Goal: Task Accomplishment & Management: Complete application form

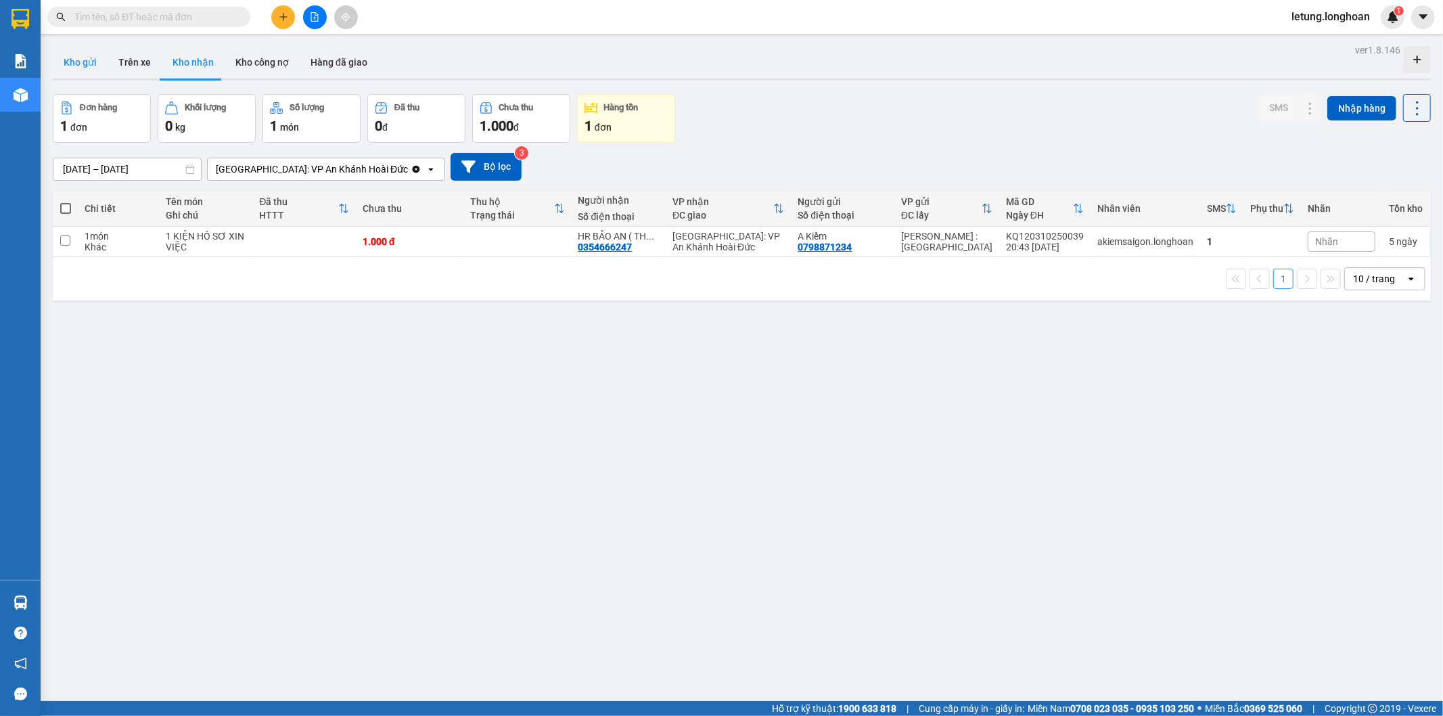
click at [70, 59] on button "Kho gửi" at bounding box center [80, 62] width 55 height 32
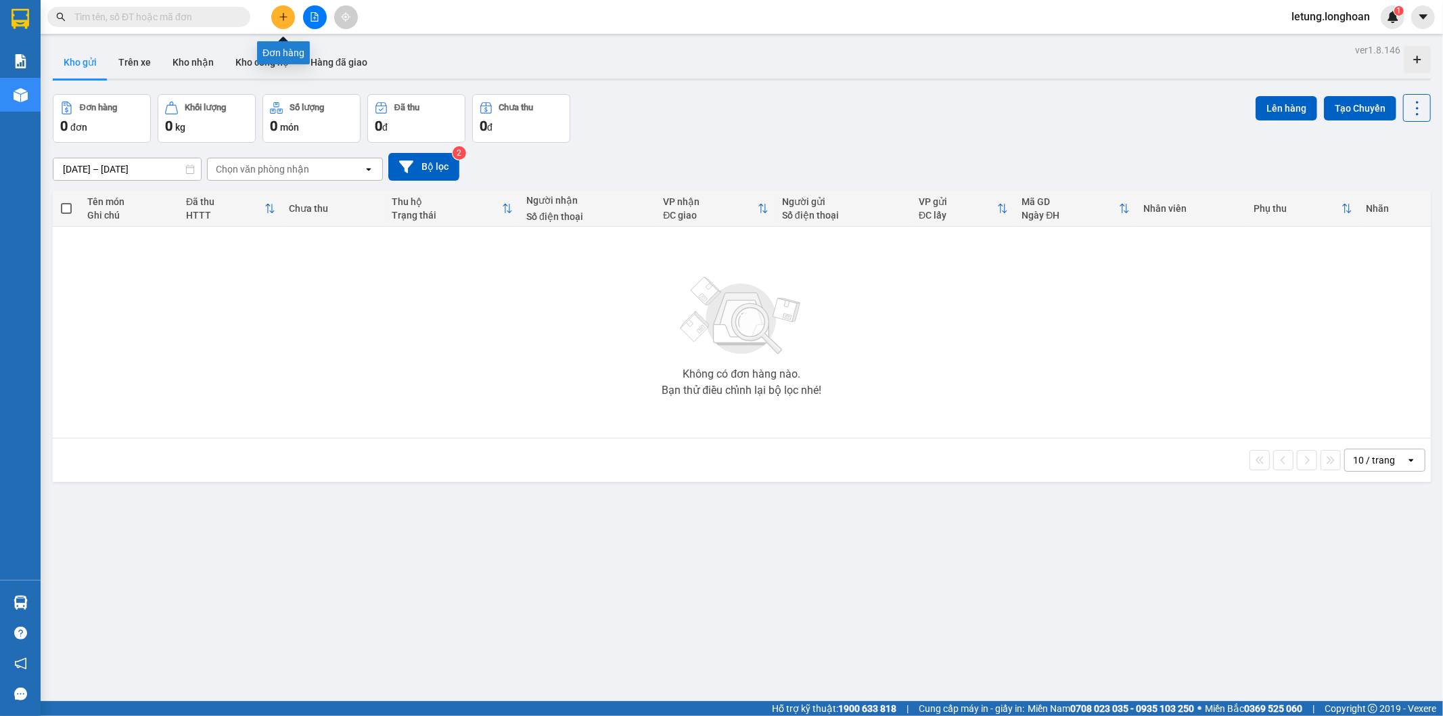
click at [282, 18] on icon "plus" at bounding box center [283, 16] width 9 height 9
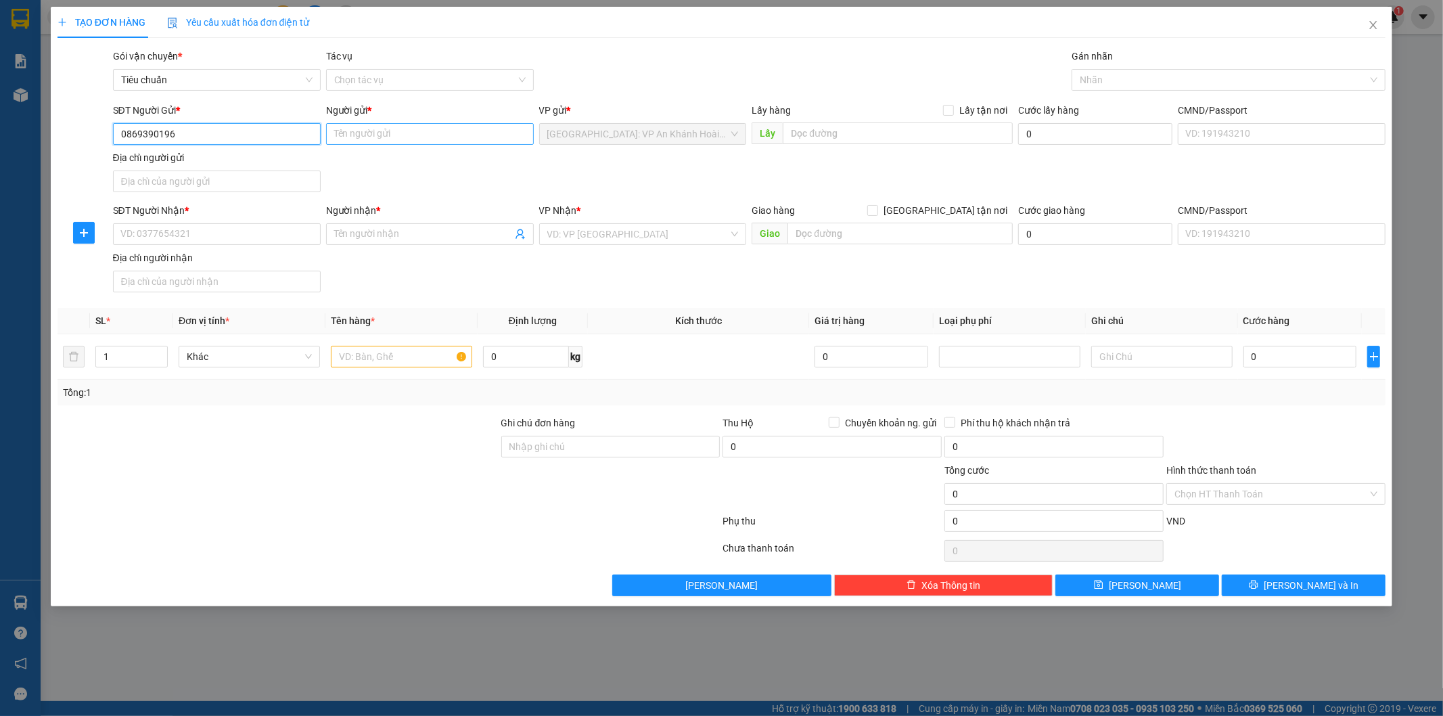
type input "0869390196"
click at [403, 140] on input "Người gửi *" at bounding box center [430, 134] width 208 height 22
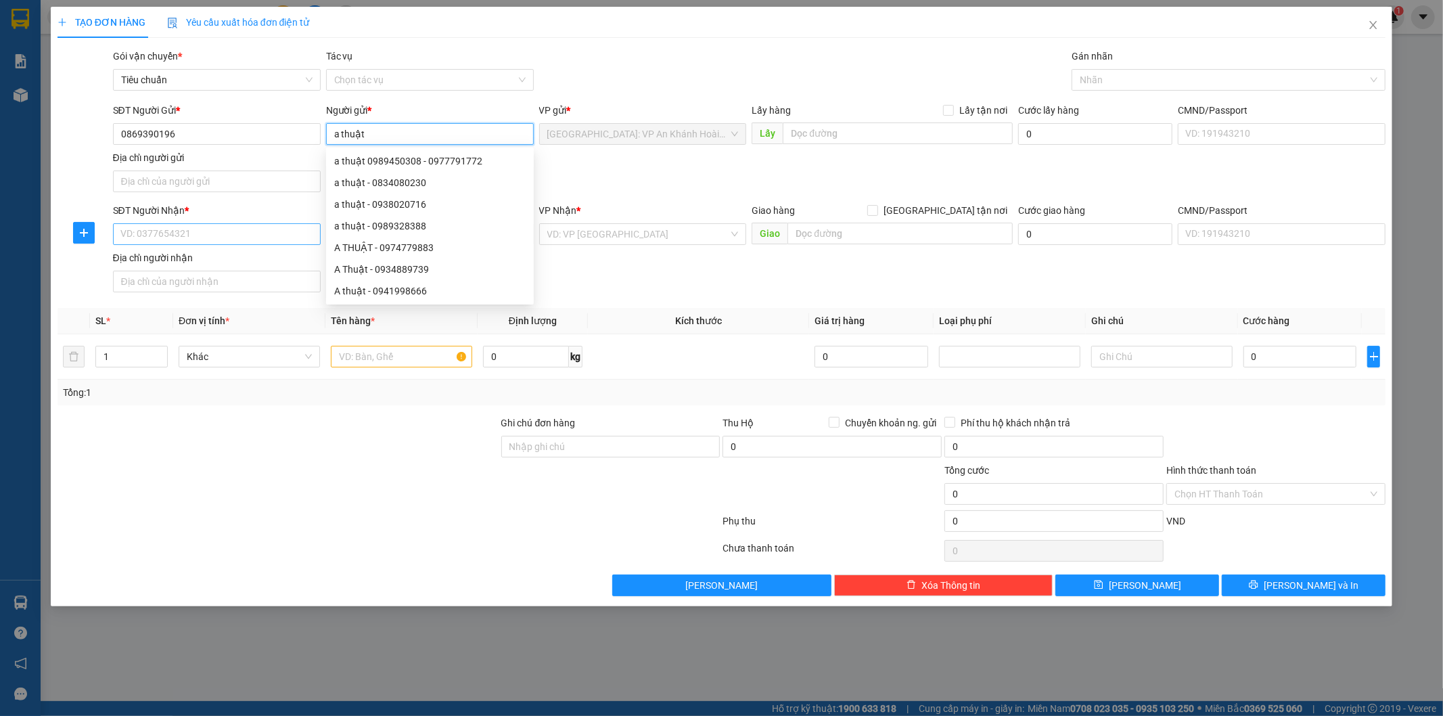
type input "a thuật"
click at [211, 239] on input "SĐT Người Nhận *" at bounding box center [217, 234] width 208 height 22
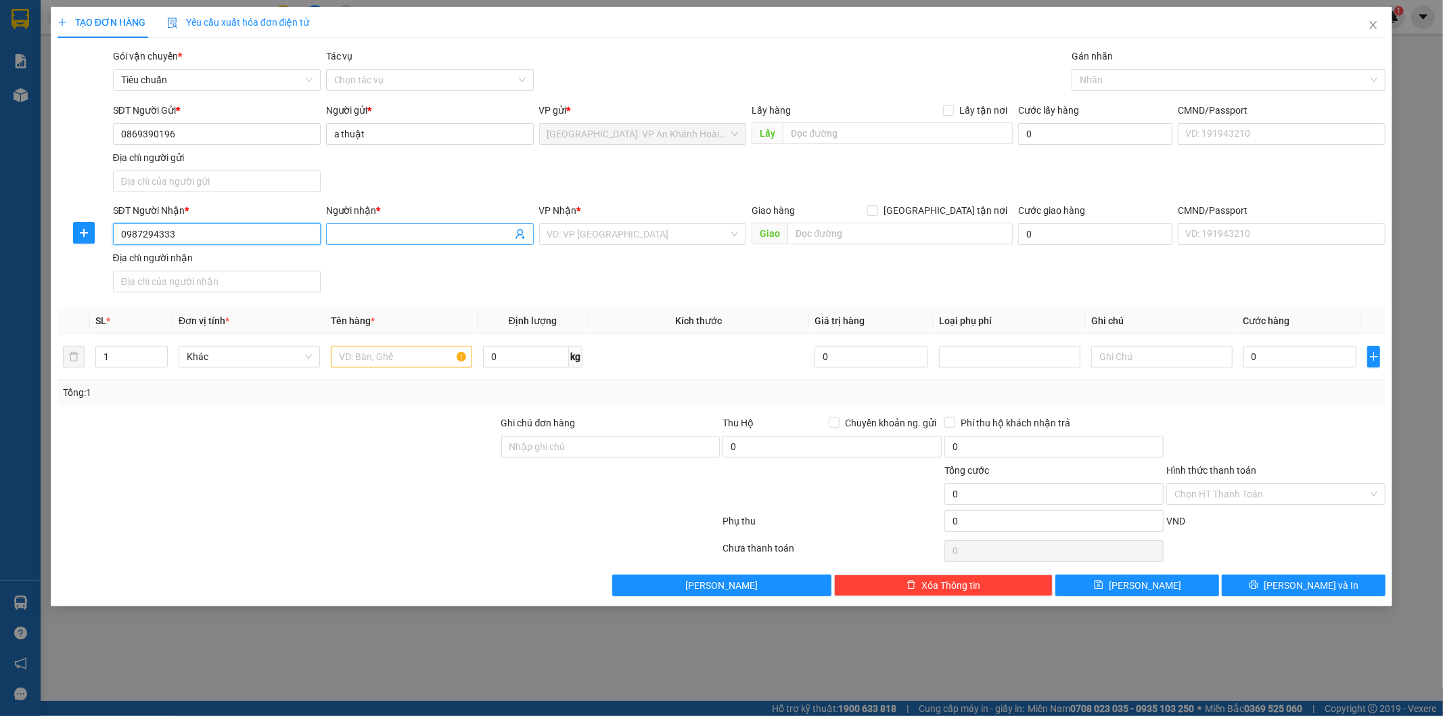
type input "0987294333"
click at [348, 240] on input "Người nhận *" at bounding box center [423, 234] width 178 height 15
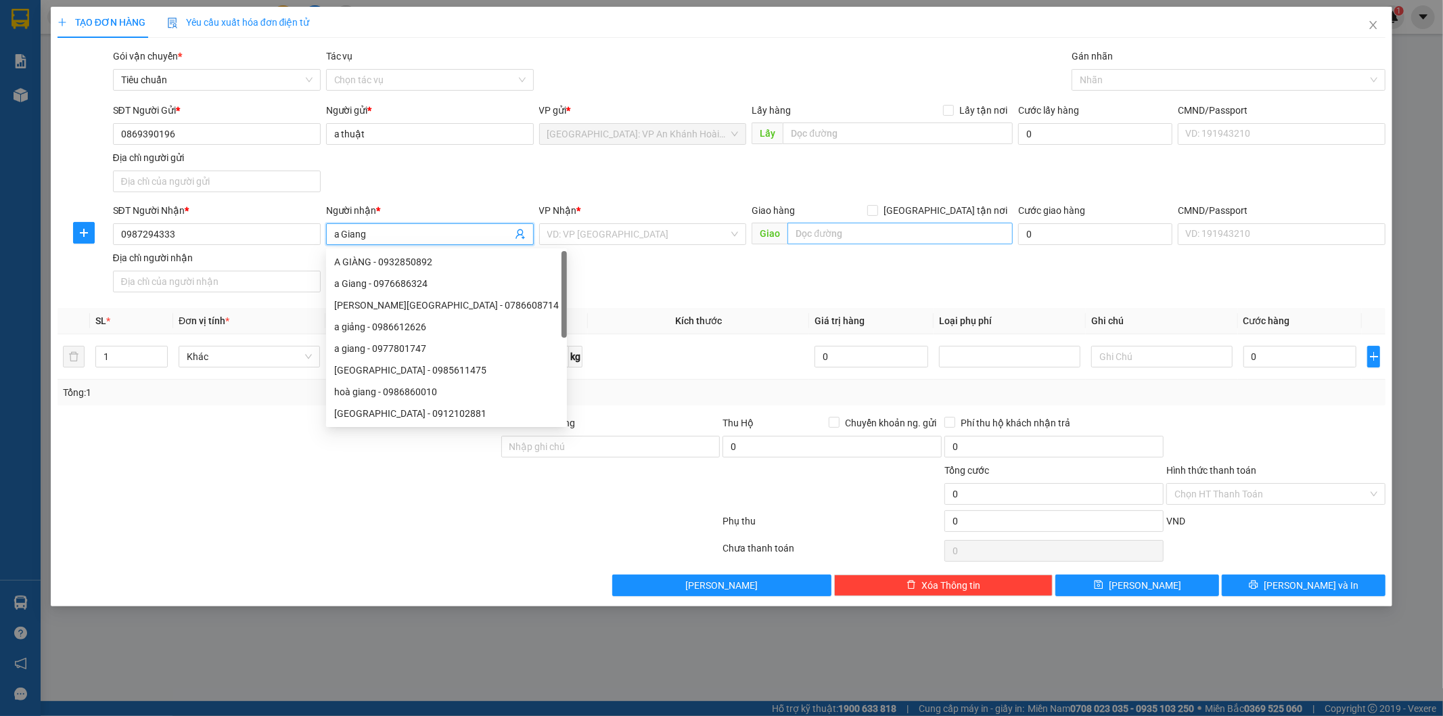
type input "a Giang"
click at [867, 231] on input "text" at bounding box center [899, 234] width 225 height 22
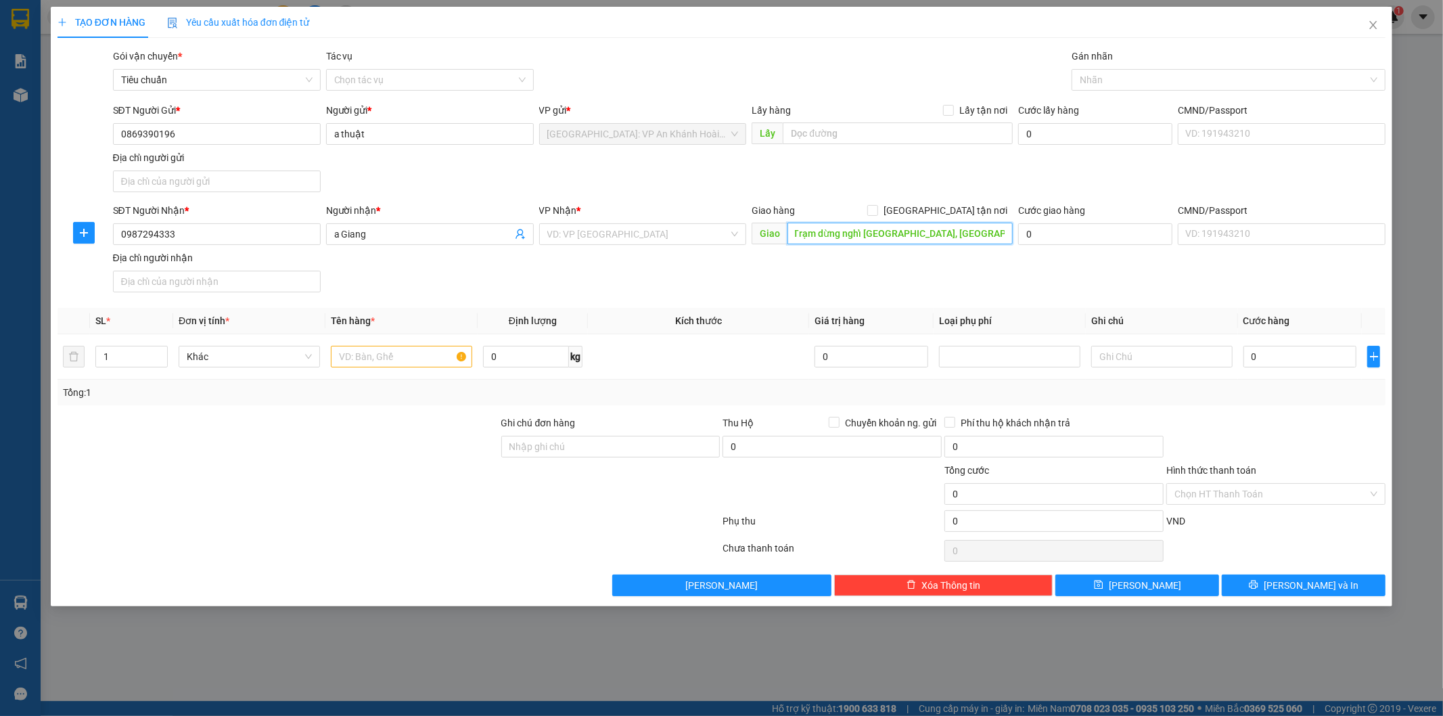
scroll to position [0, 8]
type input "Trạm dừng nghỉ [GEOGRAPHIC_DATA], [GEOGRAPHIC_DATA], [GEOGRAPHIC_DATA]"
click at [679, 231] on input "search" at bounding box center [638, 234] width 182 height 20
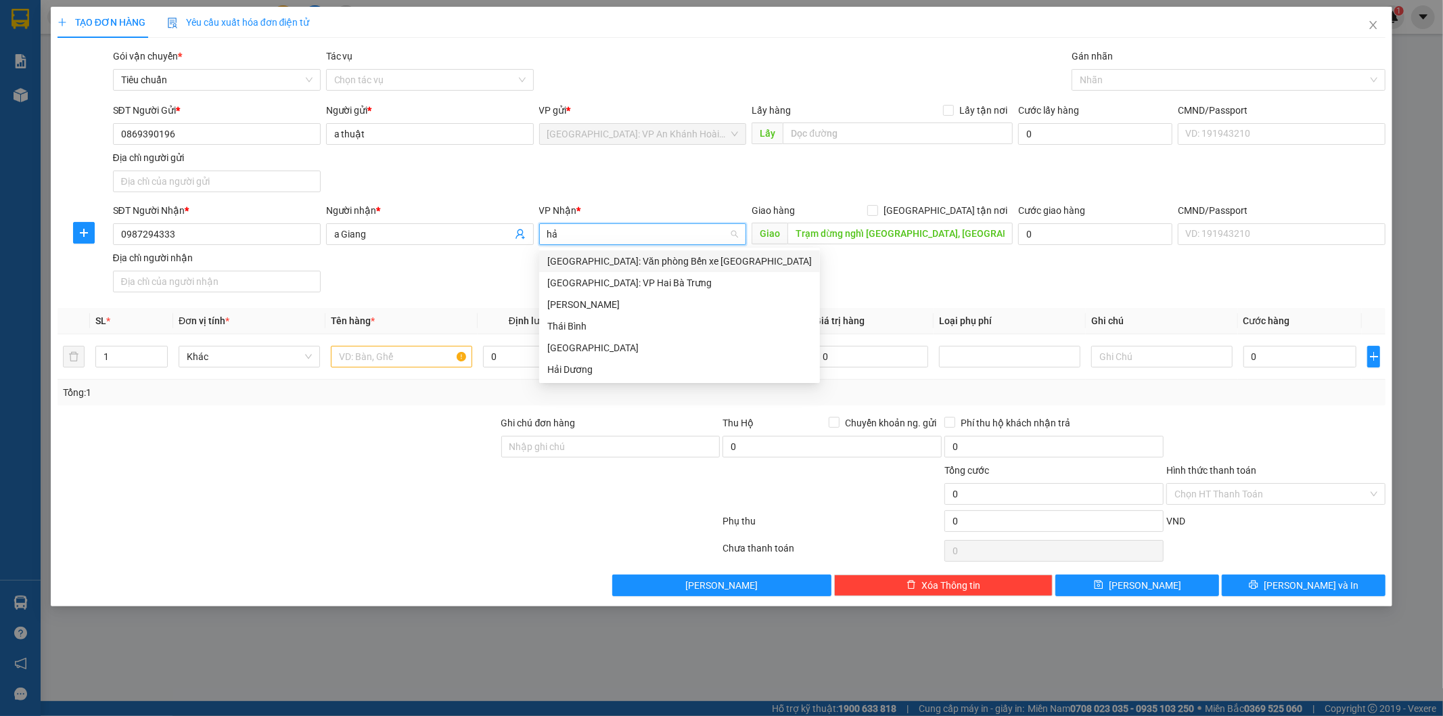
type input "hải"
click at [685, 259] on div "[GEOGRAPHIC_DATA]: Văn phòng Bến xe [GEOGRAPHIC_DATA]" at bounding box center [679, 261] width 265 height 15
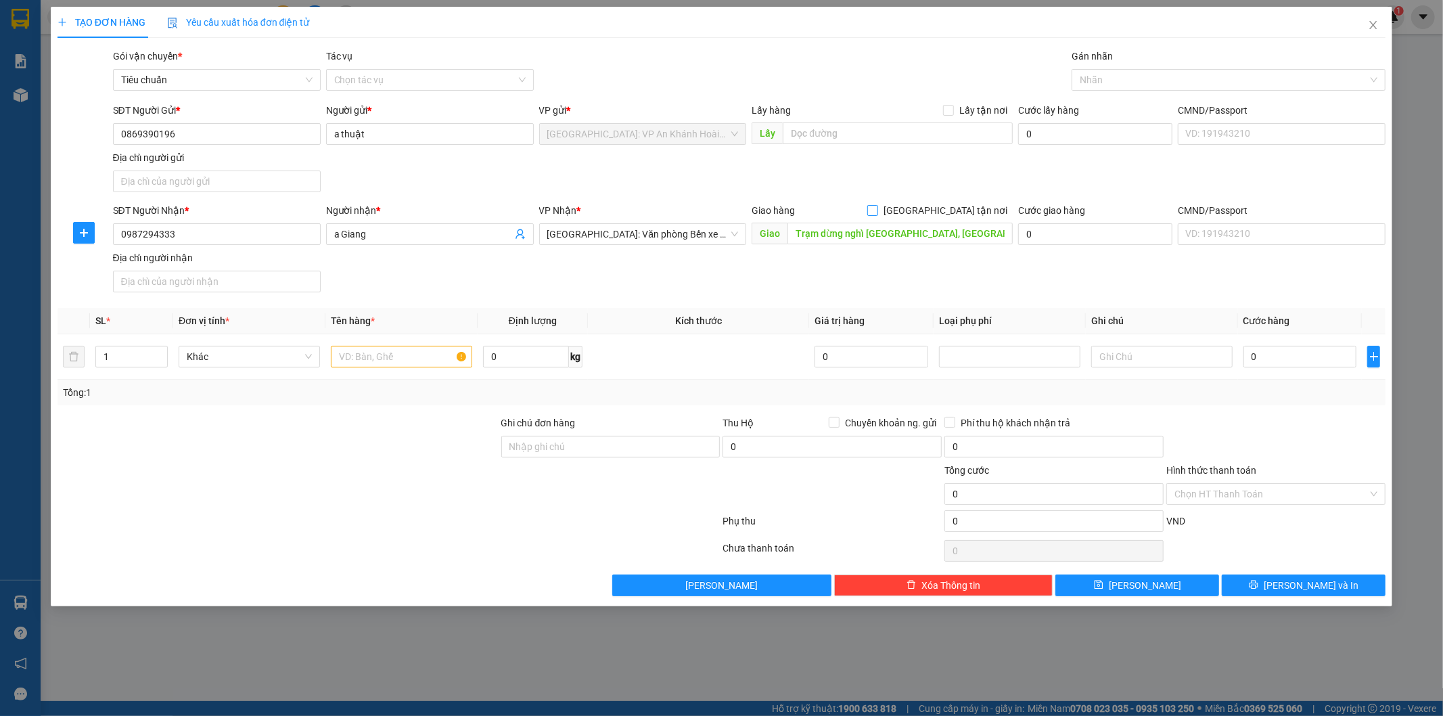
click at [877, 211] on input "[GEOGRAPHIC_DATA] tận nơi" at bounding box center [871, 209] width 9 height 9
checkbox input "true"
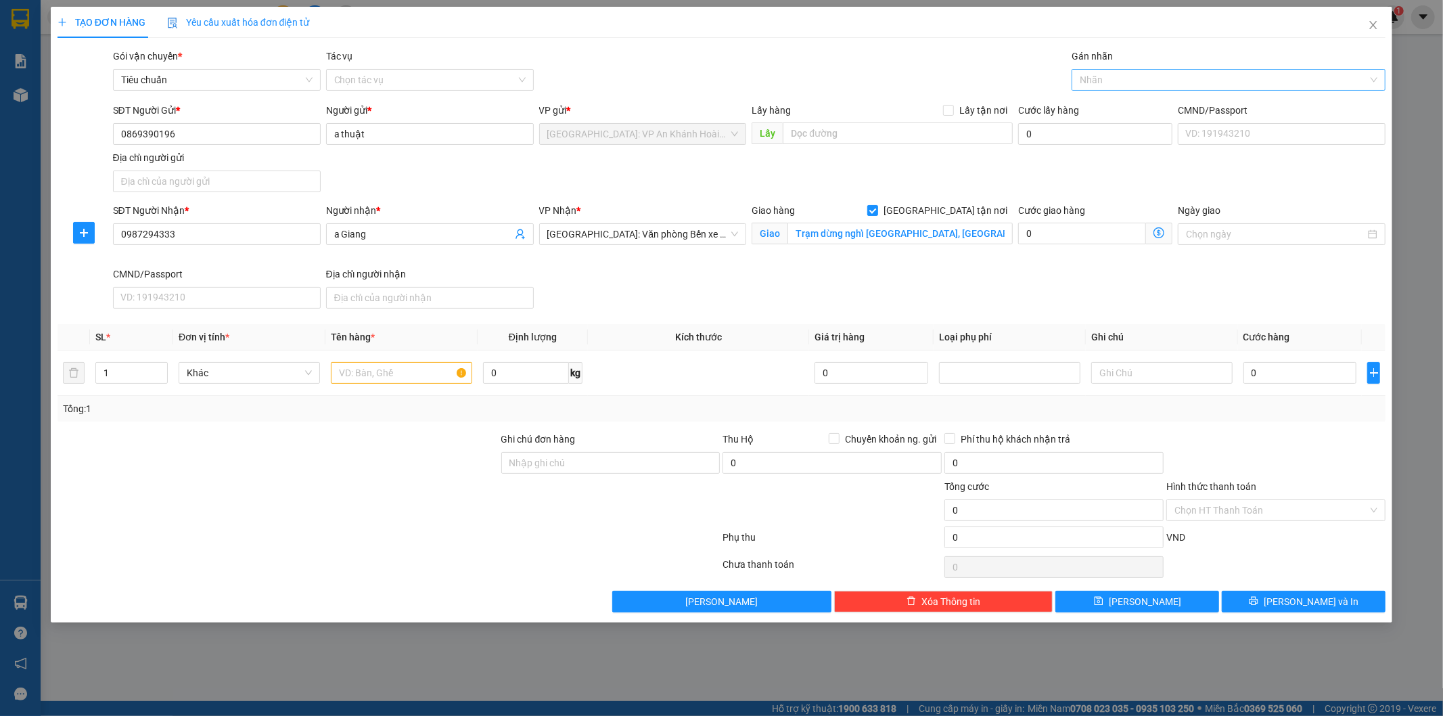
click at [1114, 80] on div at bounding box center [1222, 80] width 294 height 16
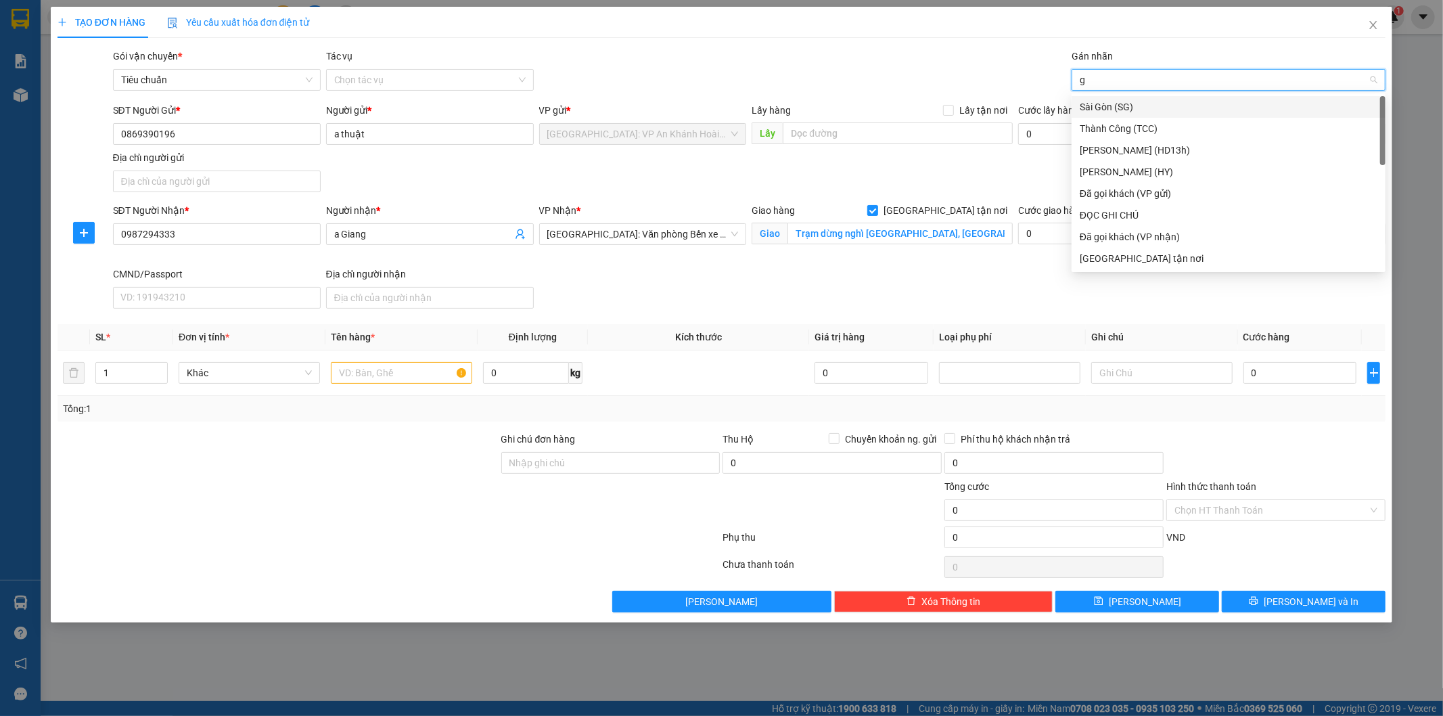
type input "gt"
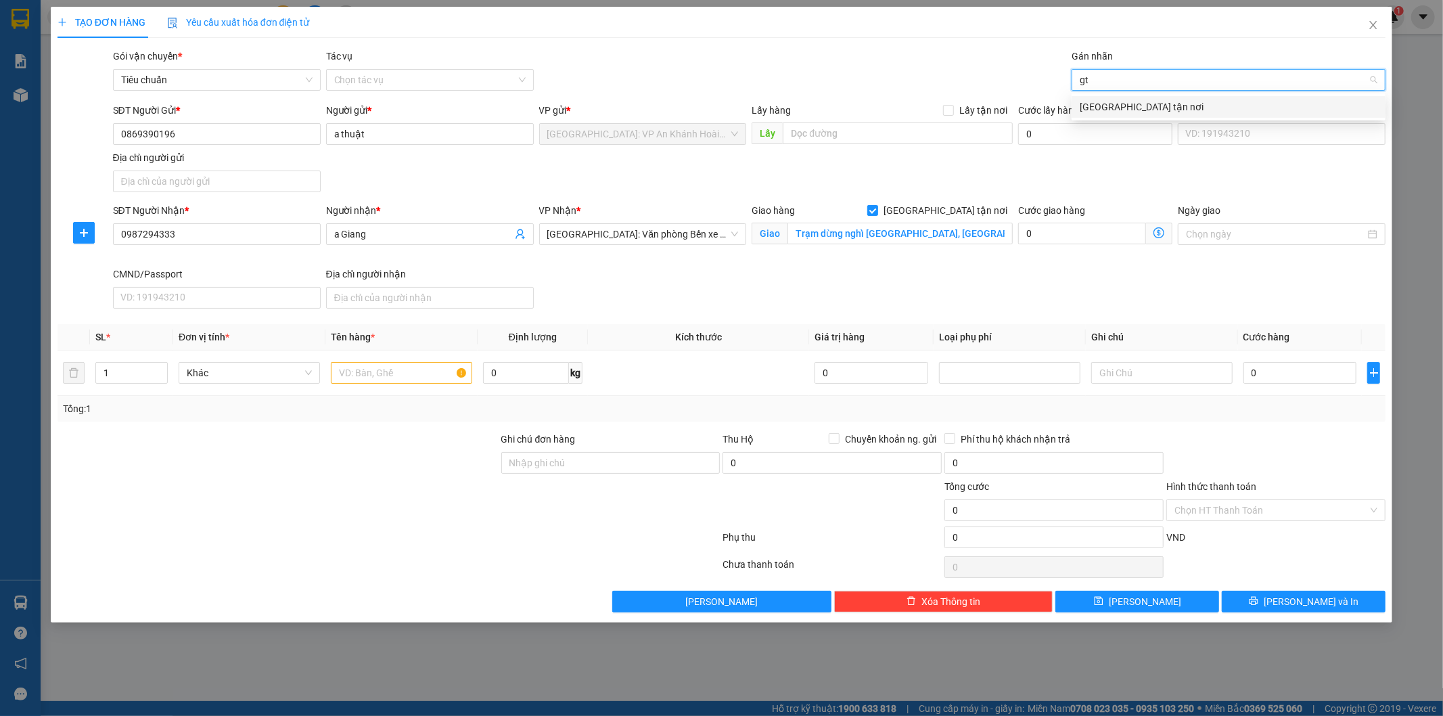
click at [1112, 101] on div "[GEOGRAPHIC_DATA] tận nơi" at bounding box center [1229, 106] width 298 height 15
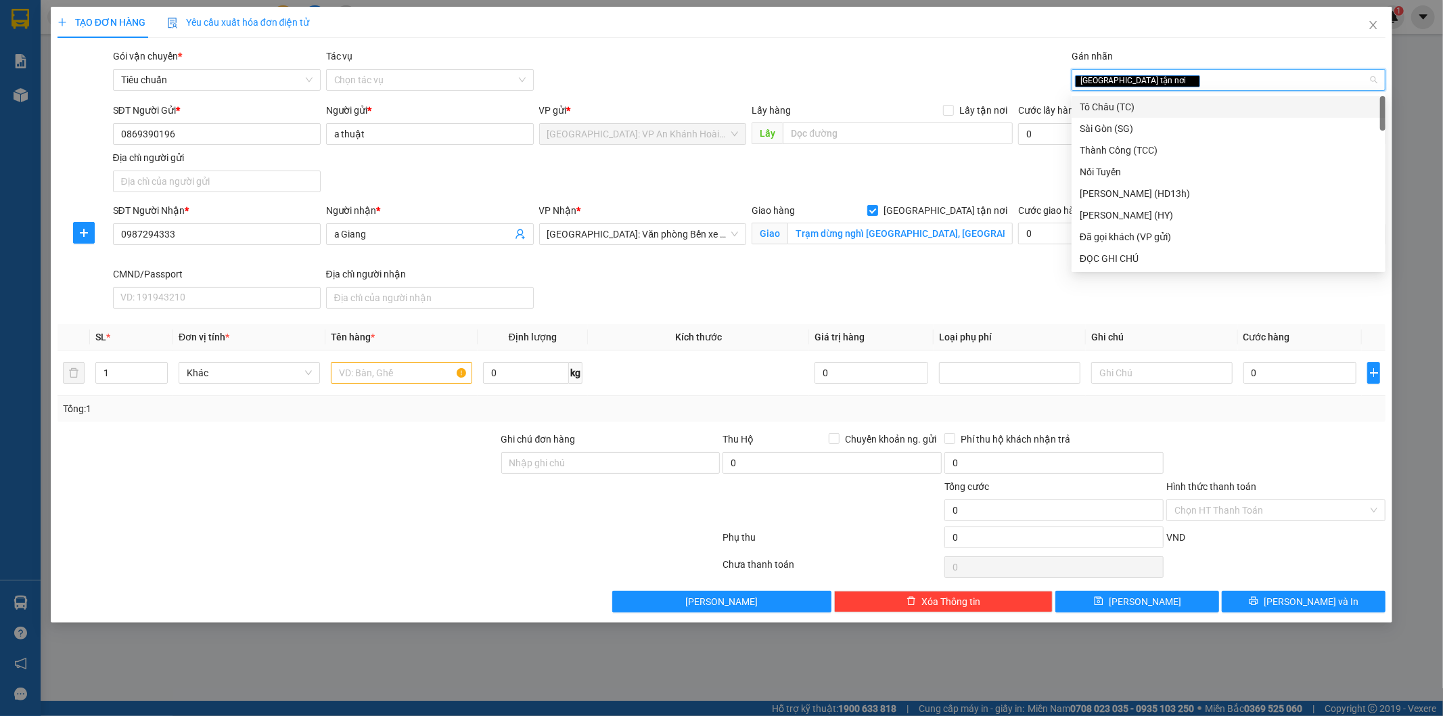
click at [835, 184] on div "SĐT Người Gửi * 0869390196 Người gửi * a thuật VP gửi * [GEOGRAPHIC_DATA]: VP A…" at bounding box center [749, 150] width 1279 height 95
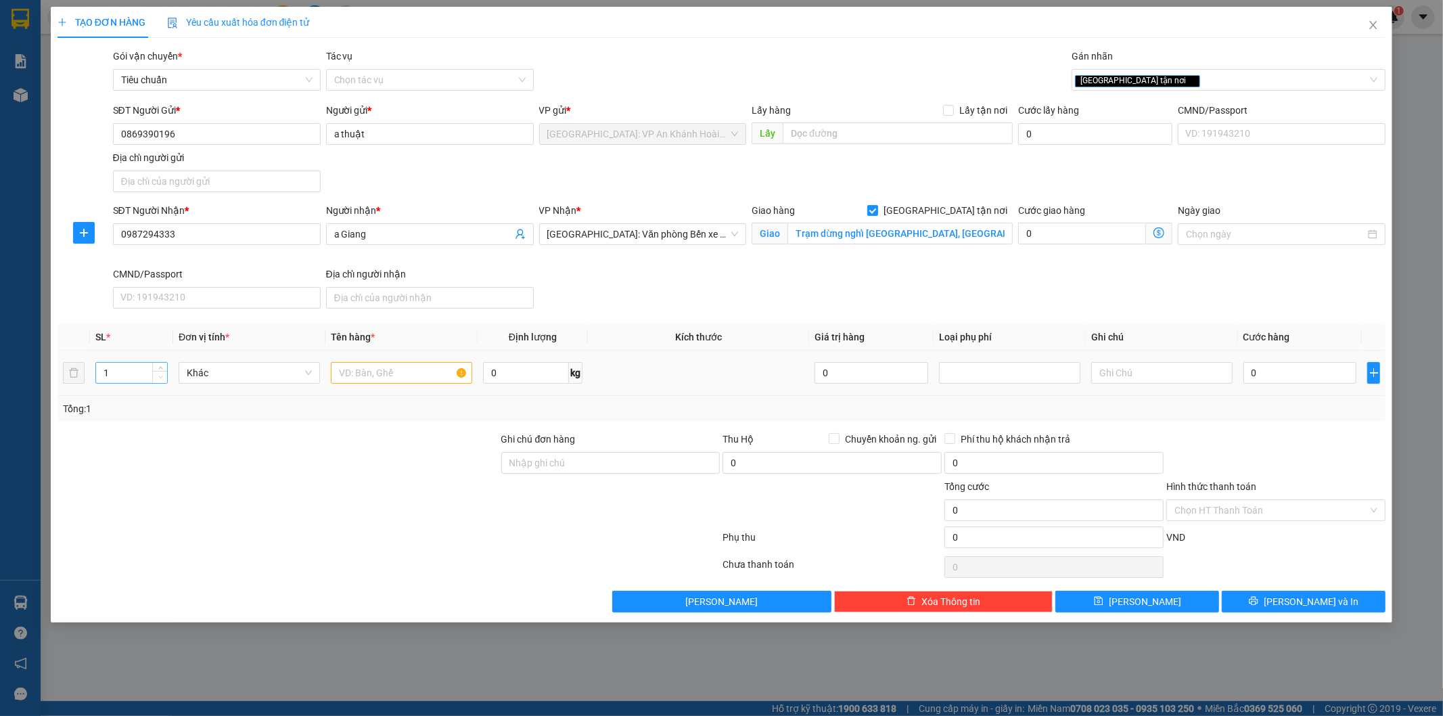
click at [154, 373] on span "Decrease Value" at bounding box center [159, 377] width 15 height 12
click at [125, 377] on input "1" at bounding box center [131, 373] width 71 height 20
type input "14"
click at [402, 370] on input "text" at bounding box center [401, 373] width 141 height 22
type input "14 kiện sắt (màu xanh dương)"
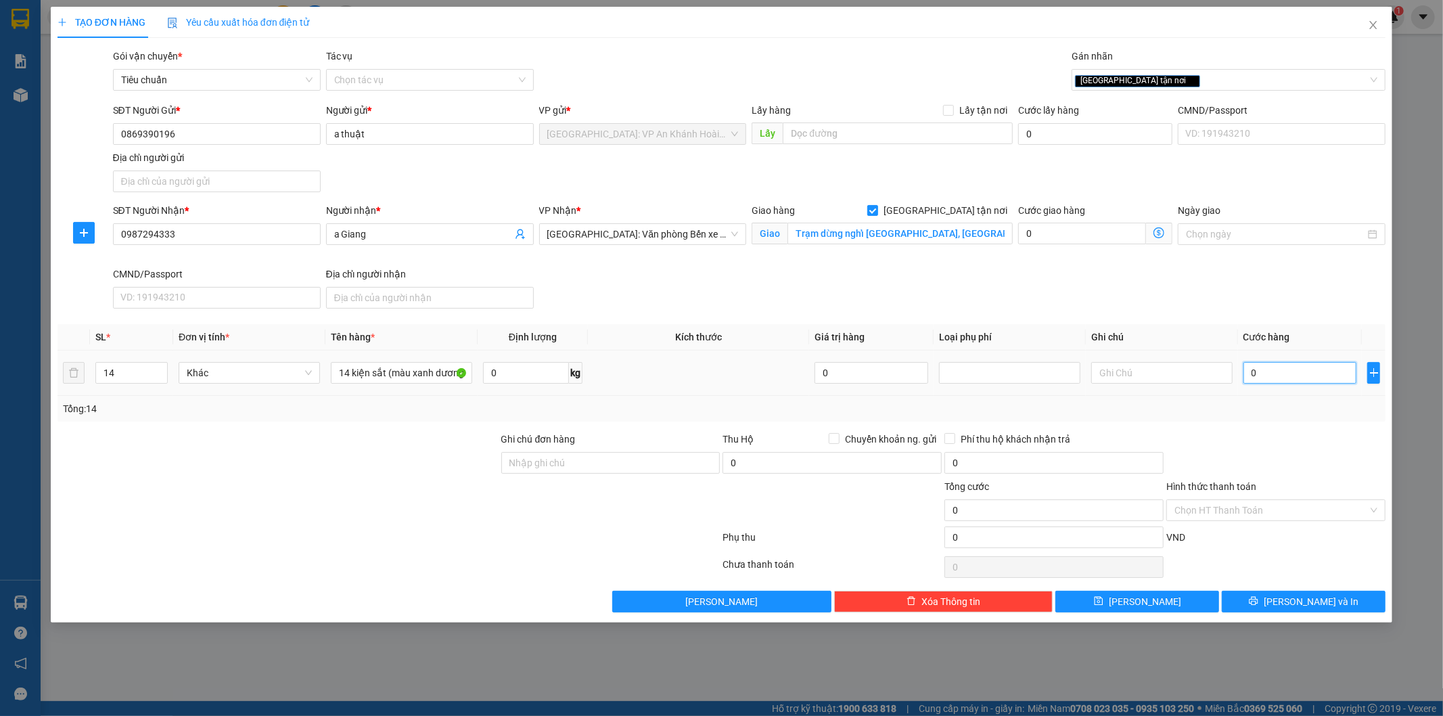
click at [1270, 375] on input "0" at bounding box center [1300, 373] width 114 height 22
type input "3"
type input "33"
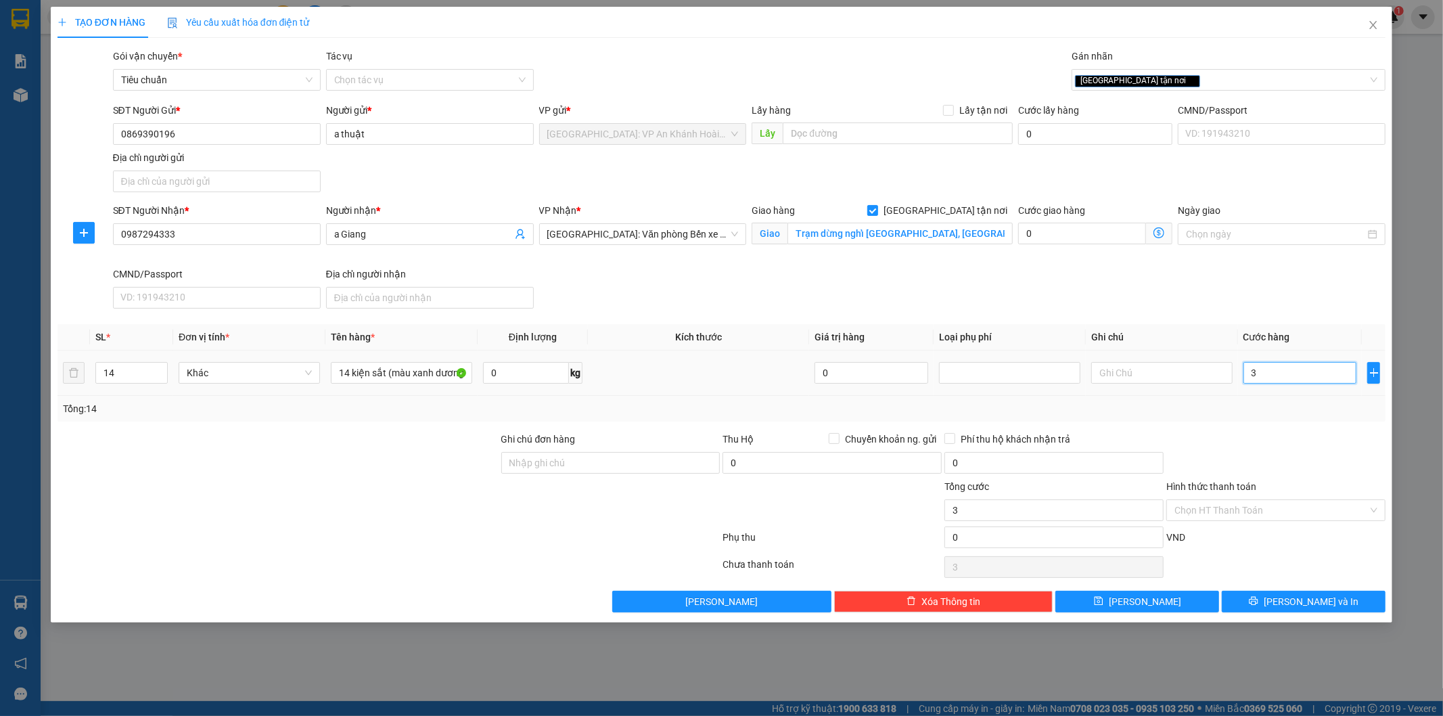
type input "33"
type input "330"
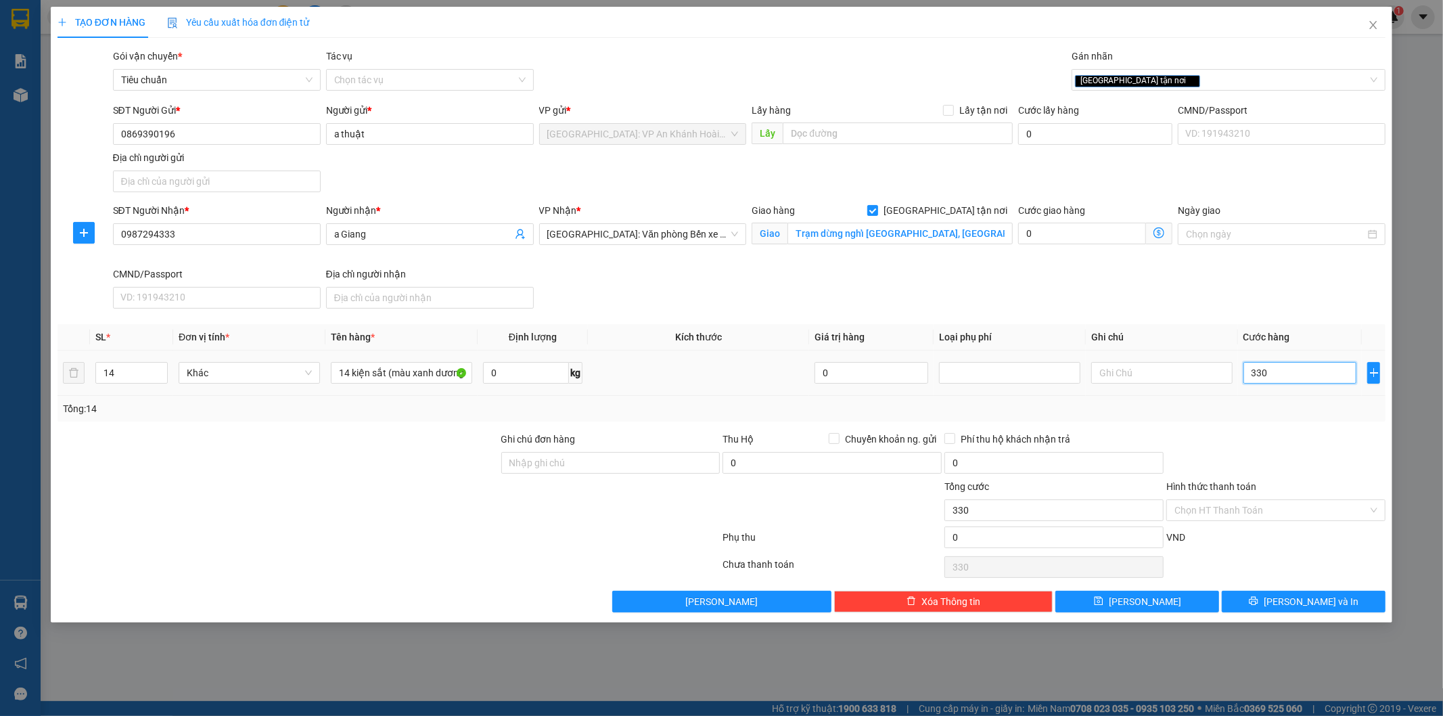
type input "3.300"
type input "33.000"
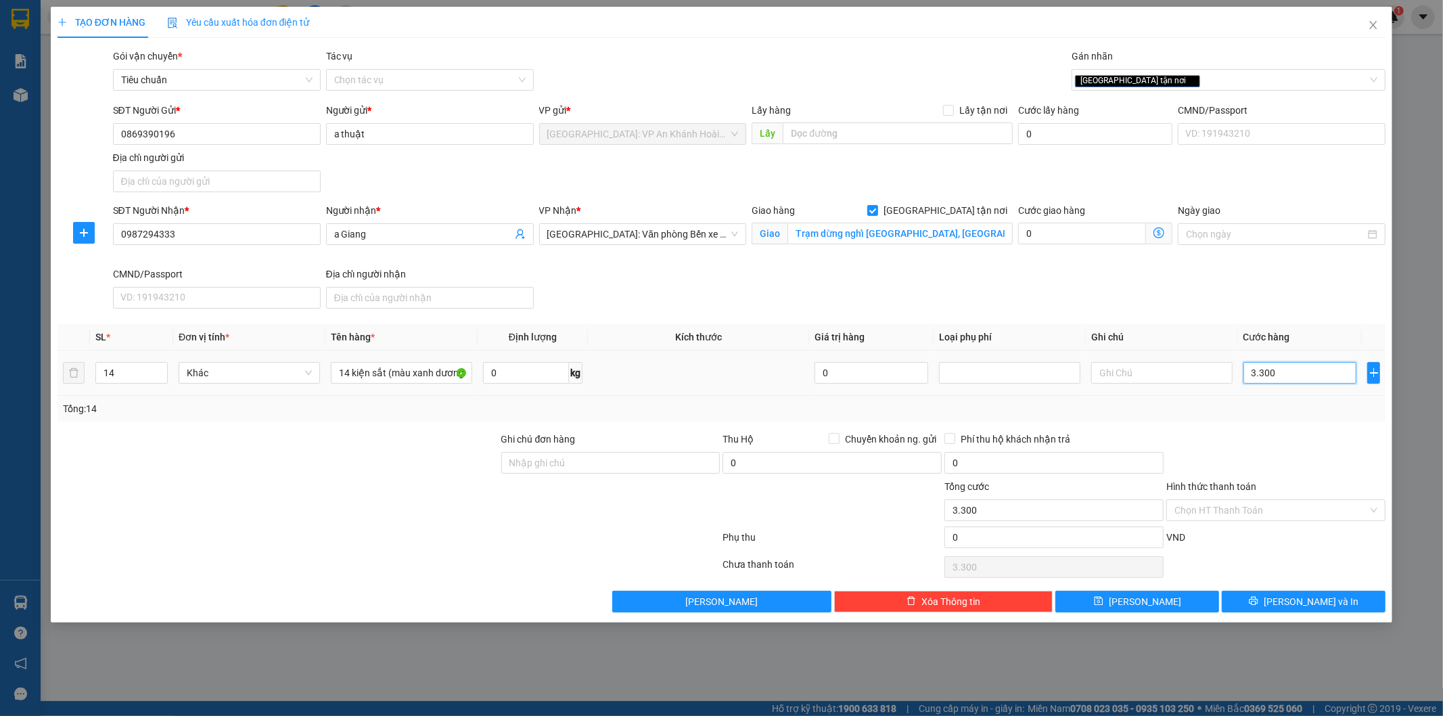
type input "33.000"
type input "330.000"
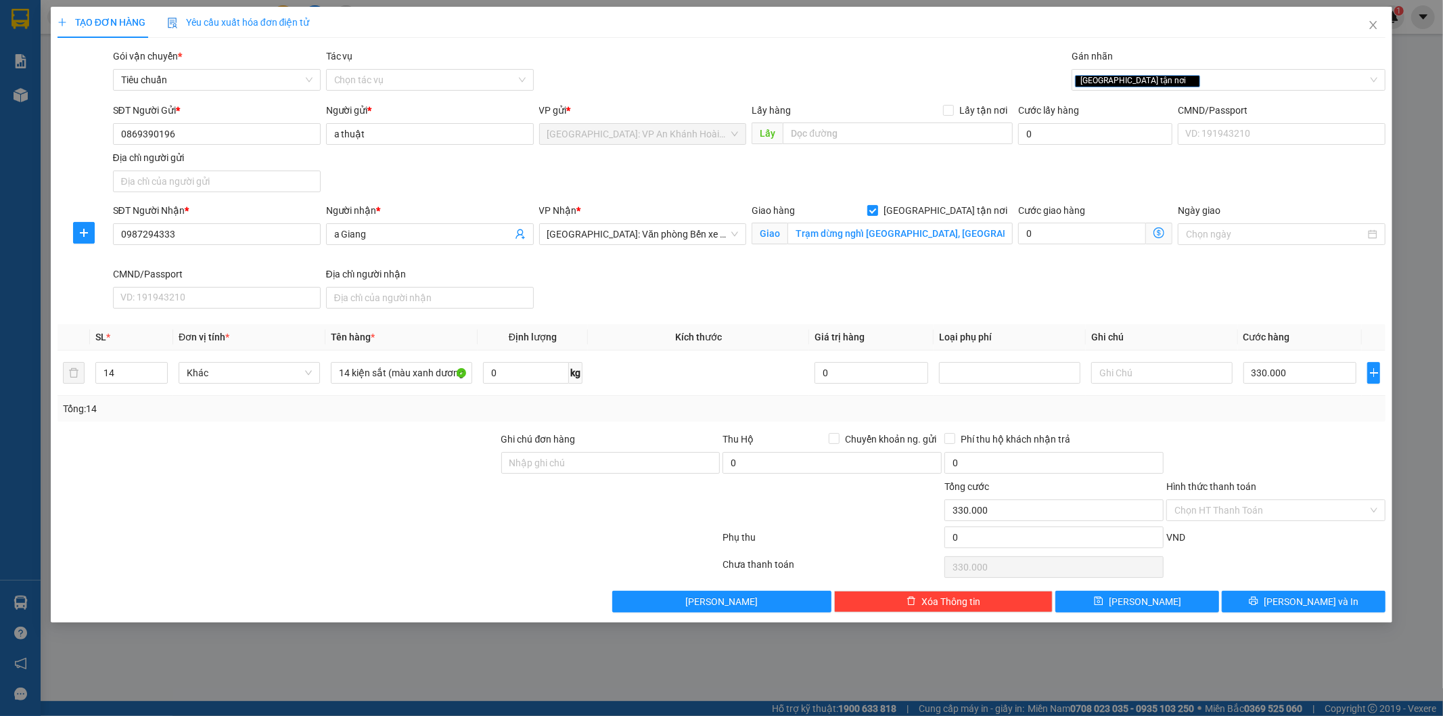
click at [1298, 448] on div at bounding box center [1276, 455] width 222 height 47
click at [1203, 505] on input "Hình thức thanh toán" at bounding box center [1270, 510] width 193 height 20
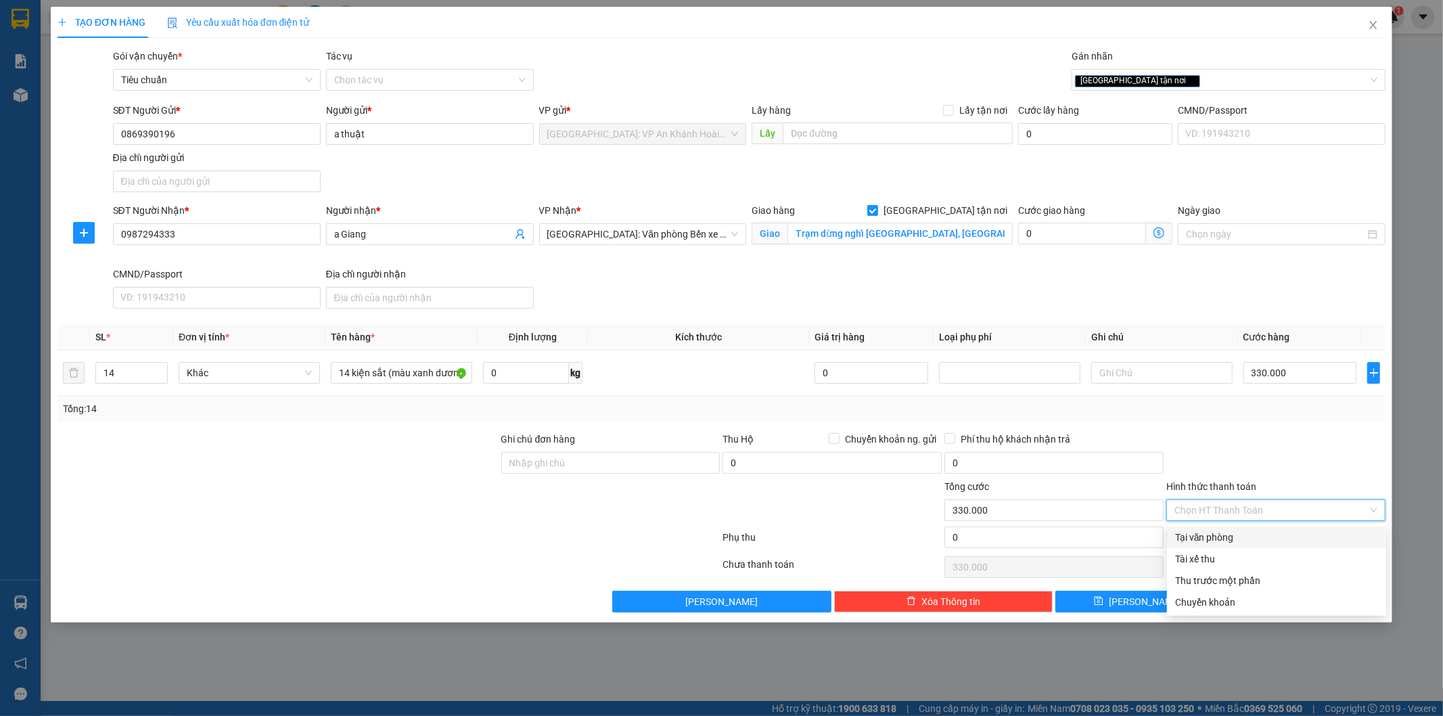
click at [1200, 530] on div "Tại văn phòng" at bounding box center [1276, 537] width 203 height 15
type input "0"
click at [1301, 599] on span "[PERSON_NAME] và In" at bounding box center [1311, 601] width 95 height 15
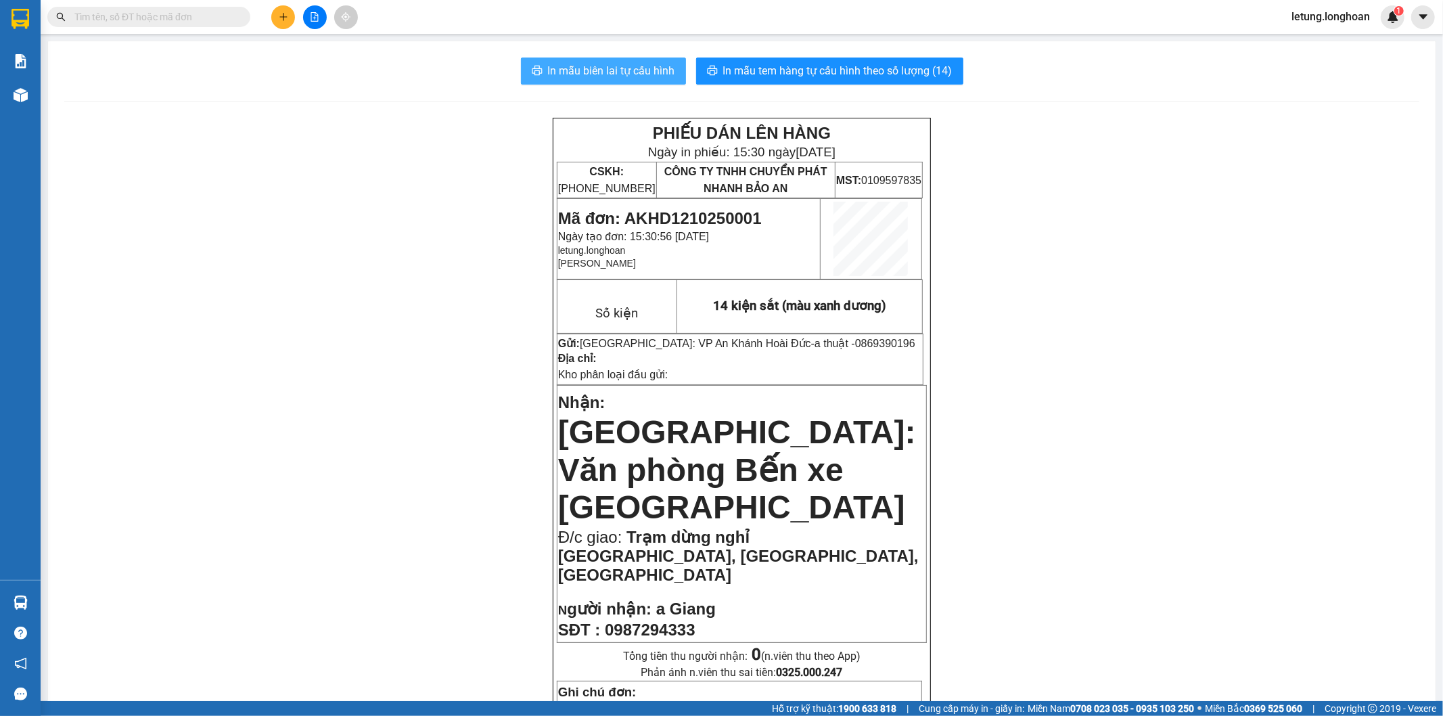
click at [625, 66] on span "In mẫu biên lai tự cấu hình" at bounding box center [611, 70] width 127 height 17
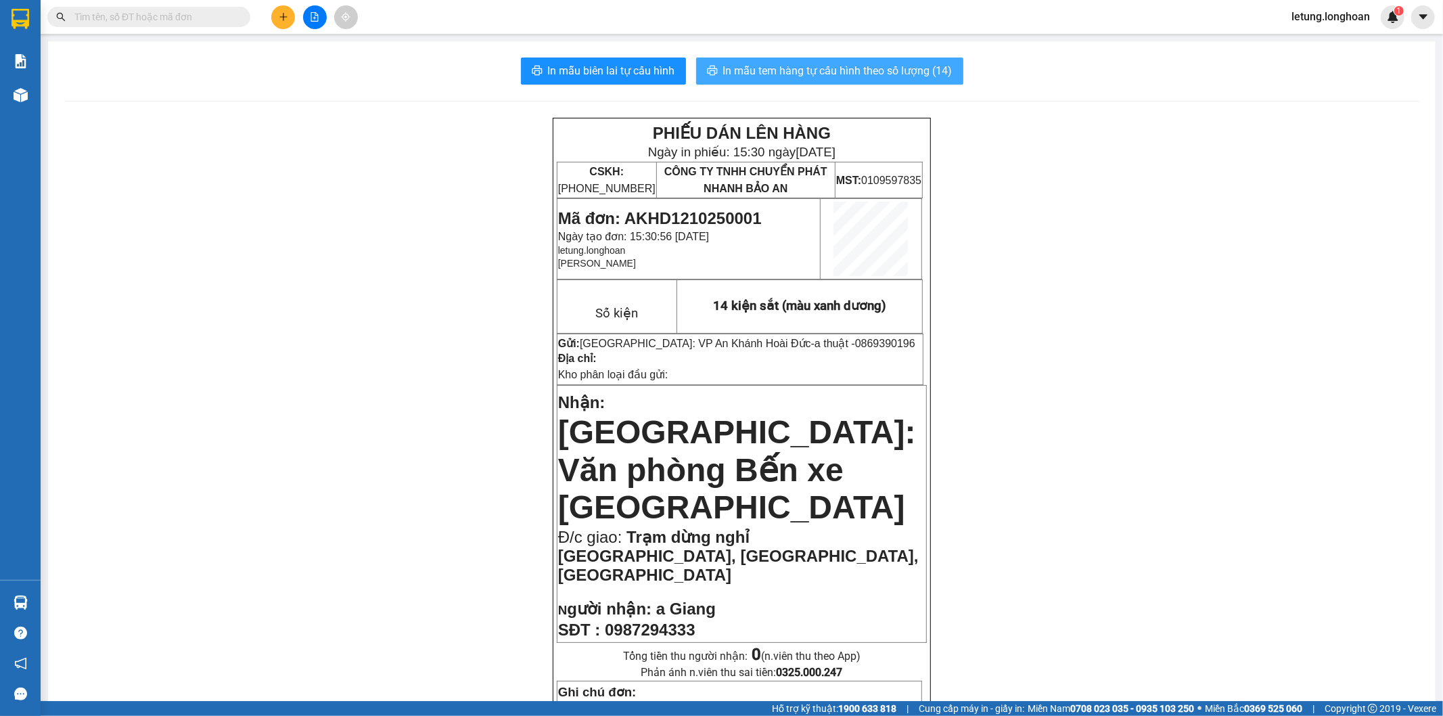
click at [806, 65] on span "In mẫu tem hàng tự cấu hình theo số lượng (14)" at bounding box center [837, 70] width 229 height 17
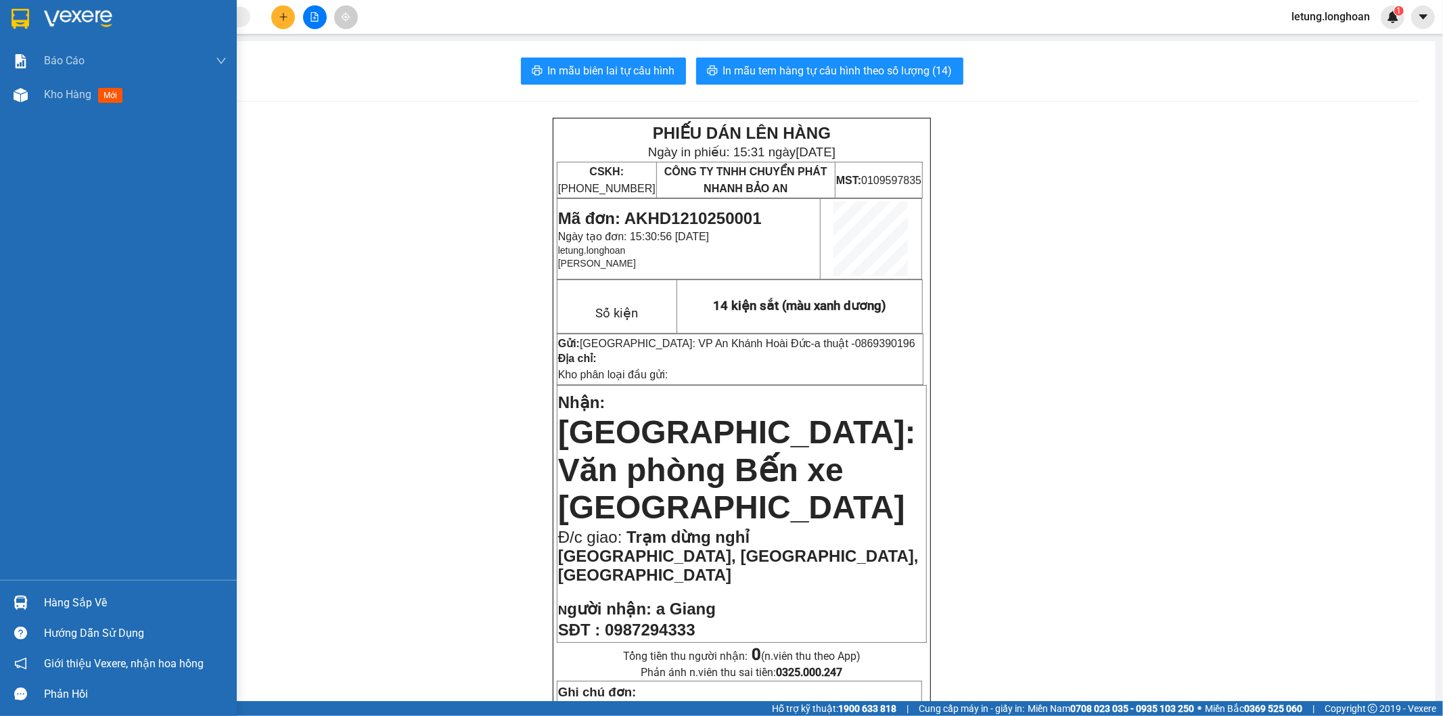
click at [16, 18] on img at bounding box center [21, 19] width 18 height 20
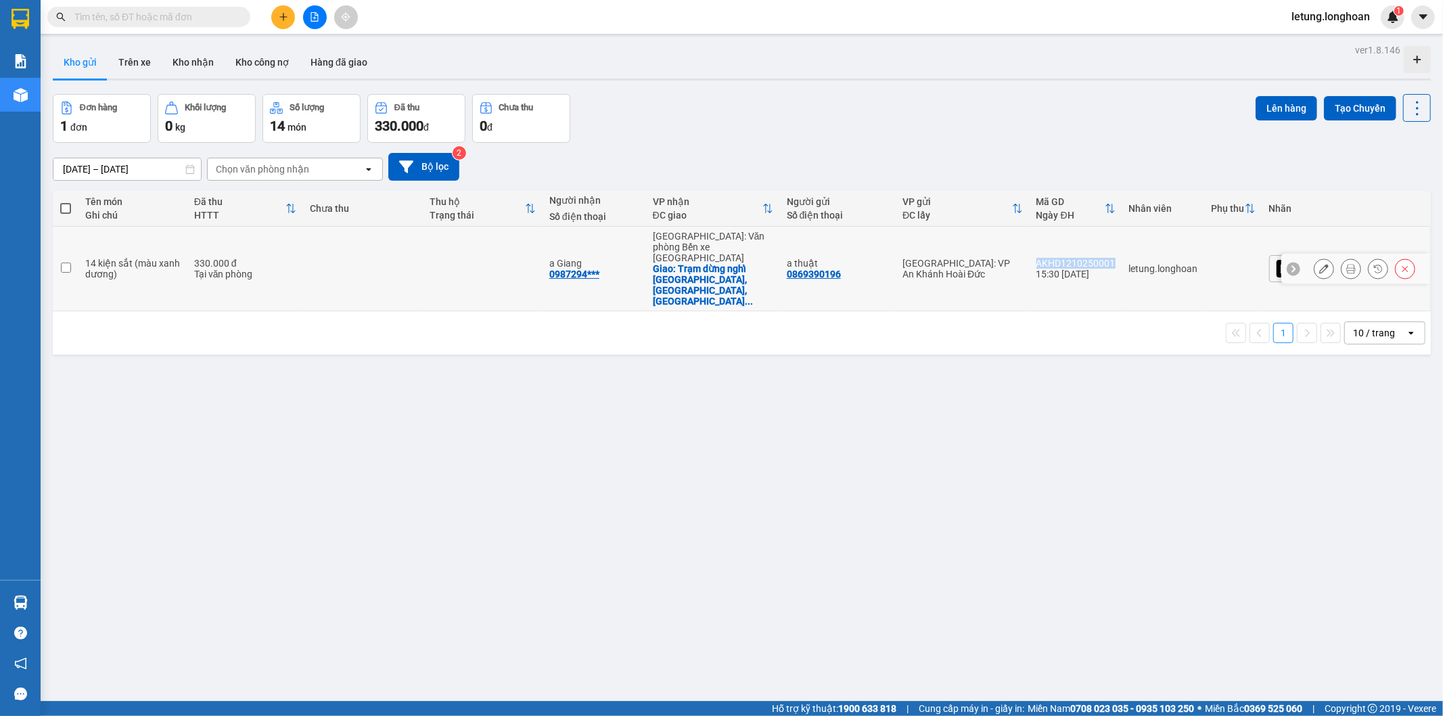
drag, startPoint x: 1181, startPoint y: 245, endPoint x: 1101, endPoint y: 244, distance: 79.2
click at [1101, 244] on td "AKHD1210250001 15:30 [DATE]" at bounding box center [1076, 269] width 93 height 85
checkbox input "true"
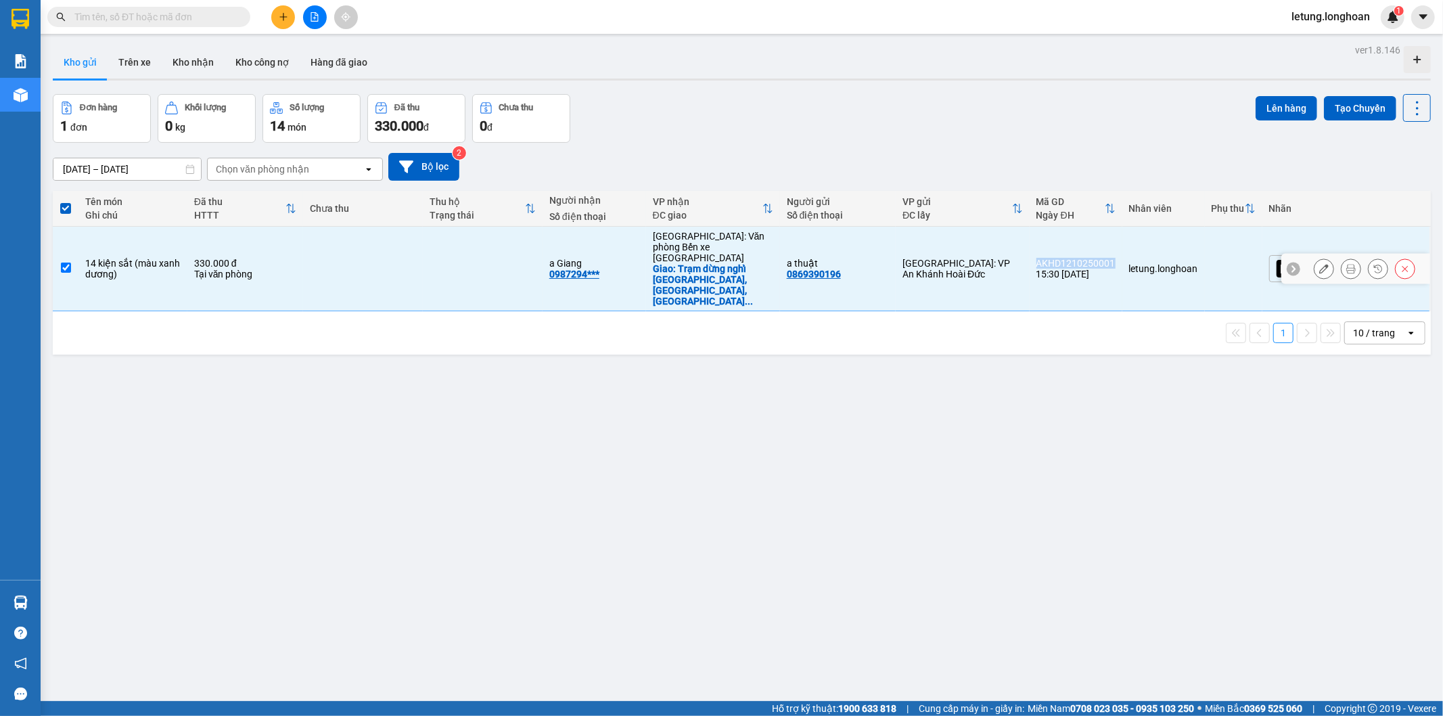
copy div "AKHD1210250001"
click at [716, 509] on div "ver 1.8.146 Kho gửi Trên xe Kho nhận Kho công nợ Hàng đã giao Đơn hàng 1 đơn Kh…" at bounding box center [741, 399] width 1389 height 716
click at [1347, 110] on button "Tạo Chuyến" at bounding box center [1360, 108] width 72 height 24
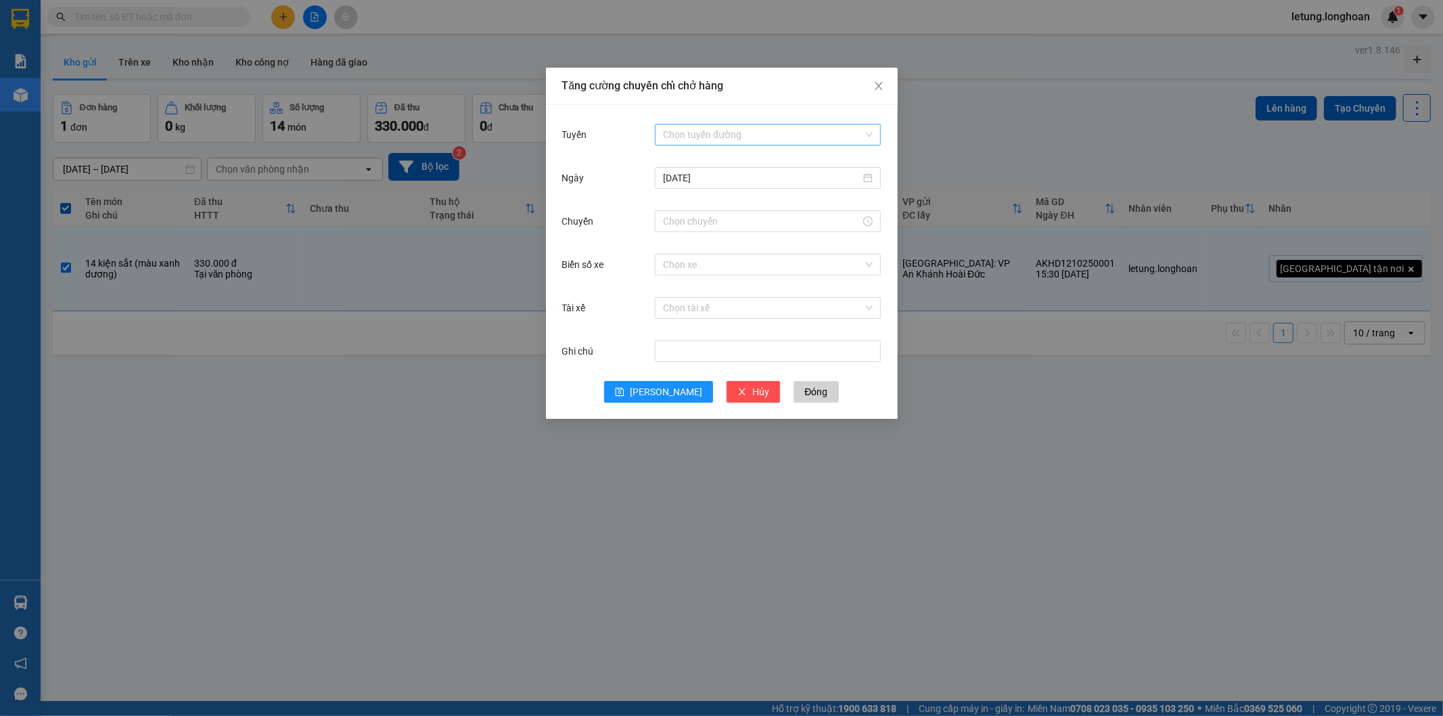
click at [708, 133] on input "Tuyến" at bounding box center [763, 134] width 200 height 20
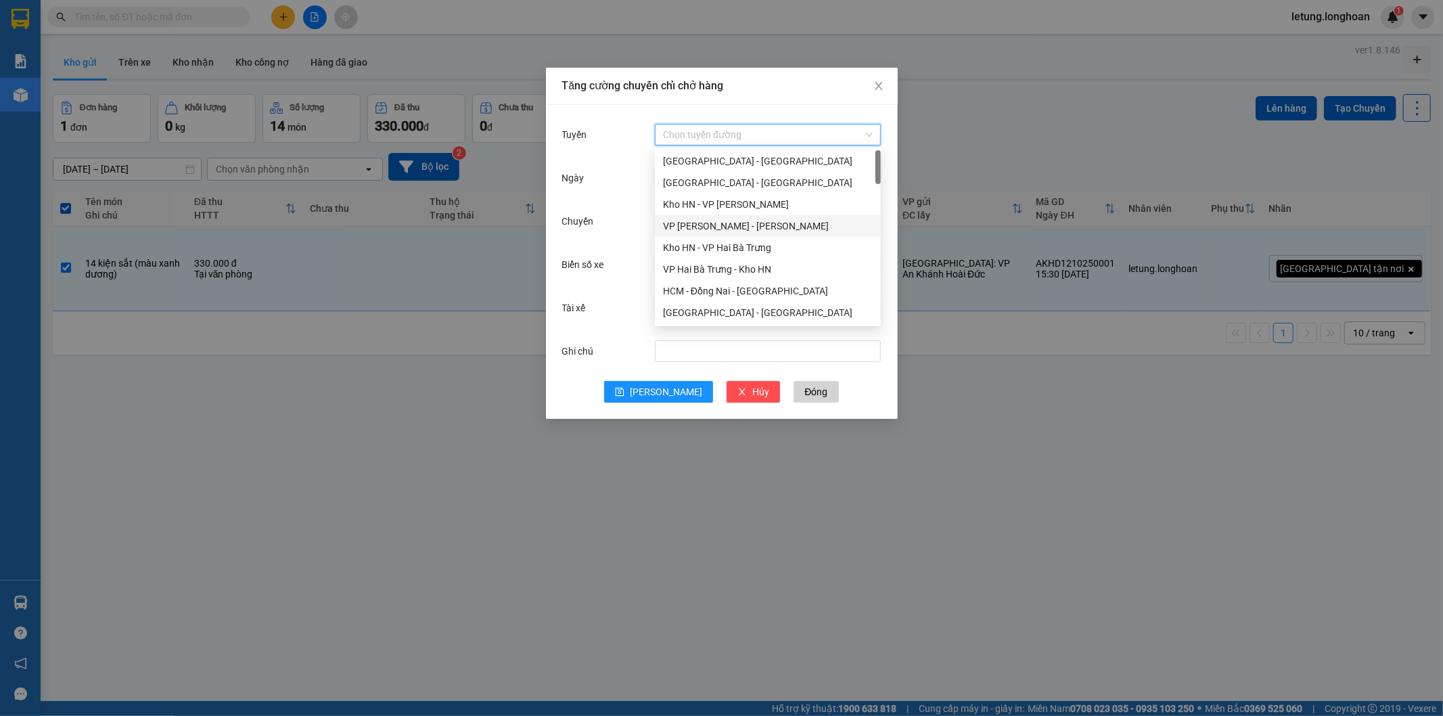
click at [714, 221] on div "VP [PERSON_NAME] - [PERSON_NAME]" at bounding box center [768, 226] width 210 height 15
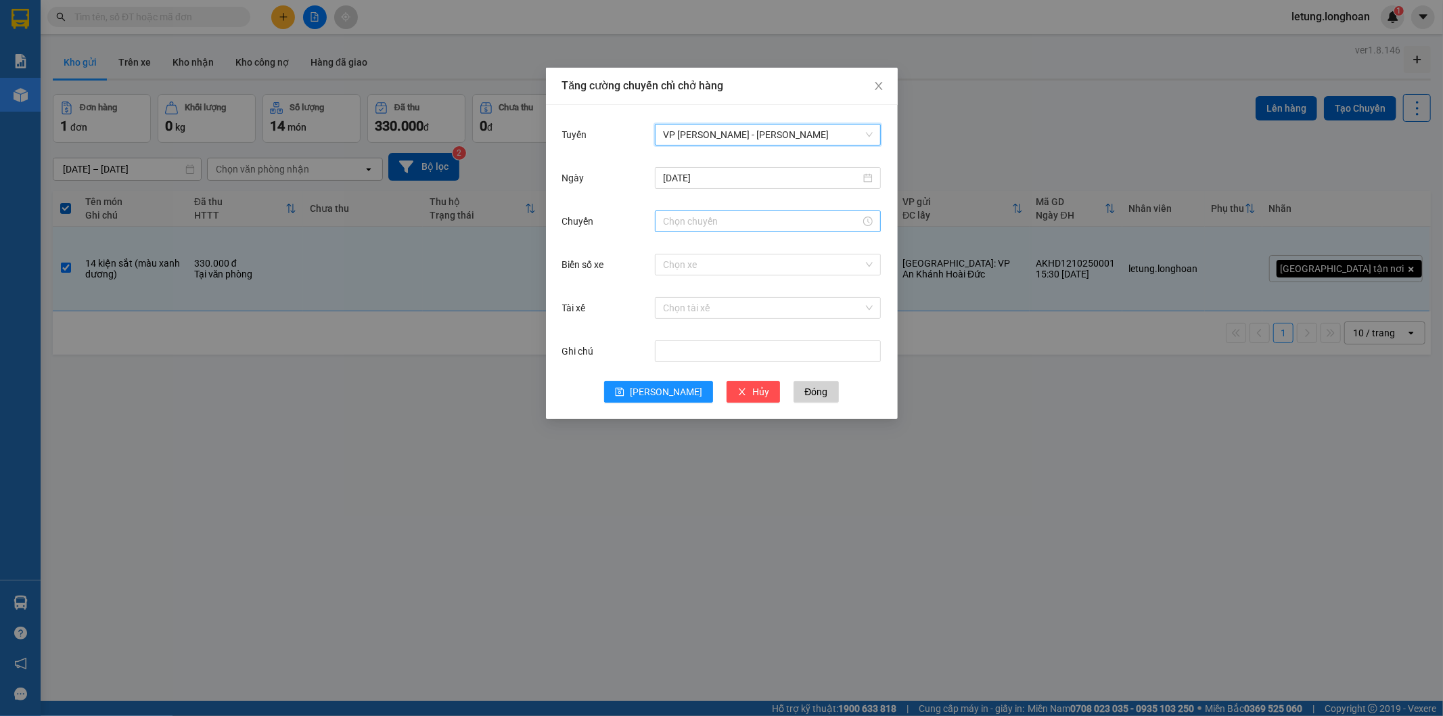
click at [708, 227] on input "Chuyến" at bounding box center [762, 221] width 198 height 15
click at [672, 288] on div "14" at bounding box center [674, 286] width 38 height 19
type input "14:00"
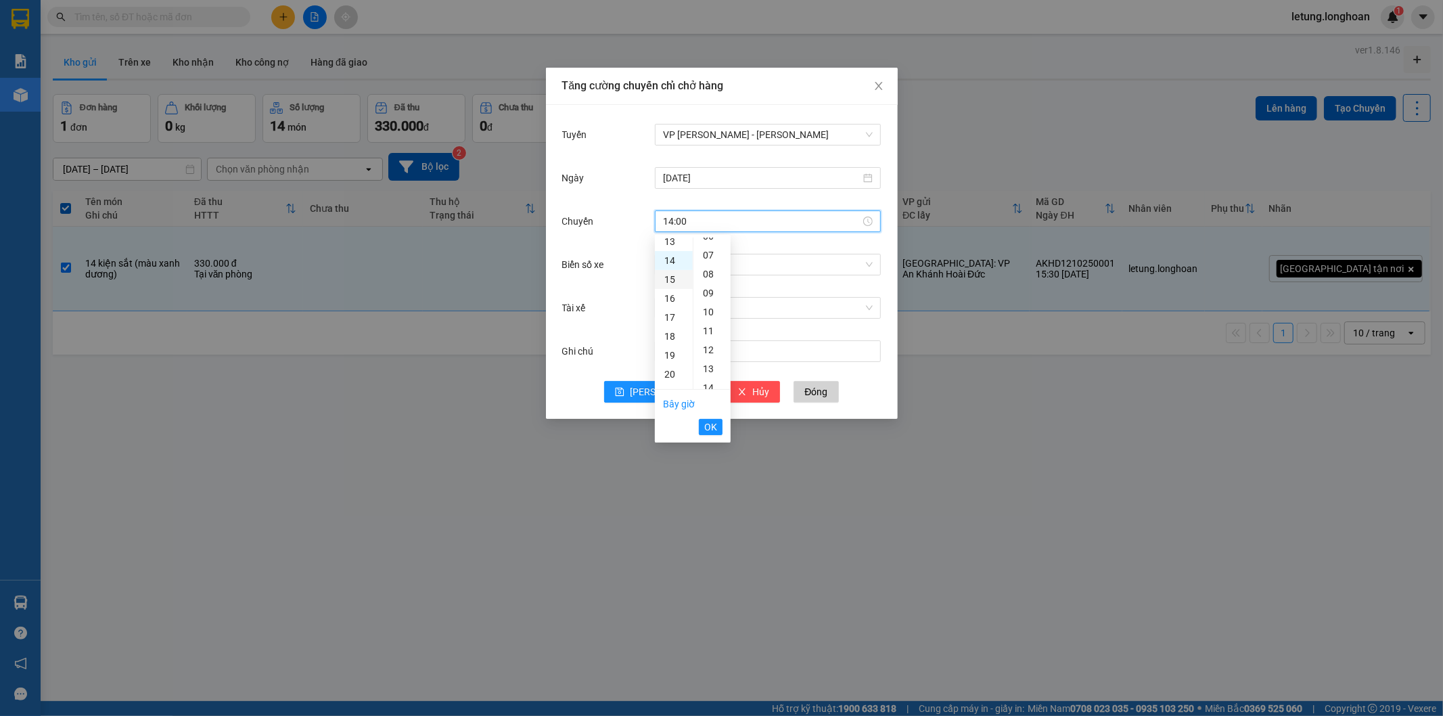
scroll to position [0, 0]
click at [702, 429] on button "OK" at bounding box center [711, 427] width 24 height 16
click at [691, 268] on input "Biển số xe" at bounding box center [763, 264] width 200 height 20
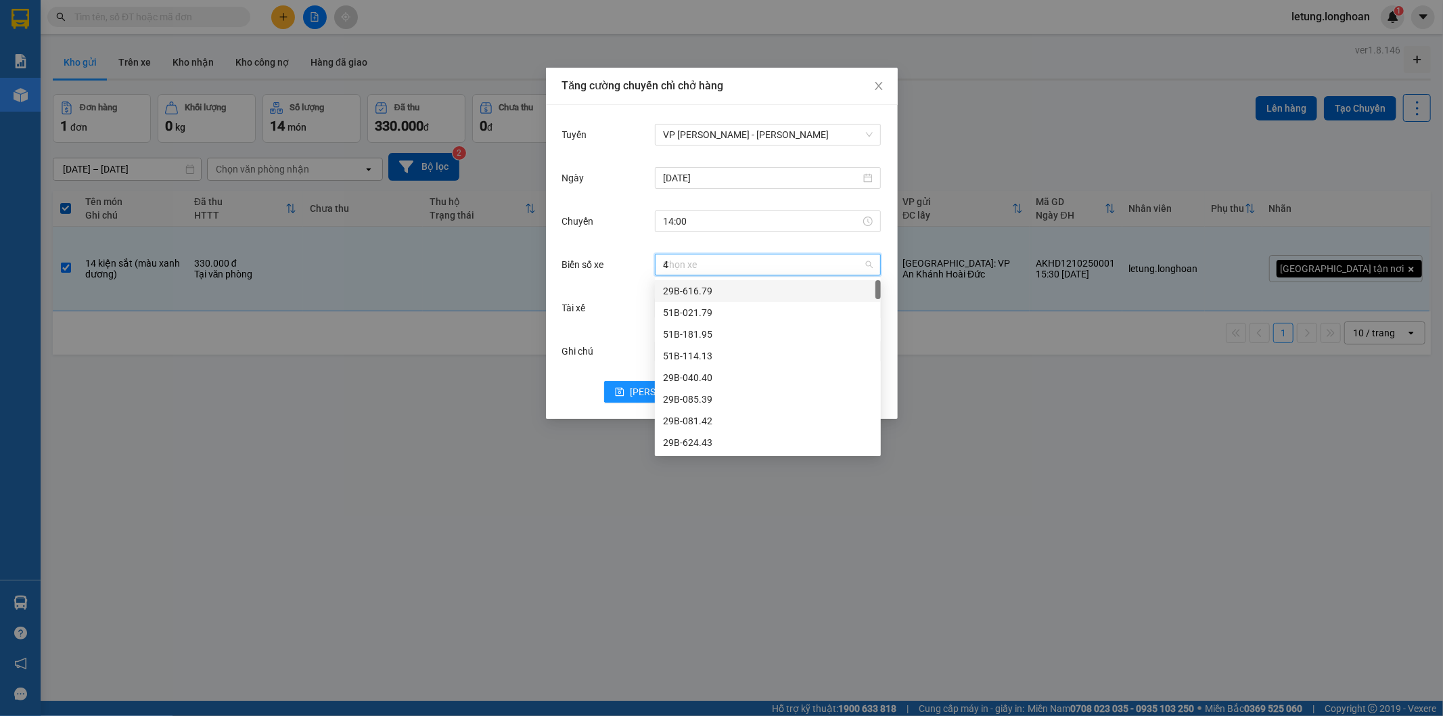
type input "44"
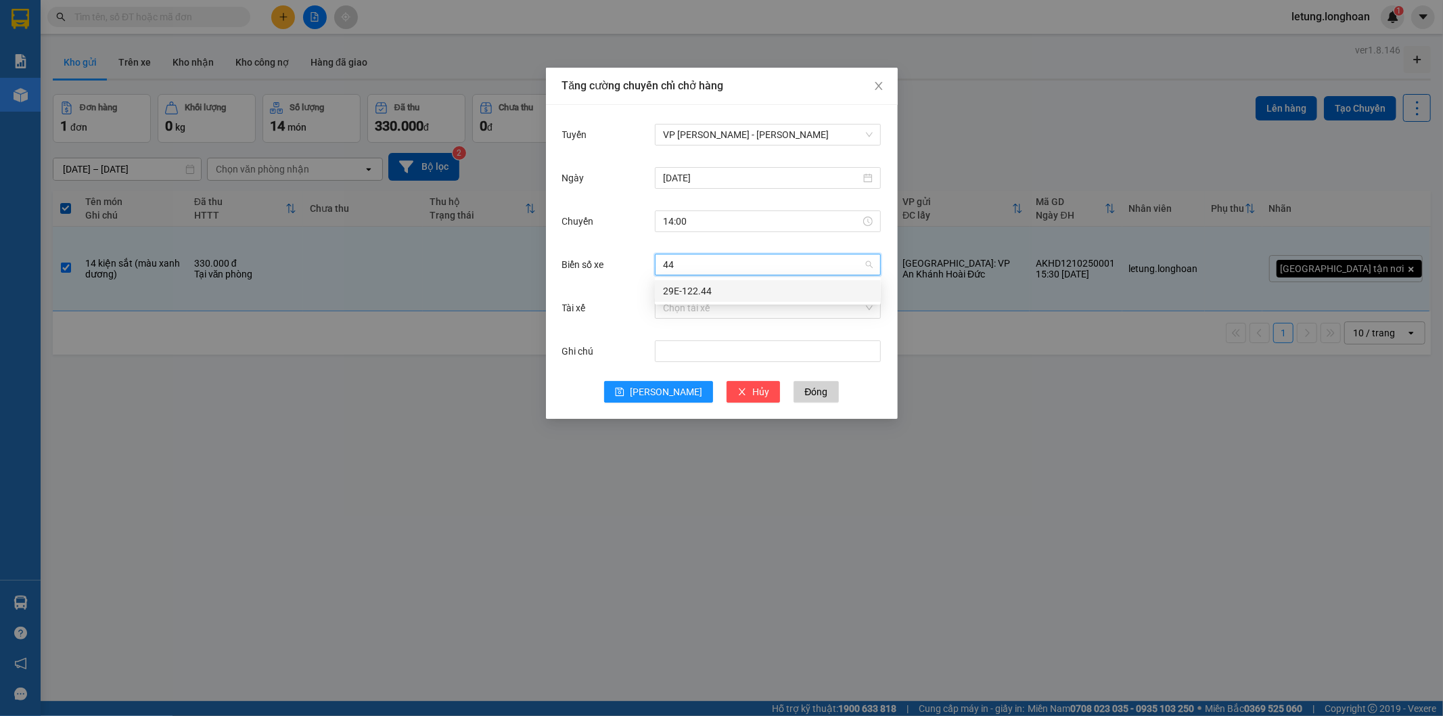
click at [698, 292] on div "29E-122.44" at bounding box center [768, 290] width 210 height 15
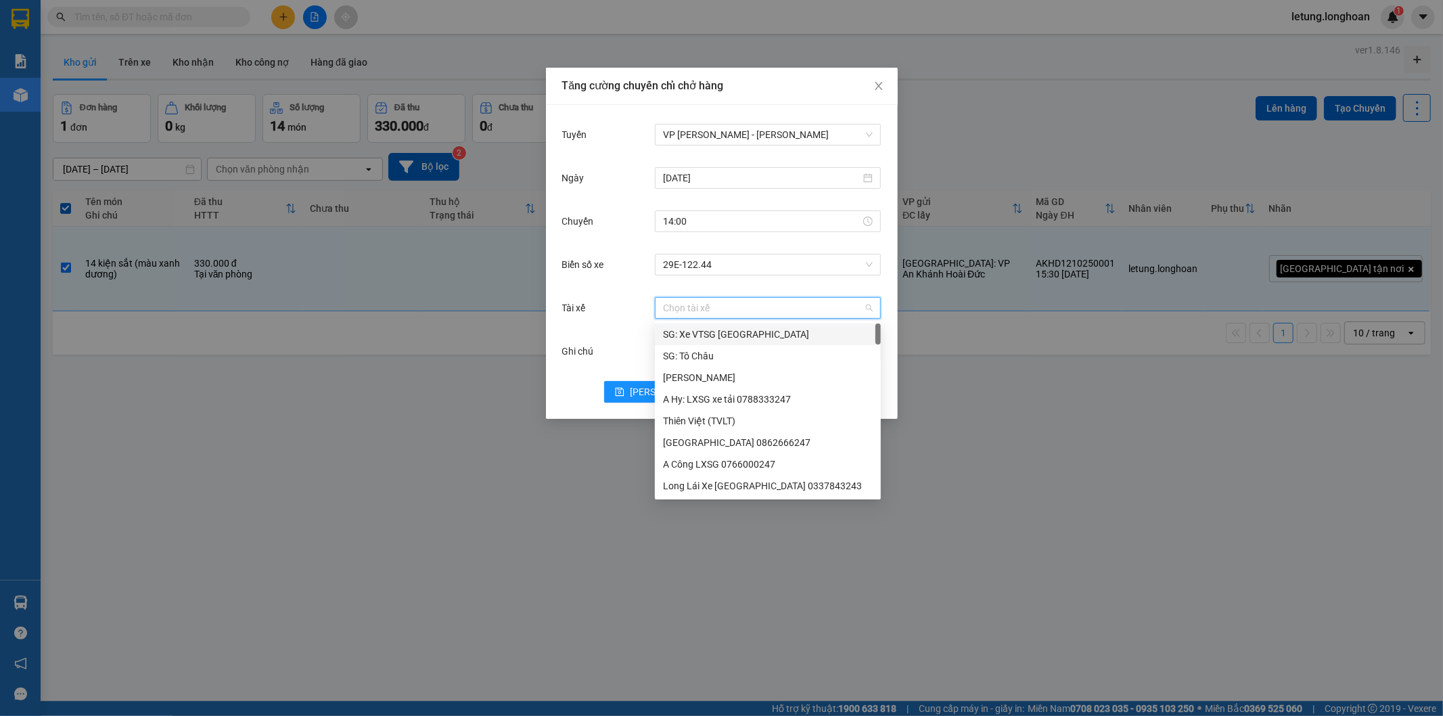
click at [699, 313] on input "Tài xế" at bounding box center [763, 308] width 200 height 20
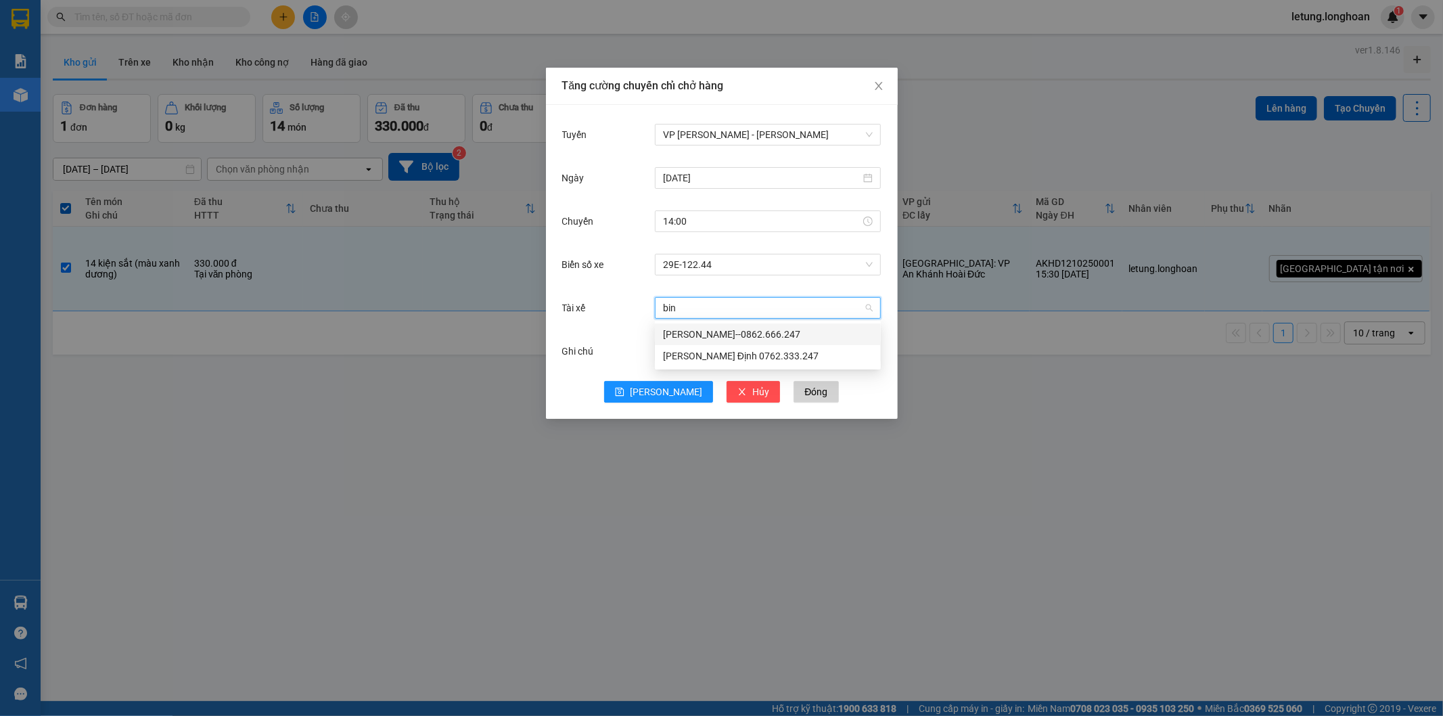
type input "binh"
click at [695, 329] on div "[PERSON_NAME]--0862.666.247" at bounding box center [768, 334] width 210 height 15
click at [660, 387] on span "[PERSON_NAME]" at bounding box center [666, 391] width 72 height 15
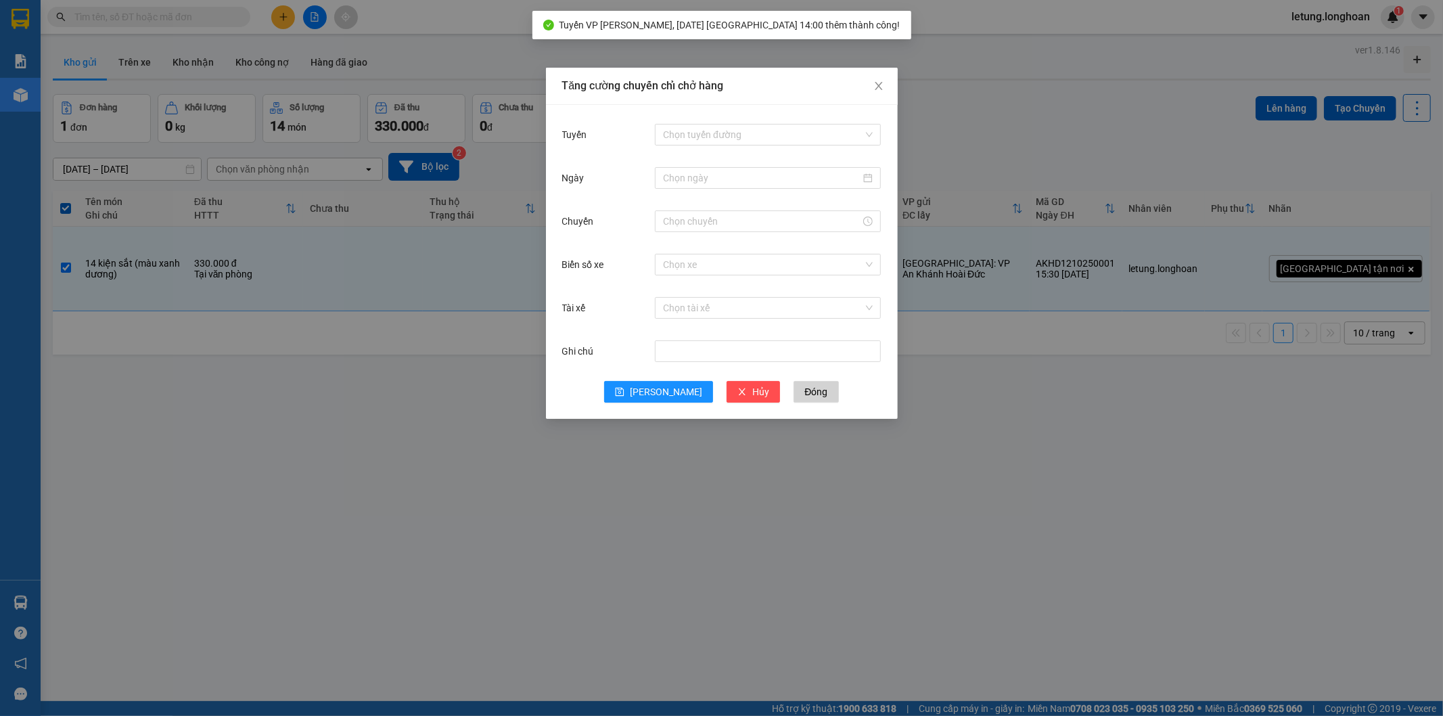
drag, startPoint x: 279, startPoint y: 402, endPoint x: 266, endPoint y: 380, distance: 25.8
click at [279, 400] on div "Tăng cường chuyến chỉ chở hàng Tuyến Chọn tuyến đường Ngày Chuyến Biển số xe Ch…" at bounding box center [721, 358] width 1443 height 716
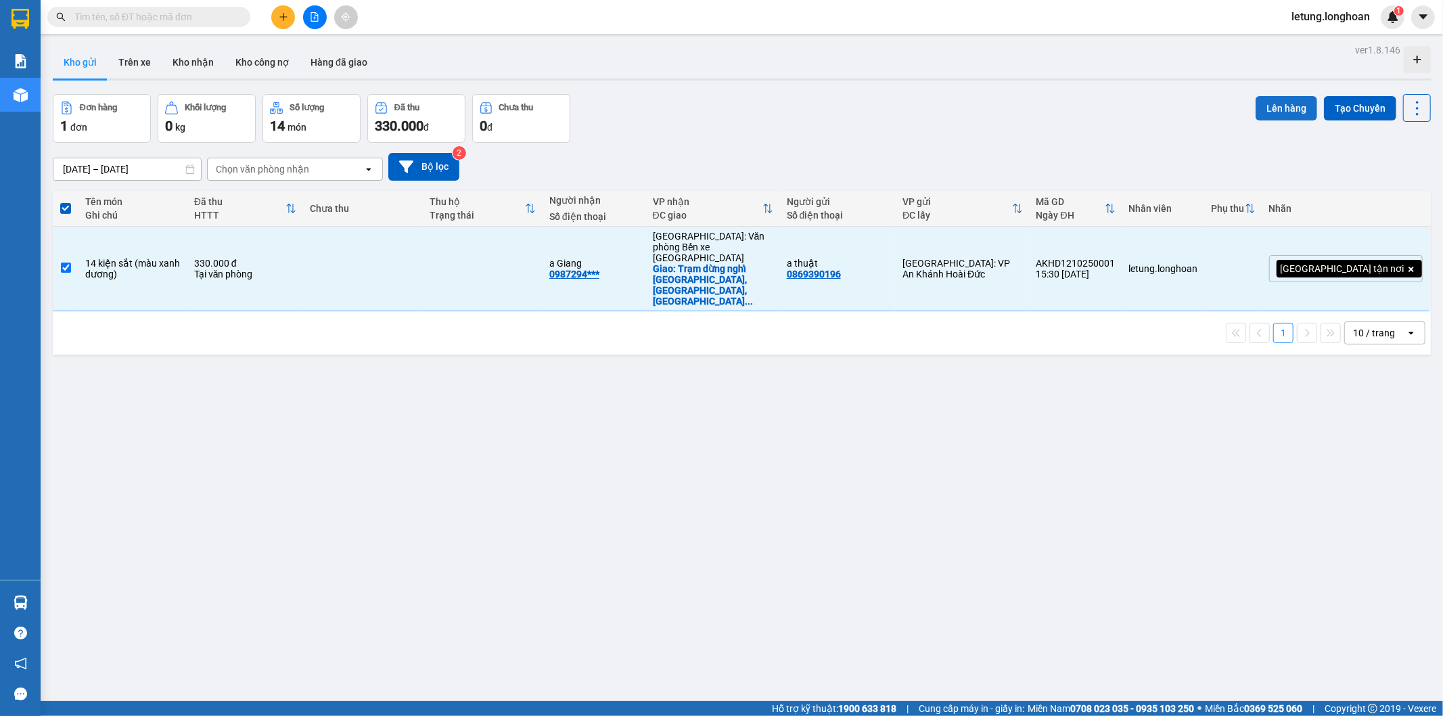
click at [1270, 103] on button "Lên hàng" at bounding box center [1287, 108] width 62 height 24
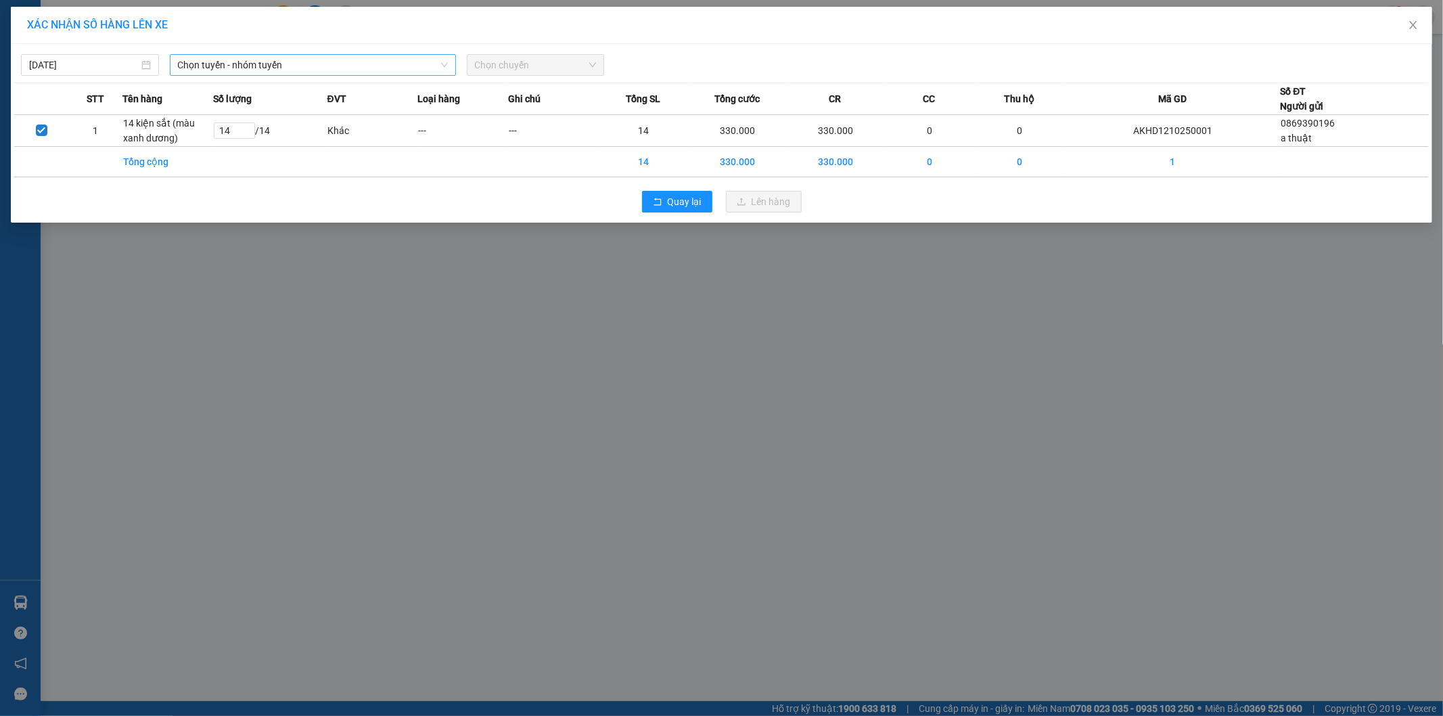
click at [261, 66] on span "Chọn tuyến - nhóm tuyến" at bounding box center [313, 65] width 270 height 20
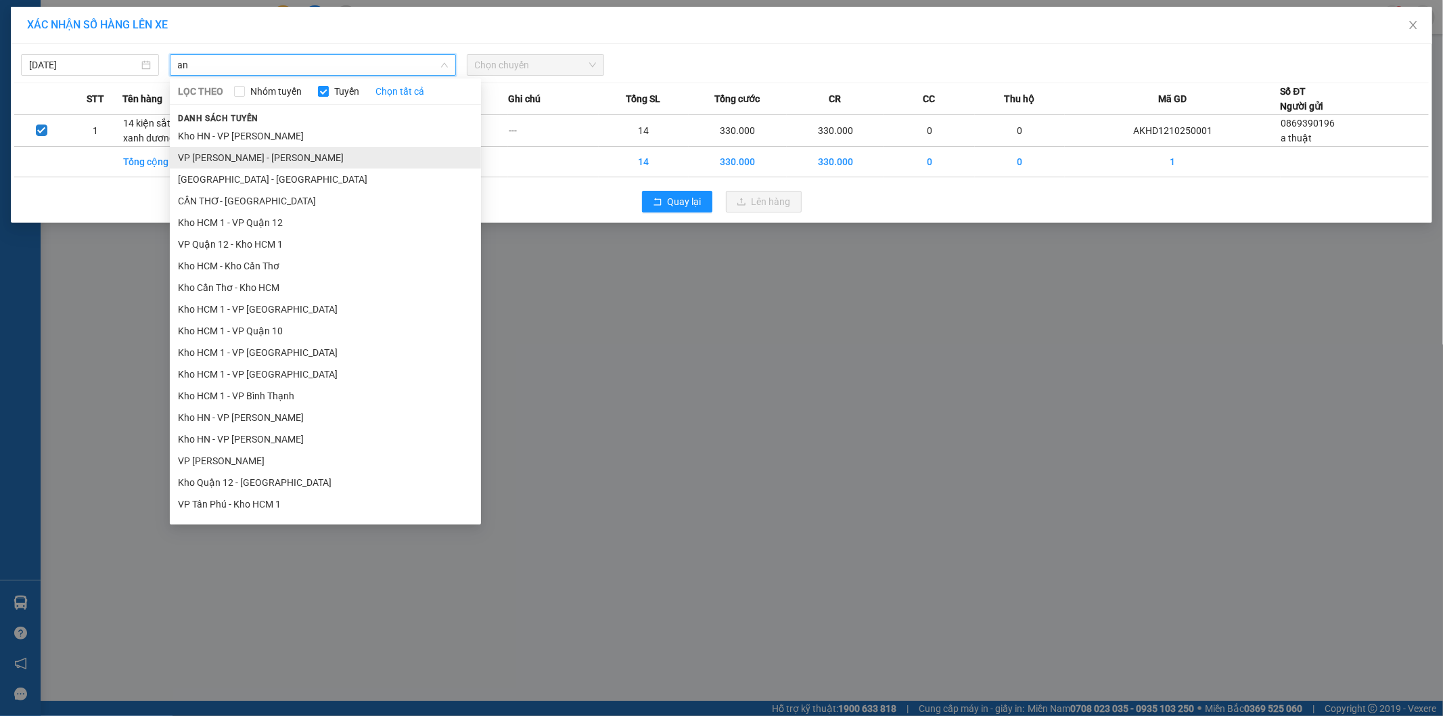
type input "an"
drag, startPoint x: 253, startPoint y: 150, endPoint x: 265, endPoint y: 116, distance: 35.7
click at [253, 151] on li "VP [PERSON_NAME] - [PERSON_NAME]" at bounding box center [325, 158] width 311 height 22
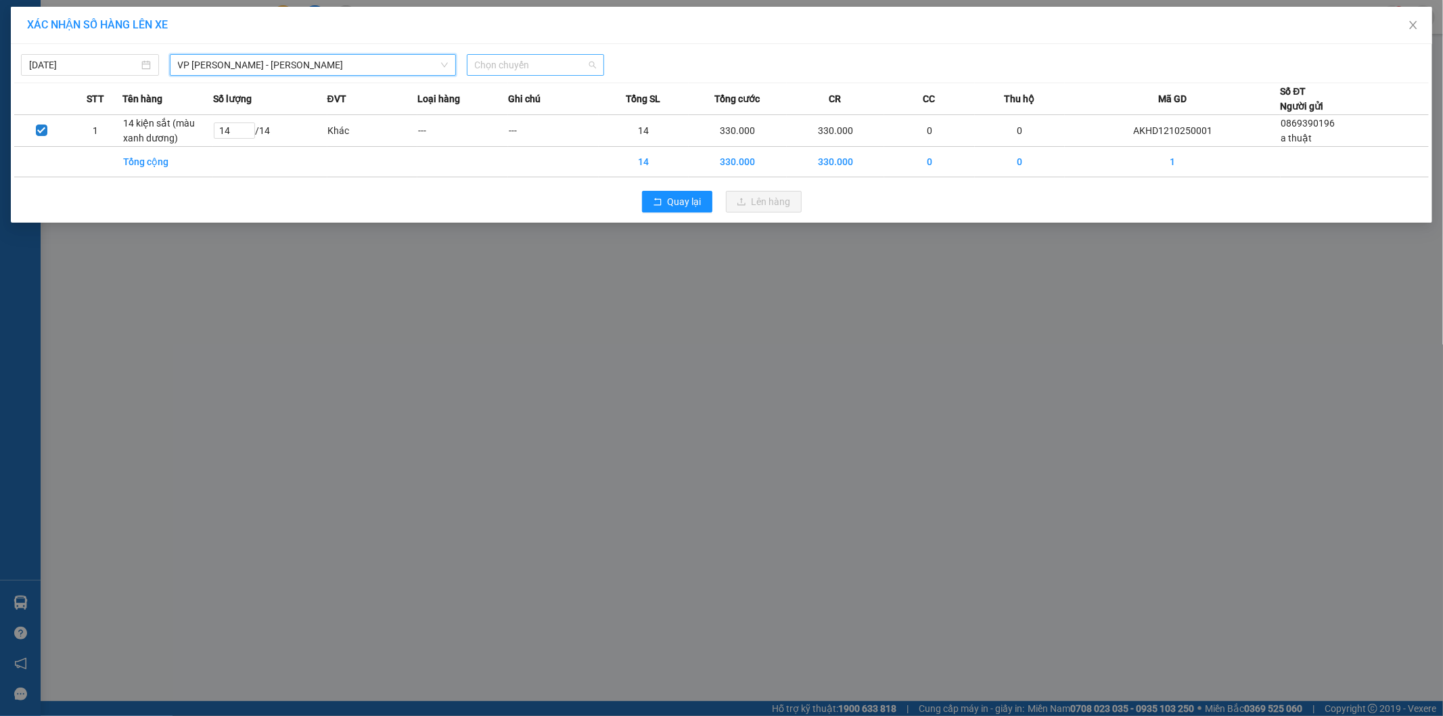
click at [537, 71] on span "Chọn chuyến" at bounding box center [536, 65] width 122 height 20
click at [549, 112] on div "14:00 (TC) - 29E-122.44" at bounding box center [528, 113] width 106 height 15
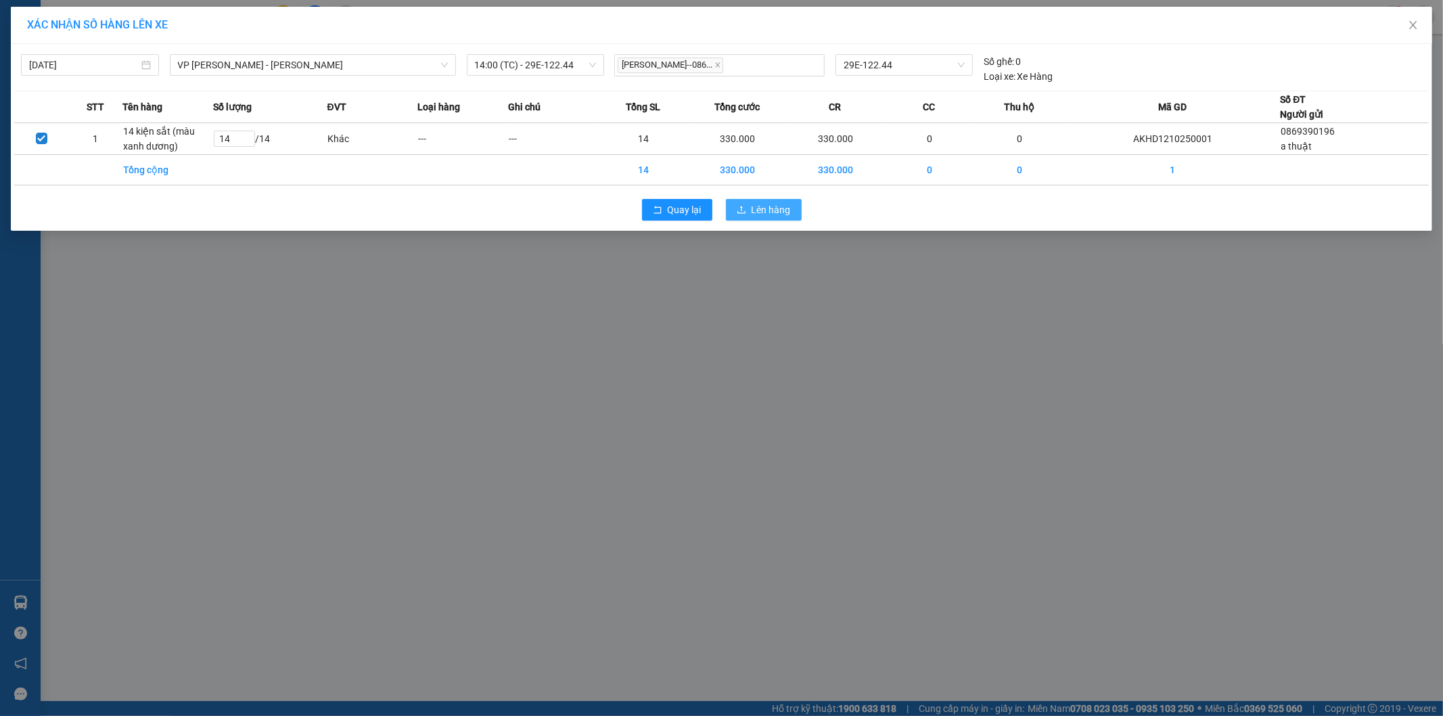
click at [763, 204] on span "Lên hàng" at bounding box center [771, 209] width 39 height 15
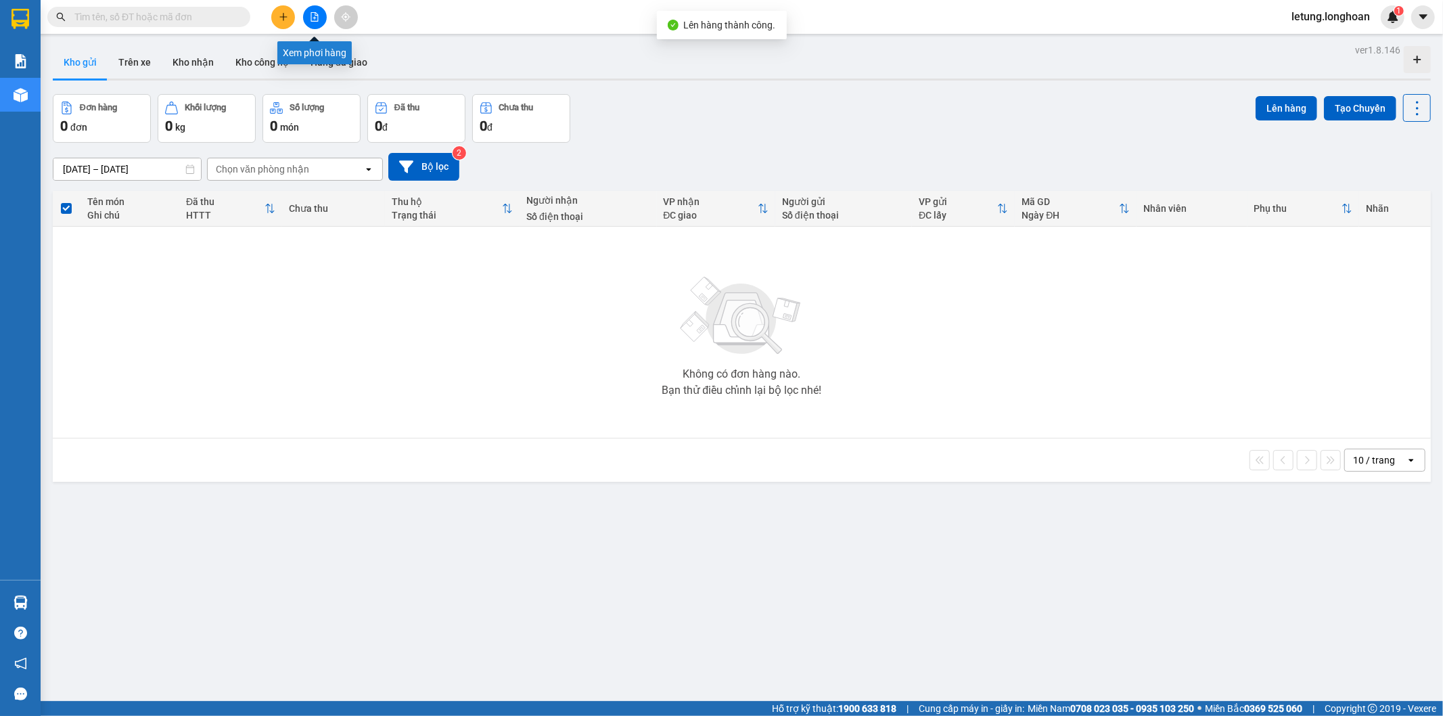
click at [313, 16] on icon "file-add" at bounding box center [314, 16] width 9 height 9
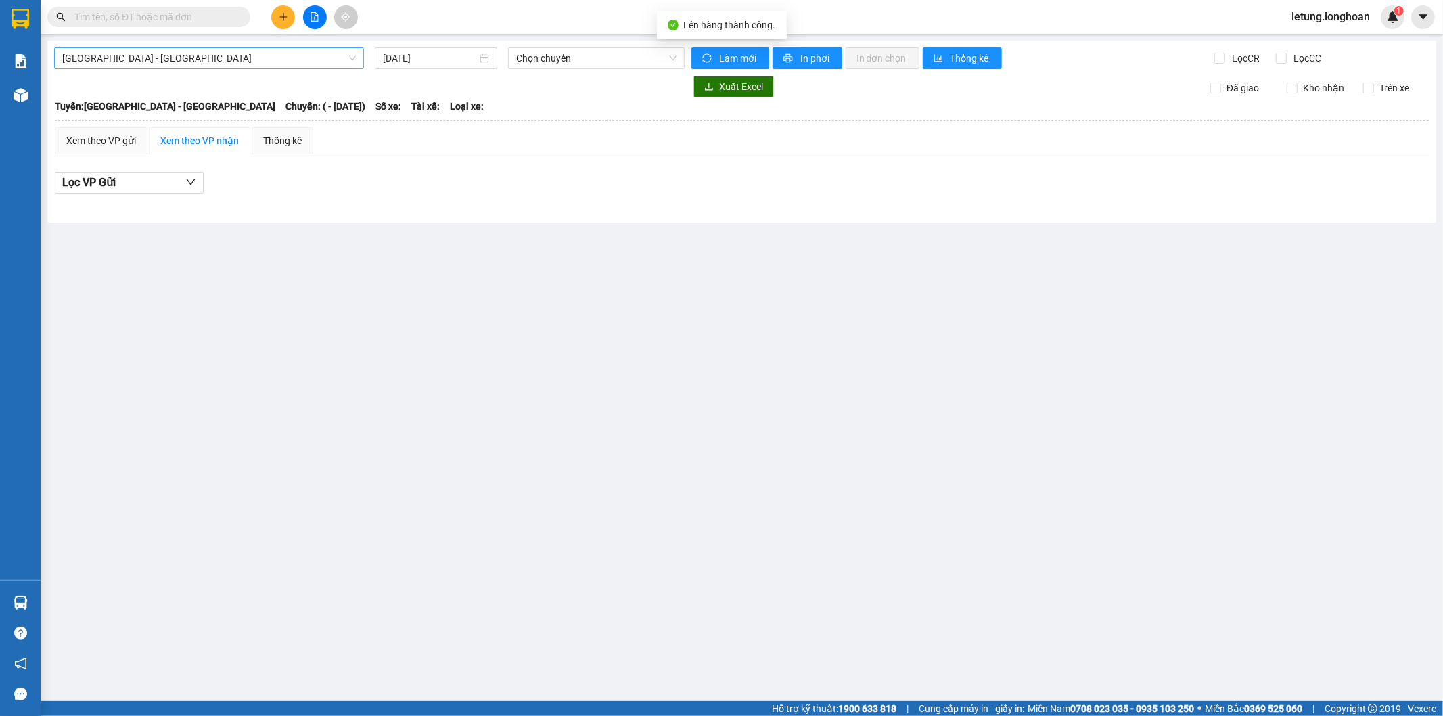
click at [294, 64] on span "[GEOGRAPHIC_DATA] - [GEOGRAPHIC_DATA]" at bounding box center [209, 58] width 294 height 20
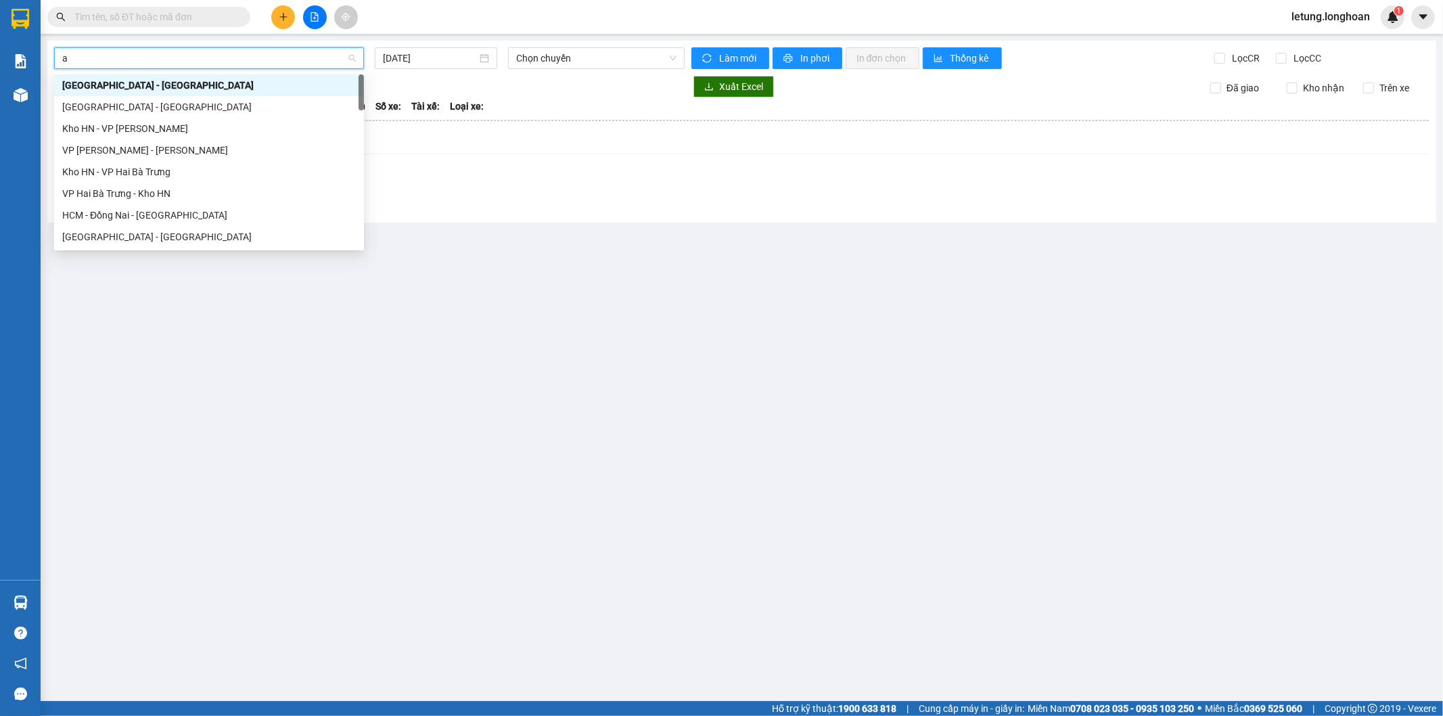
type input "an"
click at [173, 107] on div "VP [PERSON_NAME] - [PERSON_NAME]" at bounding box center [209, 106] width 294 height 15
type input "[DATE]"
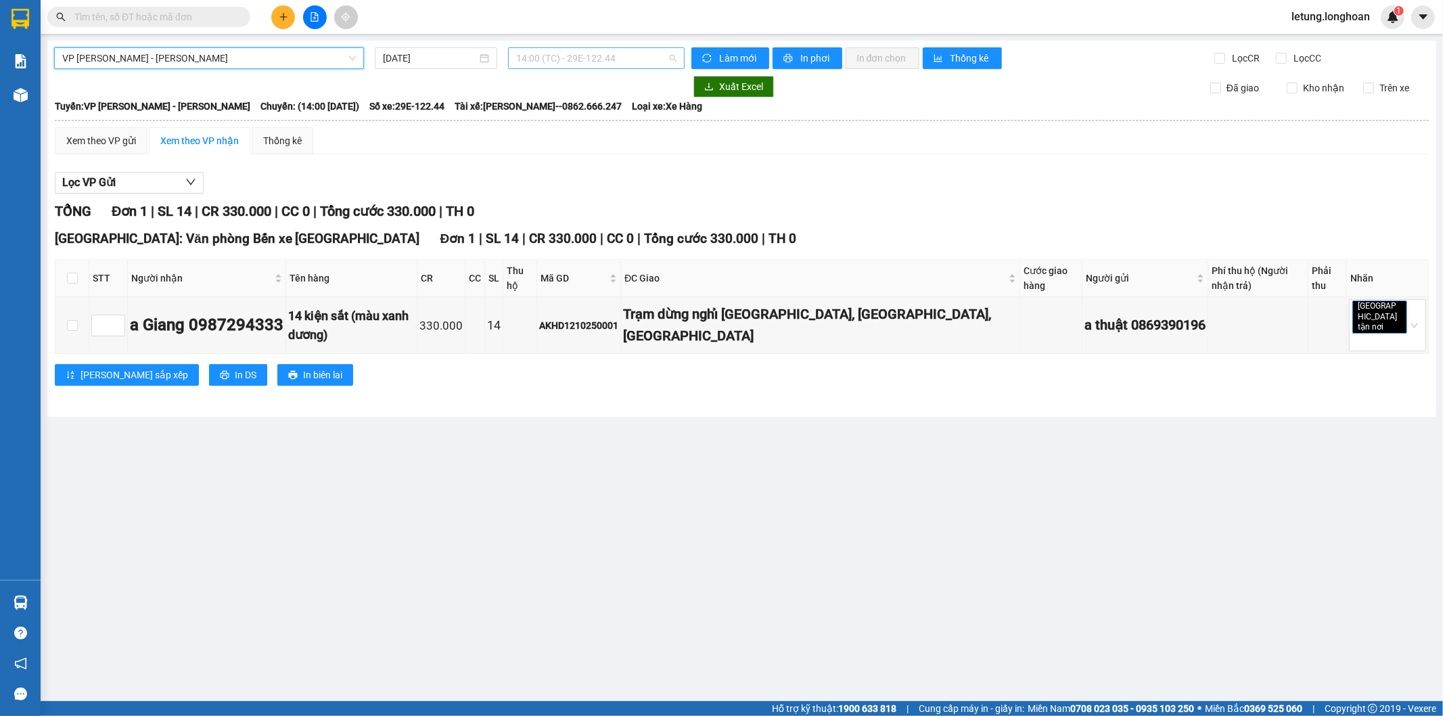
click at [597, 58] on span "14:00 (TC) - 29E-122.44" at bounding box center [596, 58] width 160 height 20
click at [576, 110] on div "14:00 (TC) - 29E-122.44" at bounding box center [569, 106] width 106 height 15
click at [808, 54] on span "In phơi" at bounding box center [815, 58] width 31 height 15
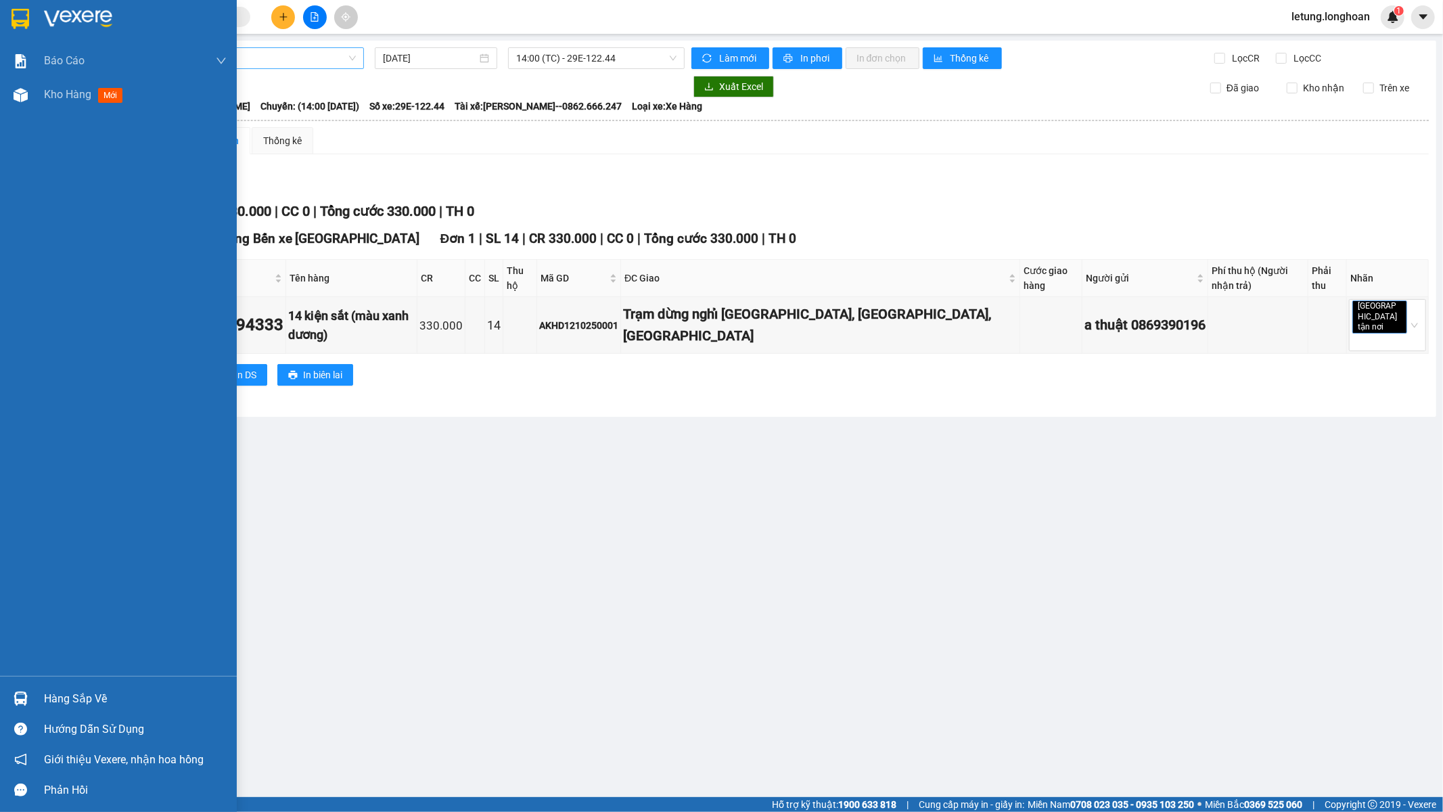
click at [16, 14] on img at bounding box center [21, 19] width 18 height 20
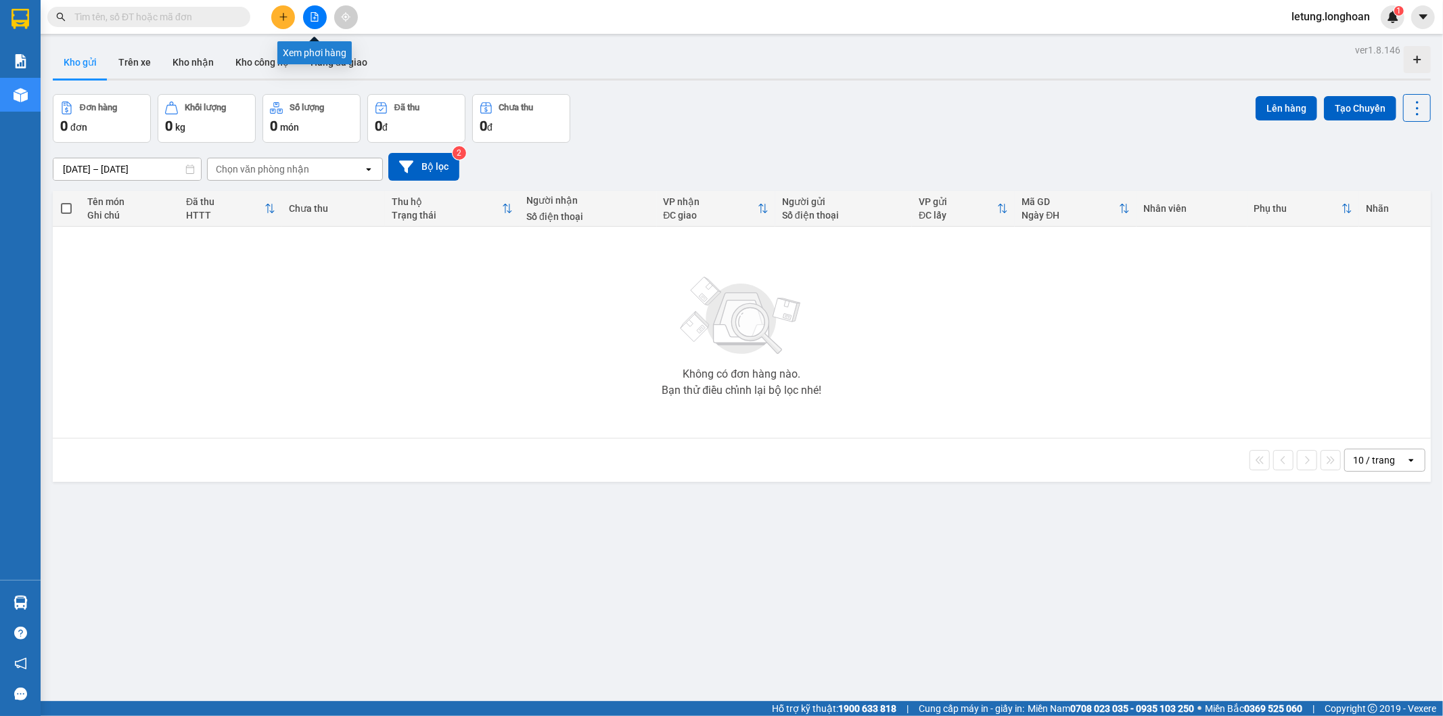
click at [314, 20] on icon "file-add" at bounding box center [314, 16] width 9 height 9
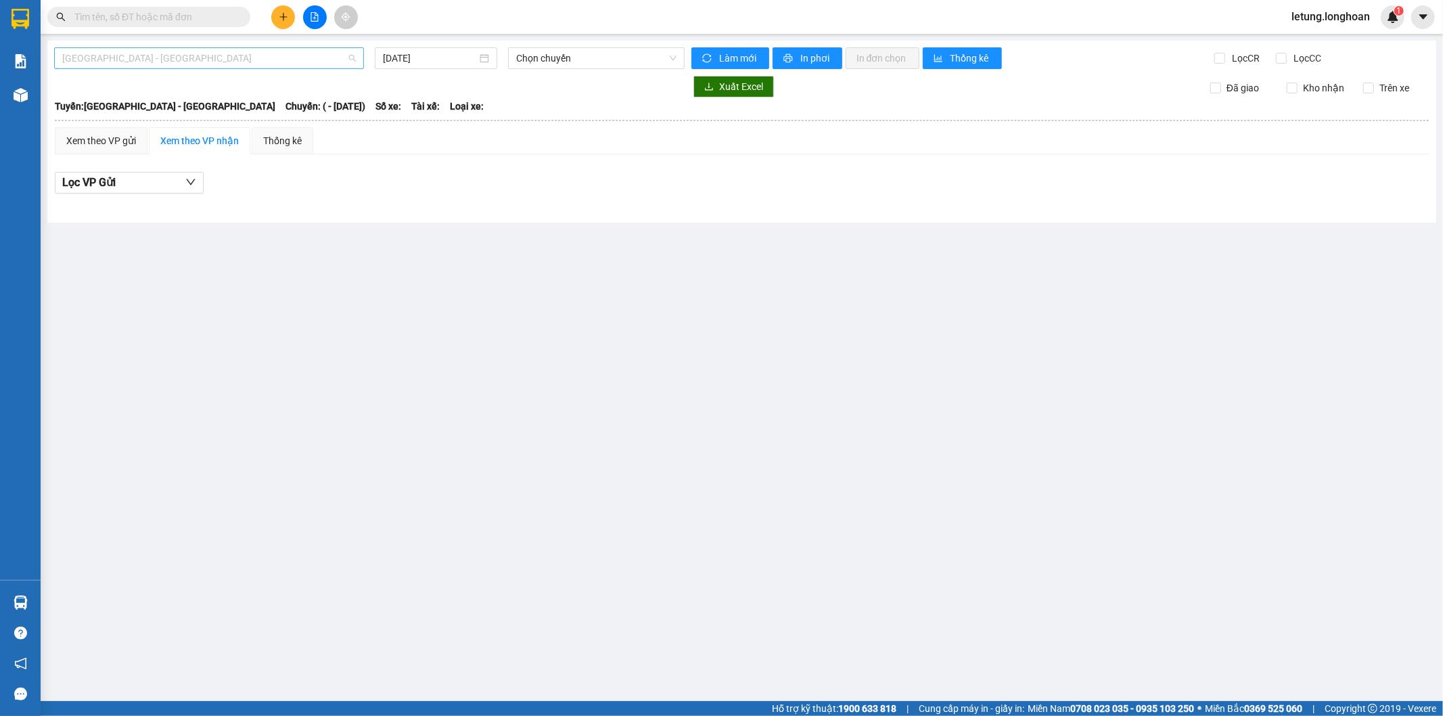
click at [289, 54] on span "[GEOGRAPHIC_DATA] - [GEOGRAPHIC_DATA]" at bounding box center [209, 58] width 294 height 20
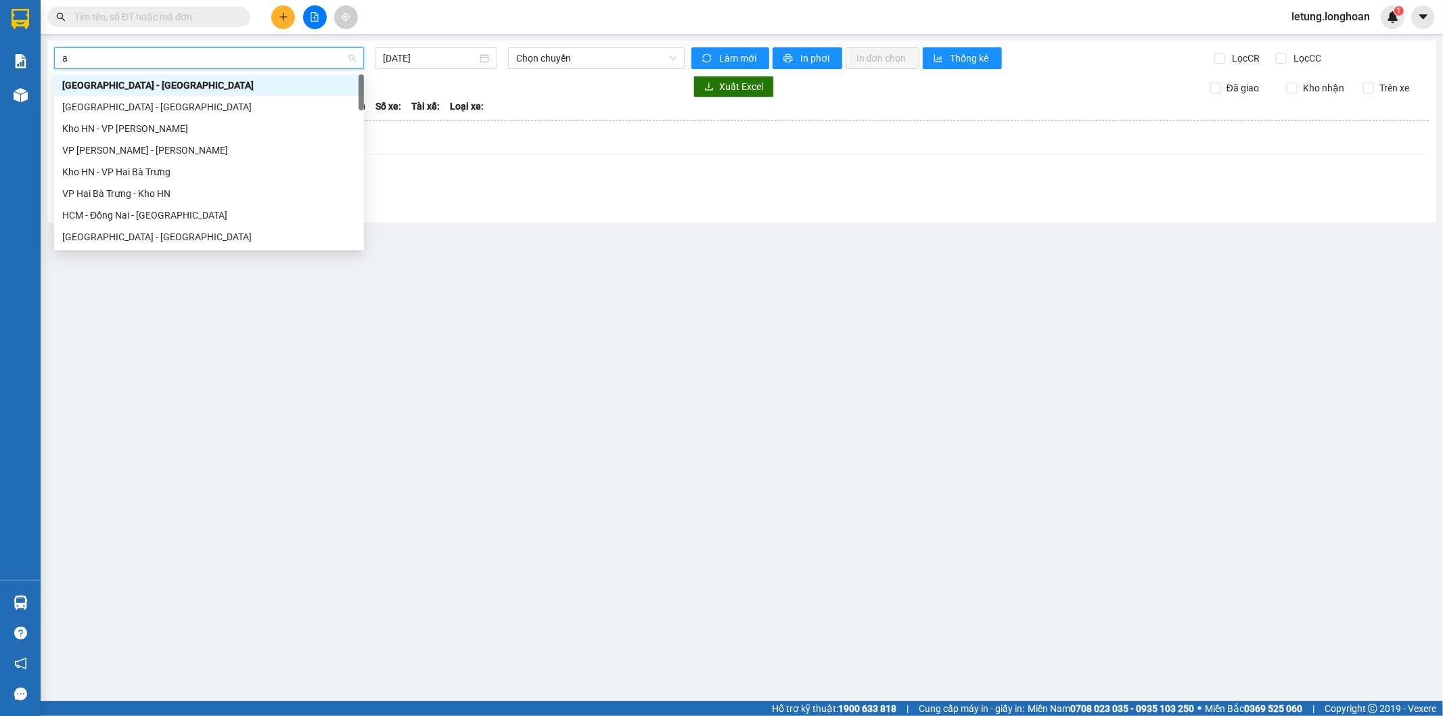
type input "an"
click at [165, 113] on div "VP [PERSON_NAME] - [PERSON_NAME]" at bounding box center [209, 106] width 294 height 15
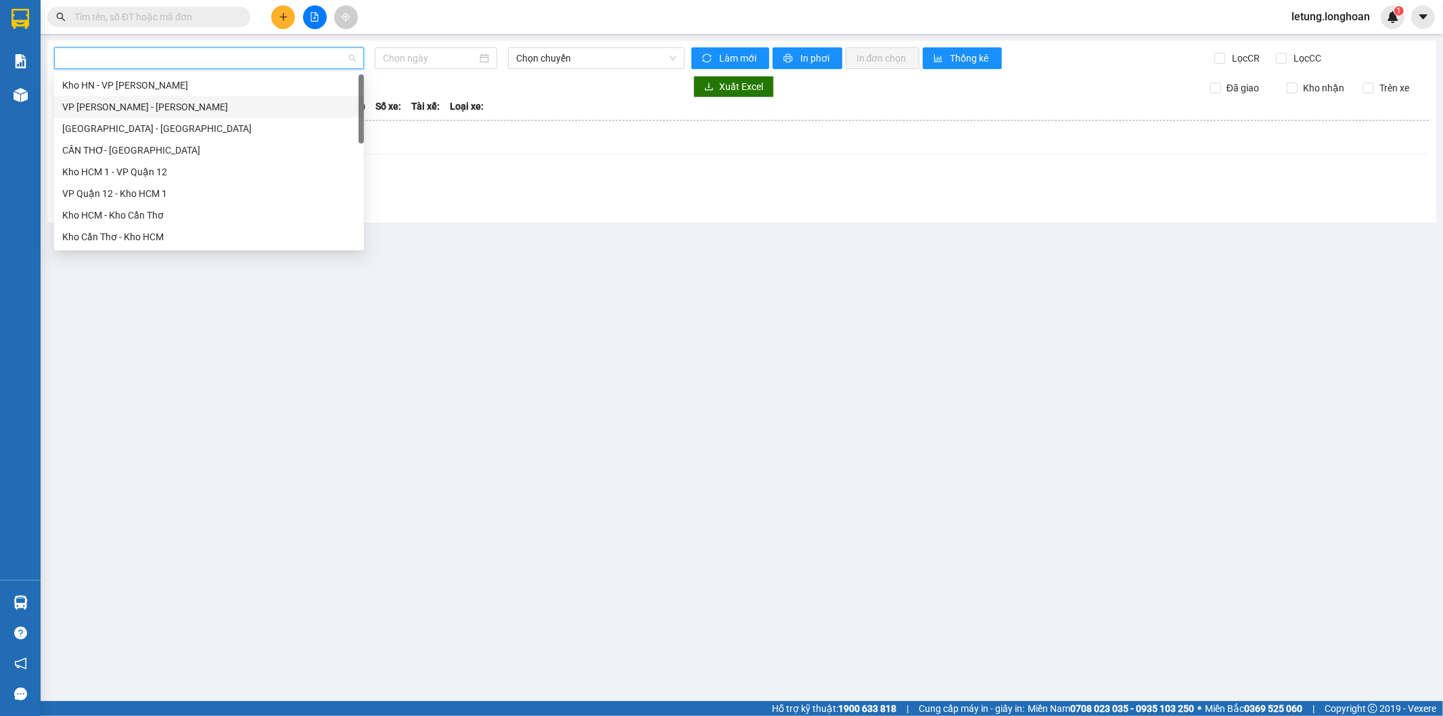
type input "[DATE]"
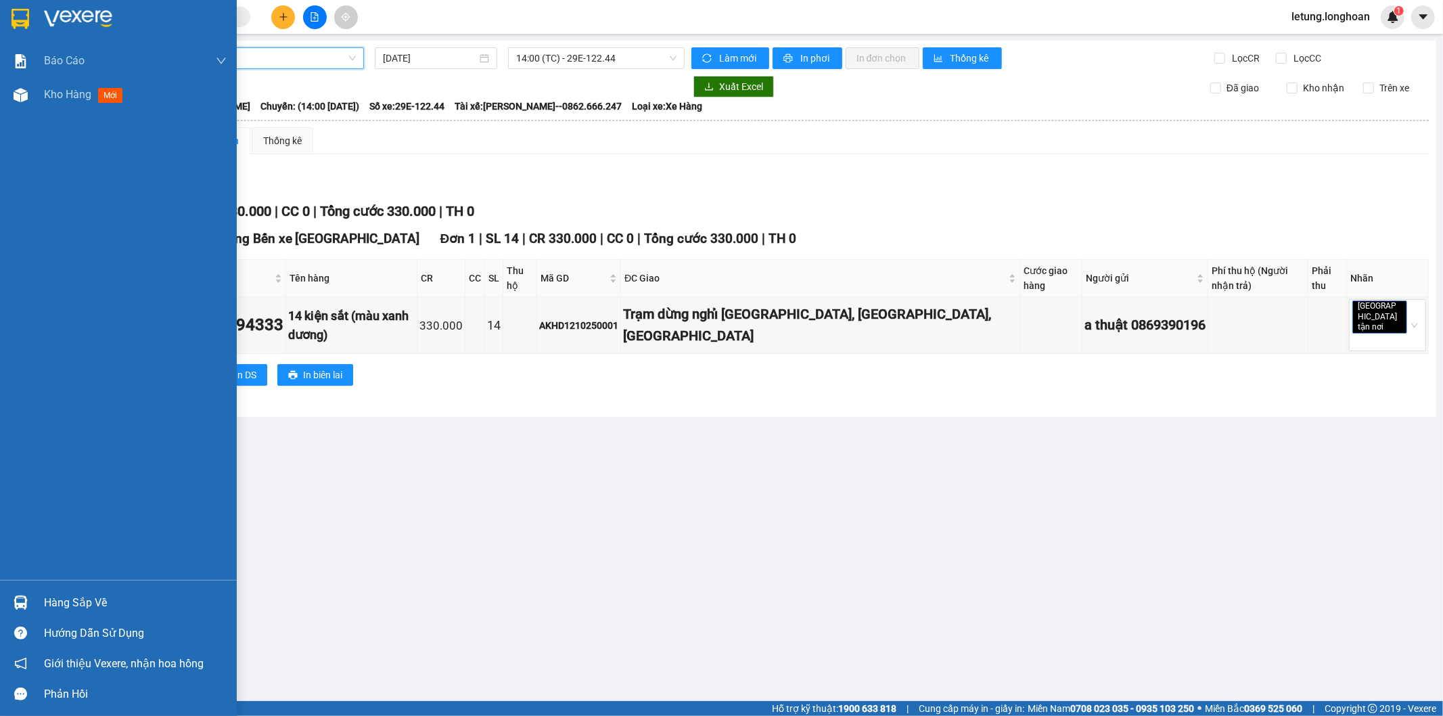
click at [16, 22] on img at bounding box center [21, 19] width 18 height 20
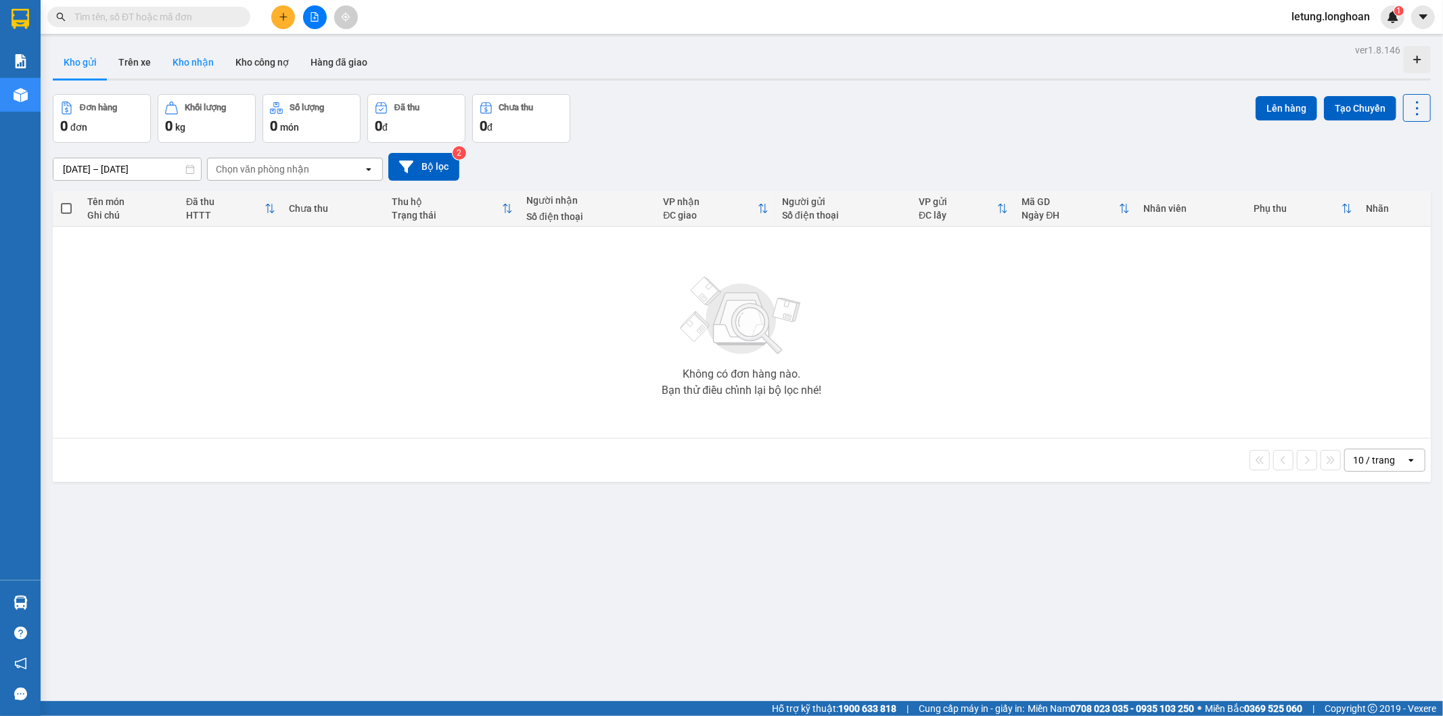
click at [193, 57] on button "Kho nhận" at bounding box center [193, 62] width 63 height 32
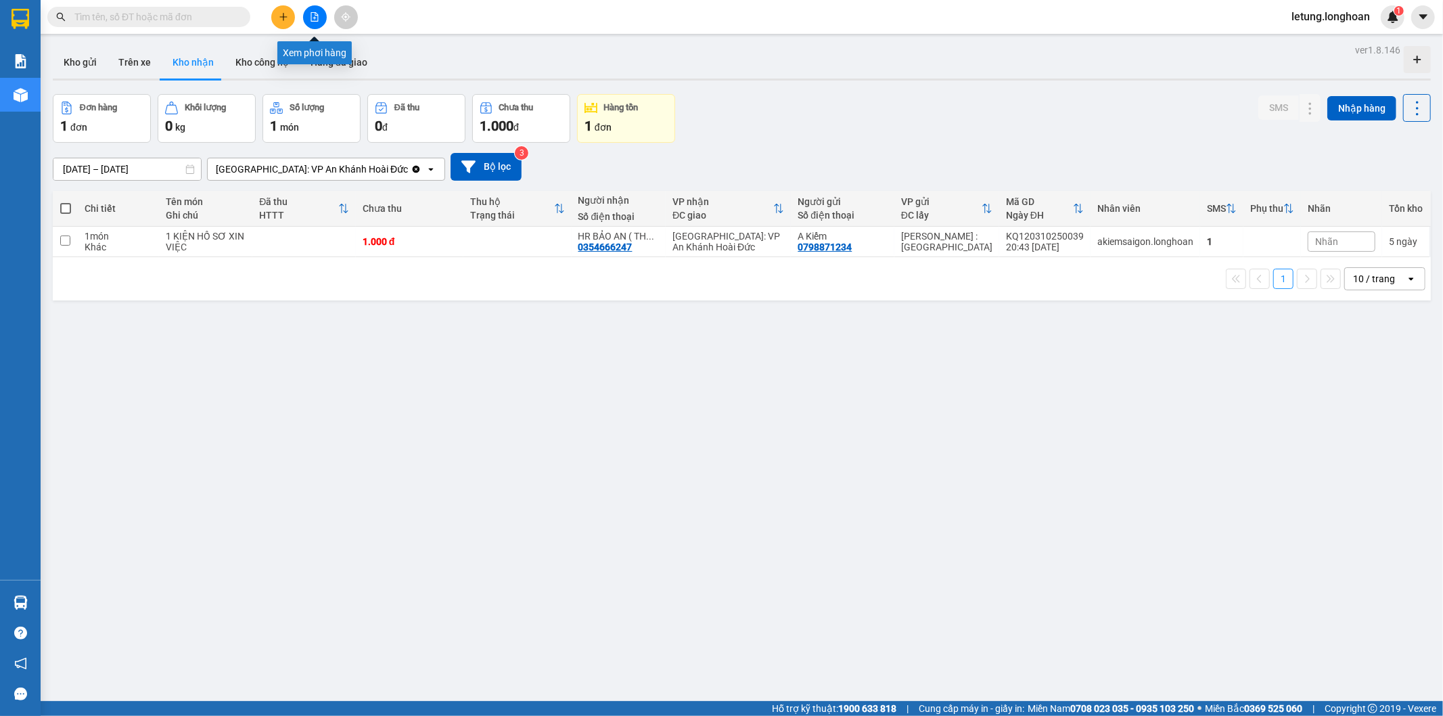
click at [312, 10] on button at bounding box center [315, 17] width 24 height 24
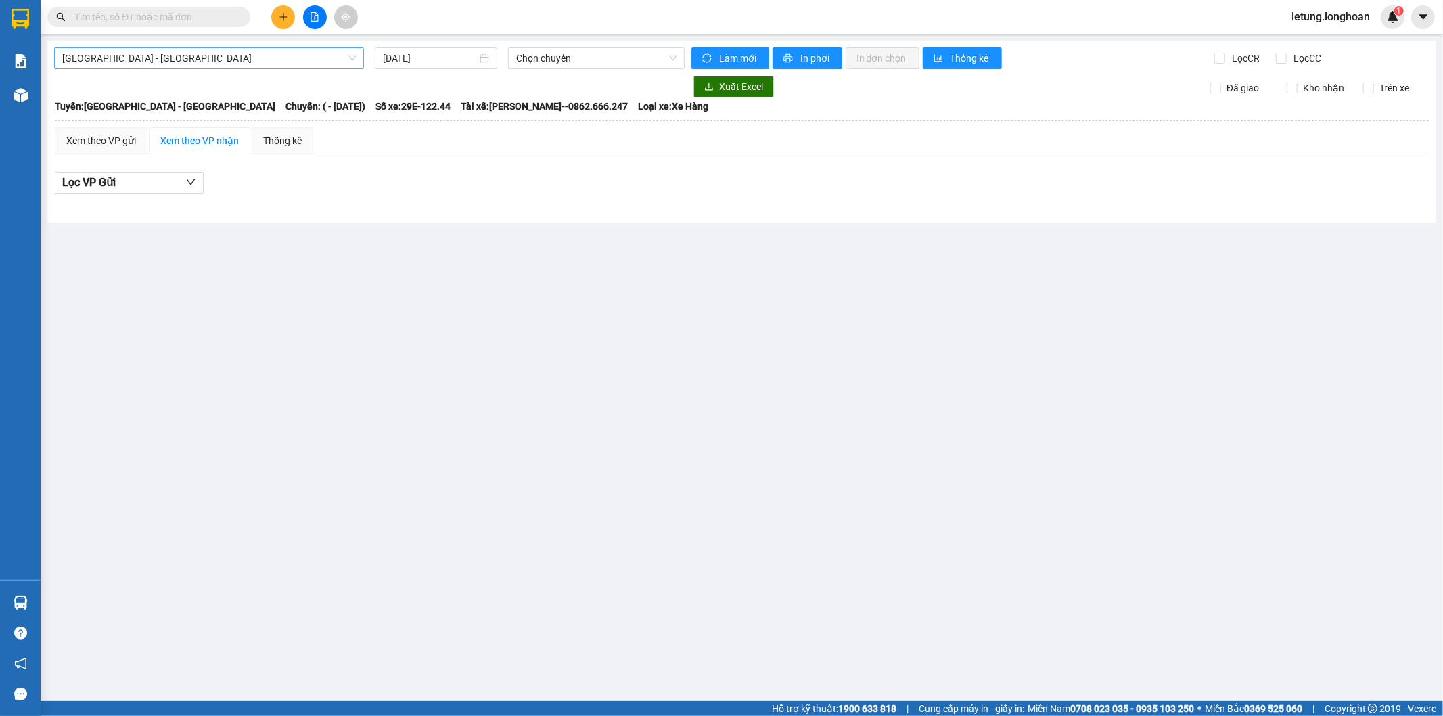
click at [258, 62] on span "[GEOGRAPHIC_DATA] - [GEOGRAPHIC_DATA]" at bounding box center [209, 58] width 294 height 20
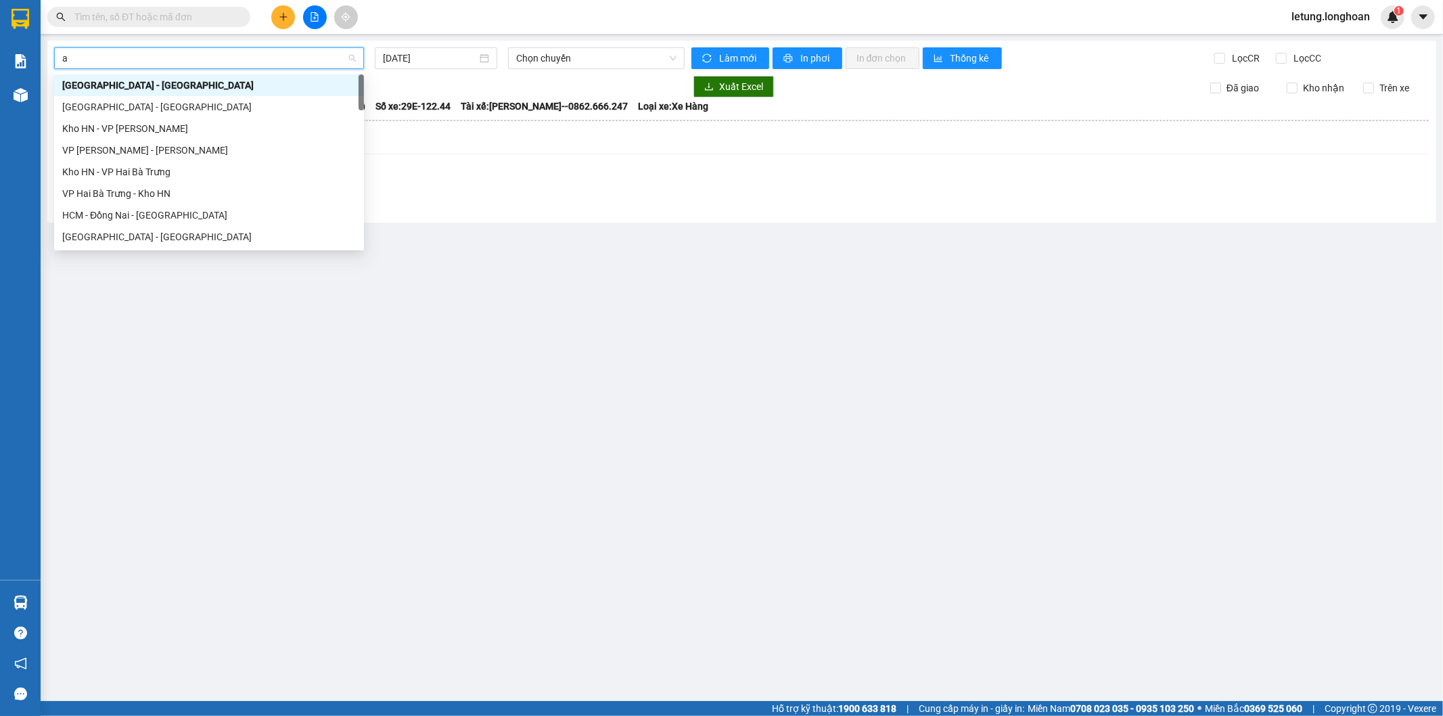
type input "an"
click at [187, 82] on div "Kho HN - VP [PERSON_NAME]" at bounding box center [209, 85] width 294 height 15
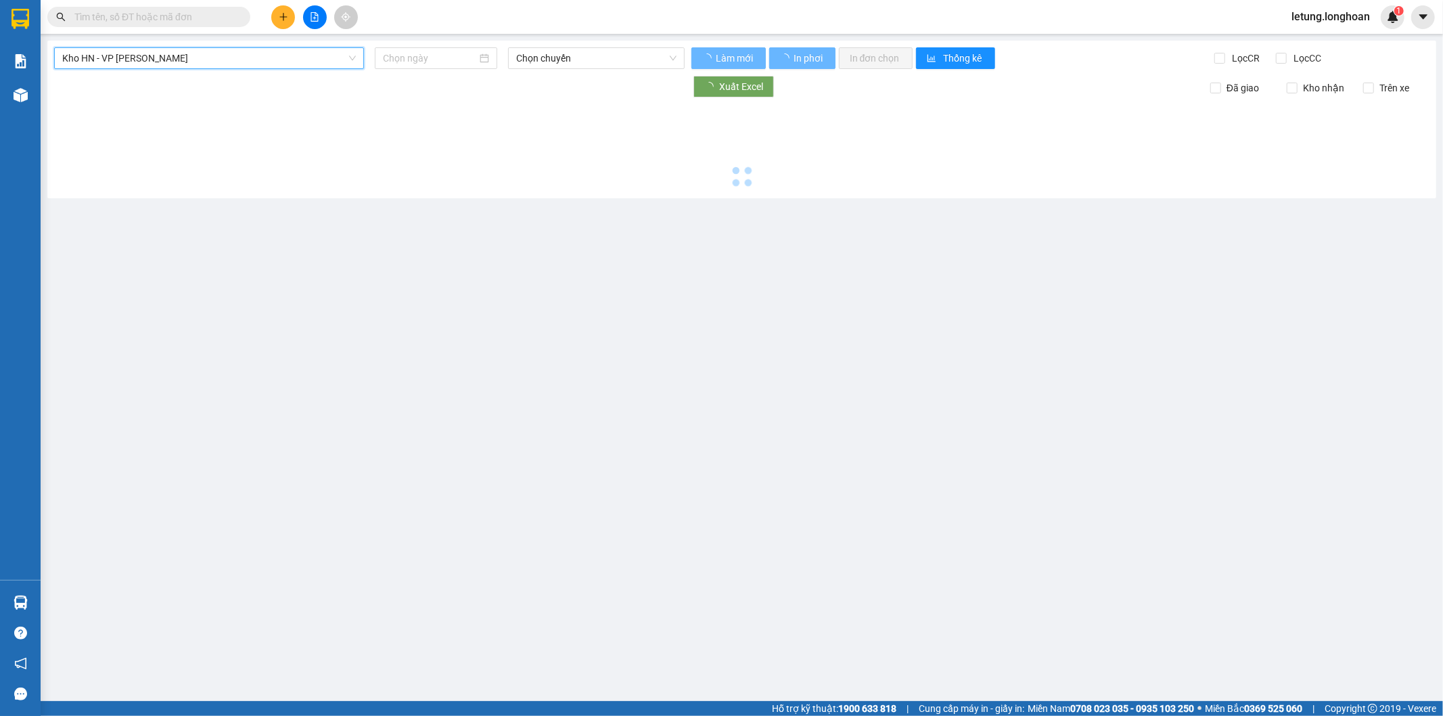
type input "[DATE]"
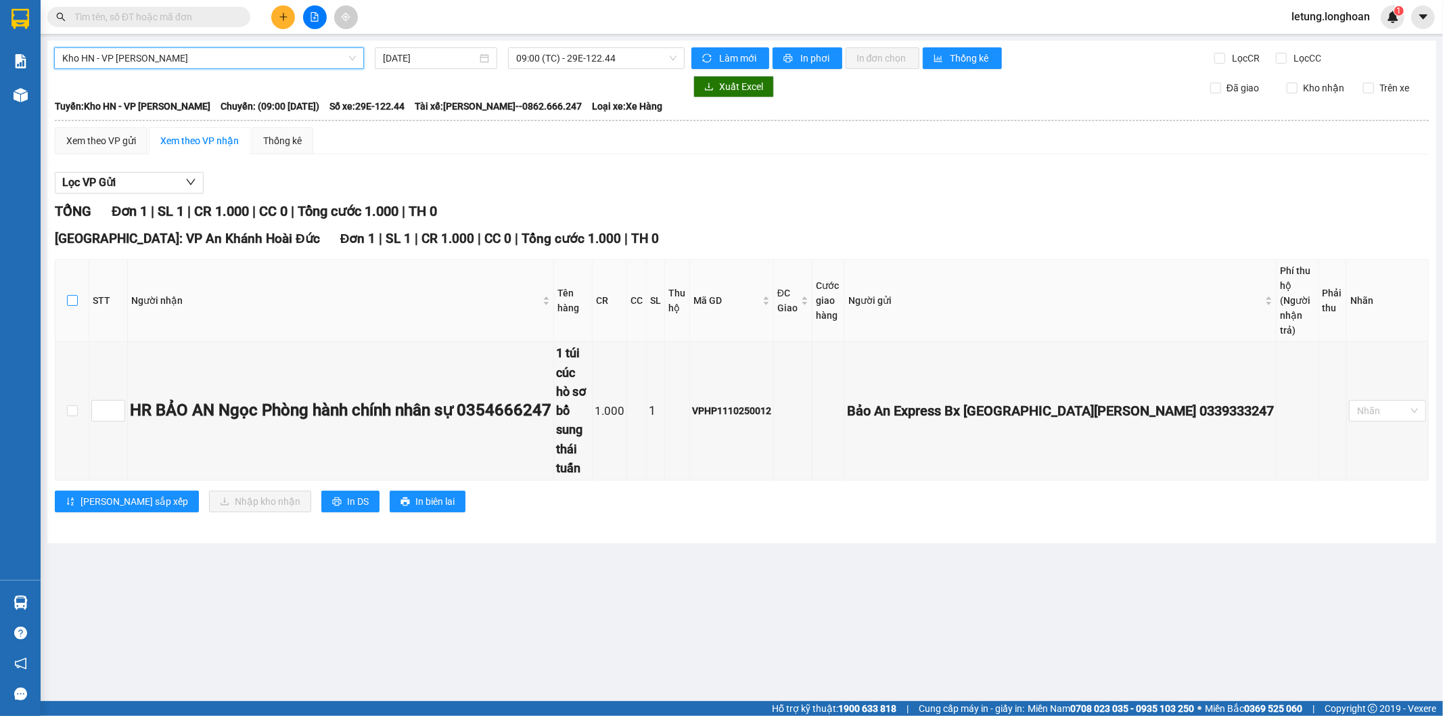
click at [70, 295] on input "checkbox" at bounding box center [72, 300] width 11 height 11
checkbox input "true"
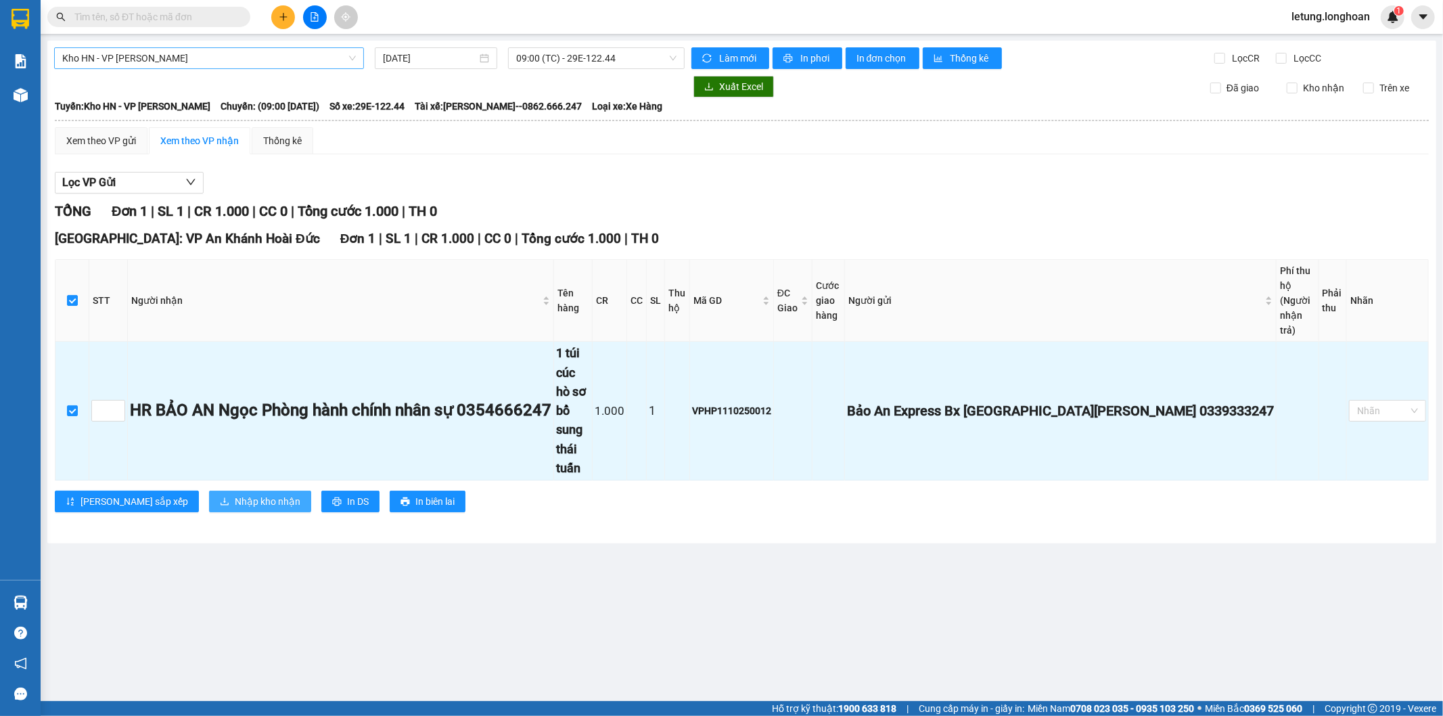
click at [235, 494] on span "Nhập kho nhận" at bounding box center [268, 501] width 66 height 15
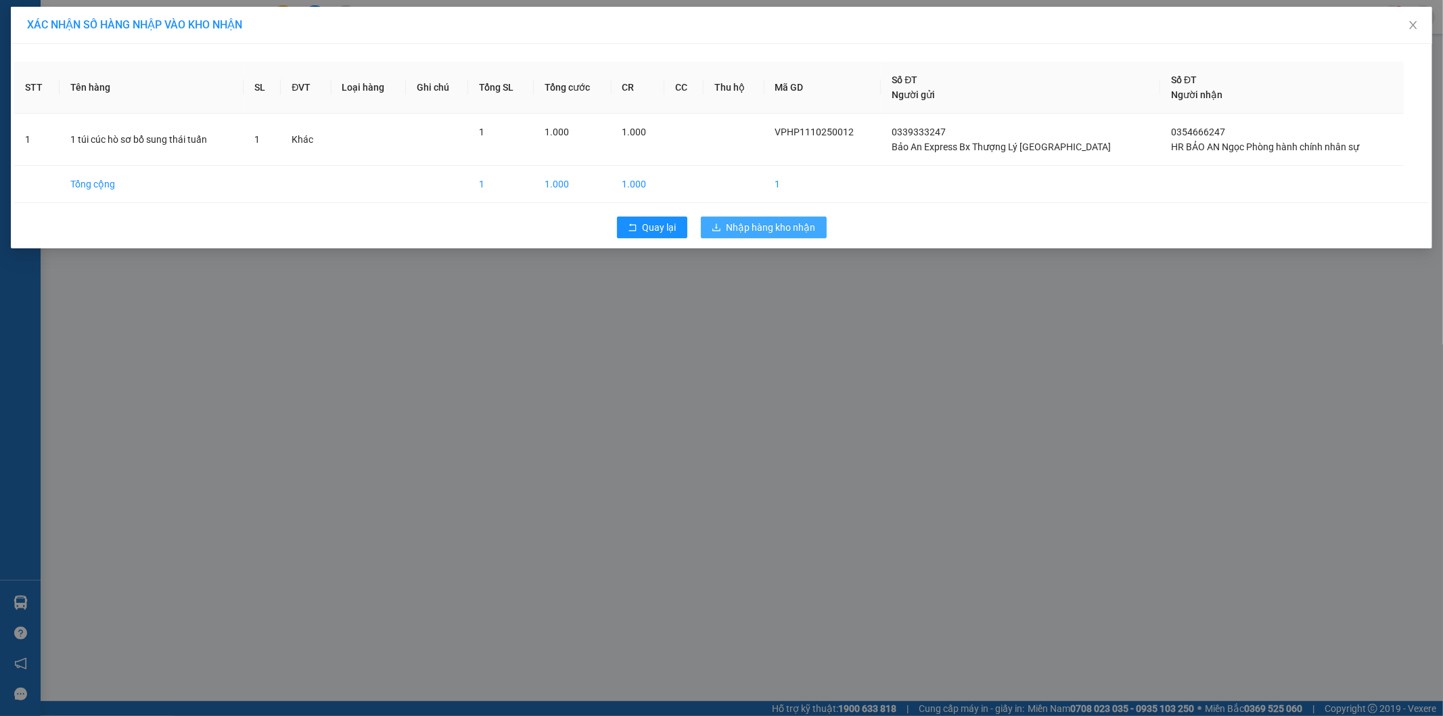
click at [753, 229] on span "Nhập hàng kho nhận" at bounding box center [771, 227] width 89 height 15
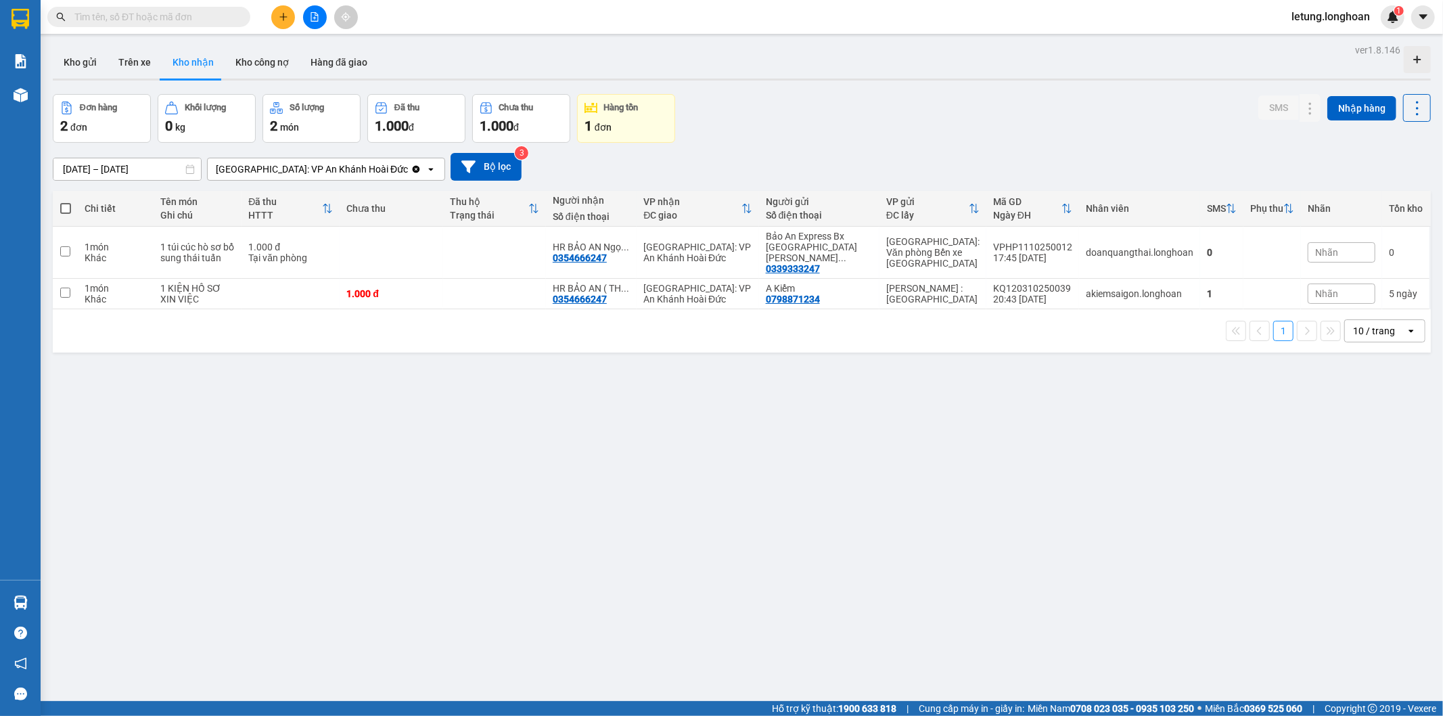
click at [319, 20] on icon "file-add" at bounding box center [314, 16] width 9 height 9
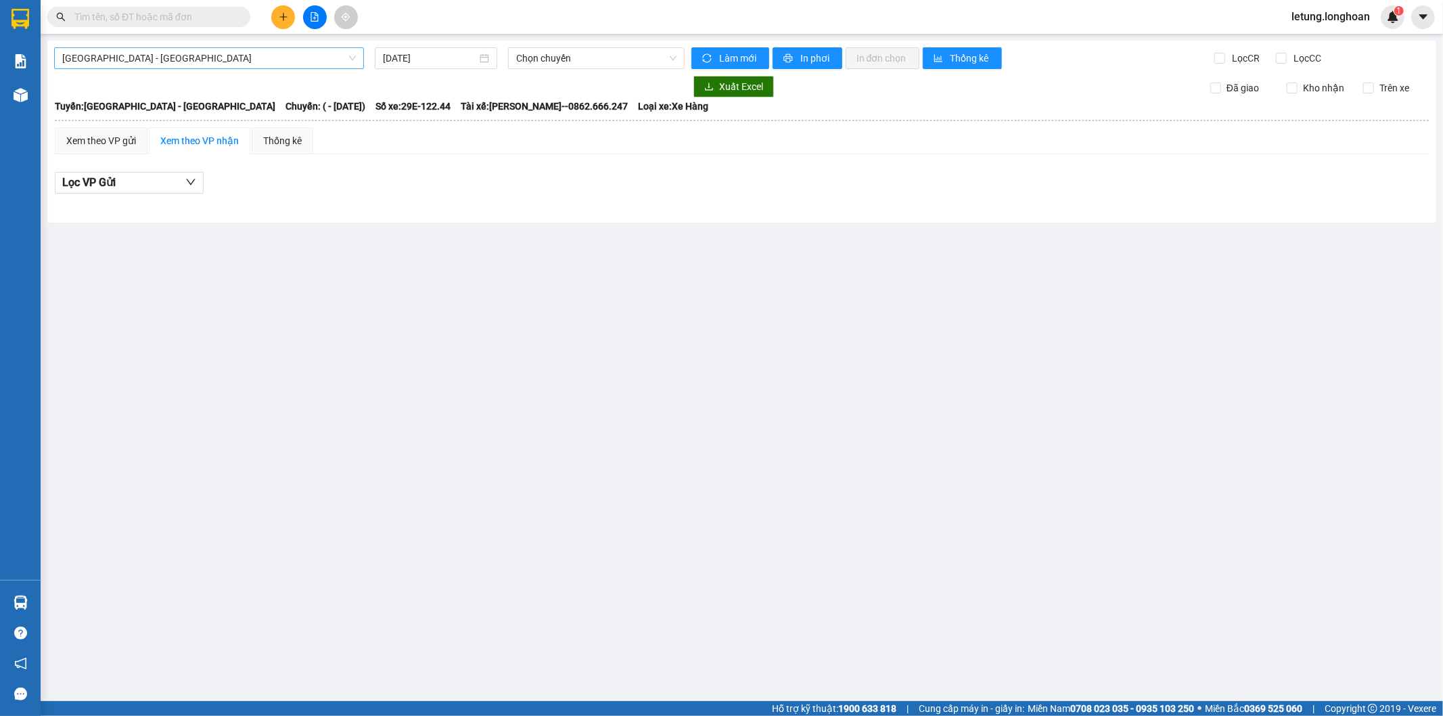
click at [204, 54] on span "[GEOGRAPHIC_DATA] - [GEOGRAPHIC_DATA]" at bounding box center [209, 58] width 294 height 20
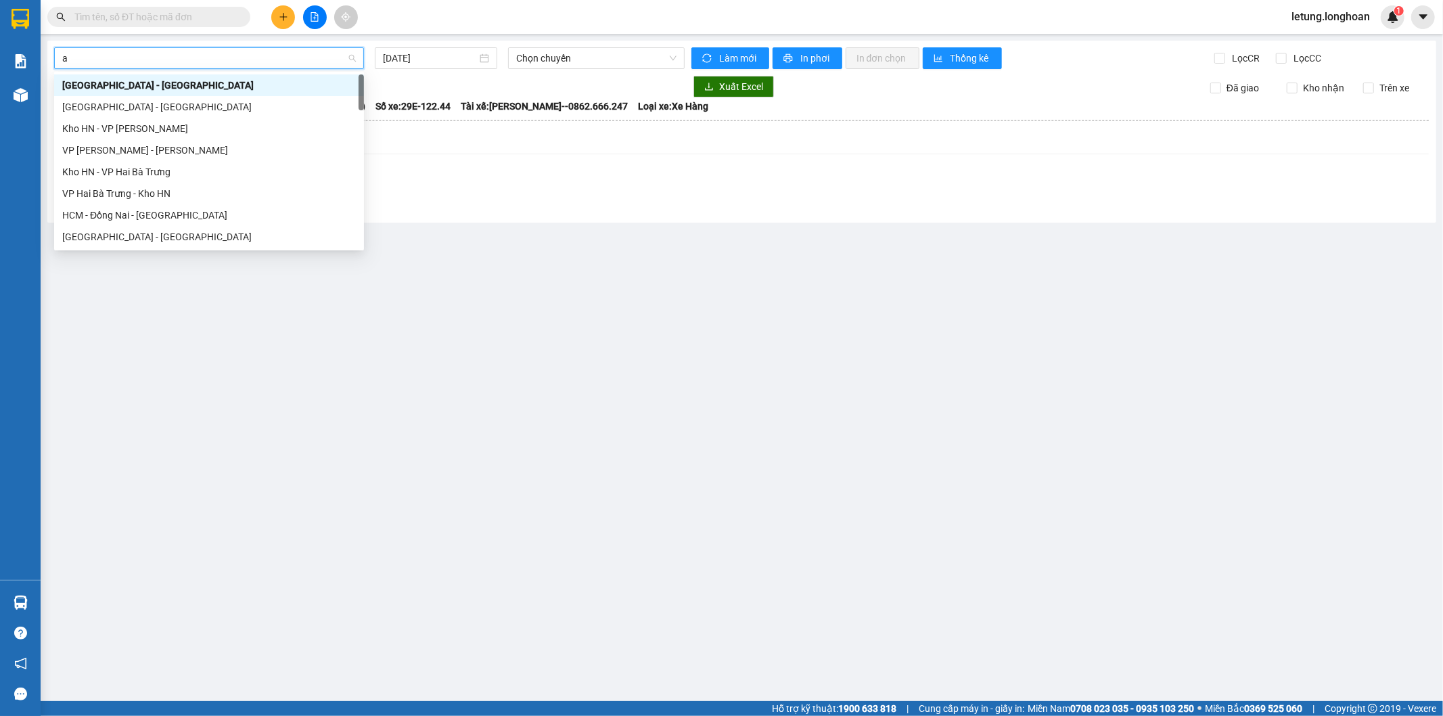
type input "an"
click at [177, 90] on div "Kho HN - VP [PERSON_NAME]" at bounding box center [209, 85] width 294 height 15
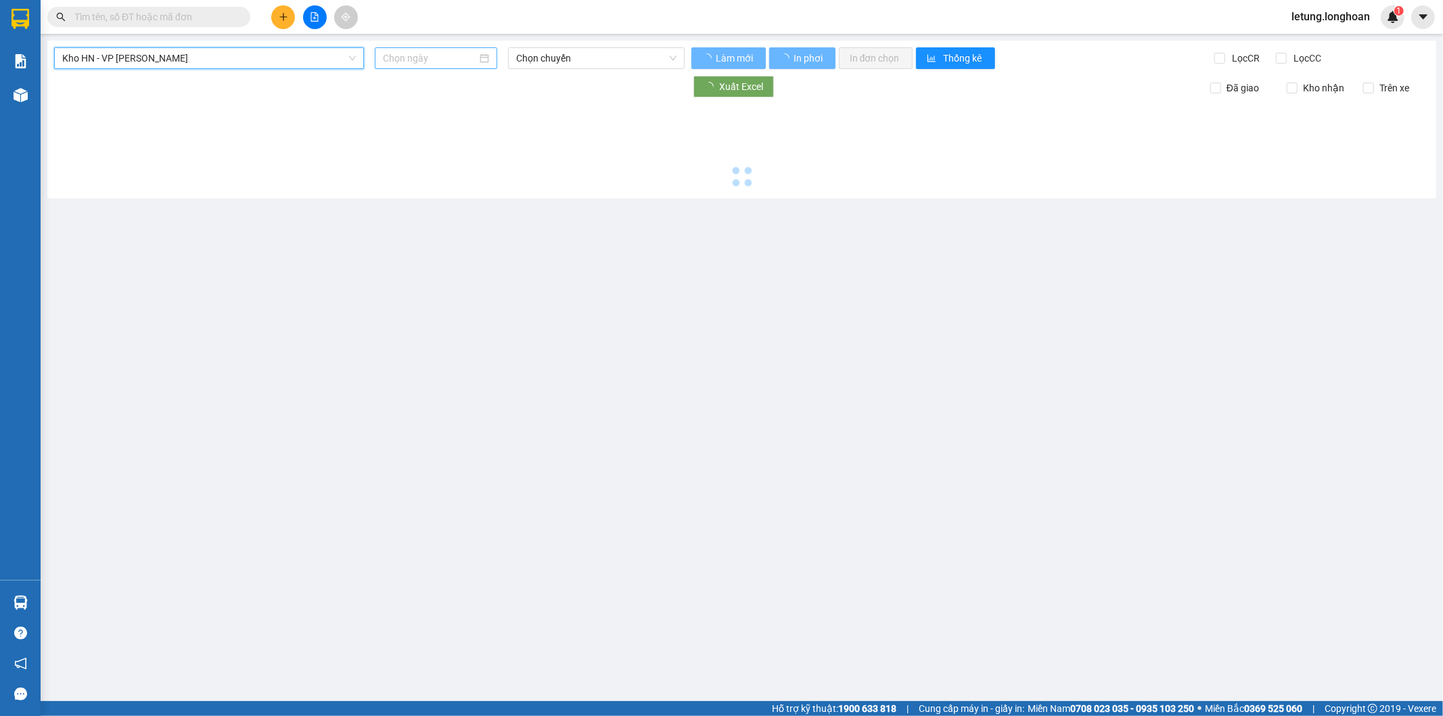
type input "[DATE]"
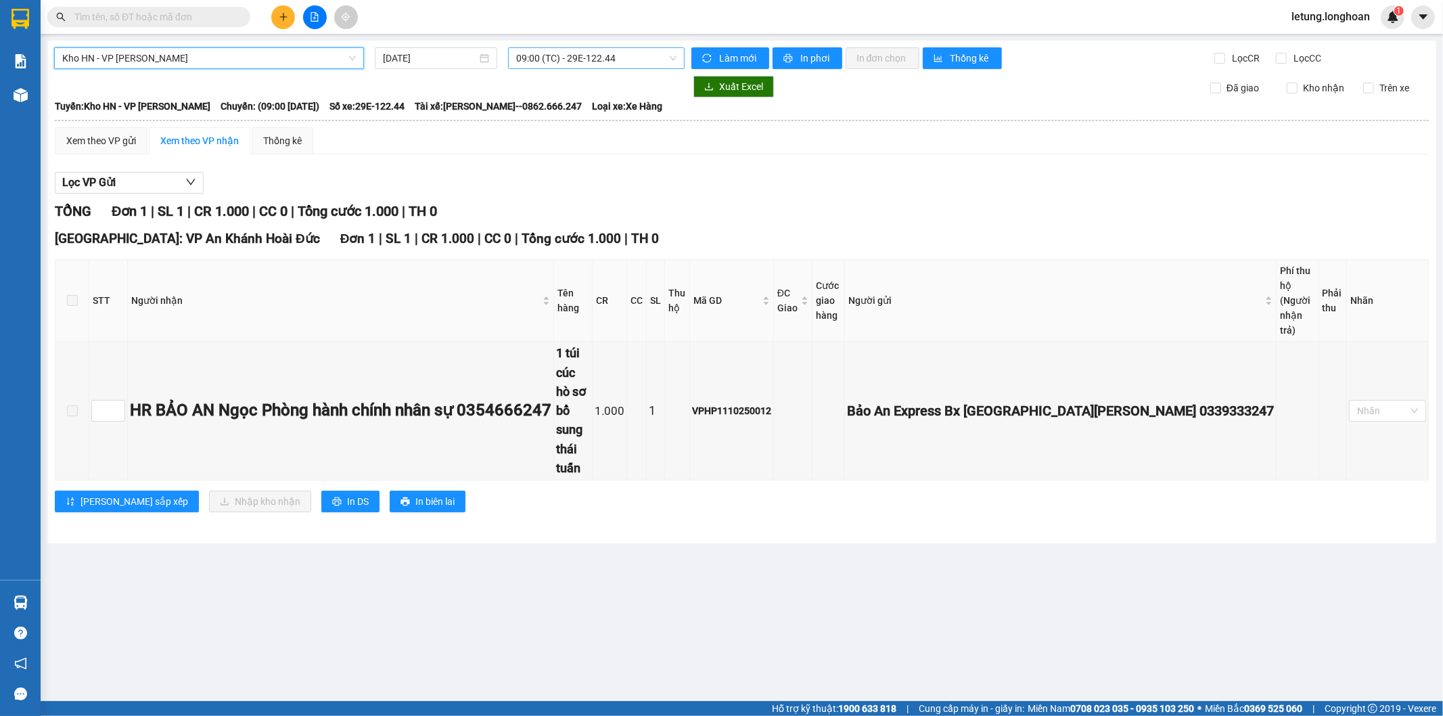
click at [526, 55] on span "09:00 (TC) - 29E-122.44" at bounding box center [596, 58] width 160 height 20
click at [547, 130] on div "15:00 (TC) - 29E-122.44" at bounding box center [569, 128] width 106 height 15
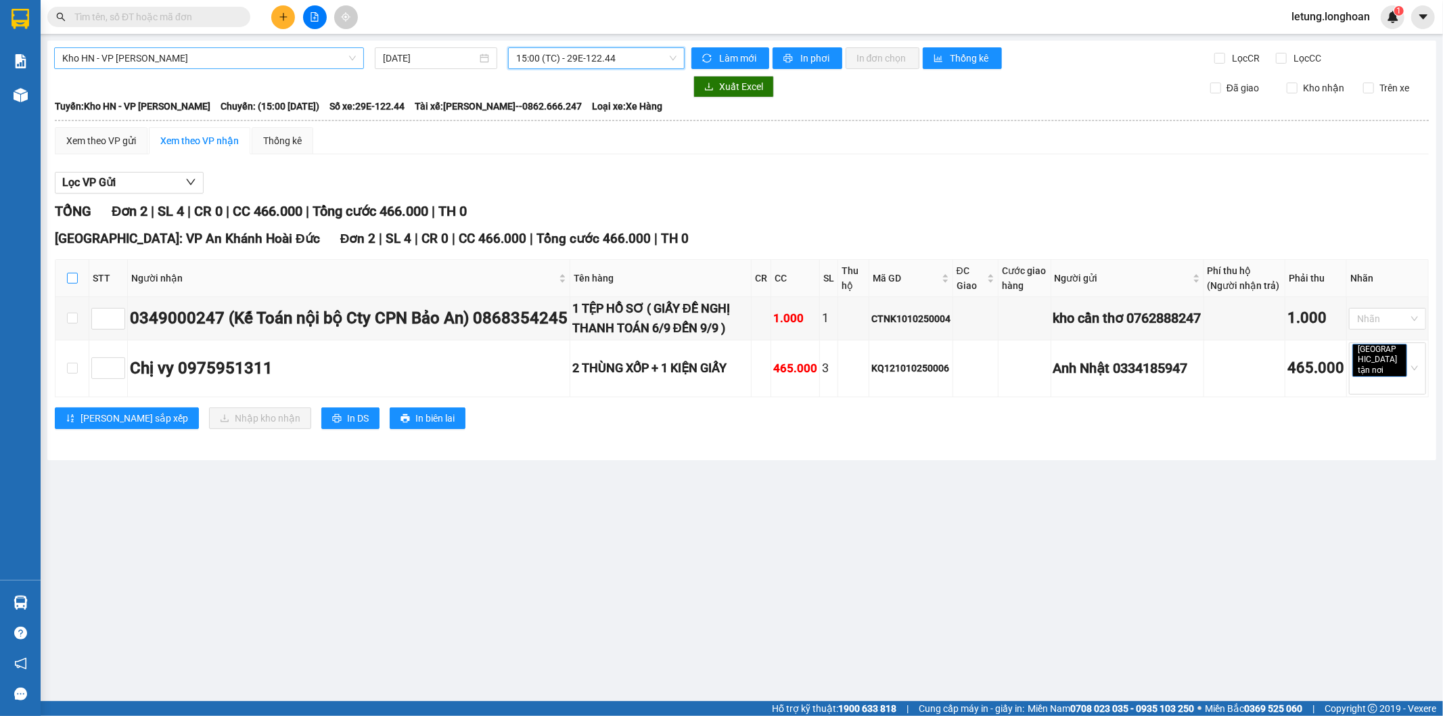
click at [71, 283] on input "checkbox" at bounding box center [72, 278] width 11 height 11
checkbox input "true"
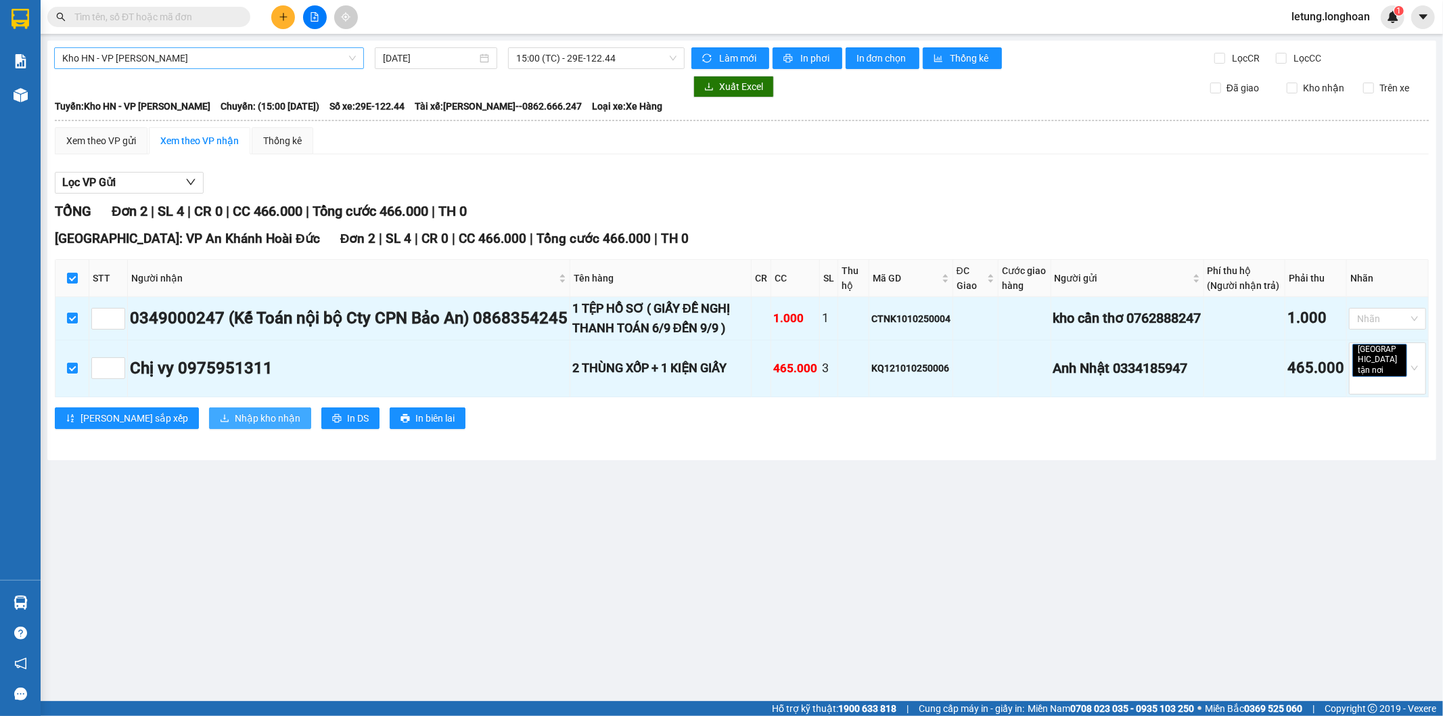
click at [235, 423] on span "Nhập kho nhận" at bounding box center [268, 418] width 66 height 15
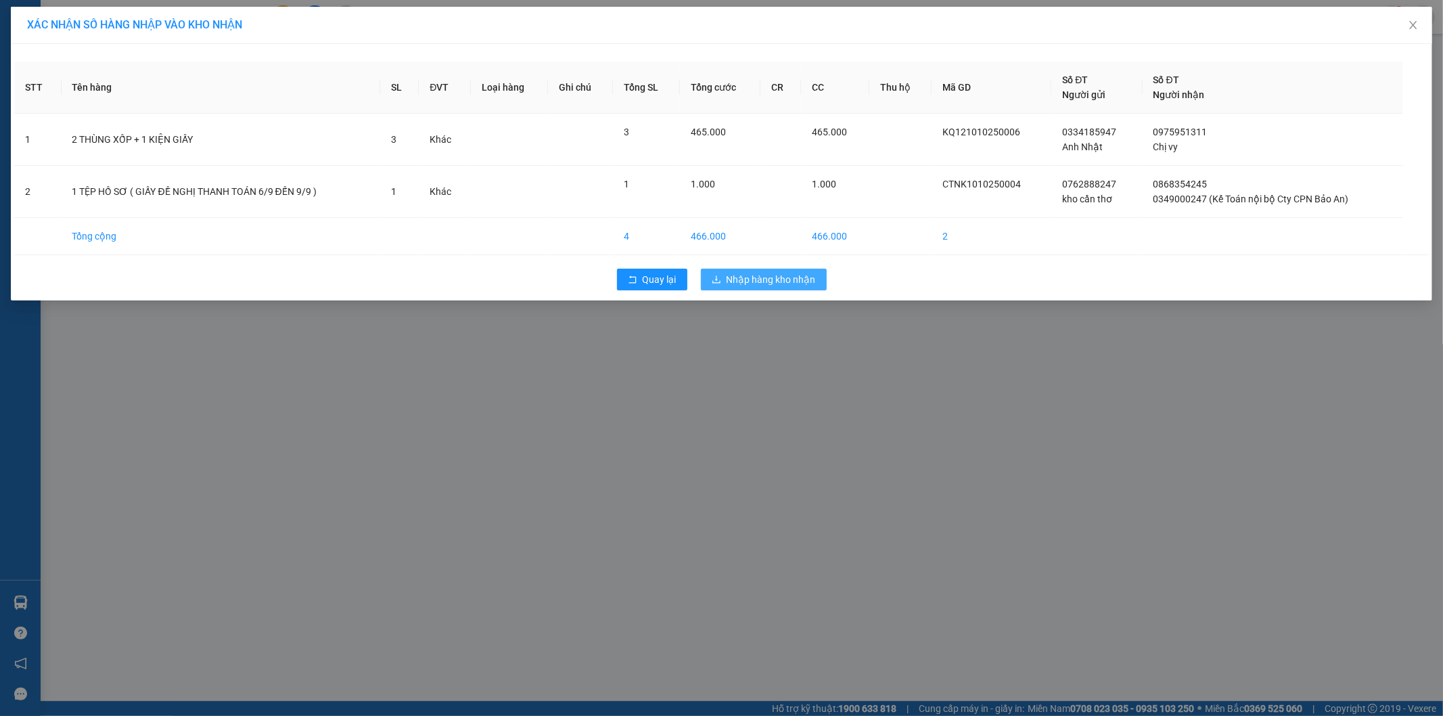
click at [800, 279] on span "Nhập hàng kho nhận" at bounding box center [771, 279] width 89 height 15
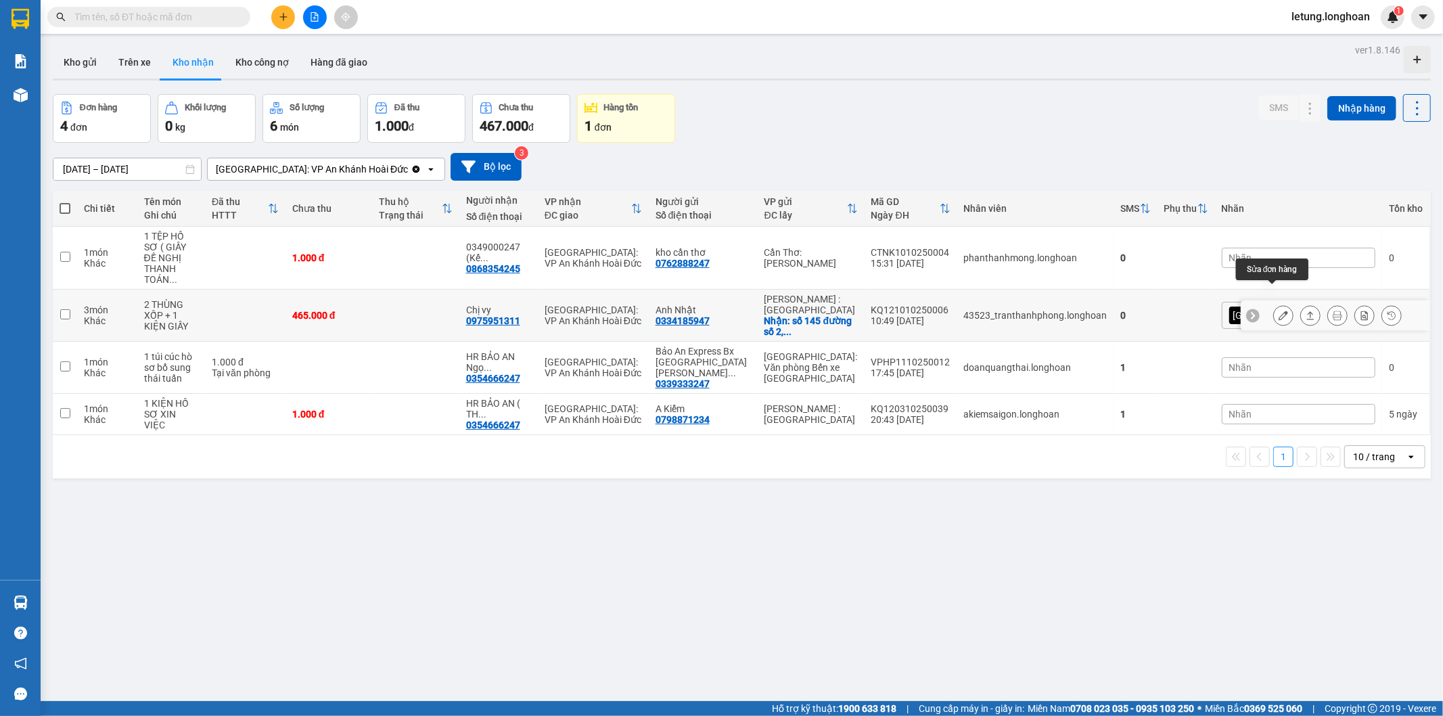
click at [1279, 311] on icon at bounding box center [1283, 315] width 9 height 9
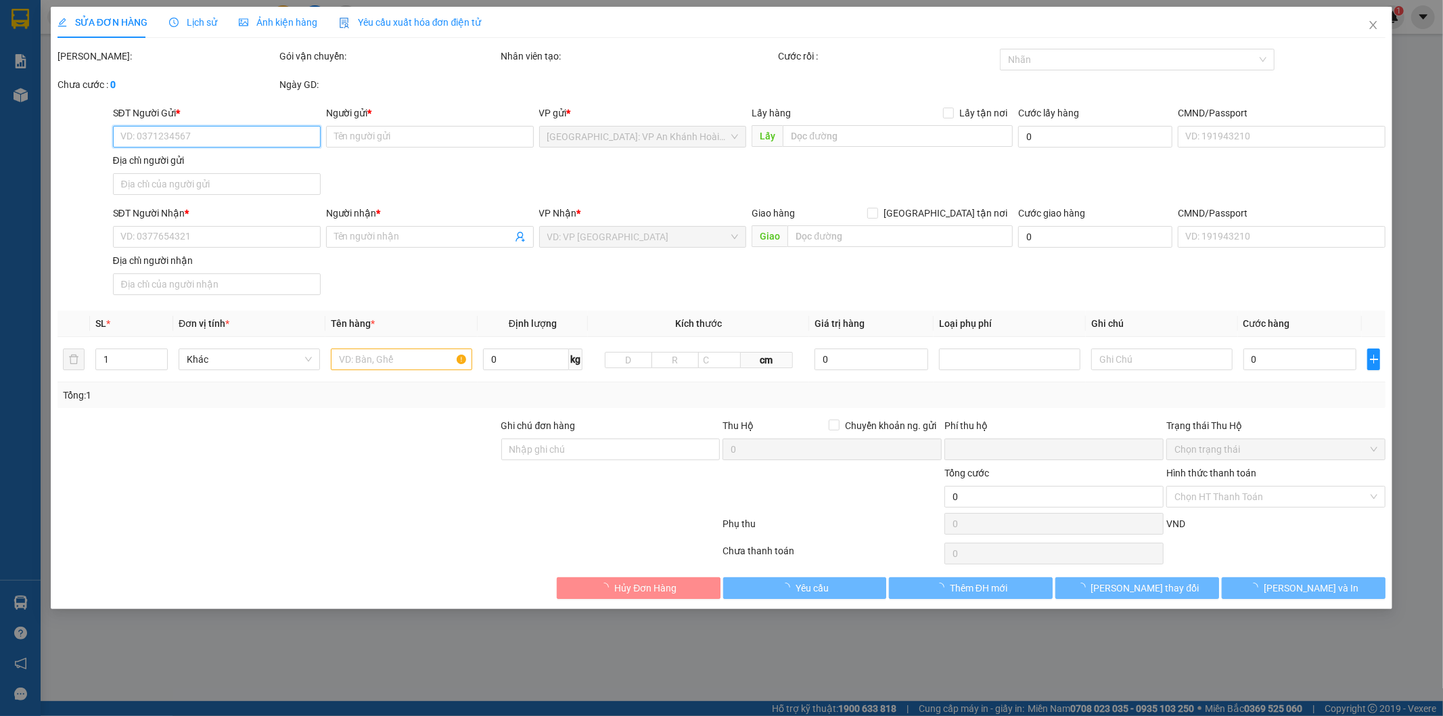
type input "0334185947"
type input "Anh Nhật"
checkbox input "true"
type input "số 145 đường số 2, phường 16, quận Gò Vấp, hcm"
type input "0975951311"
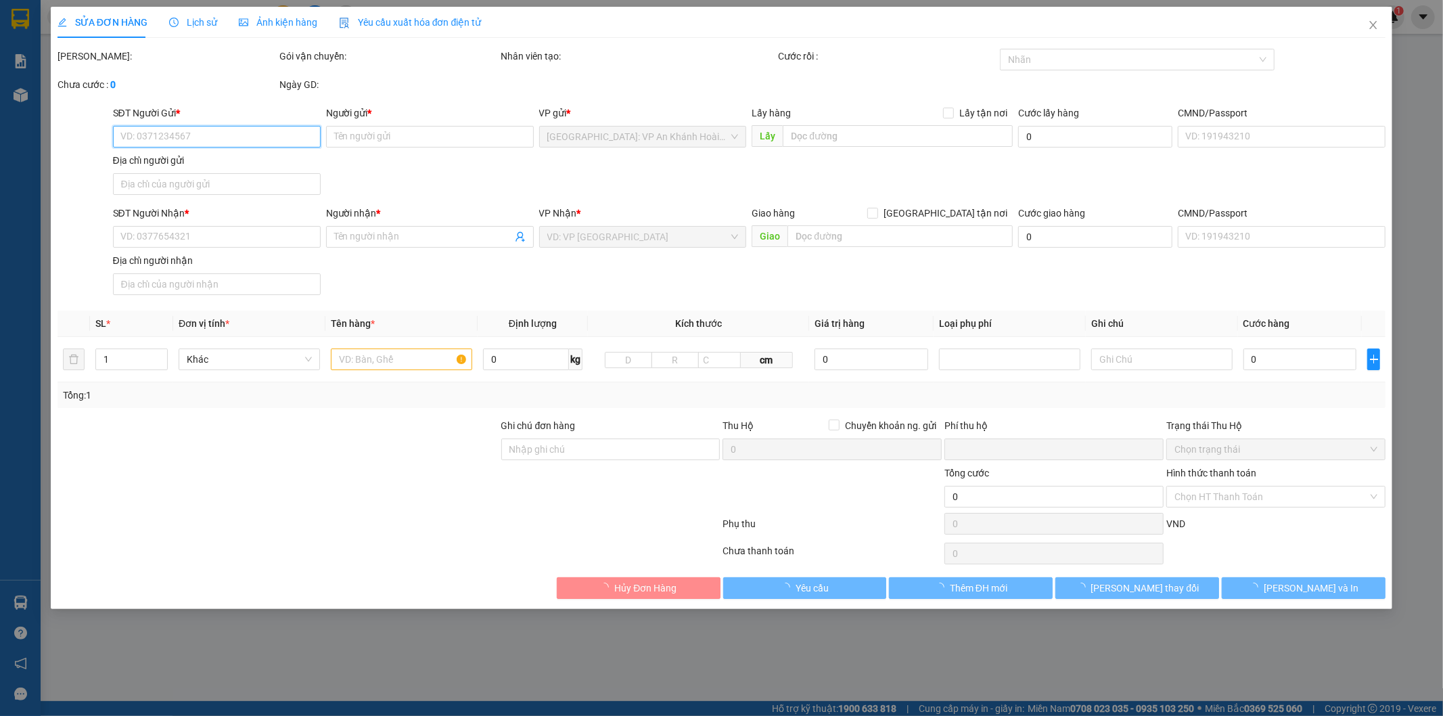
type input "Chị vy"
type input "0"
type input "465.000"
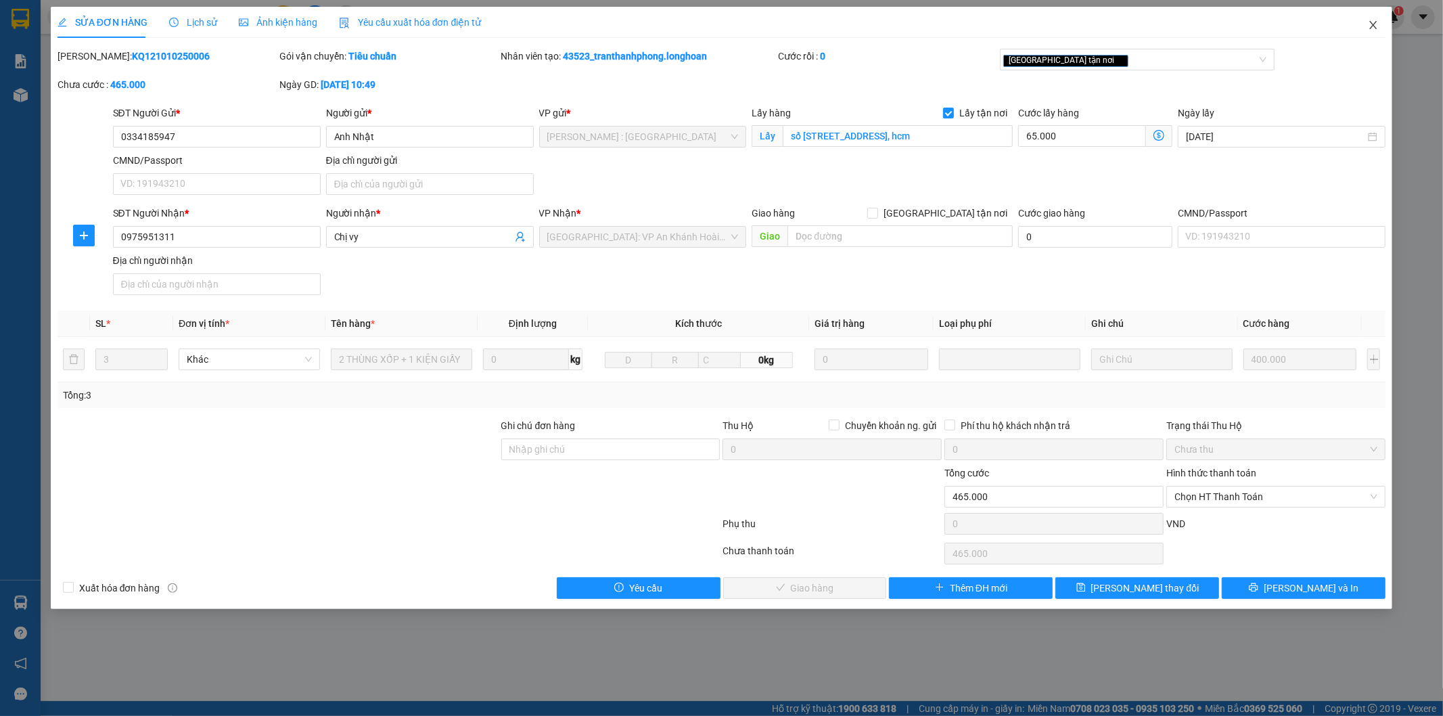
click at [1374, 25] on icon "close" at bounding box center [1373, 25] width 7 height 8
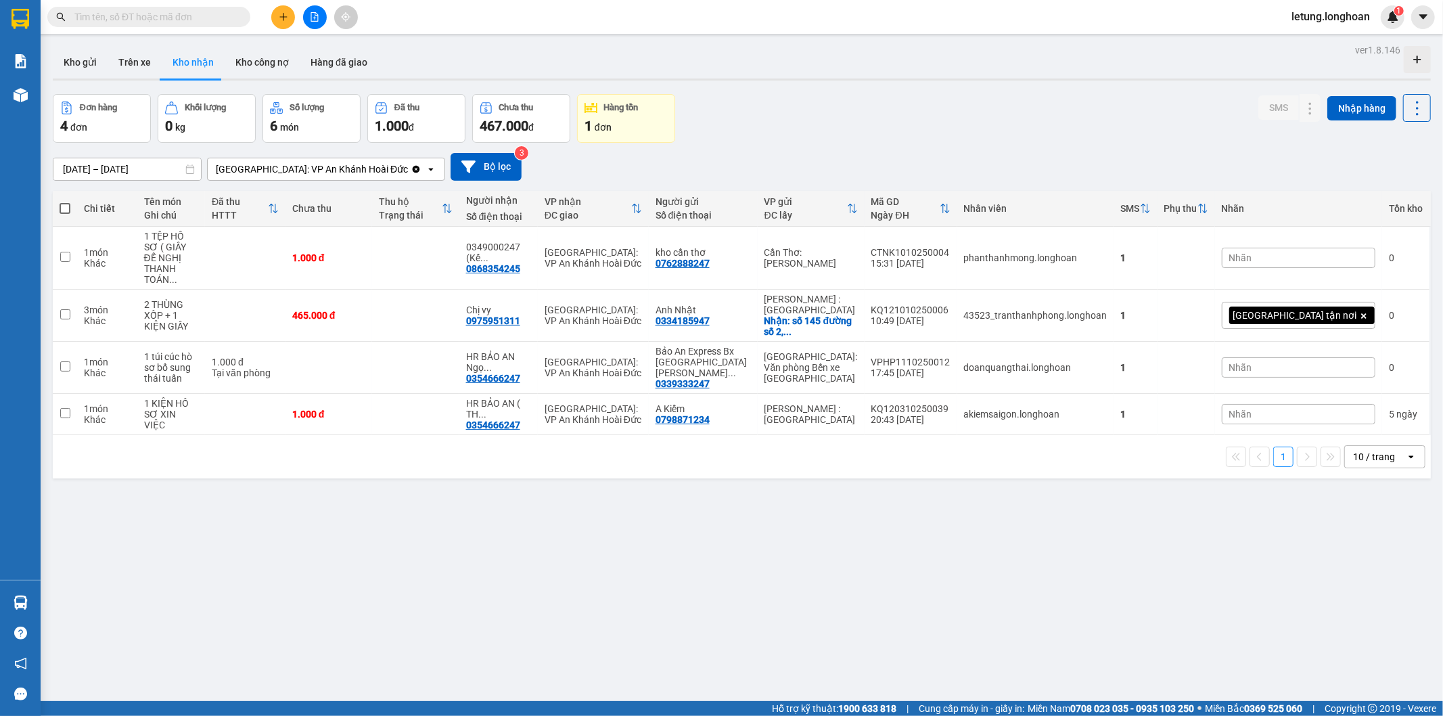
click at [1306, 309] on span "[GEOGRAPHIC_DATA] tận nơi" at bounding box center [1295, 315] width 124 height 12
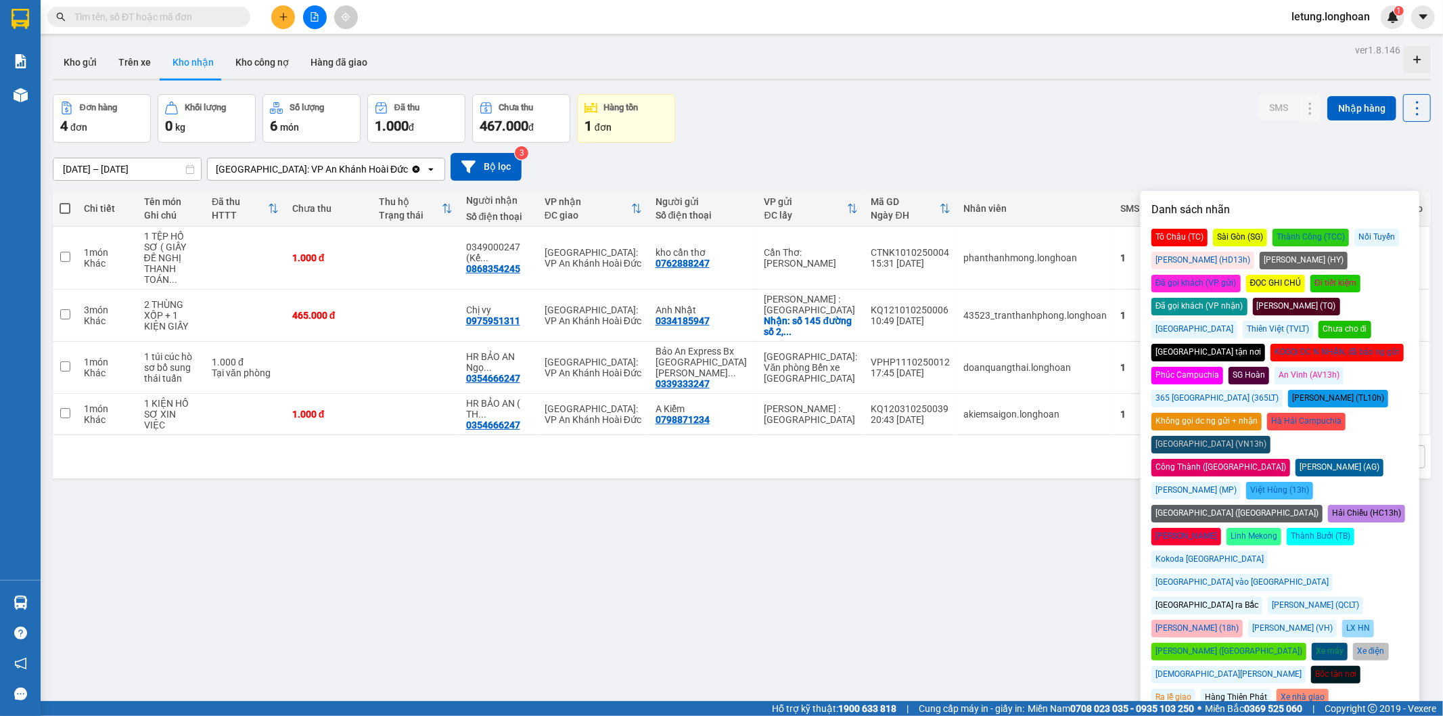
click at [1247, 298] on div "Đã gọi khách (VP nhận)" at bounding box center [1199, 307] width 96 height 18
click at [1019, 124] on div "Đơn hàng 4 đơn Khối lượng 0 kg Số lượng 6 món Đã thu 1.000 đ Chưa thu 467.000 đ…" at bounding box center [742, 118] width 1378 height 49
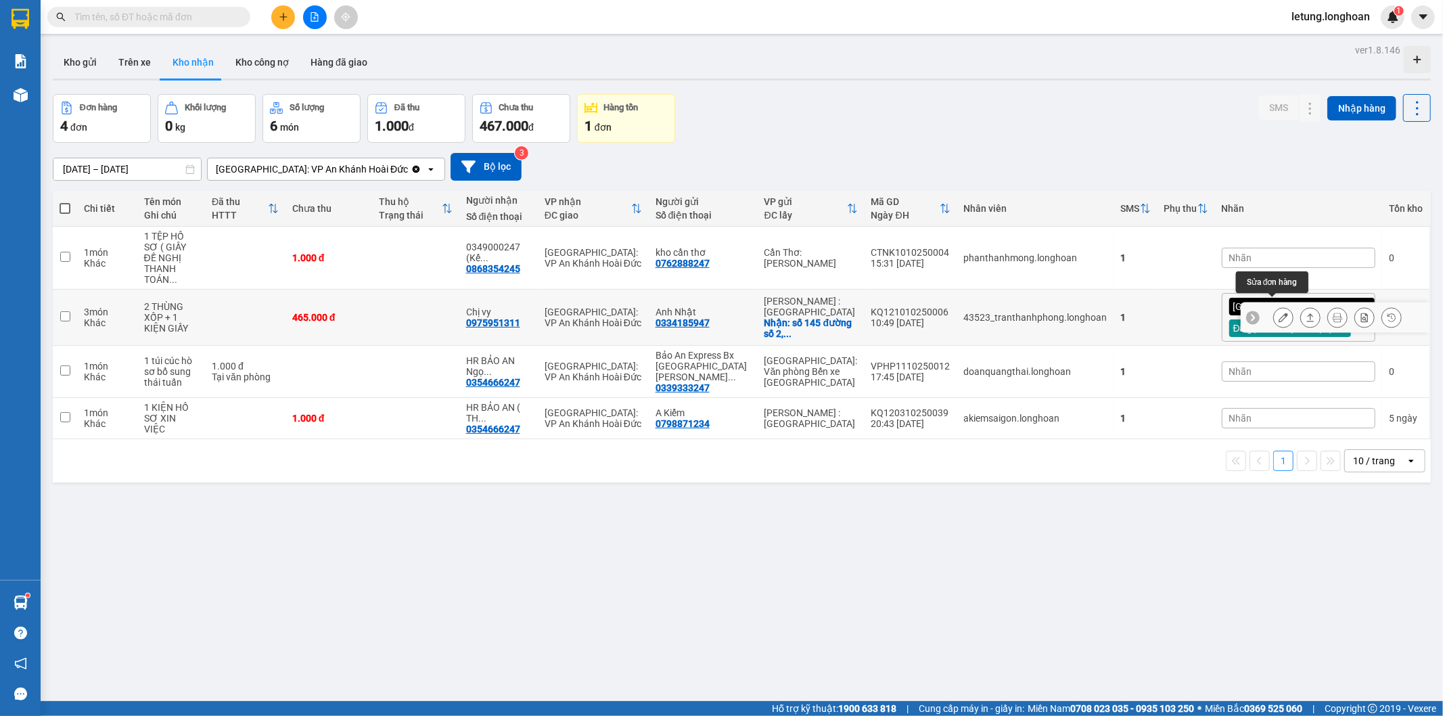
click at [1279, 313] on icon at bounding box center [1283, 317] width 9 height 9
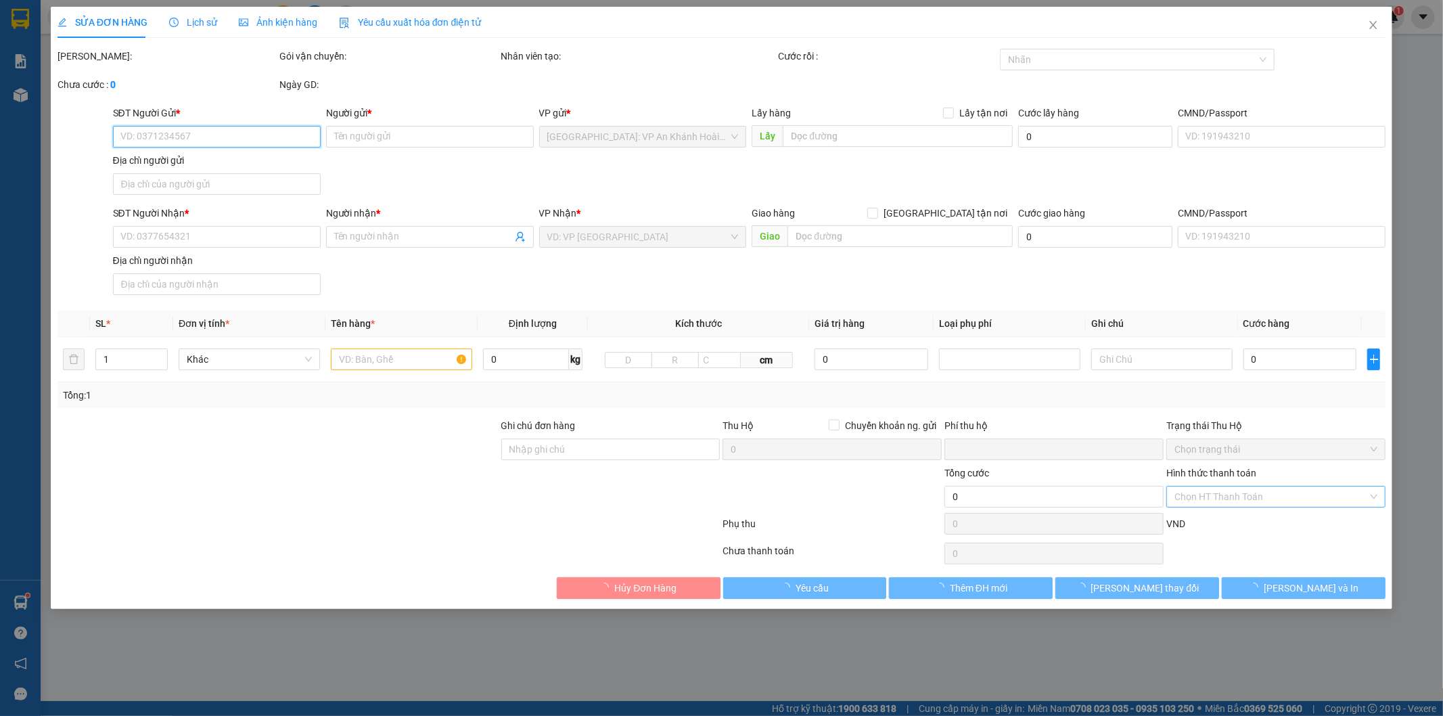
type input "0334185947"
type input "Anh Nhật"
checkbox input "true"
type input "số 145 đường số 2, phường 16, quận Gò Vấp, hcm"
type input "0975951311"
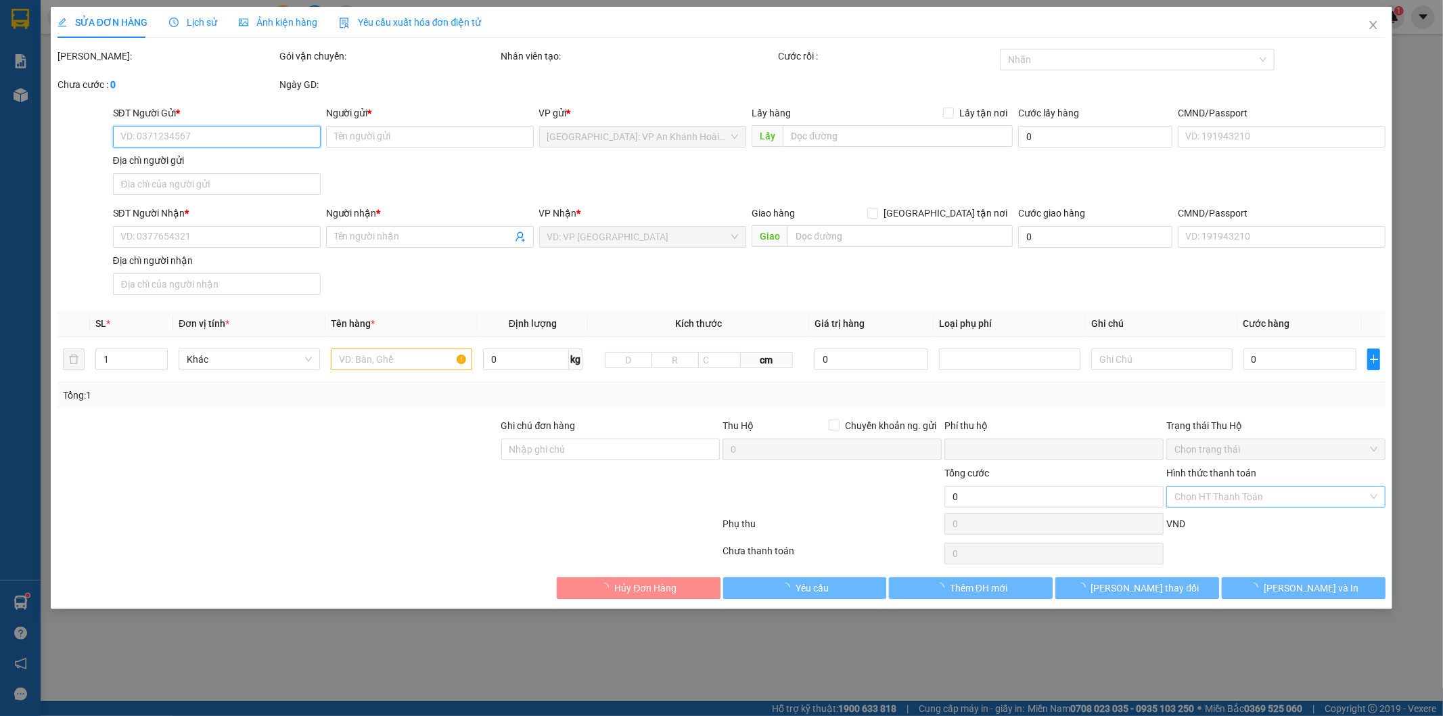
type input "Chị vy"
type input "0"
type input "465.000"
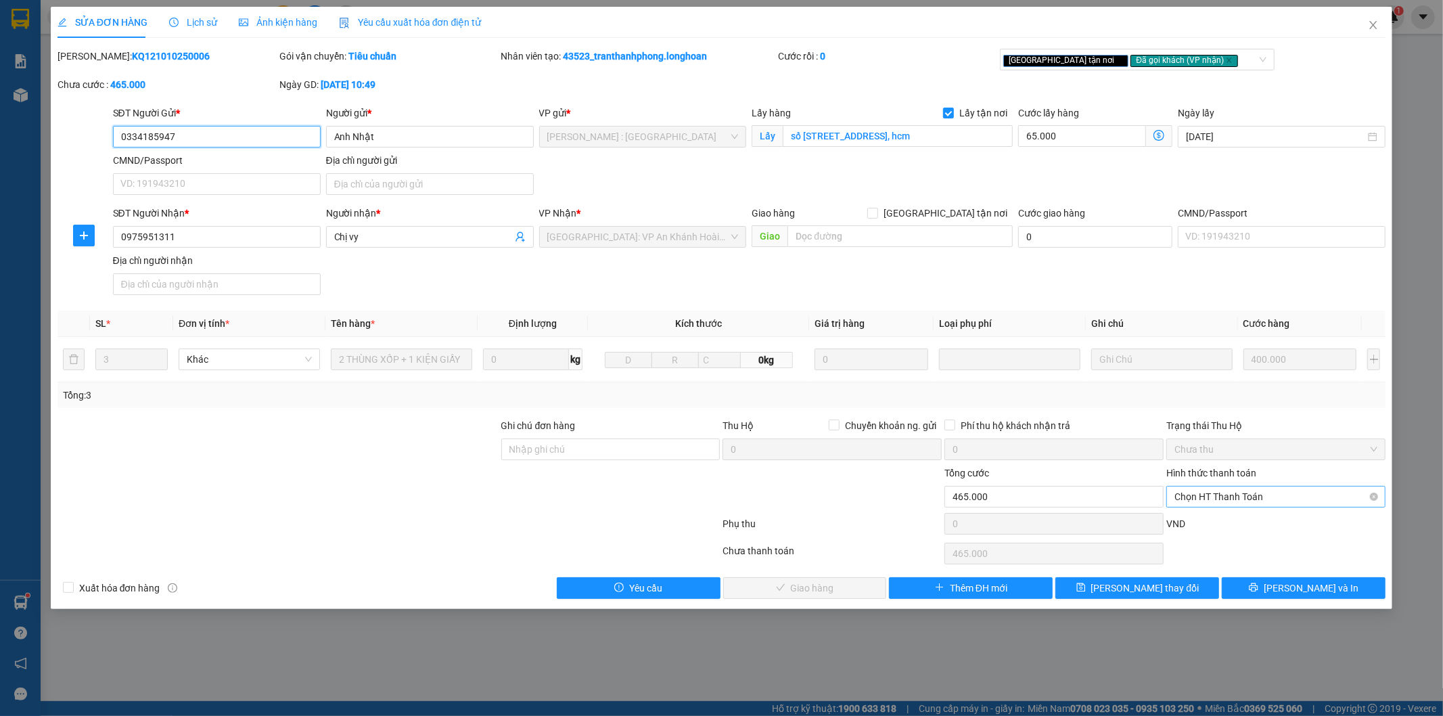
click at [1235, 497] on span "Chọn HT Thanh Toán" at bounding box center [1275, 496] width 203 height 20
click at [1233, 522] on div "Tại văn phòng" at bounding box center [1276, 523] width 203 height 15
type input "0"
click at [813, 595] on span "Lưu và Giao hàng" at bounding box center [814, 587] width 130 height 15
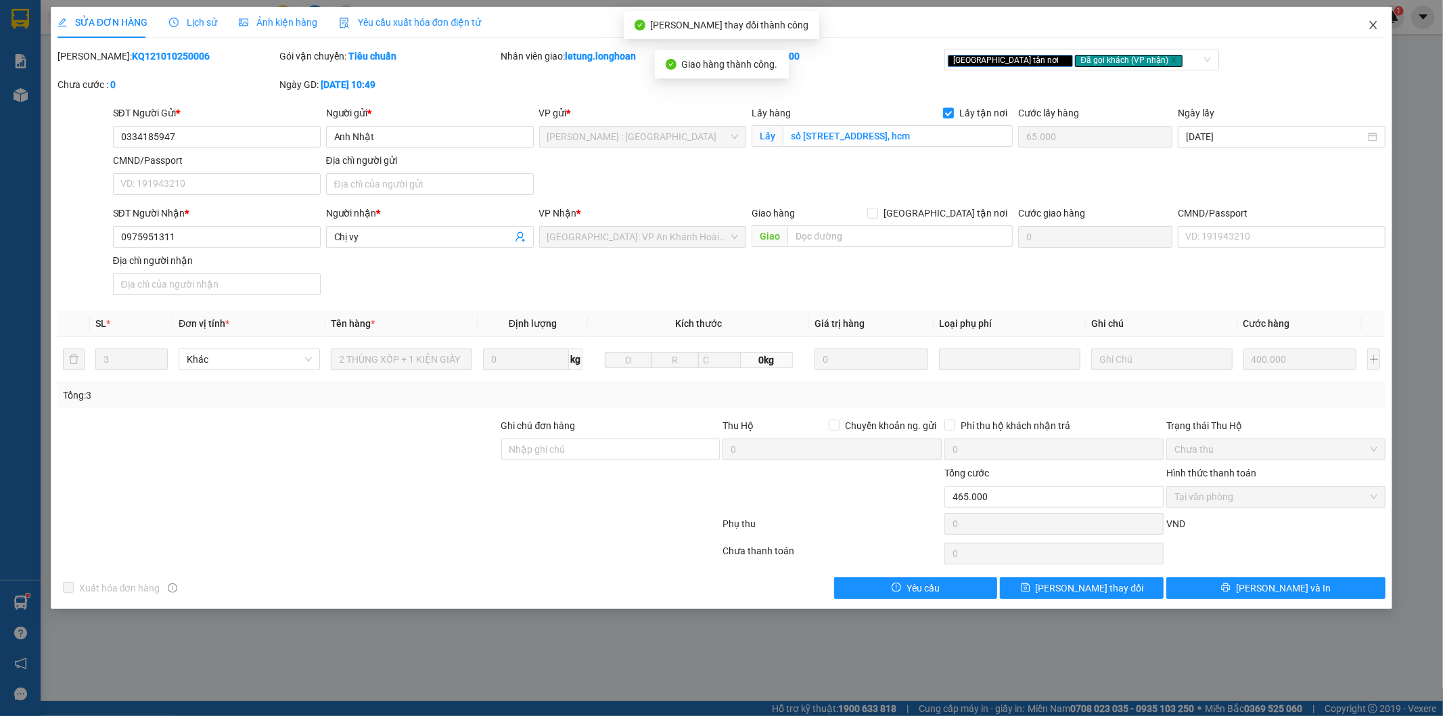
click at [1368, 27] on icon "close" at bounding box center [1373, 25] width 11 height 11
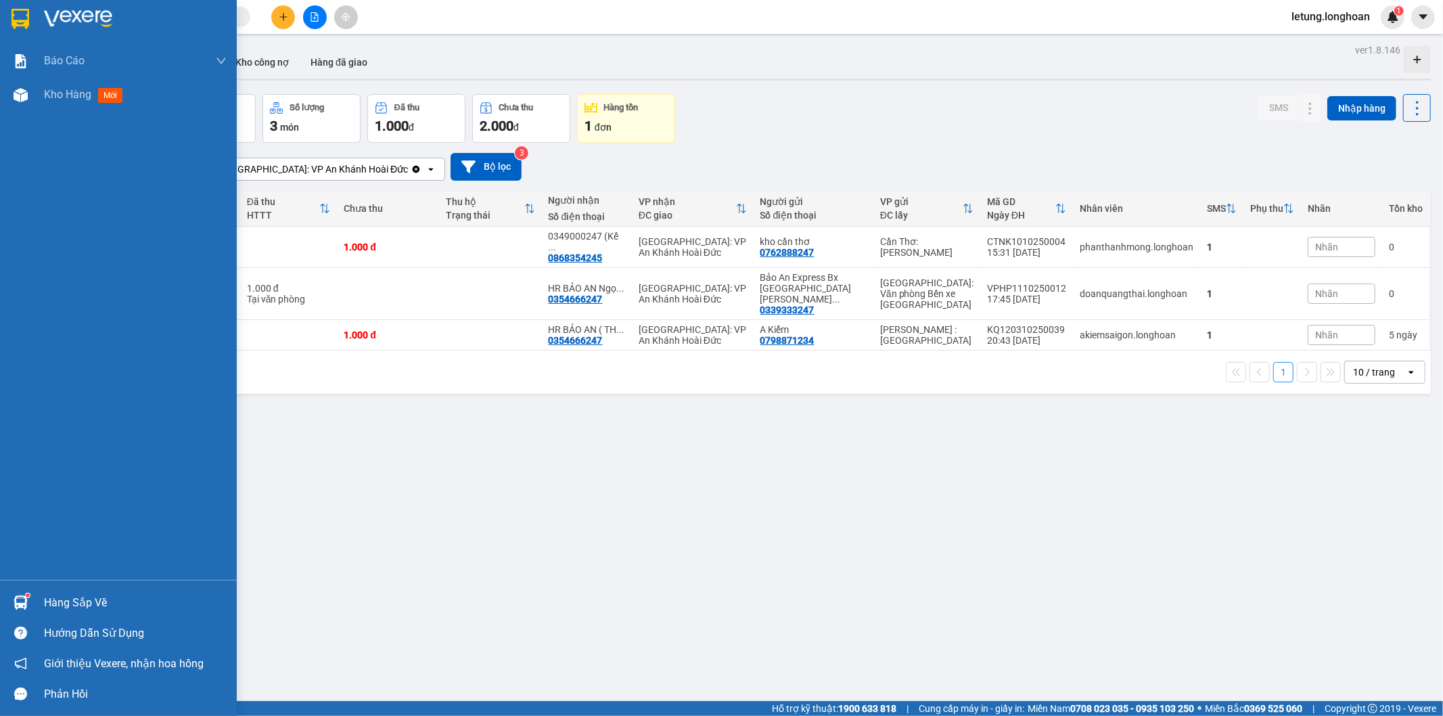
click at [21, 12] on img at bounding box center [21, 19] width 18 height 20
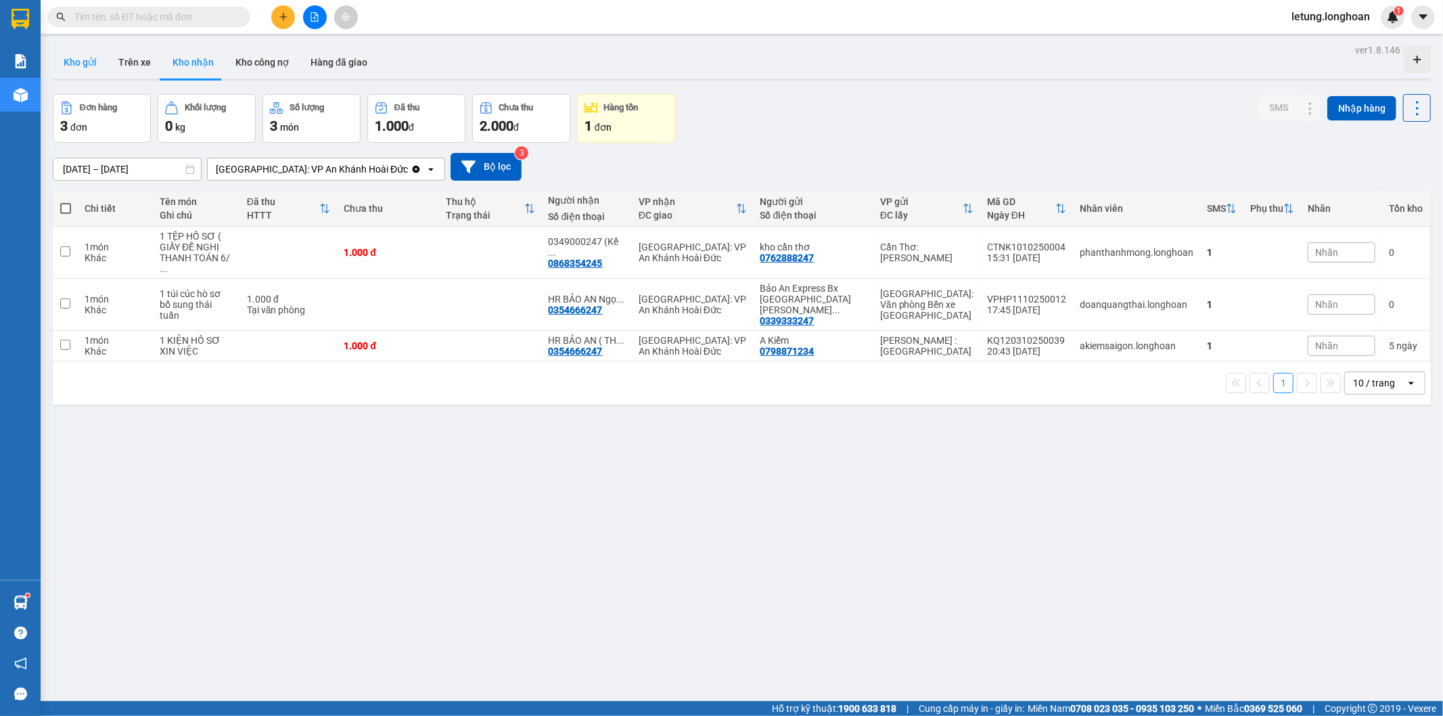
click at [69, 55] on button "Kho gửi" at bounding box center [80, 62] width 55 height 32
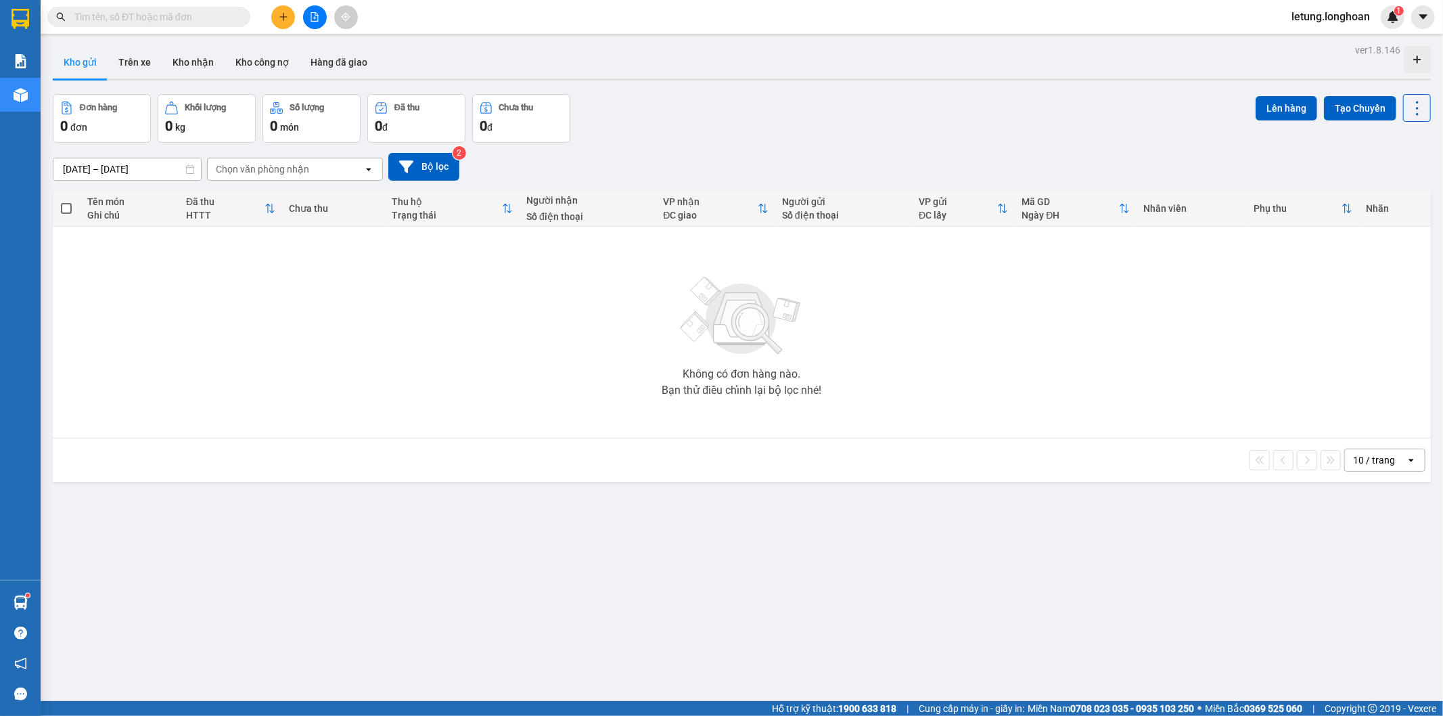
click at [279, 16] on icon "plus" at bounding box center [283, 16] width 9 height 9
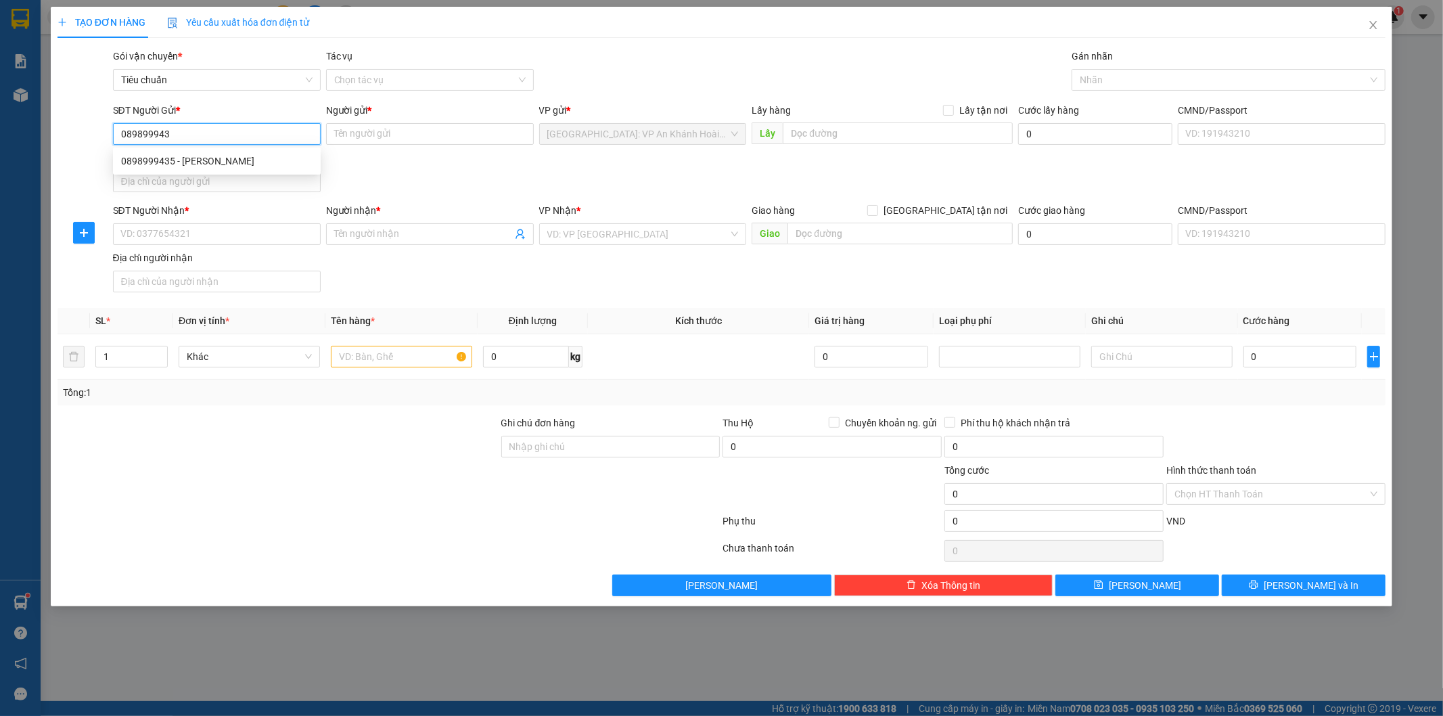
type input "0898999435"
click at [235, 164] on div "0898999435 - cô Vân" at bounding box center [216, 161] width 191 height 15
type input "cô Vân"
type input "0898999435"
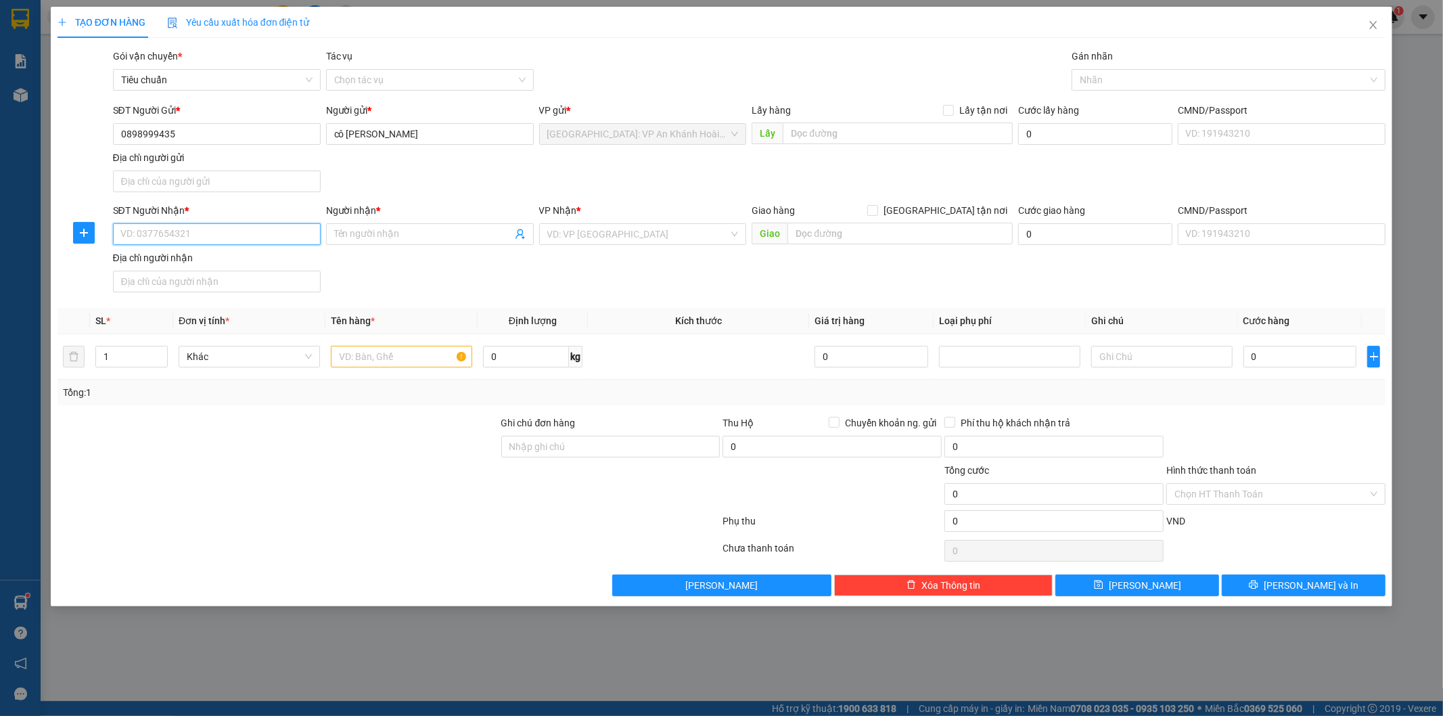
click at [193, 239] on input "SĐT Người Nhận *" at bounding box center [217, 234] width 208 height 22
type input "0903597697"
click at [198, 260] on div "0903597697 - anh hiếu" at bounding box center [216, 261] width 191 height 15
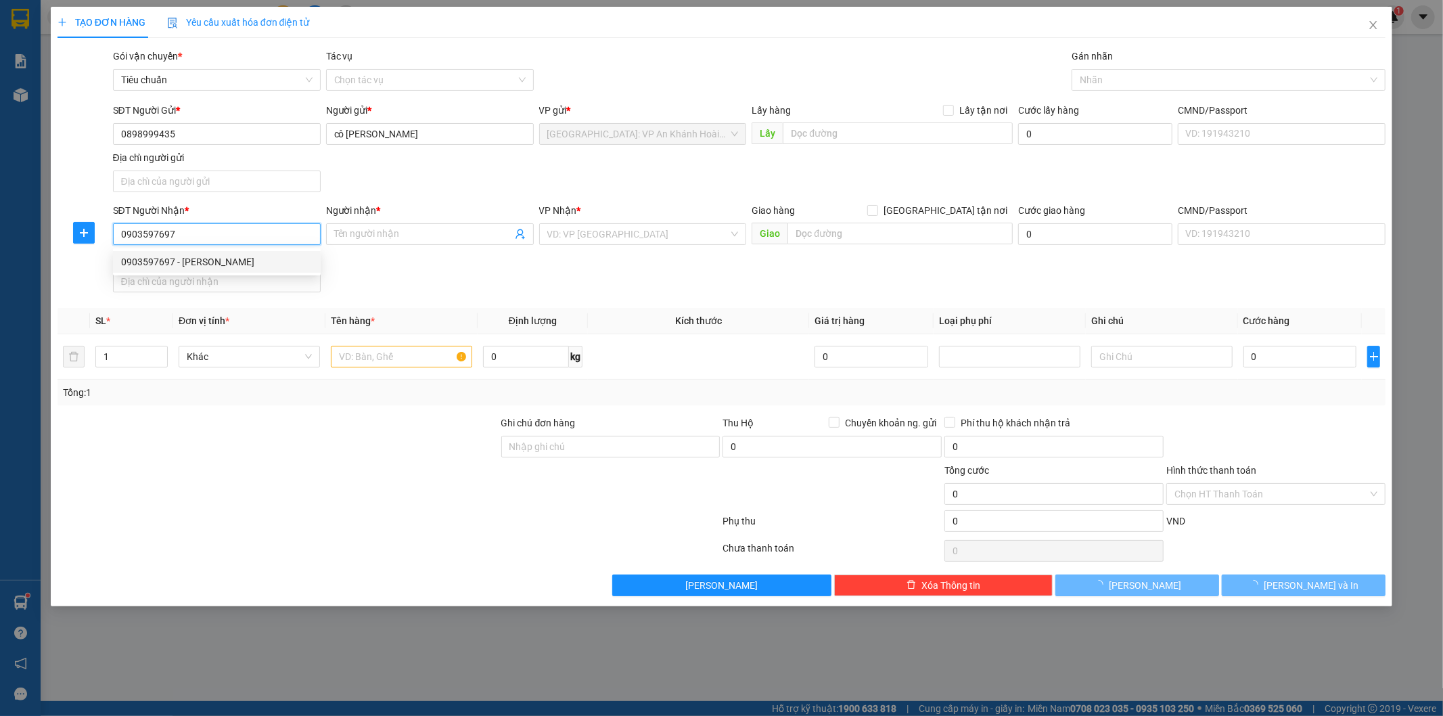
type input "anh hiếu"
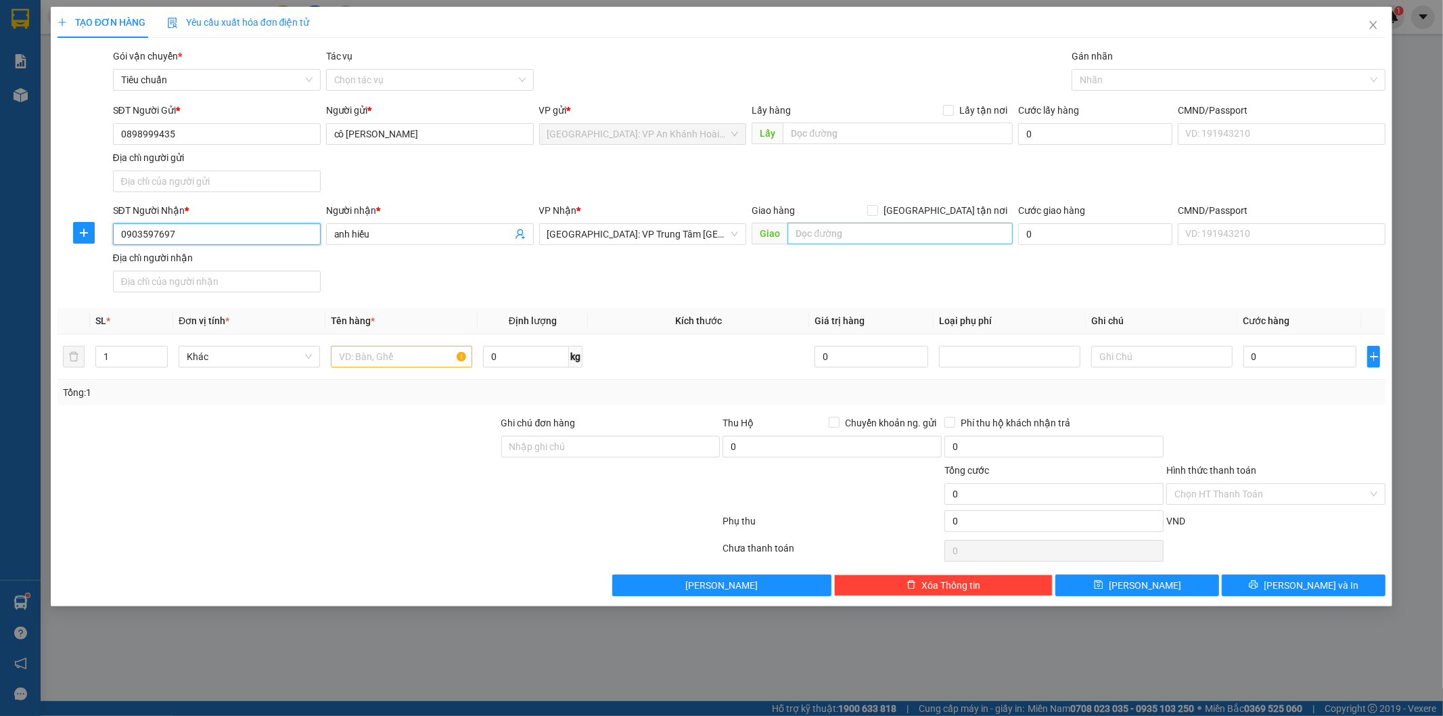
type input "0903597697"
click at [815, 231] on input "text" at bounding box center [899, 234] width 225 height 22
type input "326/60/6 Lê Hồng Phong,"
drag, startPoint x: 945, startPoint y: 206, endPoint x: 939, endPoint y: 184, distance: 23.1
click at [877, 206] on input "[GEOGRAPHIC_DATA] tận nơi" at bounding box center [871, 209] width 9 height 9
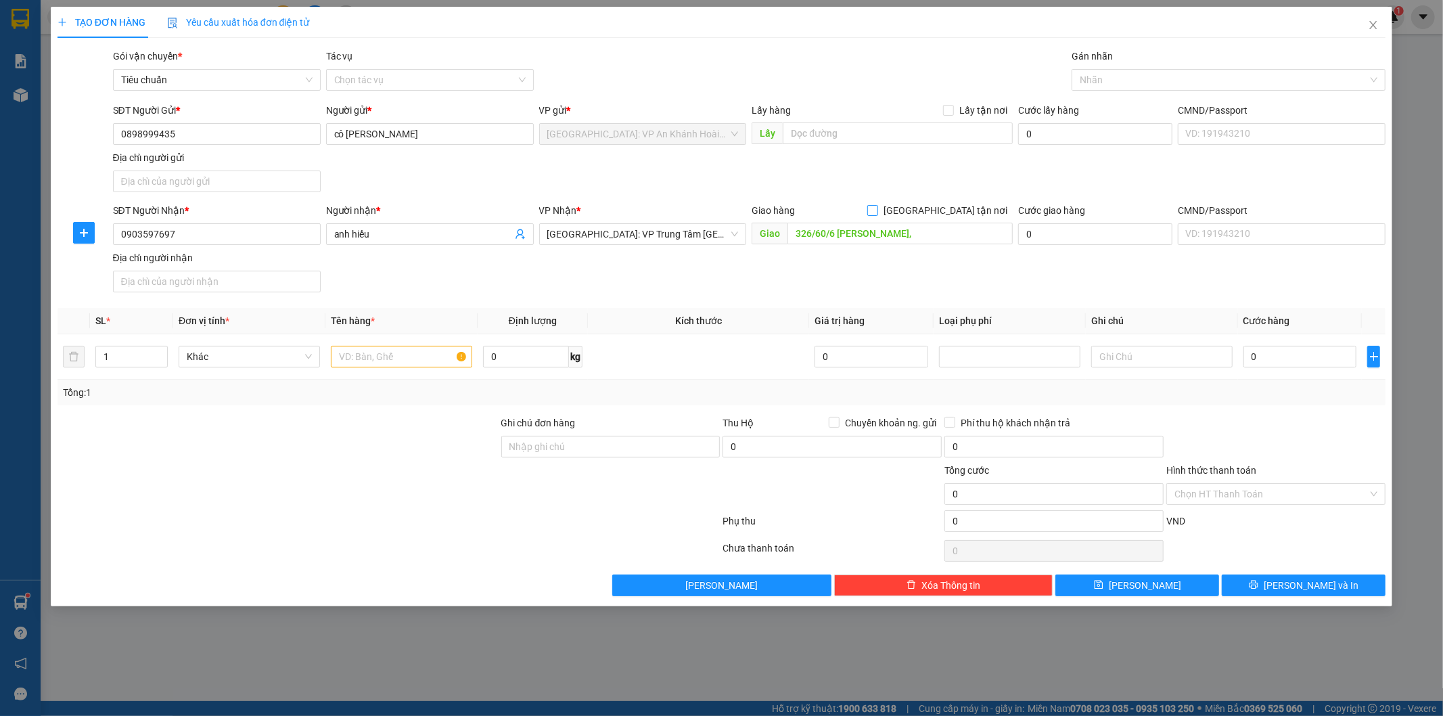
checkbox input "true"
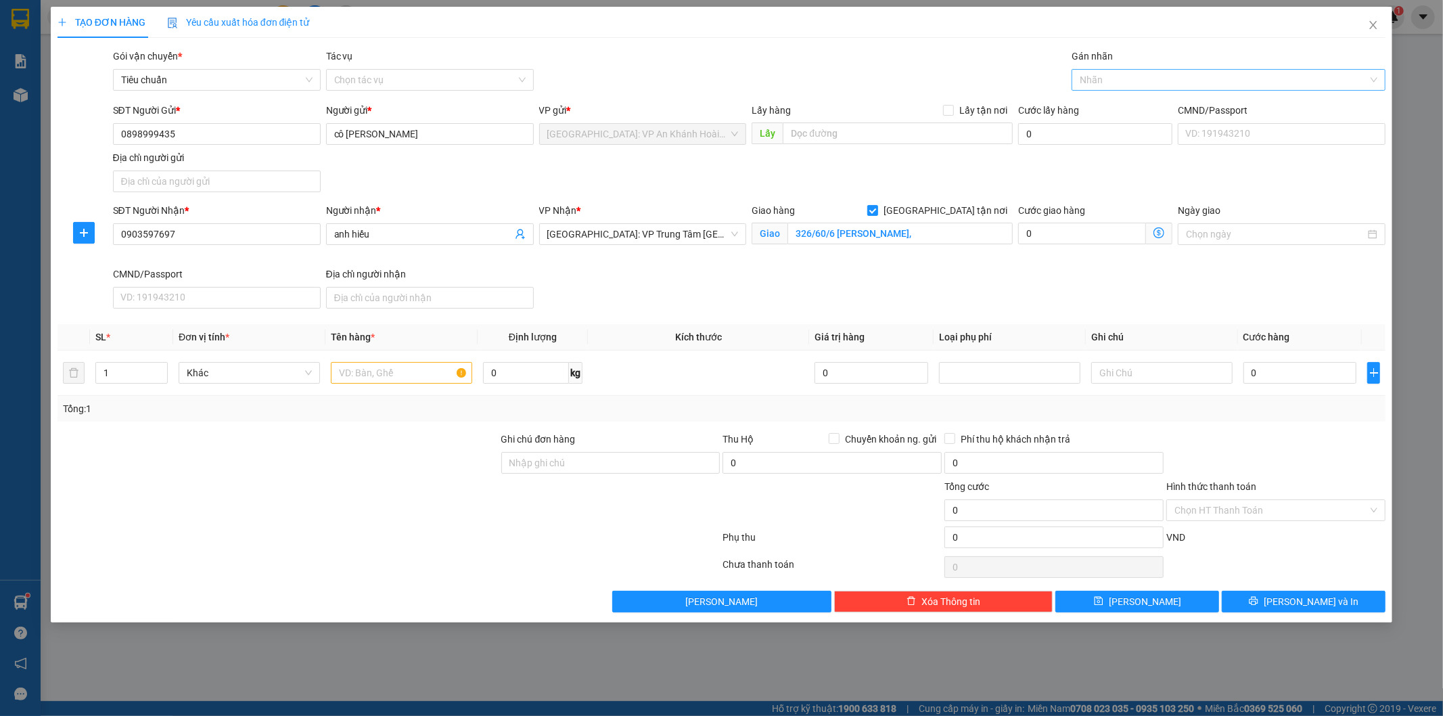
click at [1092, 81] on div at bounding box center [1222, 80] width 294 height 16
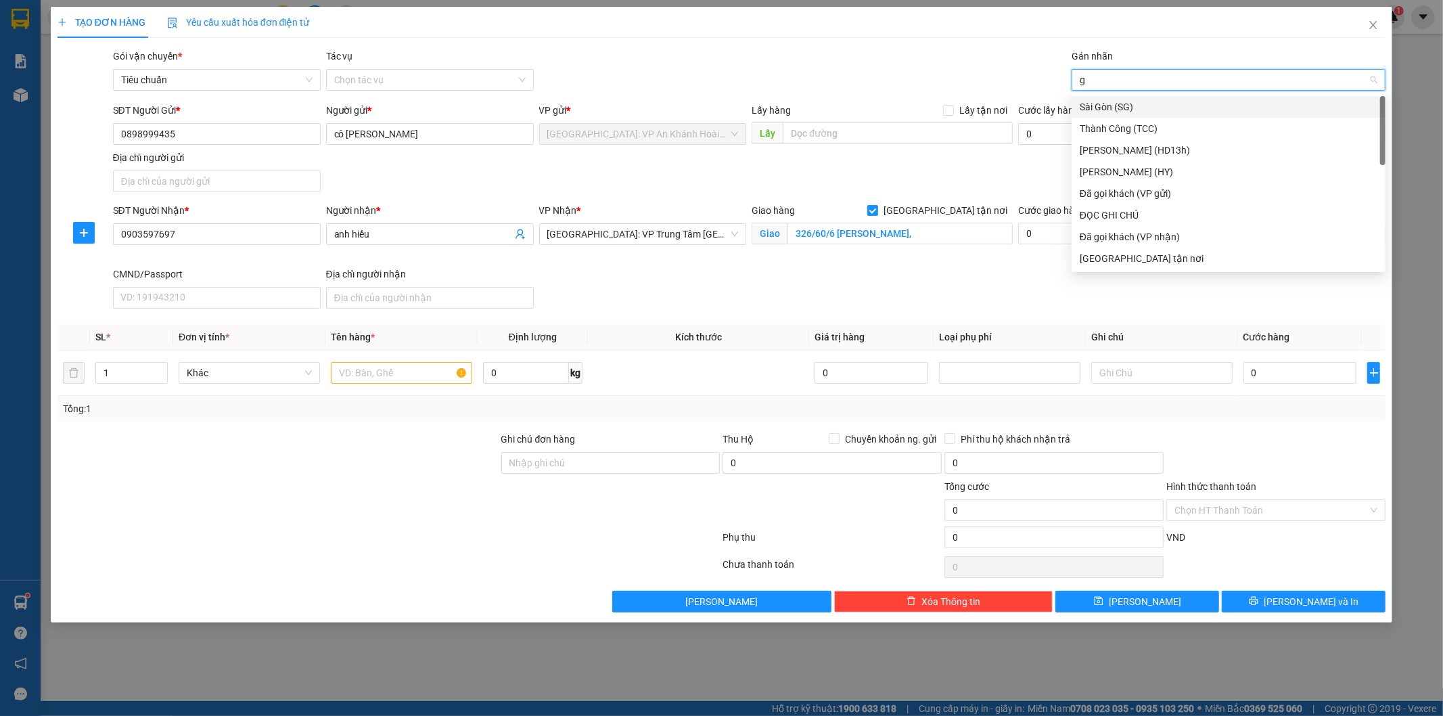
type input "gt"
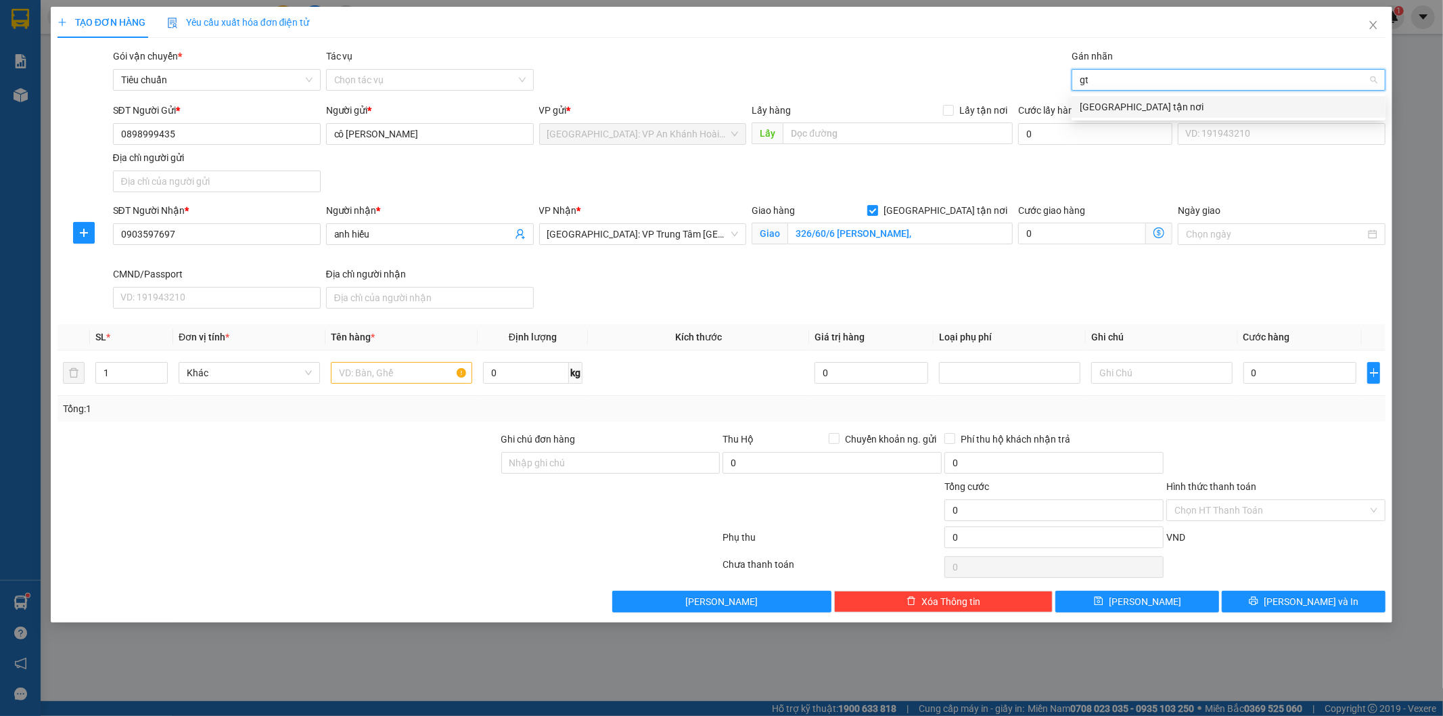
click at [1106, 99] on div "[GEOGRAPHIC_DATA] tận nơi" at bounding box center [1229, 106] width 298 height 15
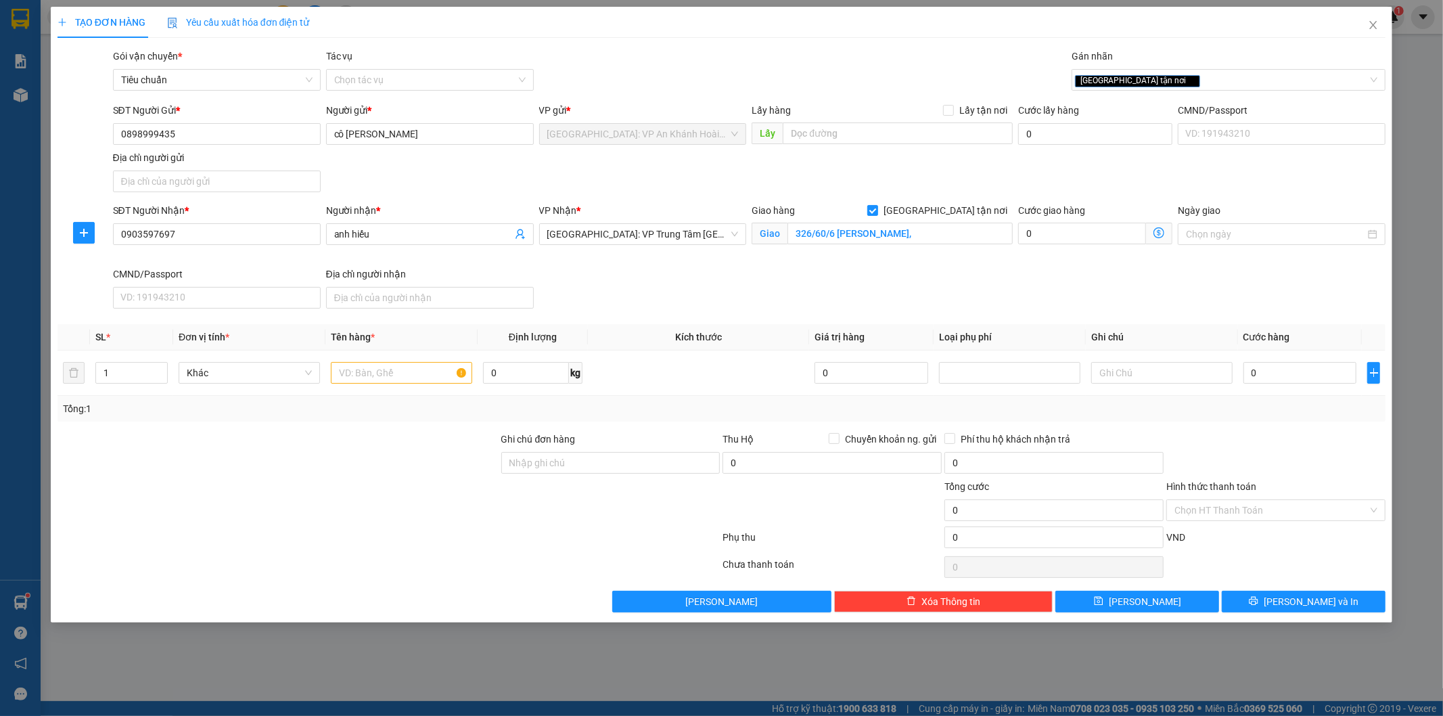
click at [833, 285] on div "SĐT Người Nhận * 0903597697 Người nhận * anh hiếu VP Nhận * Khánh Hòa: VP Trung…" at bounding box center [749, 258] width 1279 height 111
click at [934, 234] on input "326/60/6 Lê Hồng Phong," at bounding box center [899, 234] width 225 height 22
drag, startPoint x: 794, startPoint y: 234, endPoint x: 902, endPoint y: 239, distance: 107.7
click at [902, 239] on input "326/60/6 Lê Hồng Phong," at bounding box center [899, 234] width 225 height 22
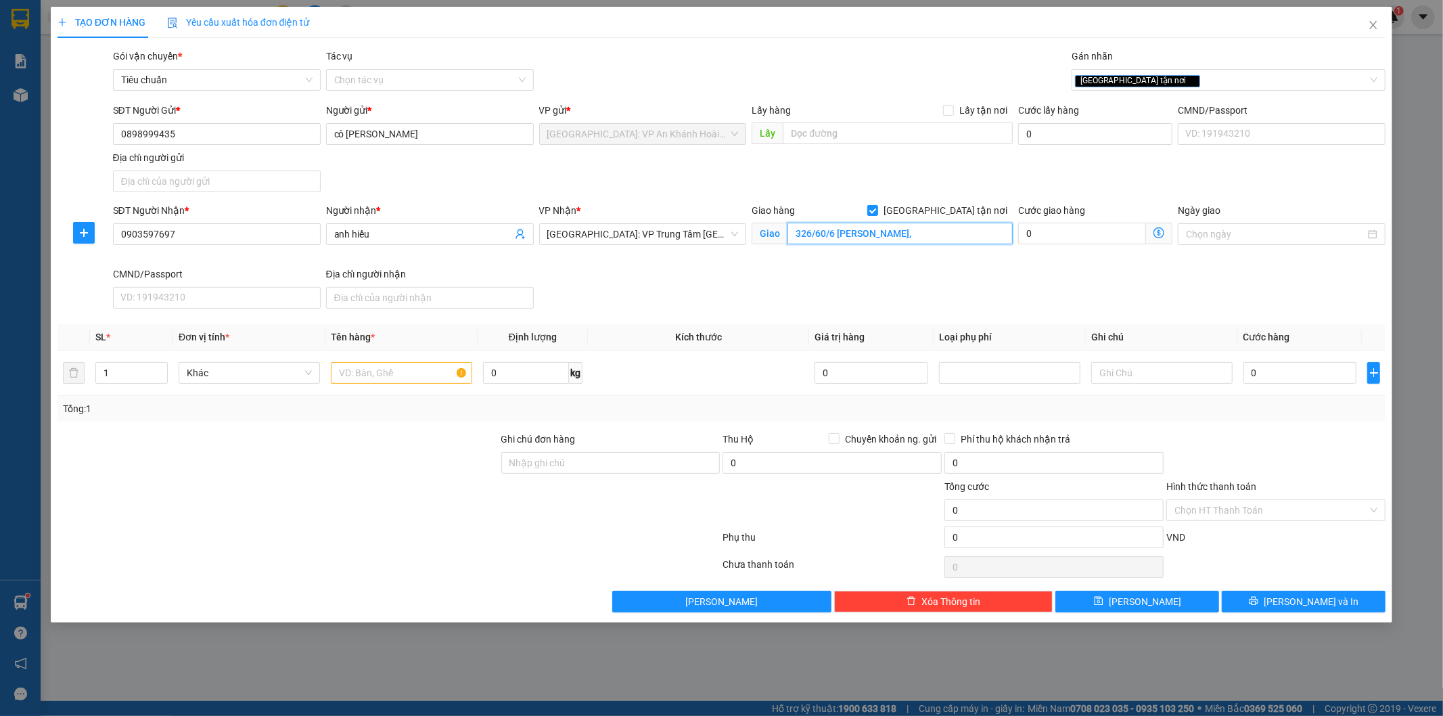
click at [938, 235] on input "326/60/6 Lê Hồng Phong," at bounding box center [899, 234] width 225 height 22
click at [930, 235] on input "326/60/6 Lê Hồng Phong," at bounding box center [899, 234] width 225 height 22
click at [651, 235] on span "Khánh Hòa: VP Trung Tâm TP Nha Trang" at bounding box center [642, 234] width 191 height 20
type input "326/60/6 Lê Hồng Phong, Nha Trang, Khánh Hòa"
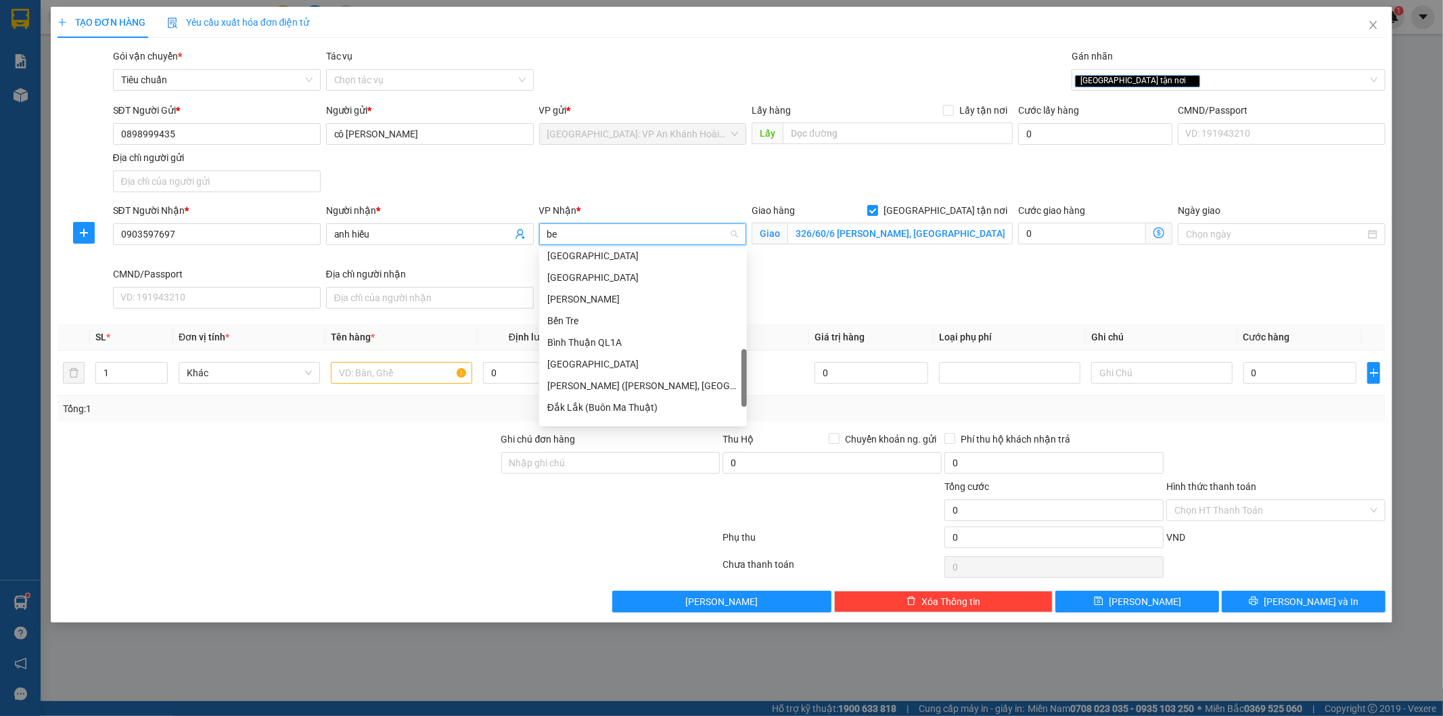
scroll to position [0, 0]
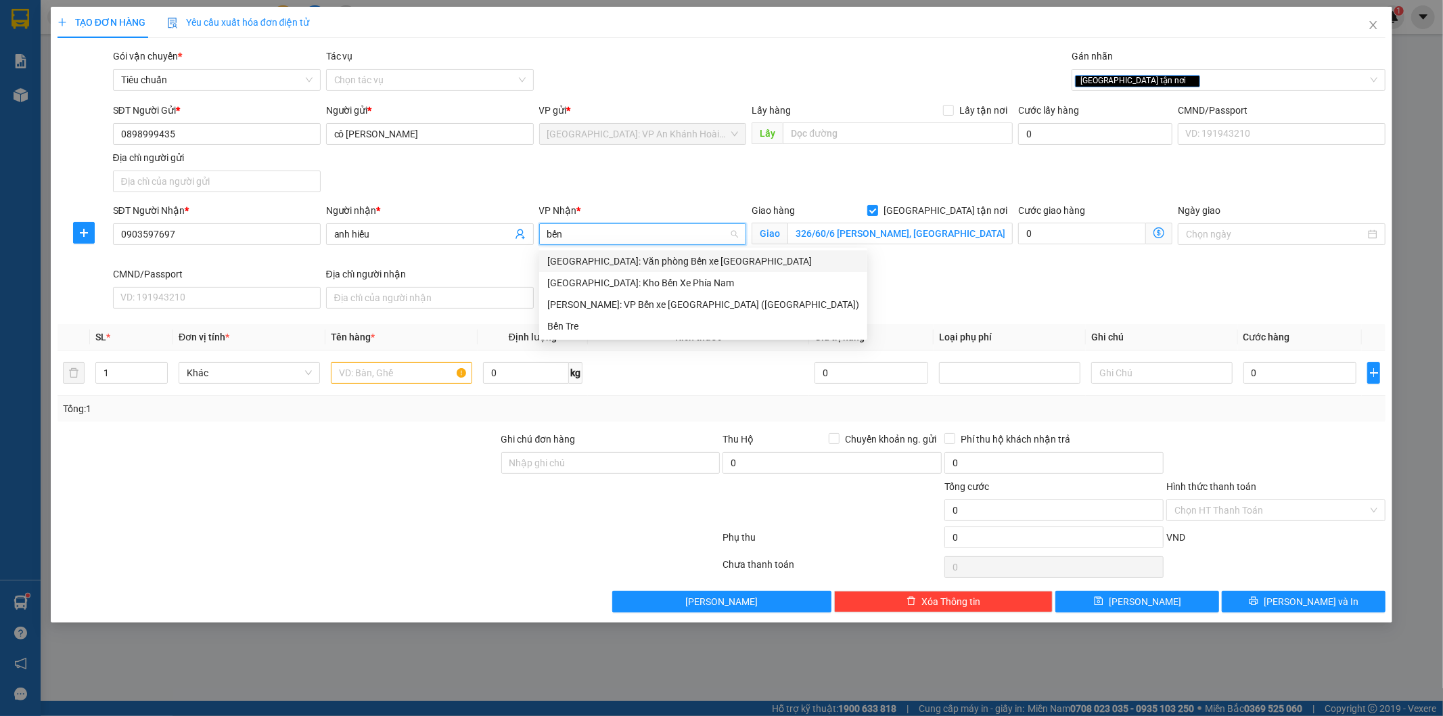
type input "bến"
type input "bến xe"
click at [601, 279] on div "Nha Trang: Kho Bến Xe Phía Nam" at bounding box center [703, 282] width 312 height 15
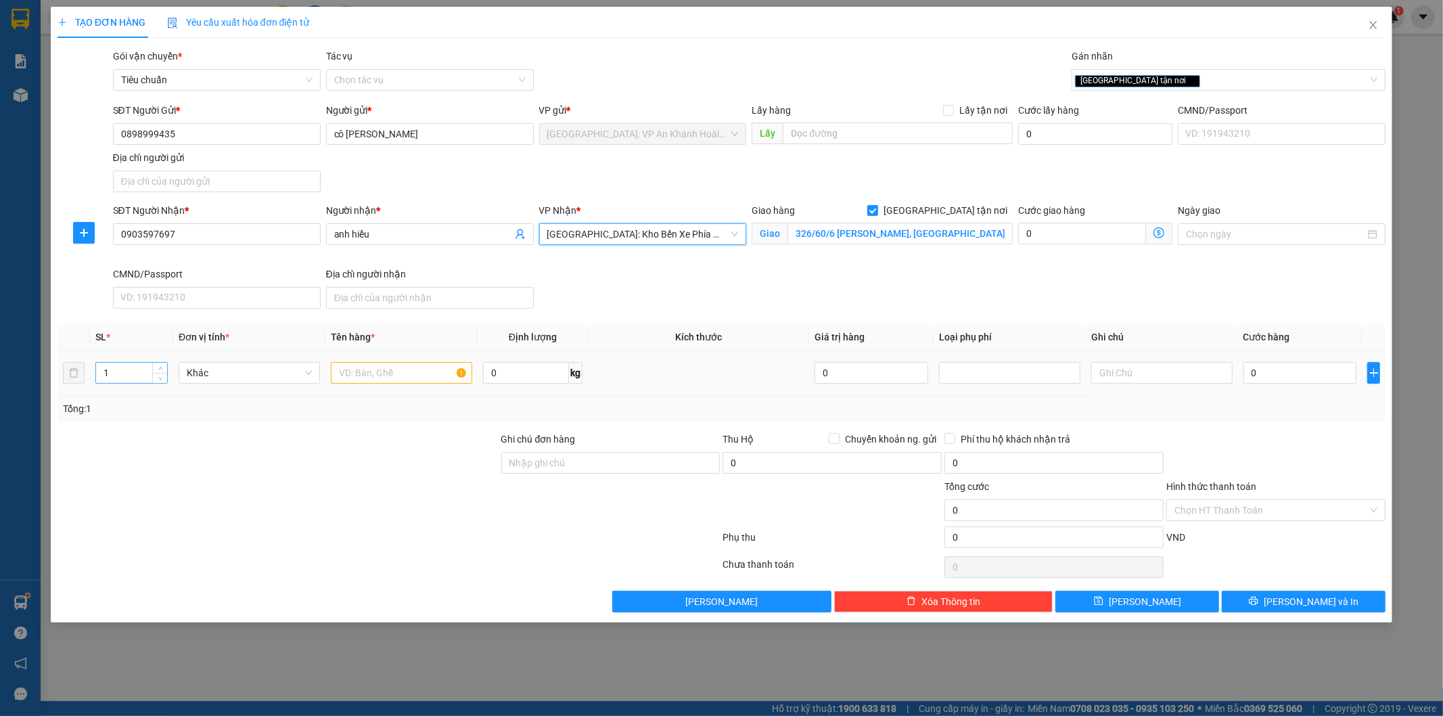
click at [145, 379] on input "1" at bounding box center [131, 373] width 71 height 20
type input "4"
click at [366, 380] on input "text" at bounding box center [401, 373] width 141 height 22
type input "4 kiện giấy (Điều hòa)"
click at [526, 458] on input "Ghi chú đơn hàng" at bounding box center [610, 463] width 219 height 22
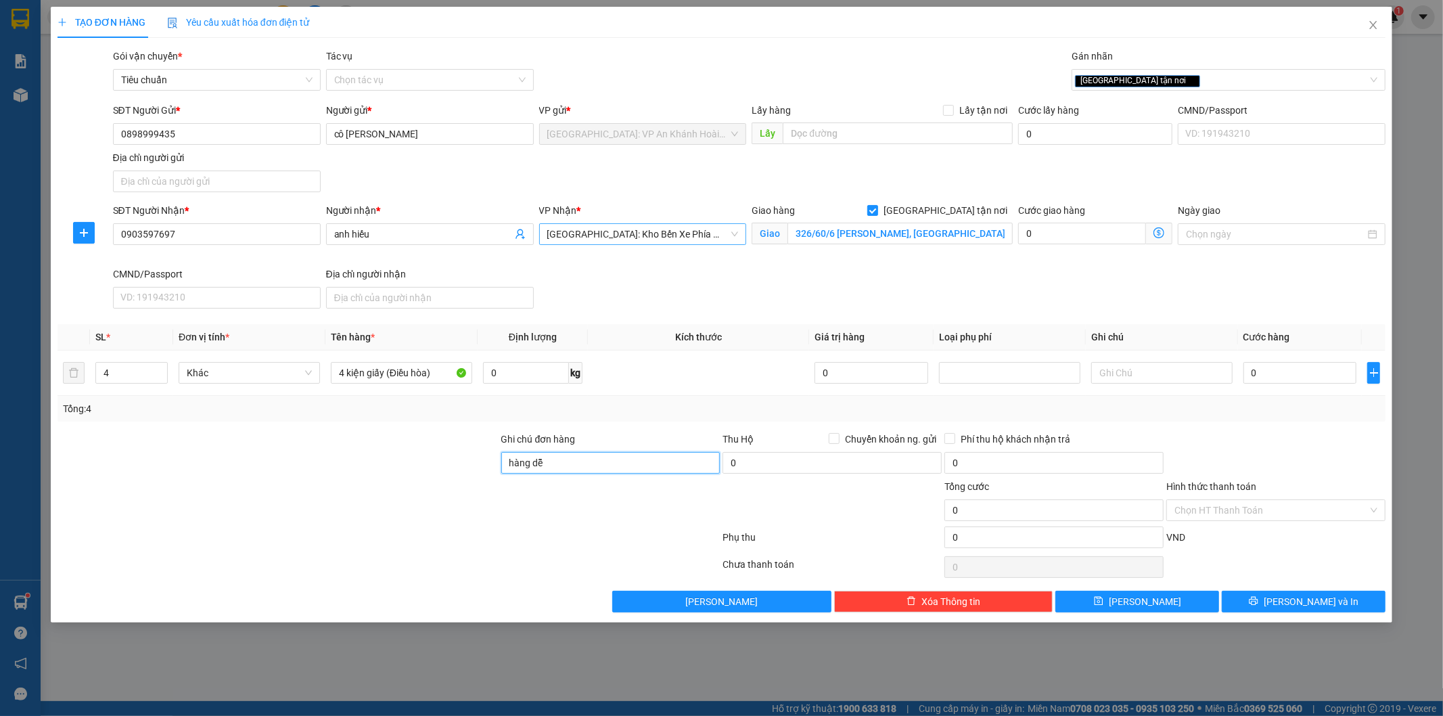
type input "hàng dễ vỡ xin nhẹ tay"
click at [1293, 372] on input "0" at bounding box center [1300, 373] width 114 height 22
type input "5"
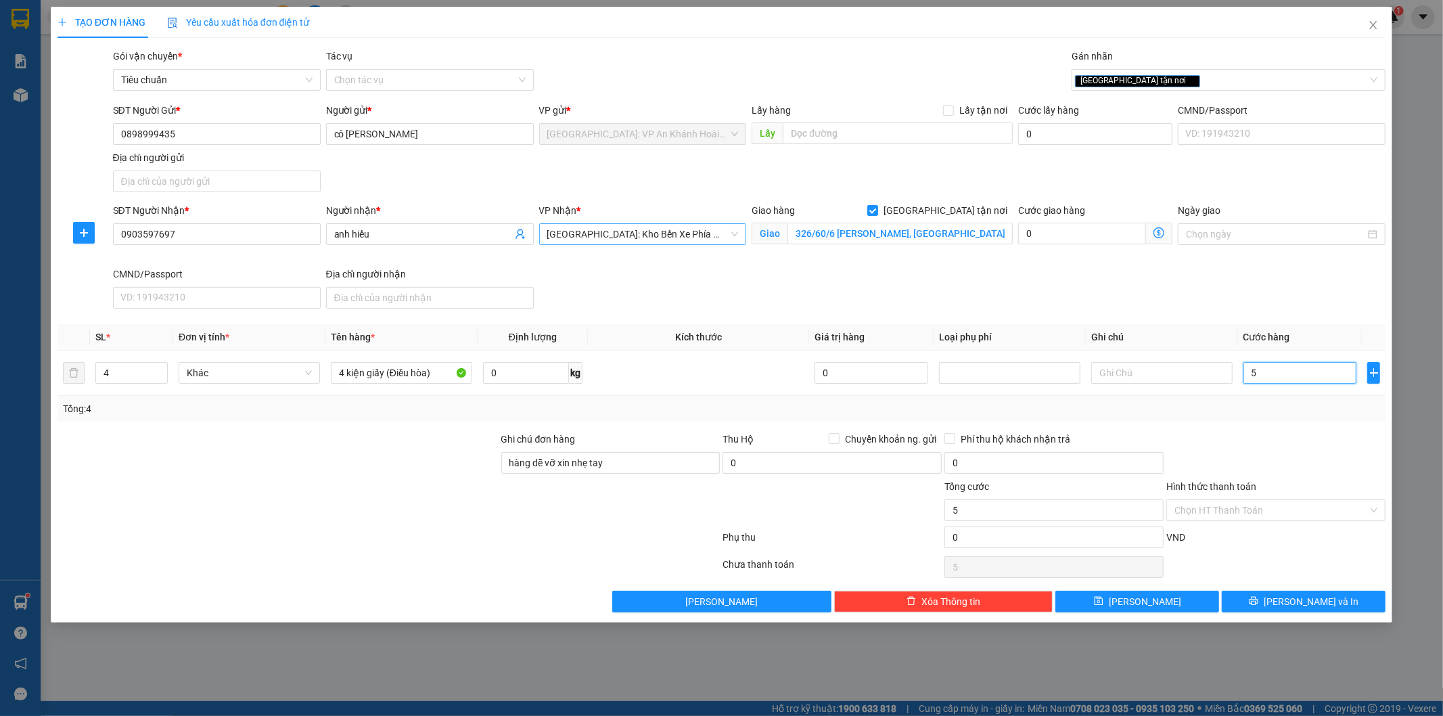
type input "50"
type input "500"
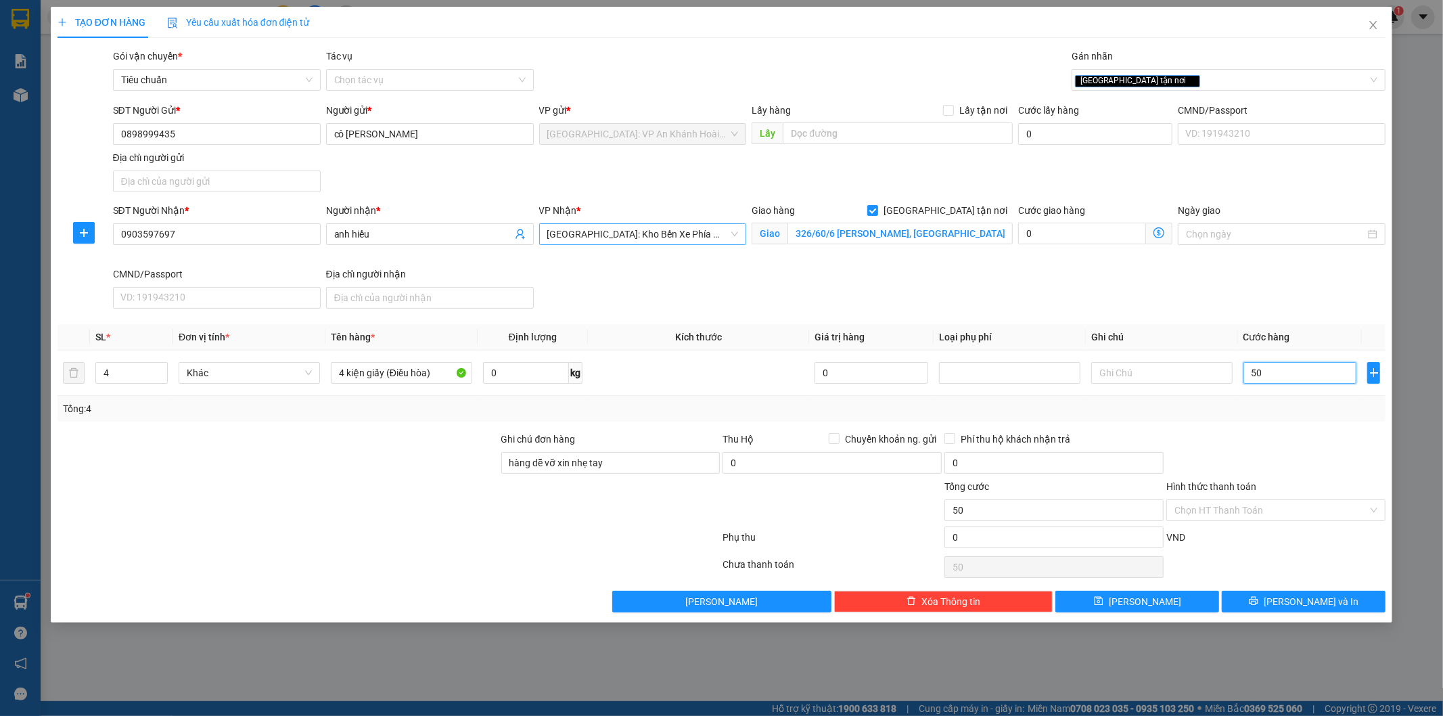
type input "500"
type input "5.000"
type input "50.000"
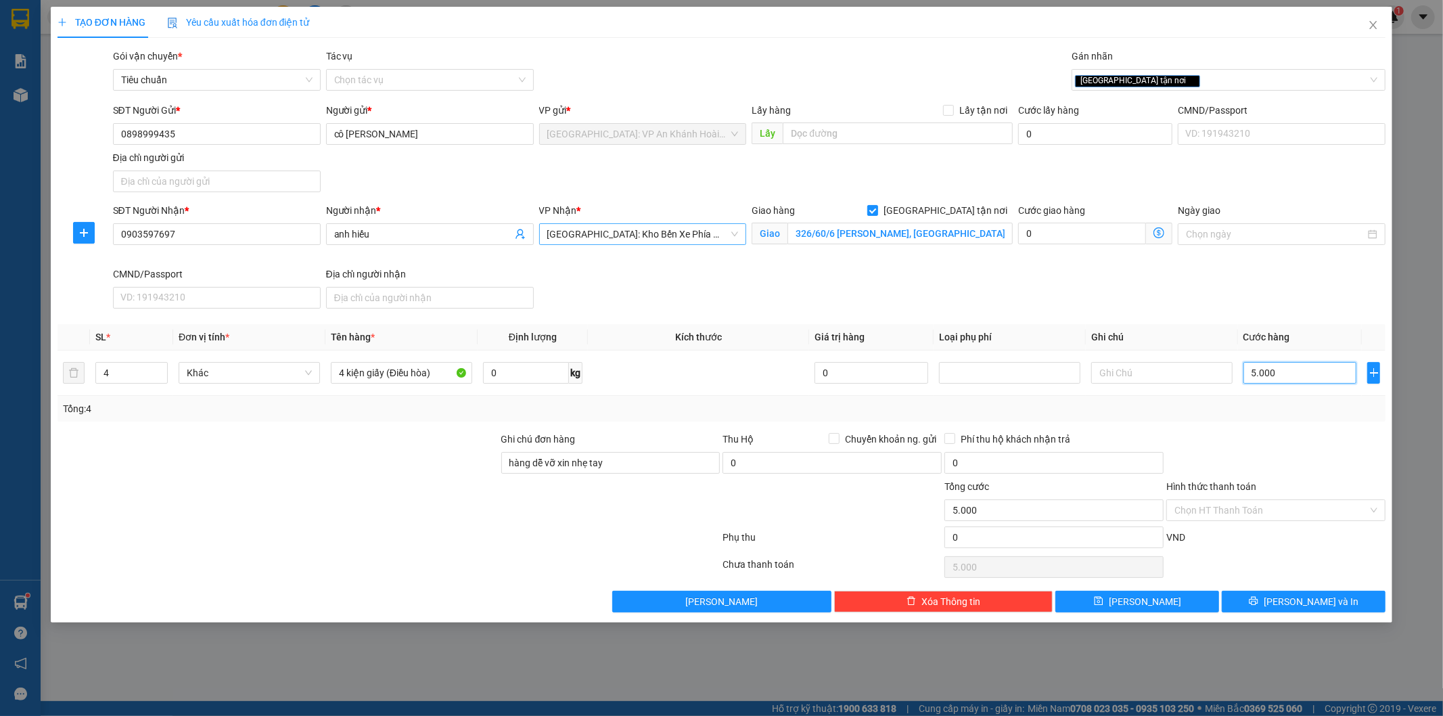
type input "50.000"
type input "500.000"
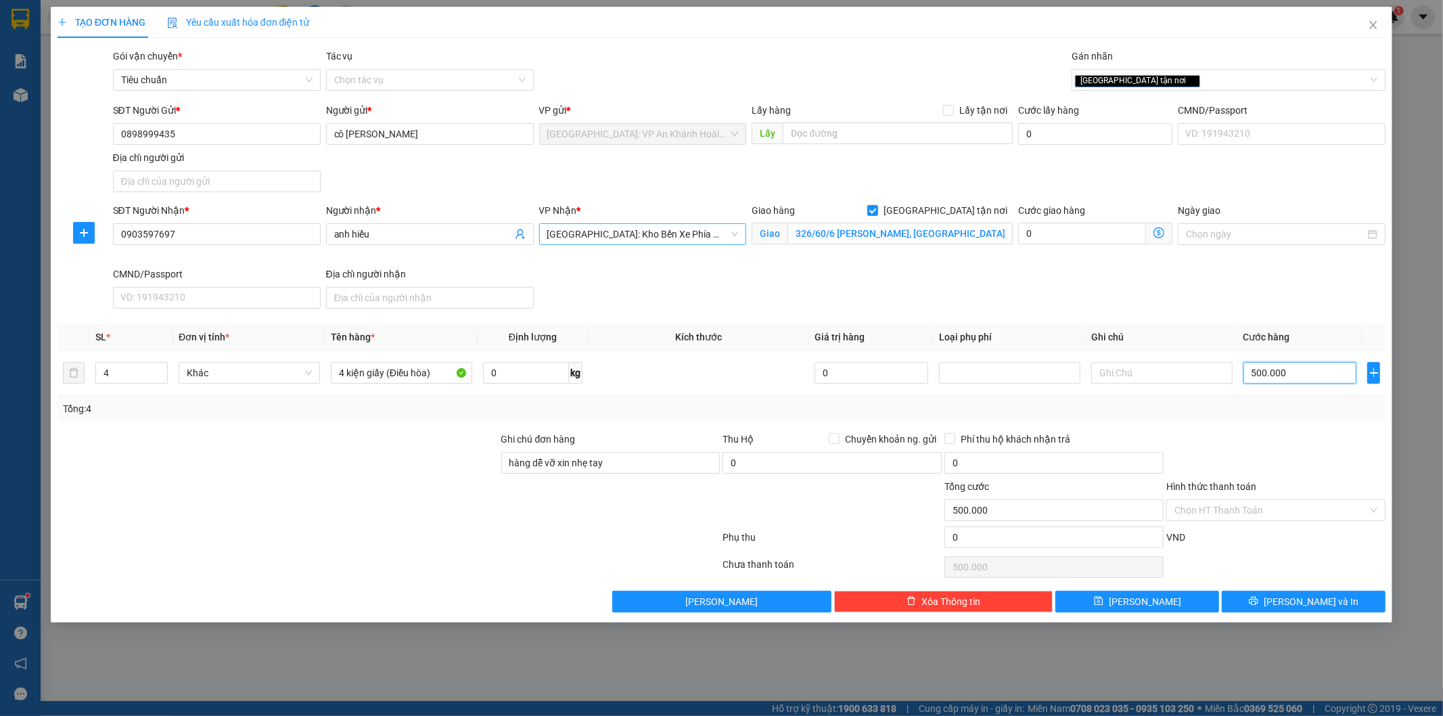
type input "50.000"
type input "5.000"
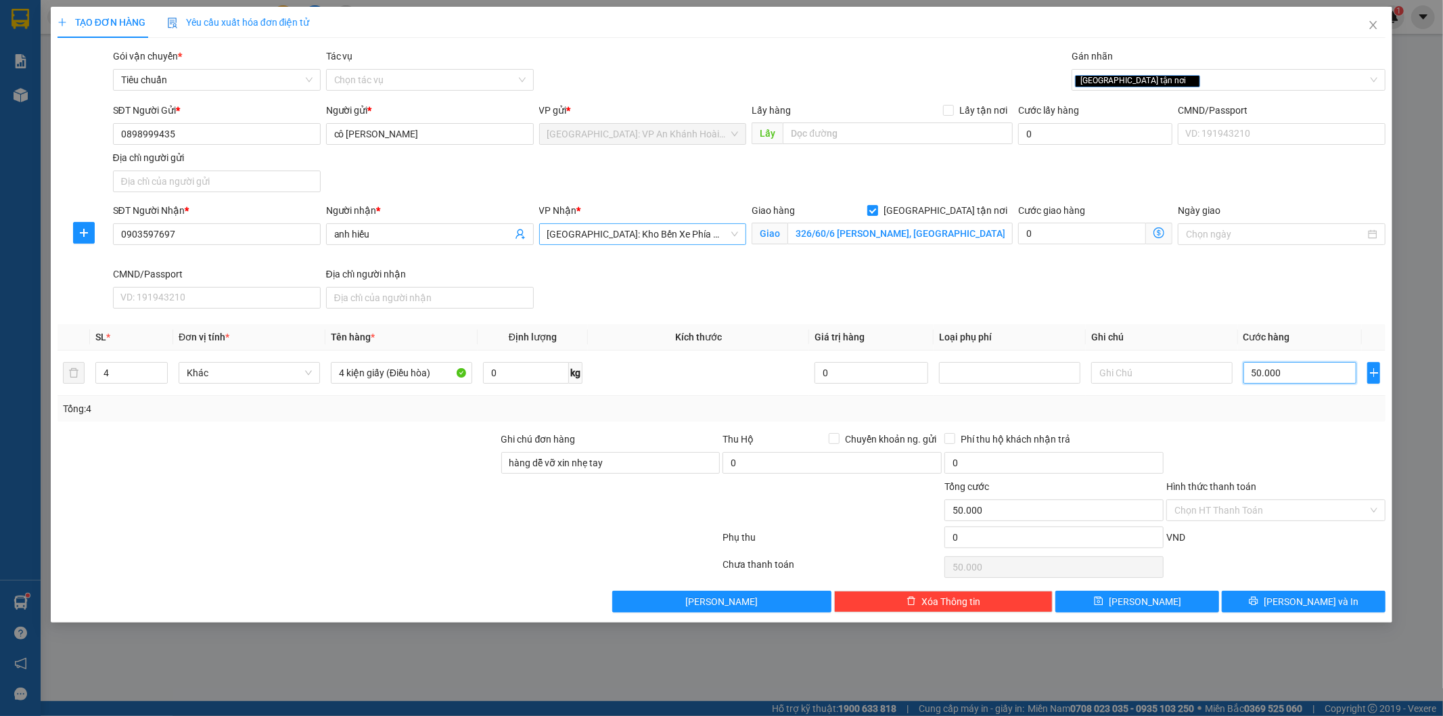
type input "5.000"
type input "500"
type input "50"
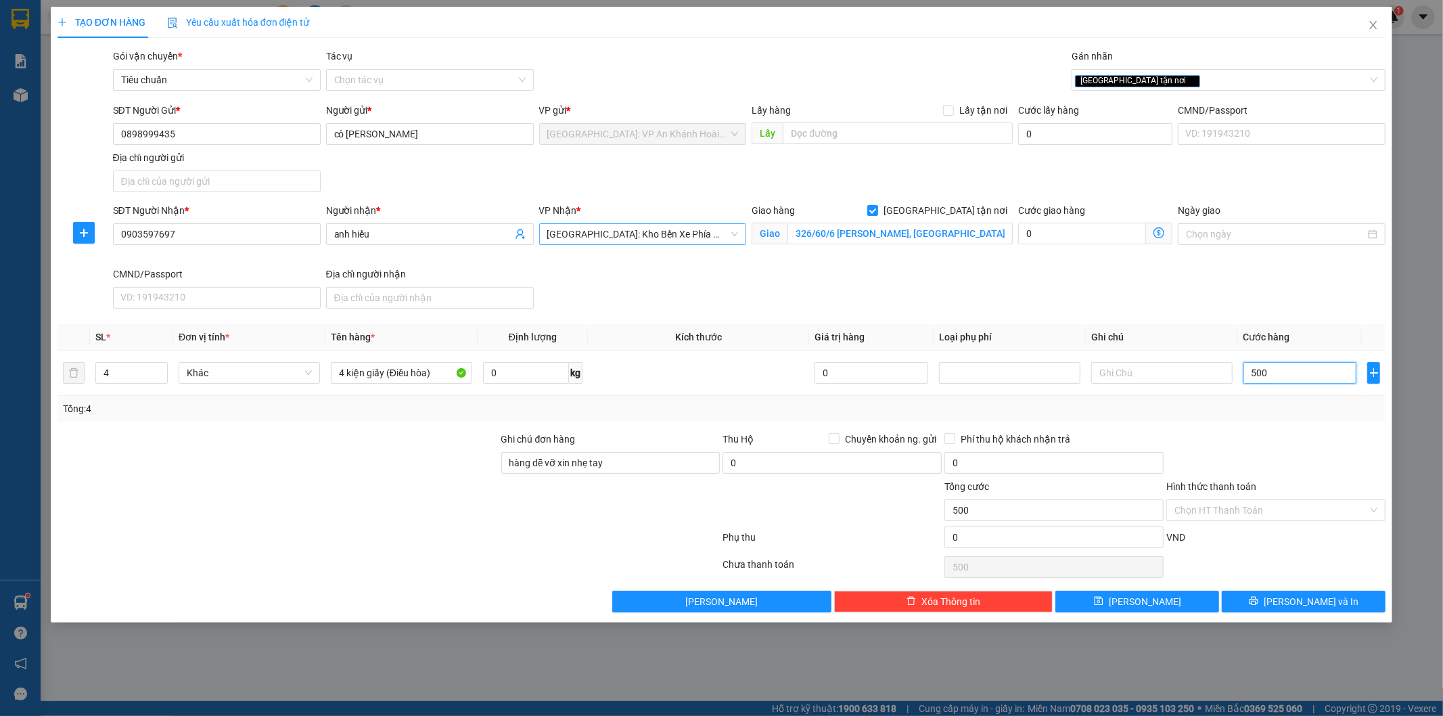
type input "50"
type input "5"
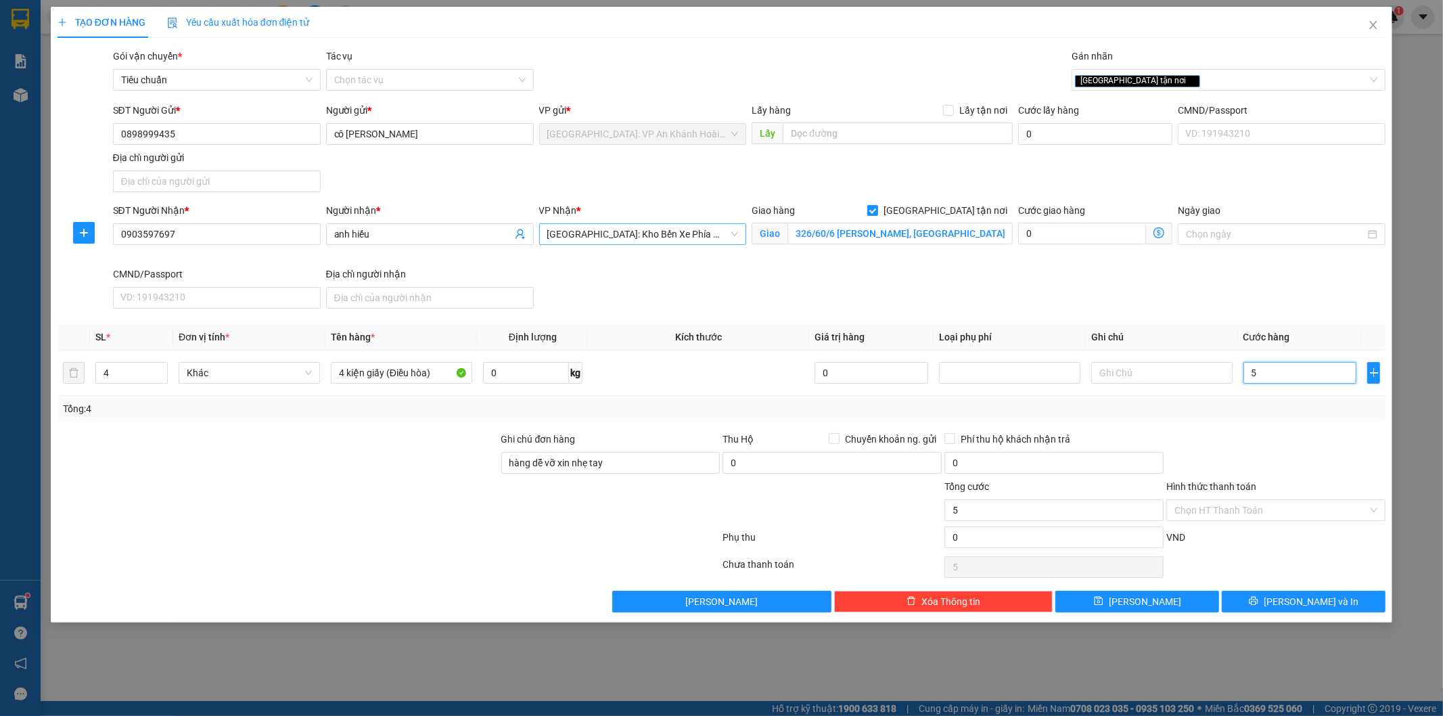
type input "0"
type input "04"
type input "4"
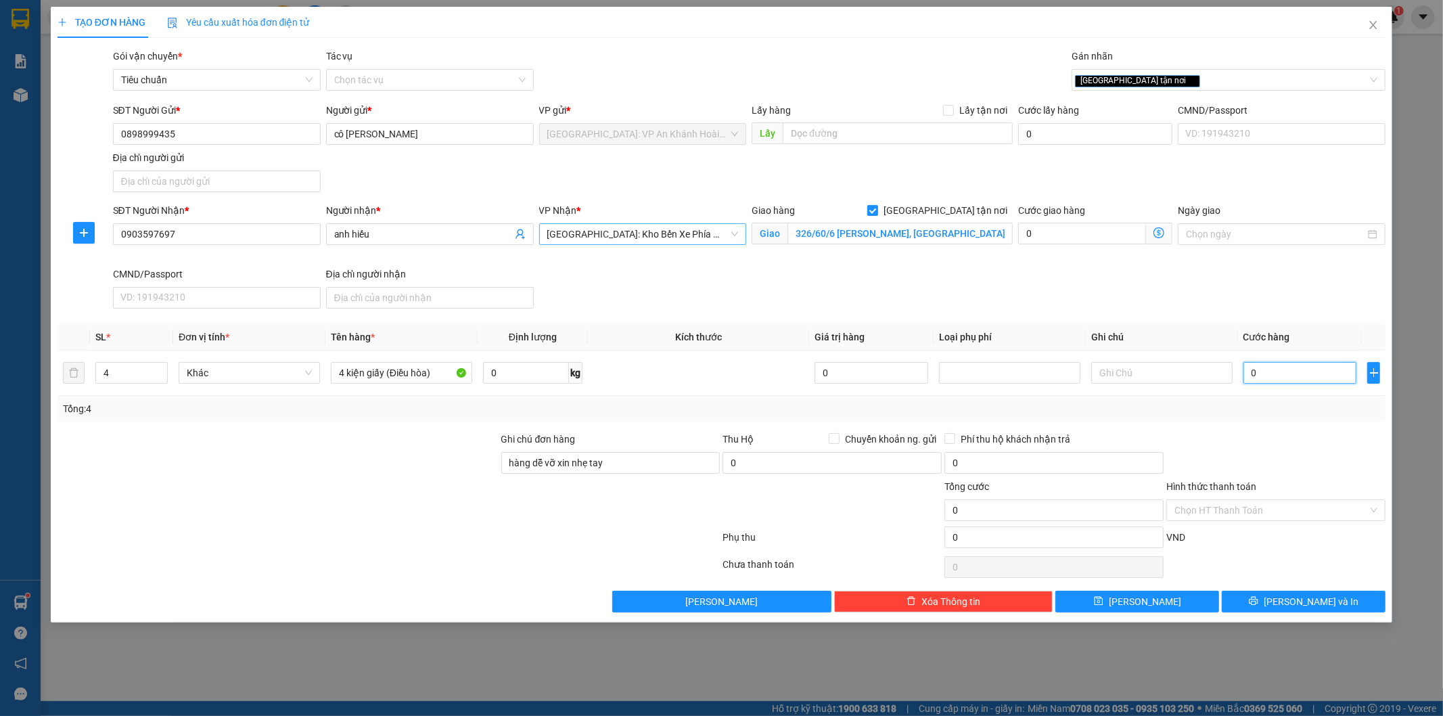
type input "4"
type input "046"
type input "46"
type input "0.460"
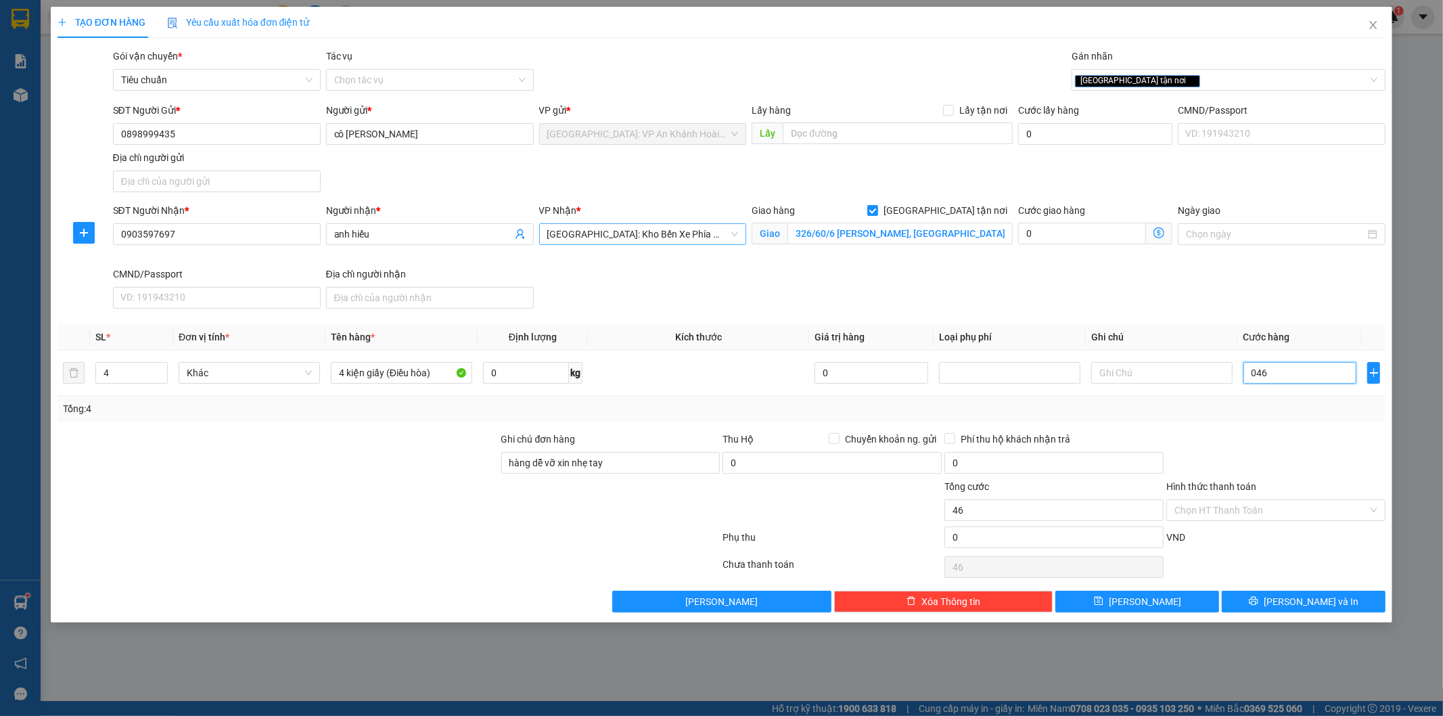
type input "460"
type input "04.600"
type input "4.600"
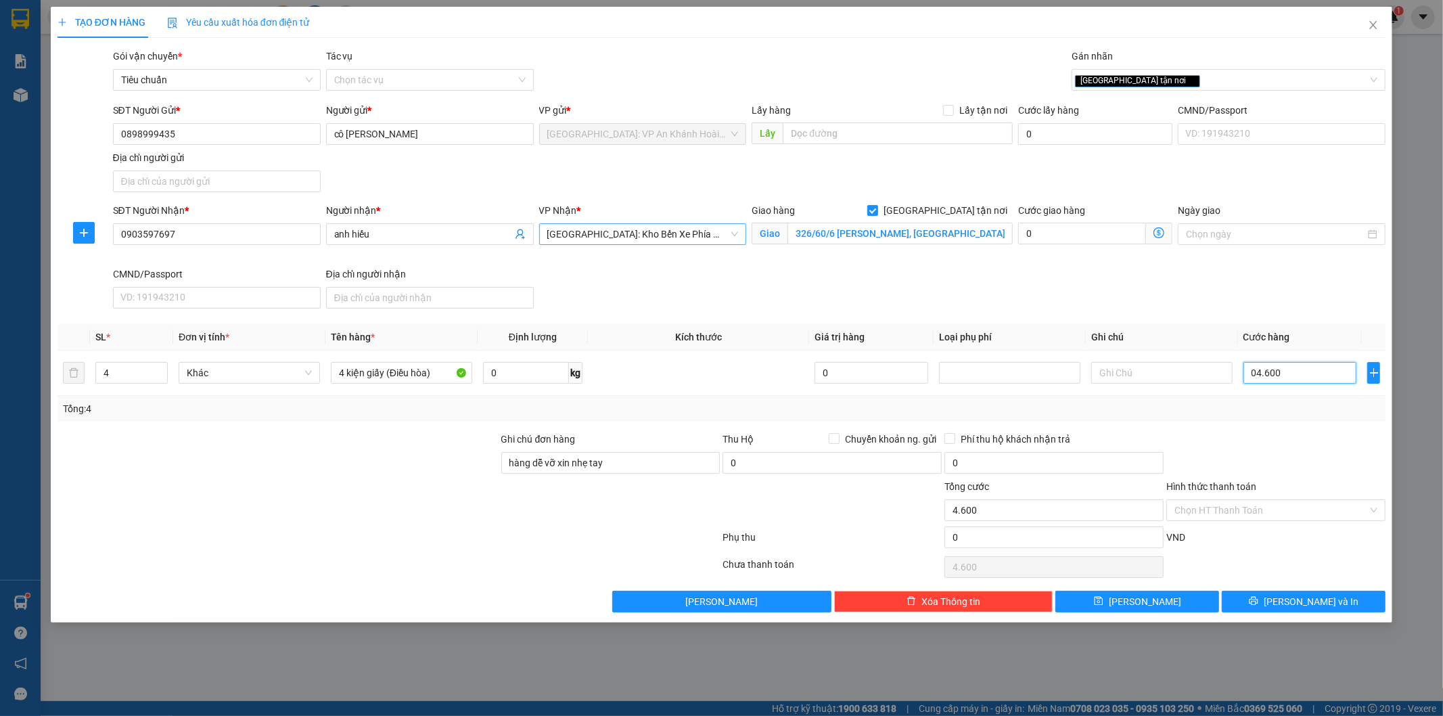
type input "046.000"
type input "46.000"
type input "0.460.000"
type input "460.000"
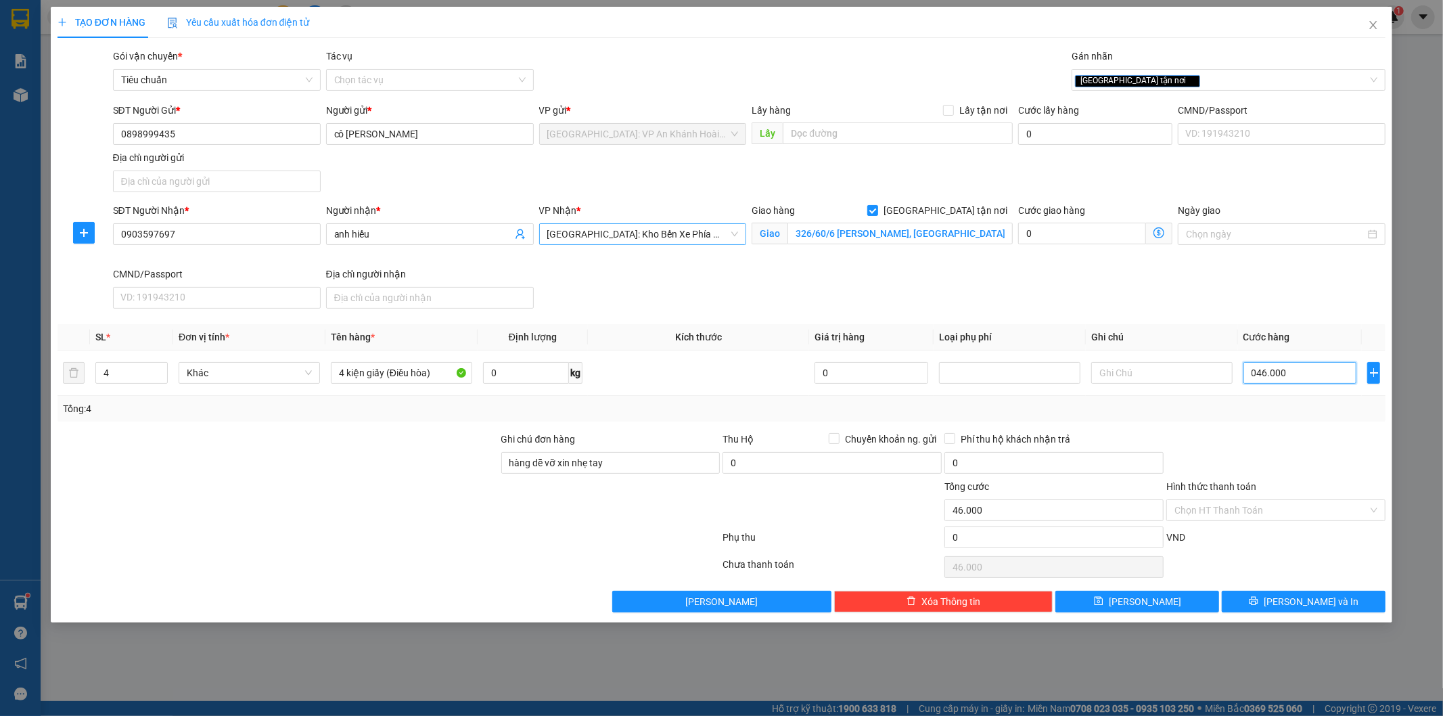
type input "460.000"
click at [1283, 459] on div at bounding box center [1276, 455] width 222 height 47
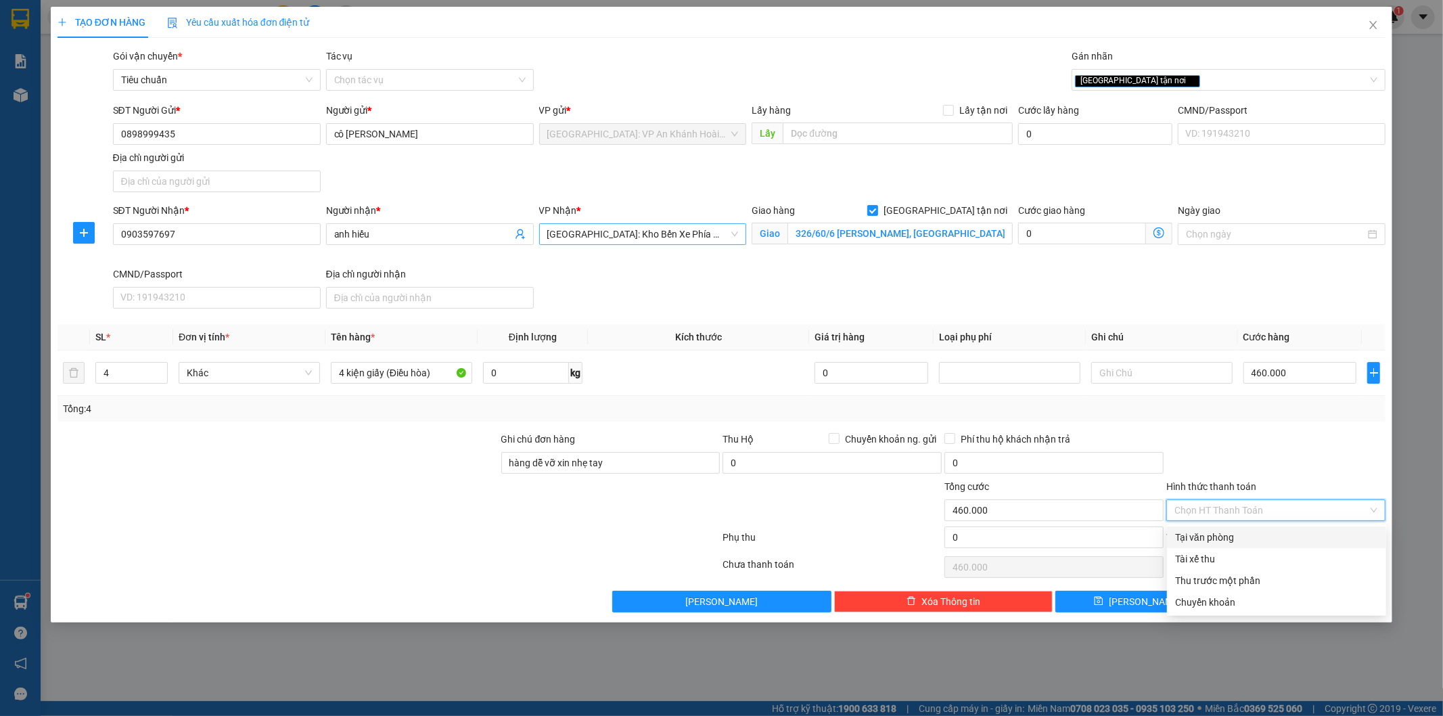
click at [1210, 505] on input "Hình thức thanh toán" at bounding box center [1270, 510] width 193 height 20
click at [1049, 542] on input "0" at bounding box center [1053, 537] width 219 height 22
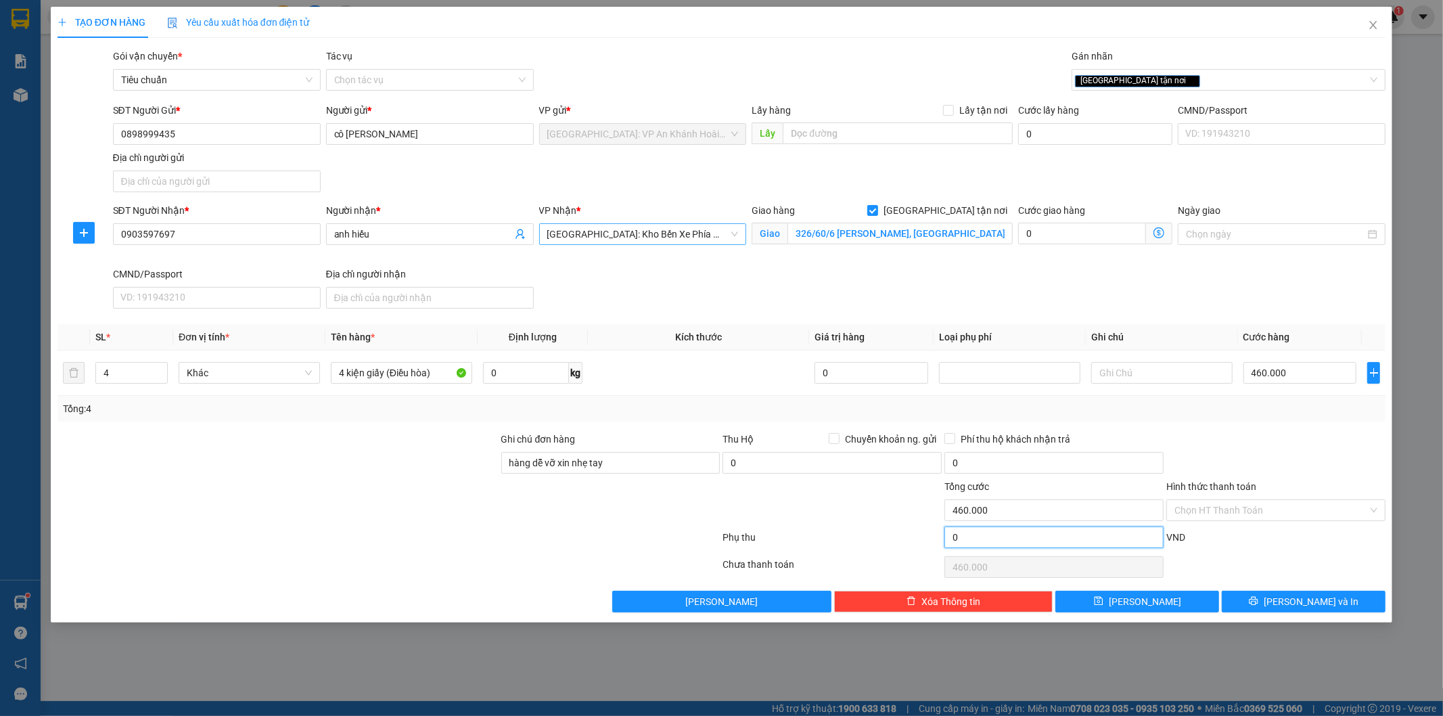
type input "460.004"
type input "4"
type input "460.004"
type input "460.040"
type input "40"
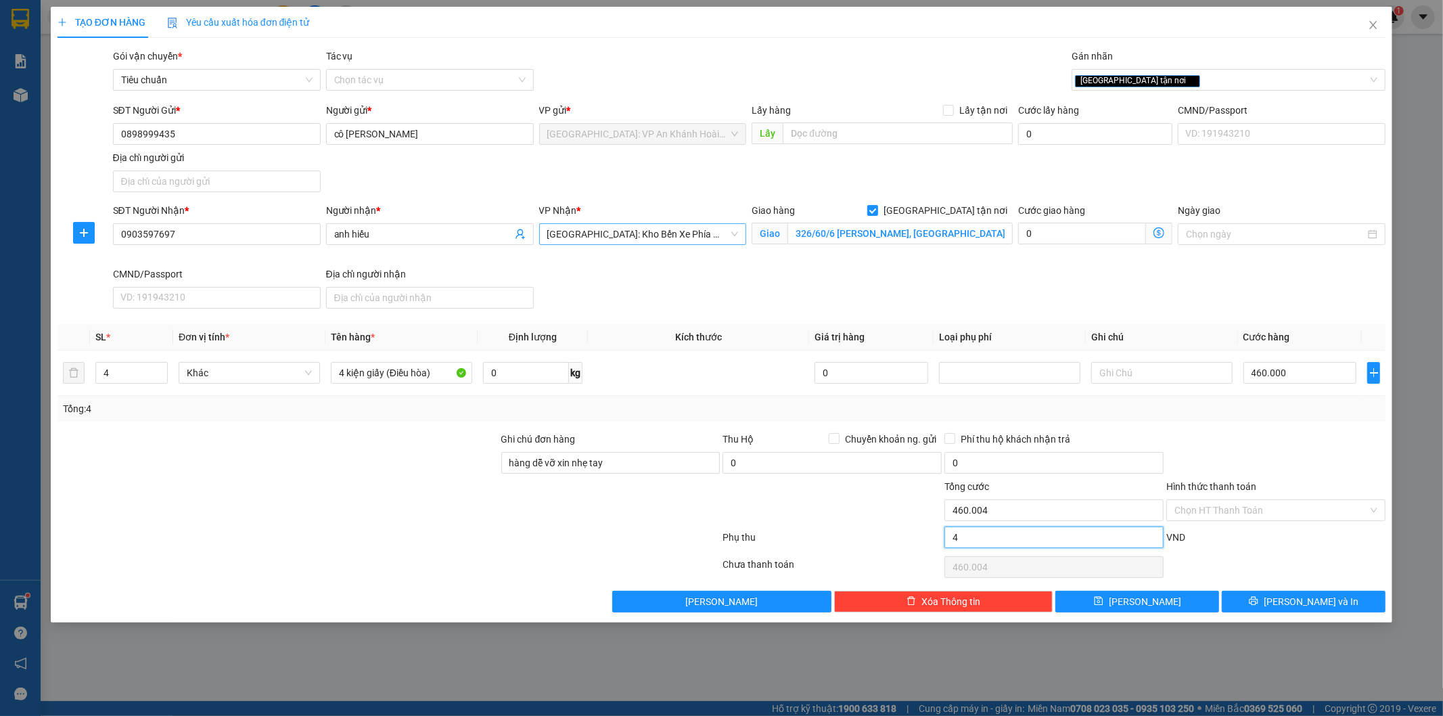
type input "460.040"
type input "460.400"
type input "400"
type input "460.400"
type input "464.000"
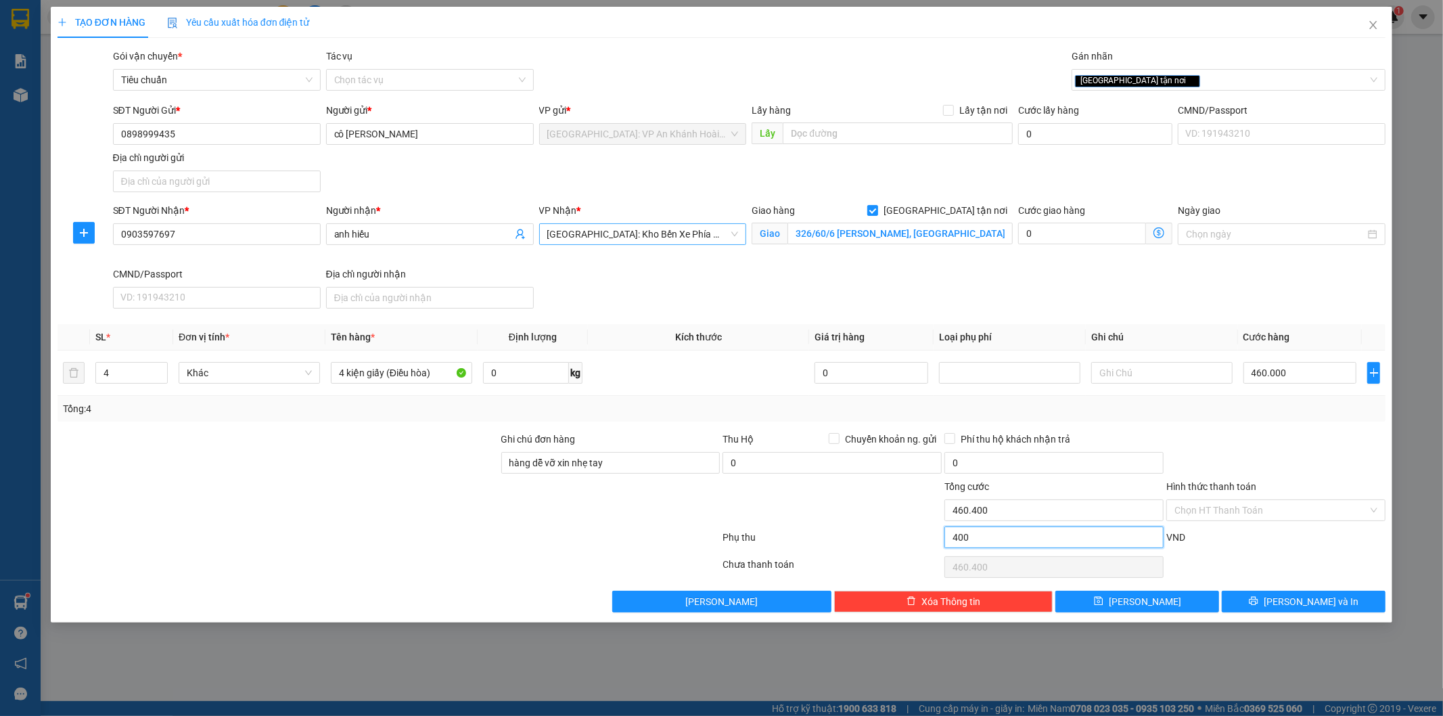
type input "4.000"
type input "464.000"
type input "500.000"
type input "40.000"
type input "500.000"
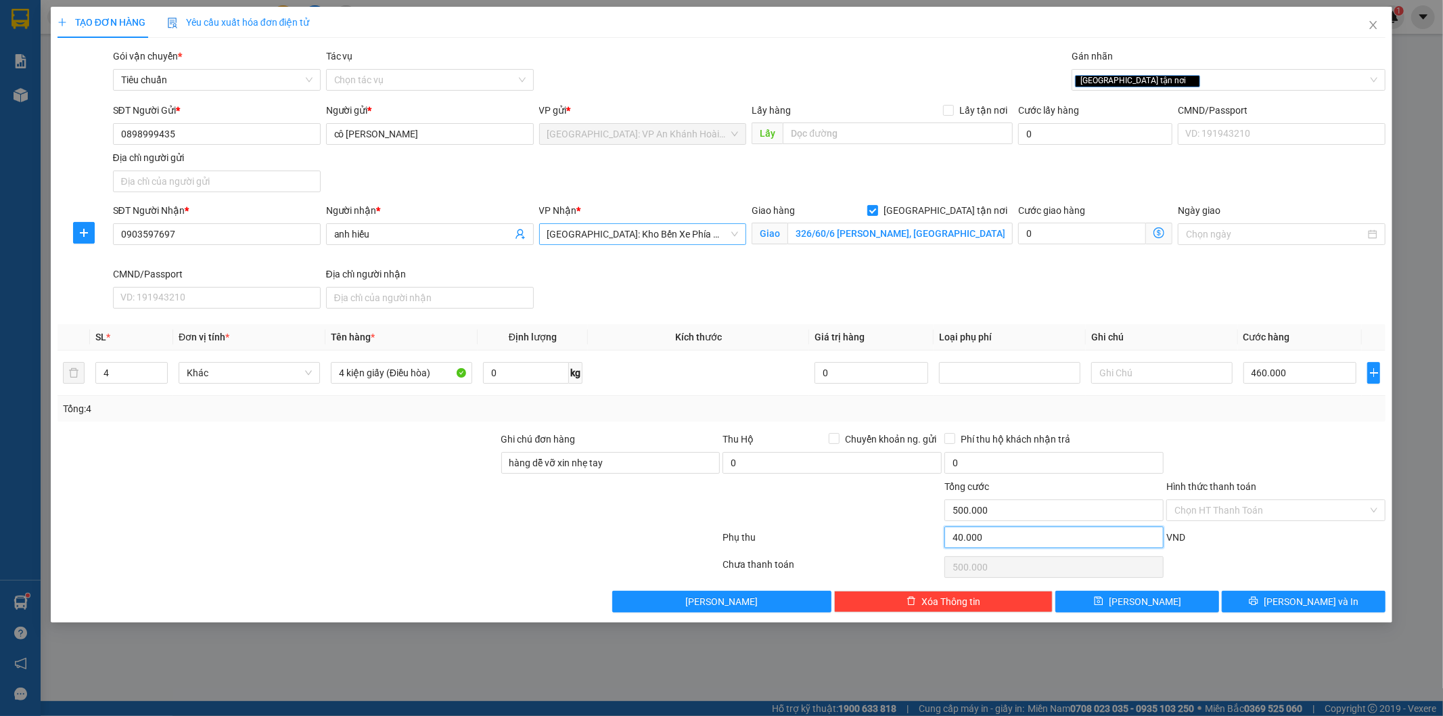
type input "40.000"
click at [1308, 450] on div at bounding box center [1276, 455] width 222 height 47
click at [1310, 601] on span "[PERSON_NAME] và In" at bounding box center [1311, 601] width 95 height 15
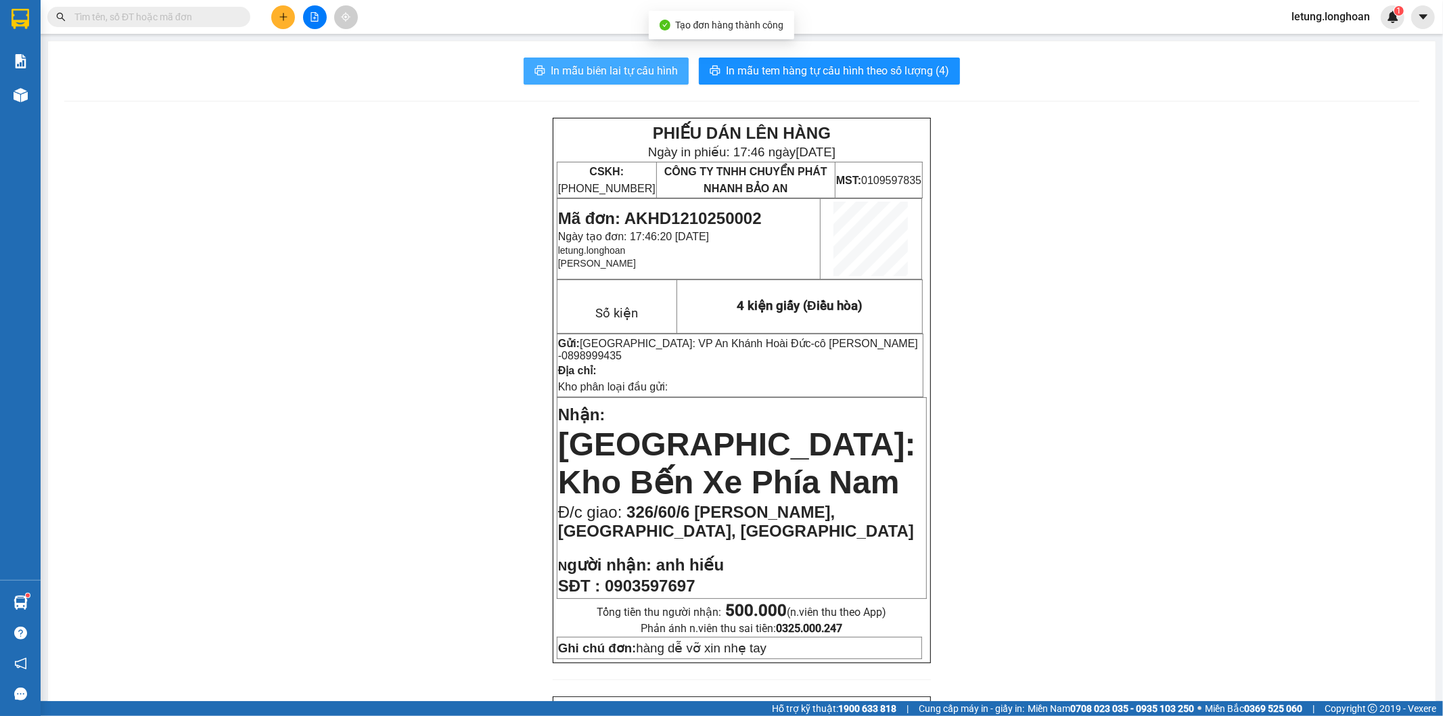
click at [646, 72] on span "In mẫu biên lai tự cấu hình" at bounding box center [614, 70] width 127 height 17
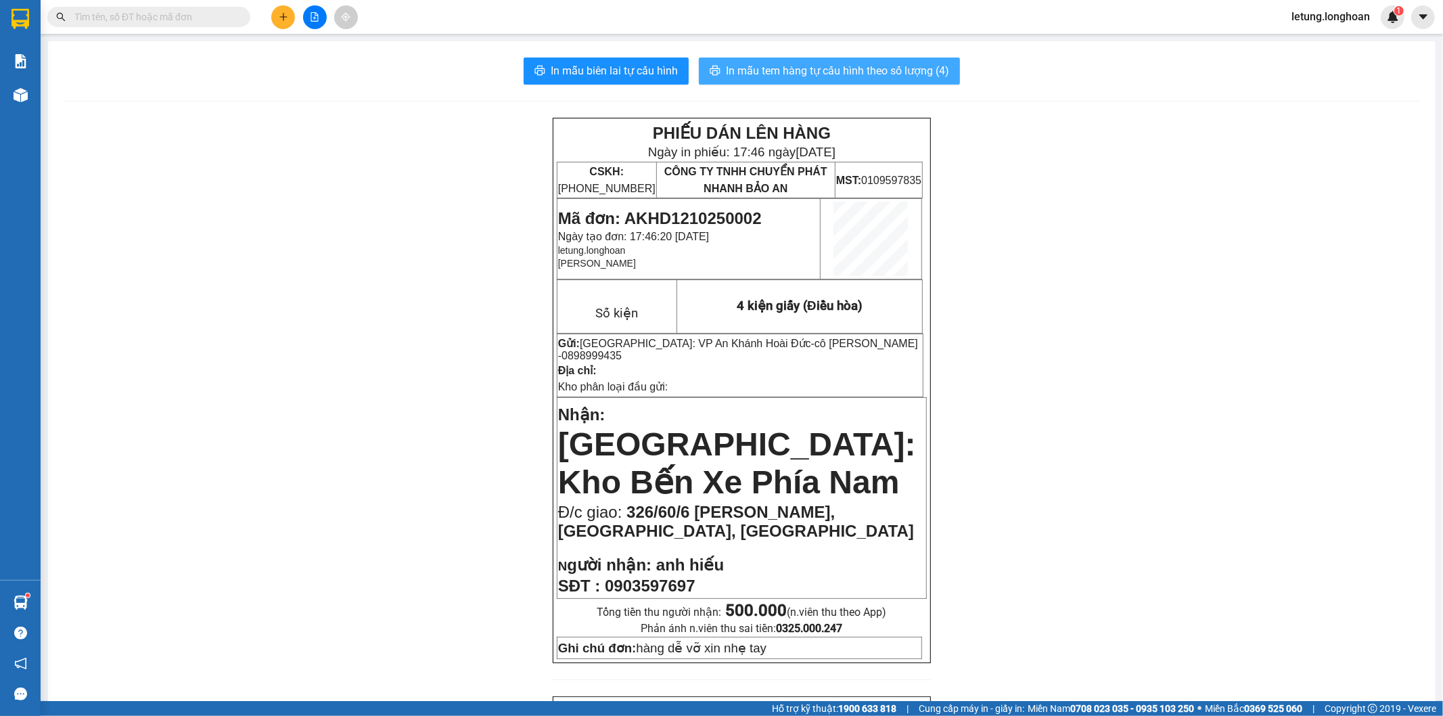
click at [854, 66] on span "In mẫu tem hàng tự cấu hình theo số lượng (4)" at bounding box center [837, 70] width 223 height 17
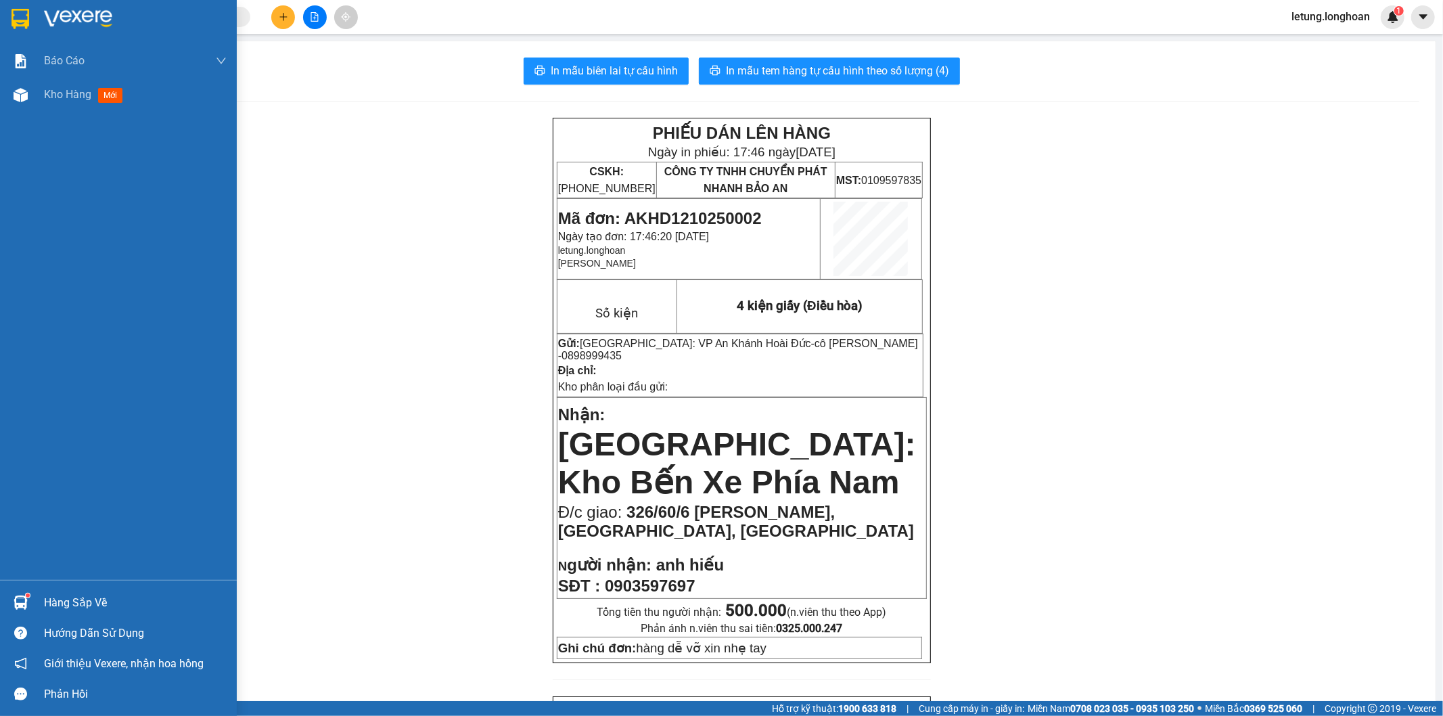
click at [14, 14] on img at bounding box center [21, 19] width 18 height 20
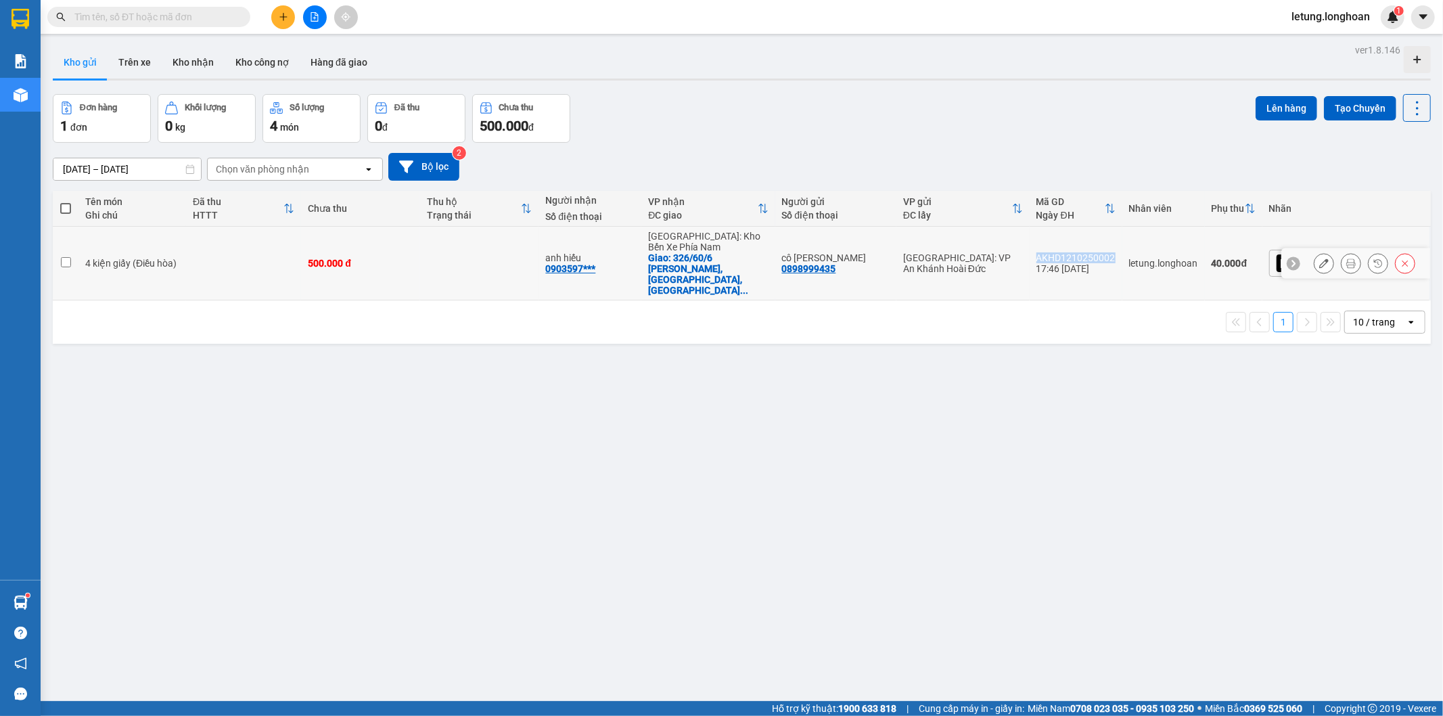
drag, startPoint x: 1179, startPoint y: 242, endPoint x: 1100, endPoint y: 242, distance: 79.2
click at [1100, 242] on td "AKHD1210250002 17:46 12/10" at bounding box center [1076, 264] width 93 height 74
checkbox input "true"
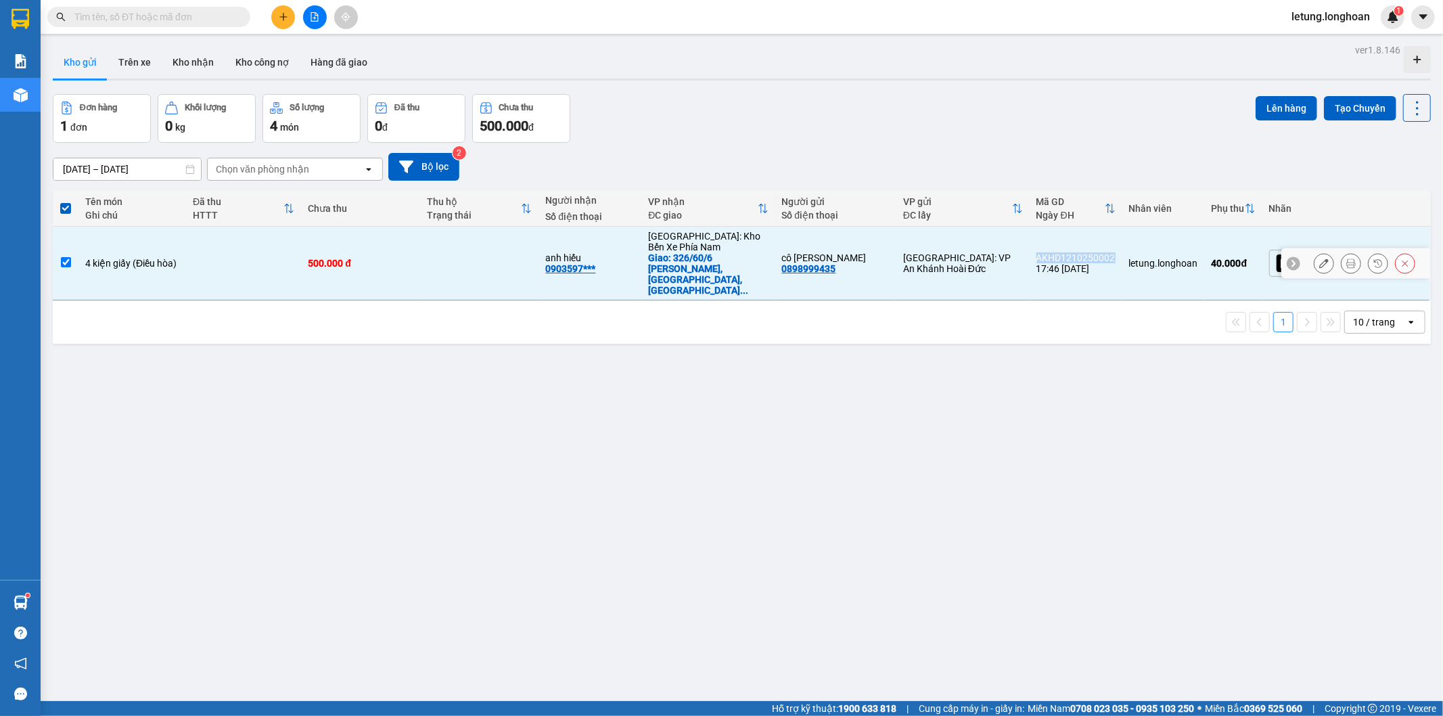
copy div "AKHD1210250002"
click at [1319, 258] on icon at bounding box center [1323, 262] width 9 height 9
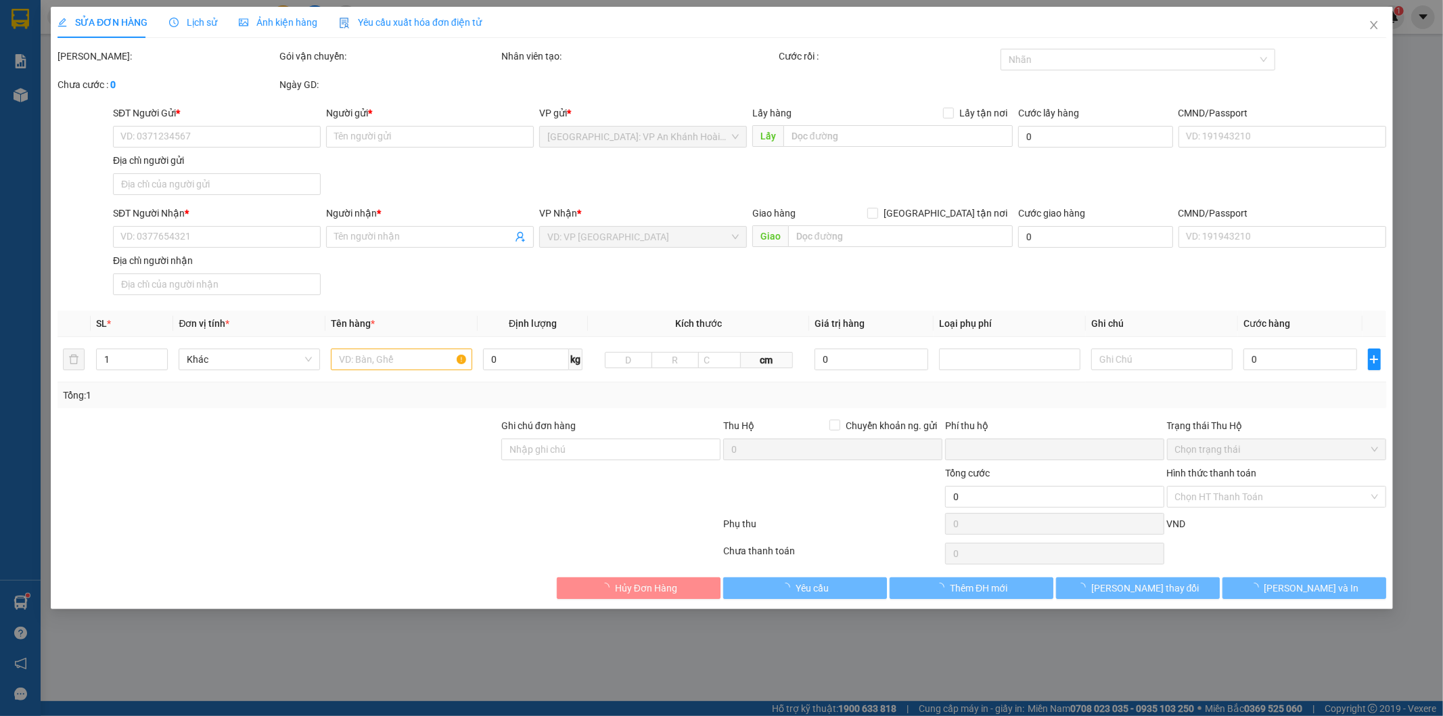
type input "0898999435"
type input "cô Vân"
type input "0903597697"
type input "anh hiếu"
checkbox input "true"
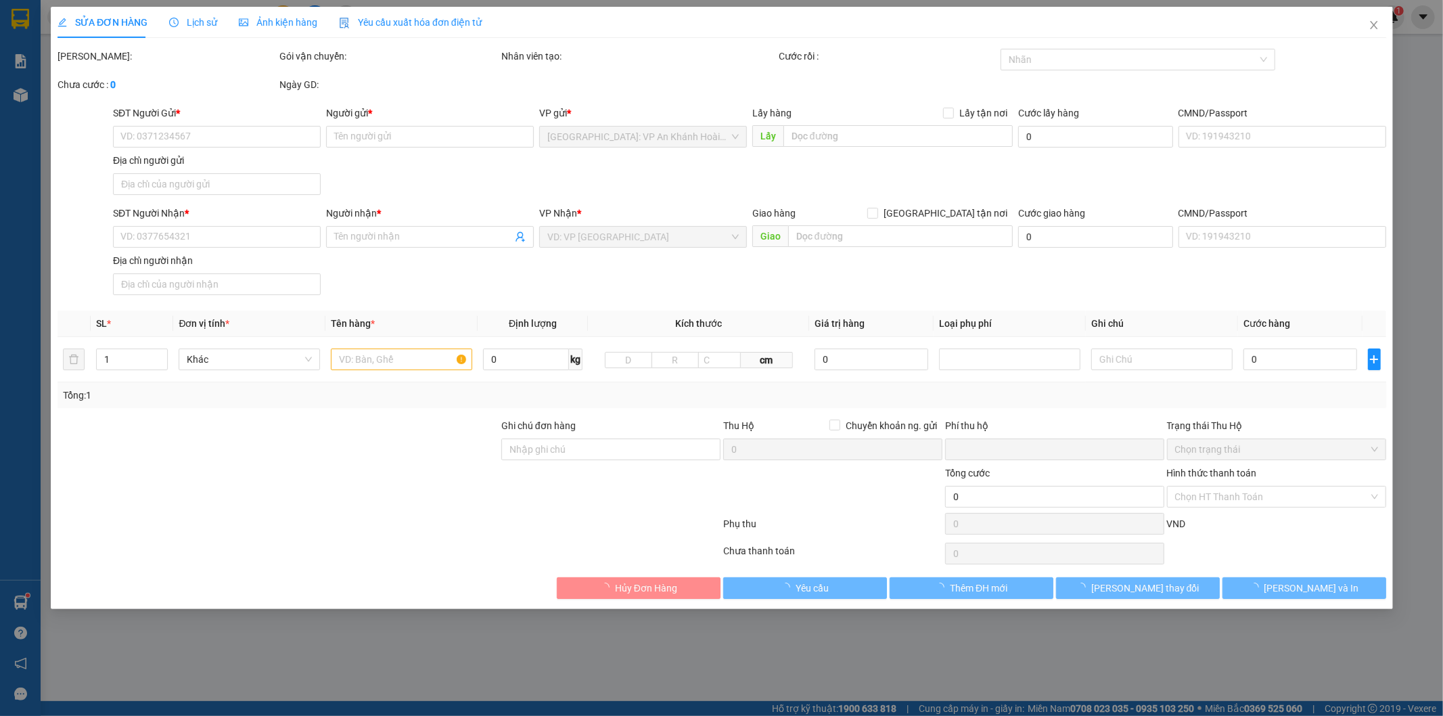
type input "326/60/6 Lê Hồng Phong, Nha Trang, Khánh Hòa"
type input "hàng dễ vỡ xin nhẹ tay"
type input "0"
type input "500.000"
type input "40.000"
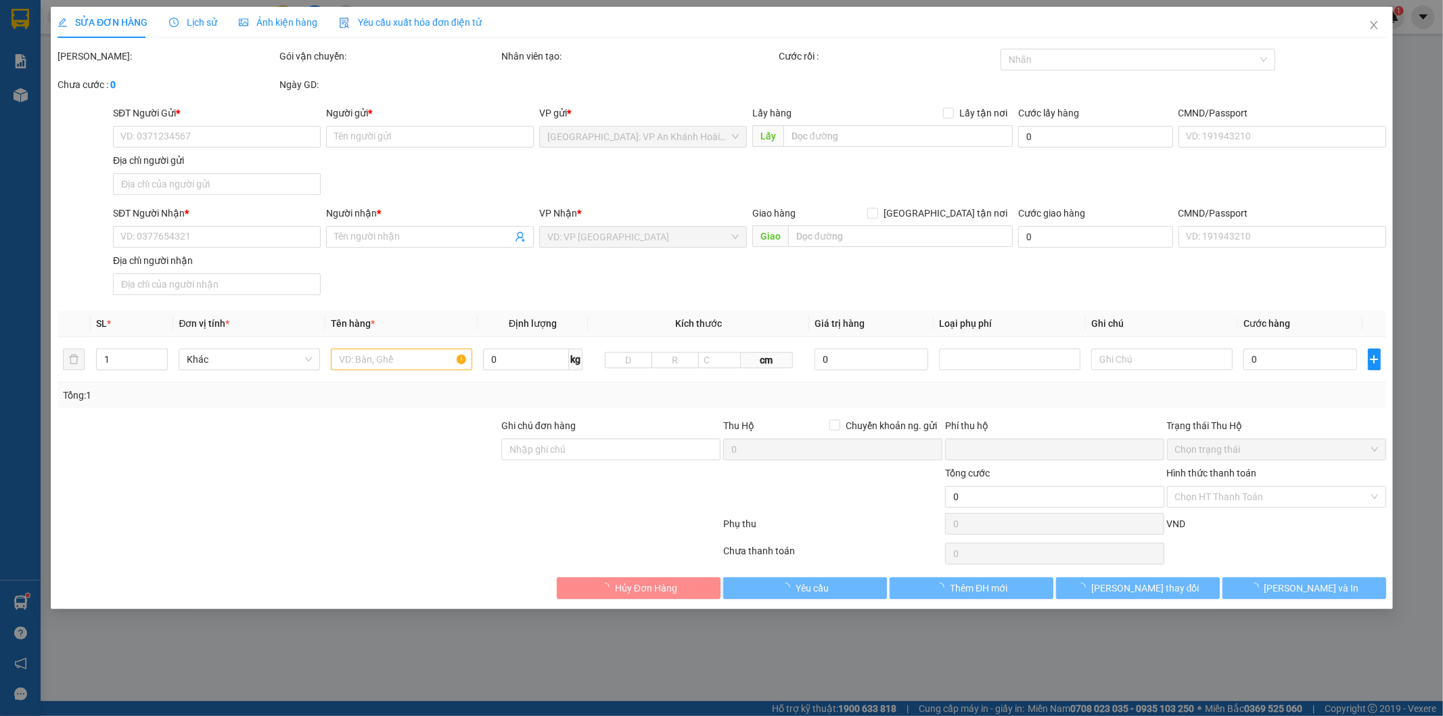
type input "500.000"
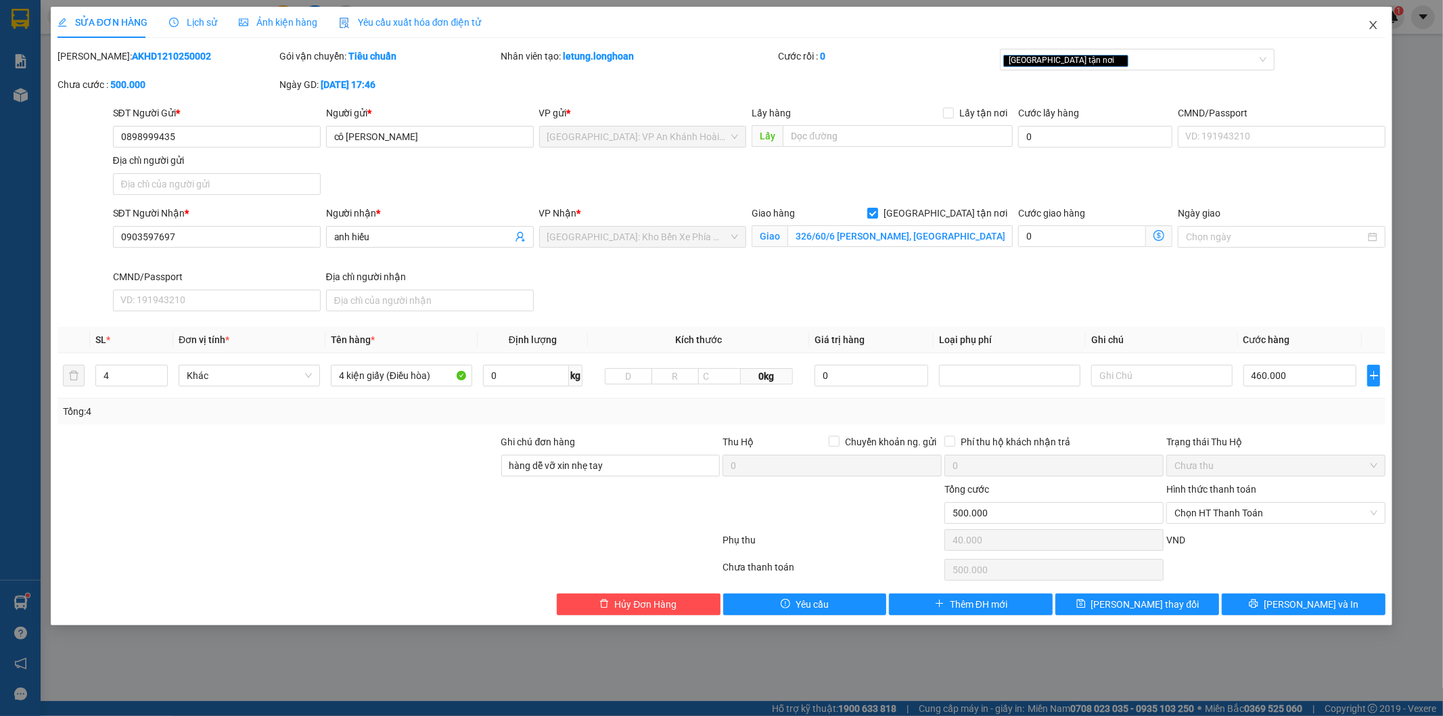
click at [1377, 22] on icon "close" at bounding box center [1373, 25] width 11 height 11
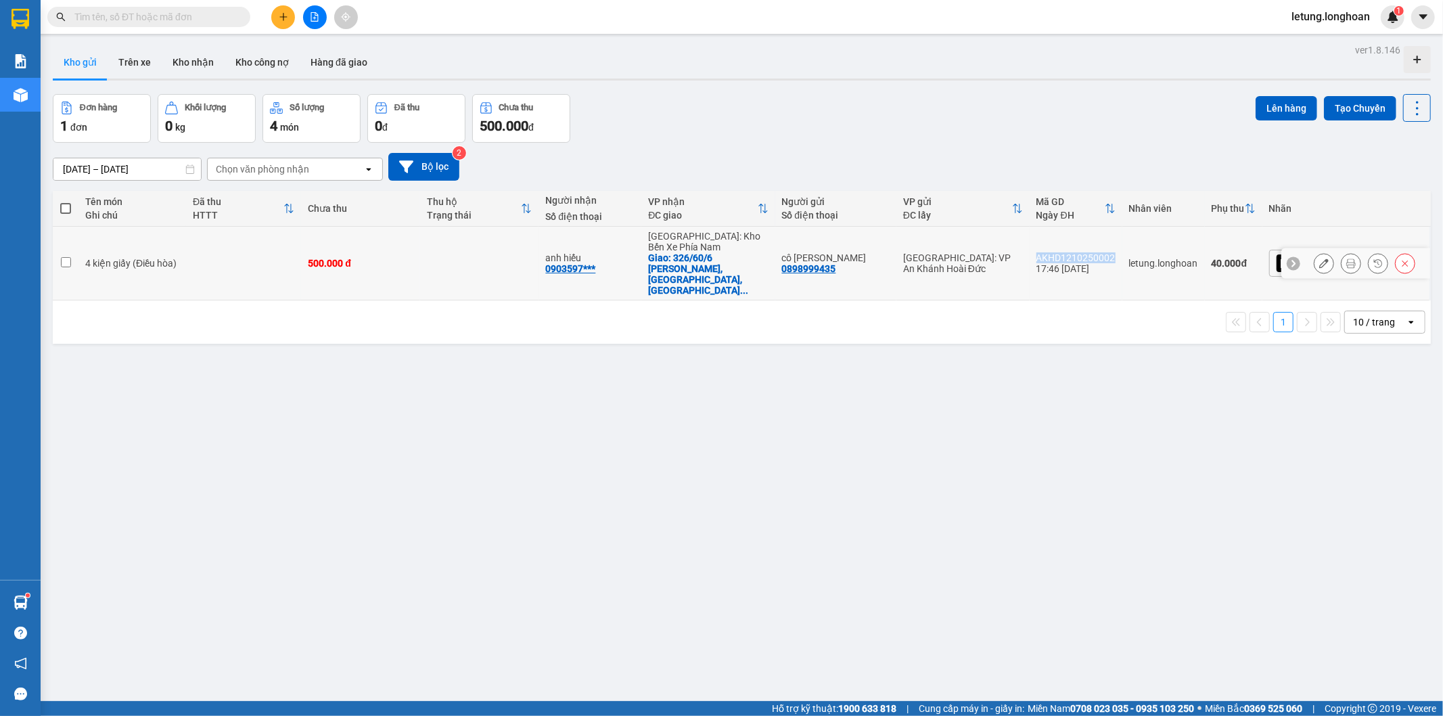
drag, startPoint x: 1178, startPoint y: 244, endPoint x: 1101, endPoint y: 247, distance: 76.5
click at [1097, 248] on td "AKHD1210250002 17:46 12/10" at bounding box center [1076, 264] width 93 height 74
checkbox input "true"
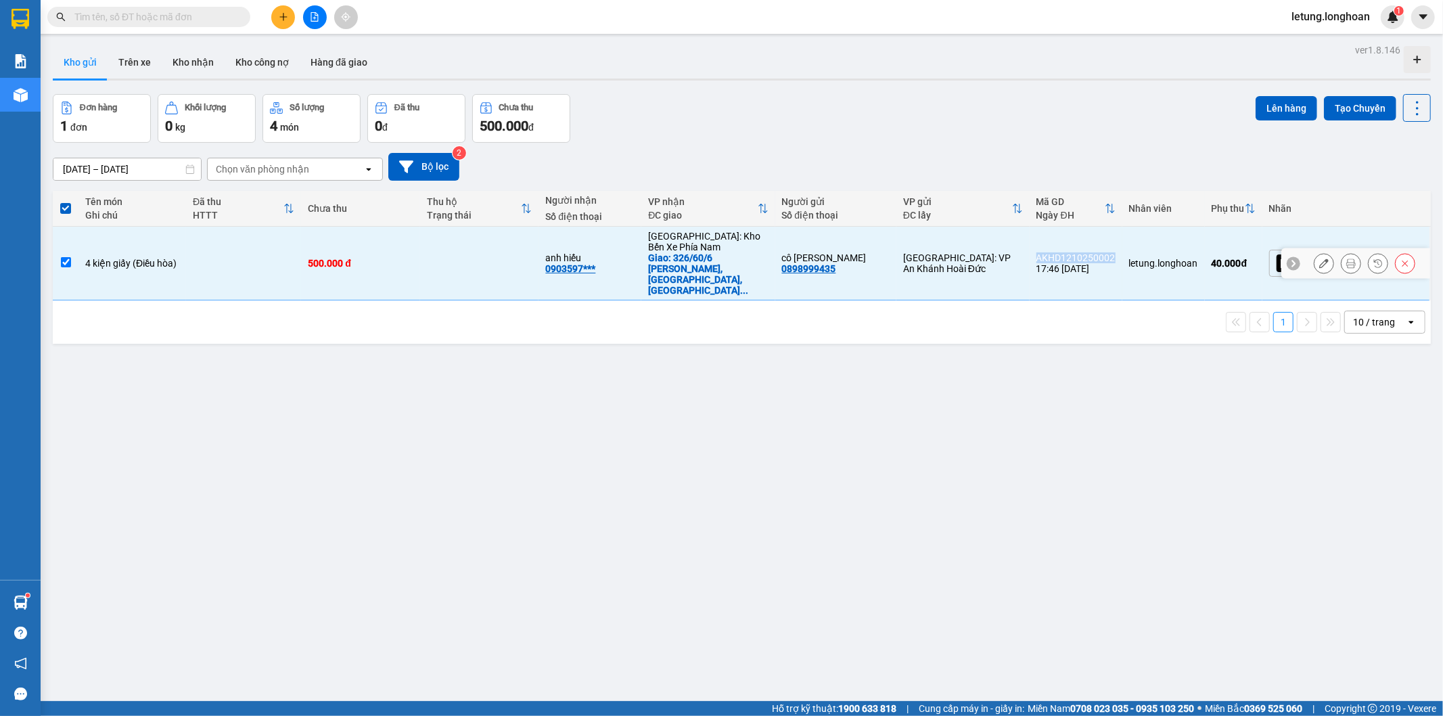
copy div "AKHD1210250002"
click at [879, 485] on div "ver 1.8.146 Kho gửi Trên xe Kho nhận Kho công nợ Hàng đã giao Đơn hàng 1 đơn Kh…" at bounding box center [741, 399] width 1389 height 716
click at [1319, 258] on icon at bounding box center [1323, 262] width 9 height 9
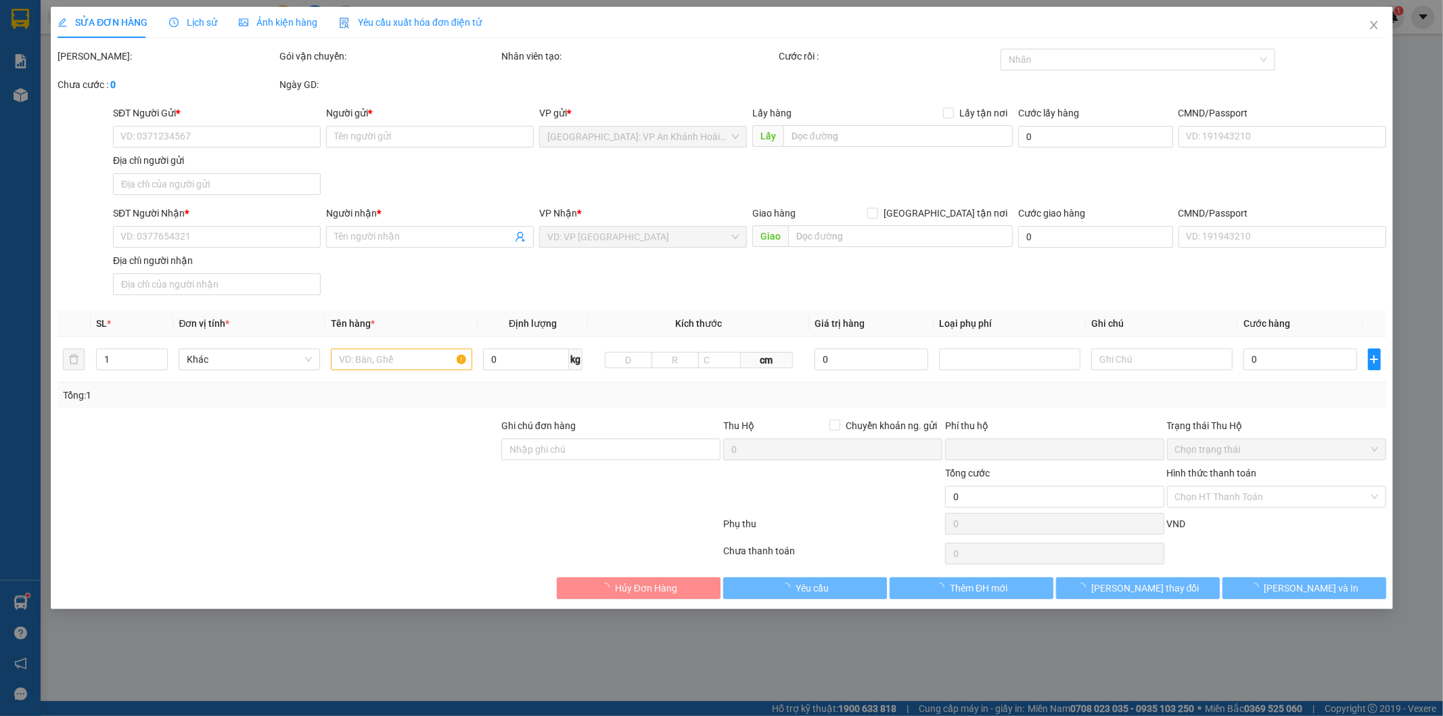
type input "0898999435"
type input "cô Vân"
type input "0903597697"
type input "anh hiếu"
checkbox input "true"
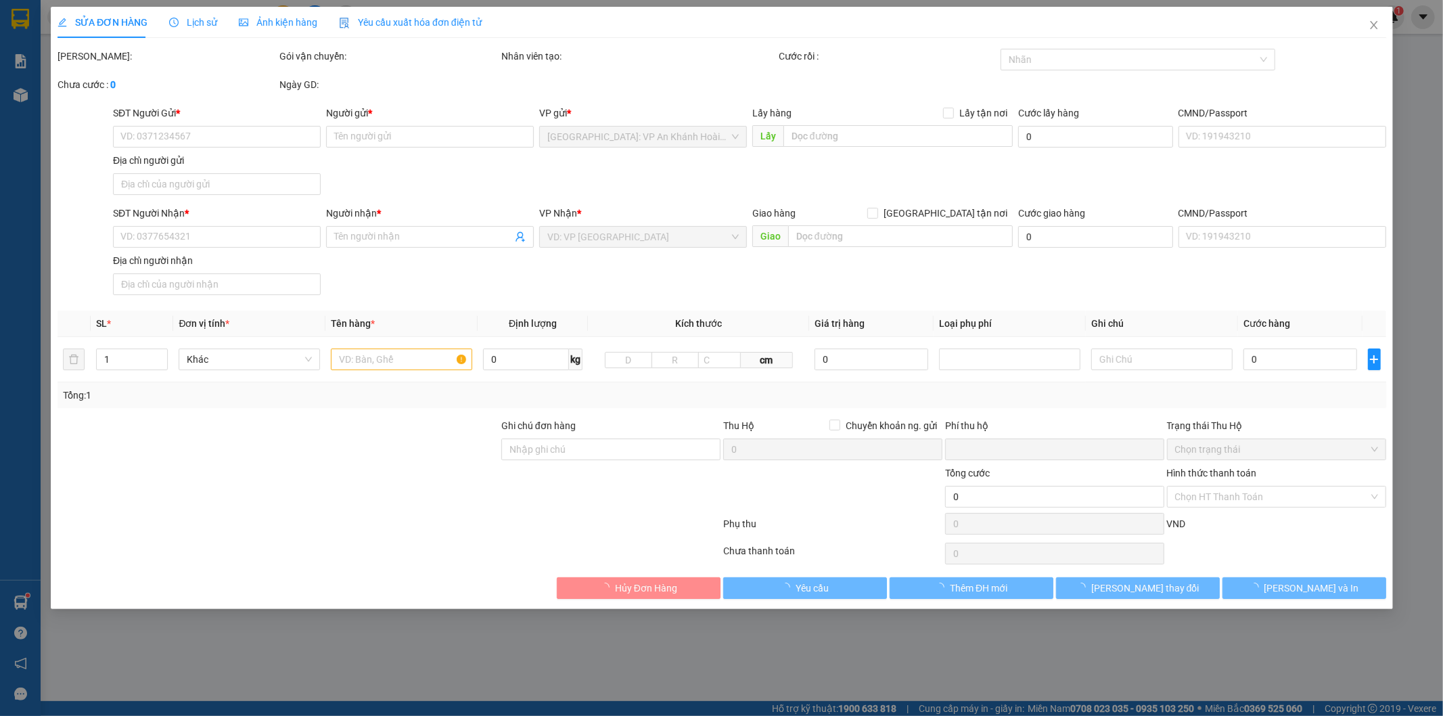
type input "326/60/6 Lê Hồng Phong, Nha Trang, Khánh Hòa"
type input "hàng dễ vỡ xin nhẹ tay"
type input "0"
type input "500.000"
type input "40.000"
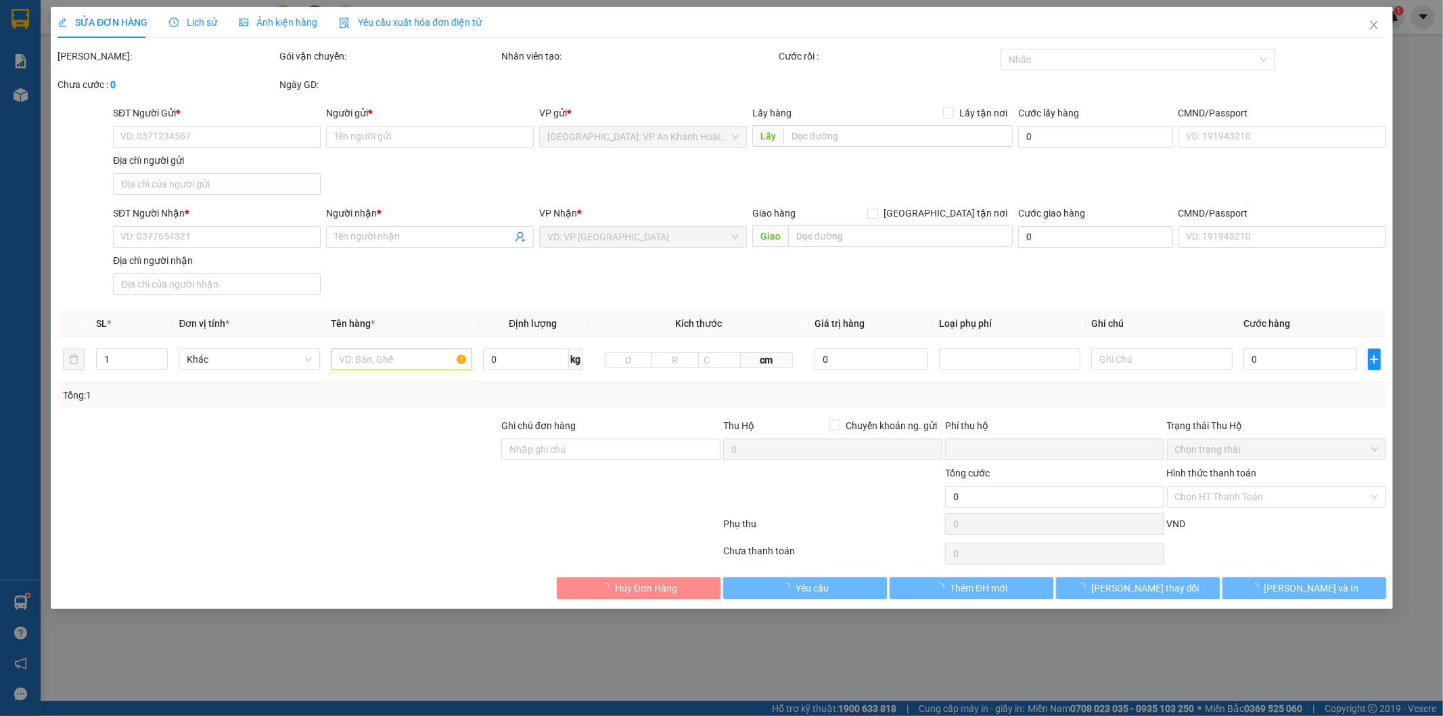
type input "500.000"
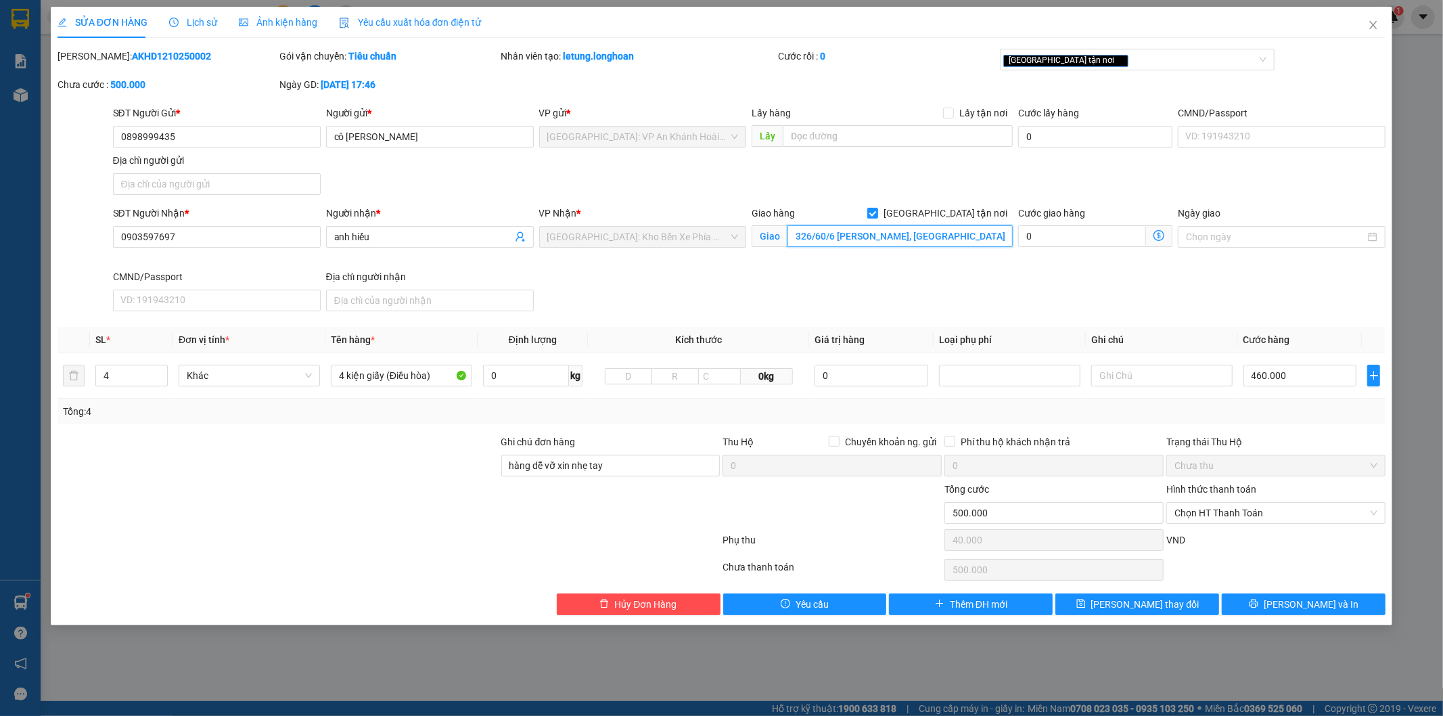
click at [916, 240] on input "326/60/6 Lê Hồng Phong, Nha Trang, Khánh Hòa" at bounding box center [899, 236] width 225 height 22
click at [1375, 22] on icon "close" at bounding box center [1373, 25] width 11 height 11
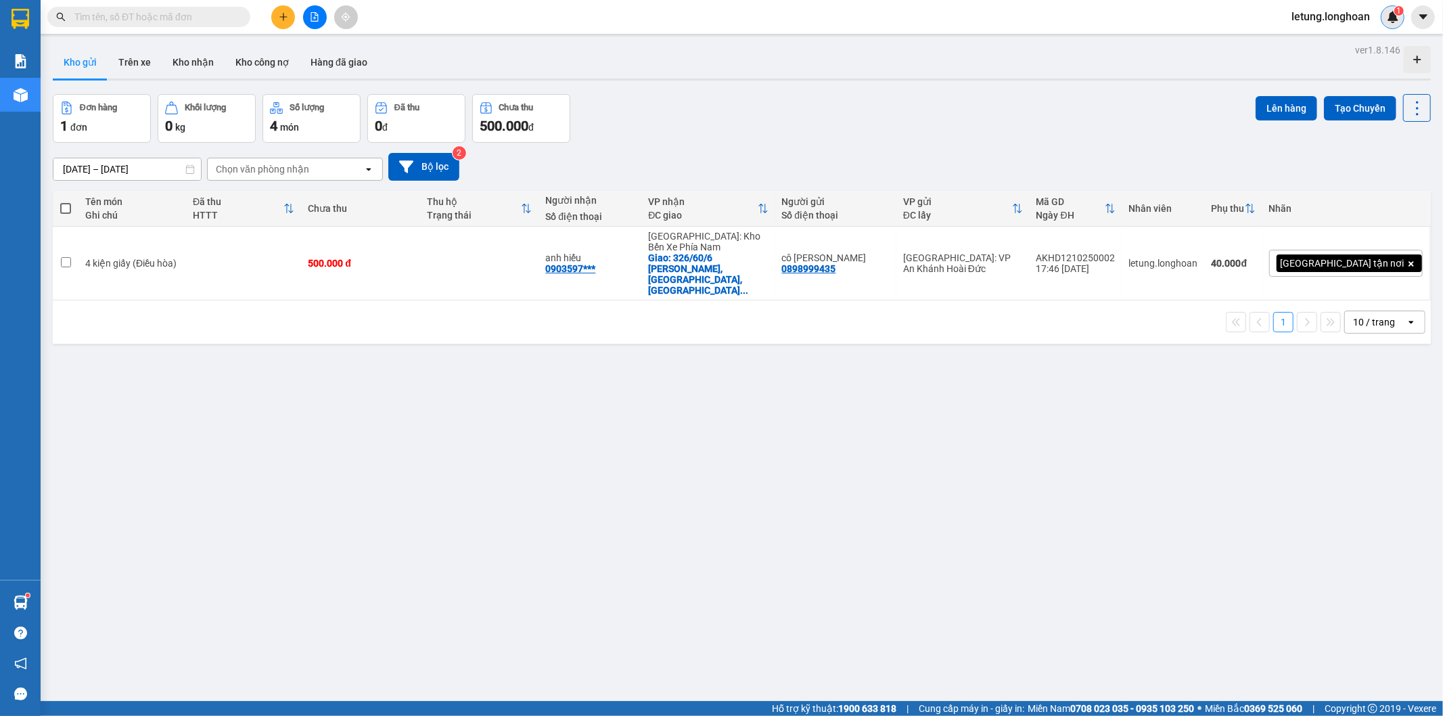
click at [1394, 15] on img at bounding box center [1393, 17] width 12 height 12
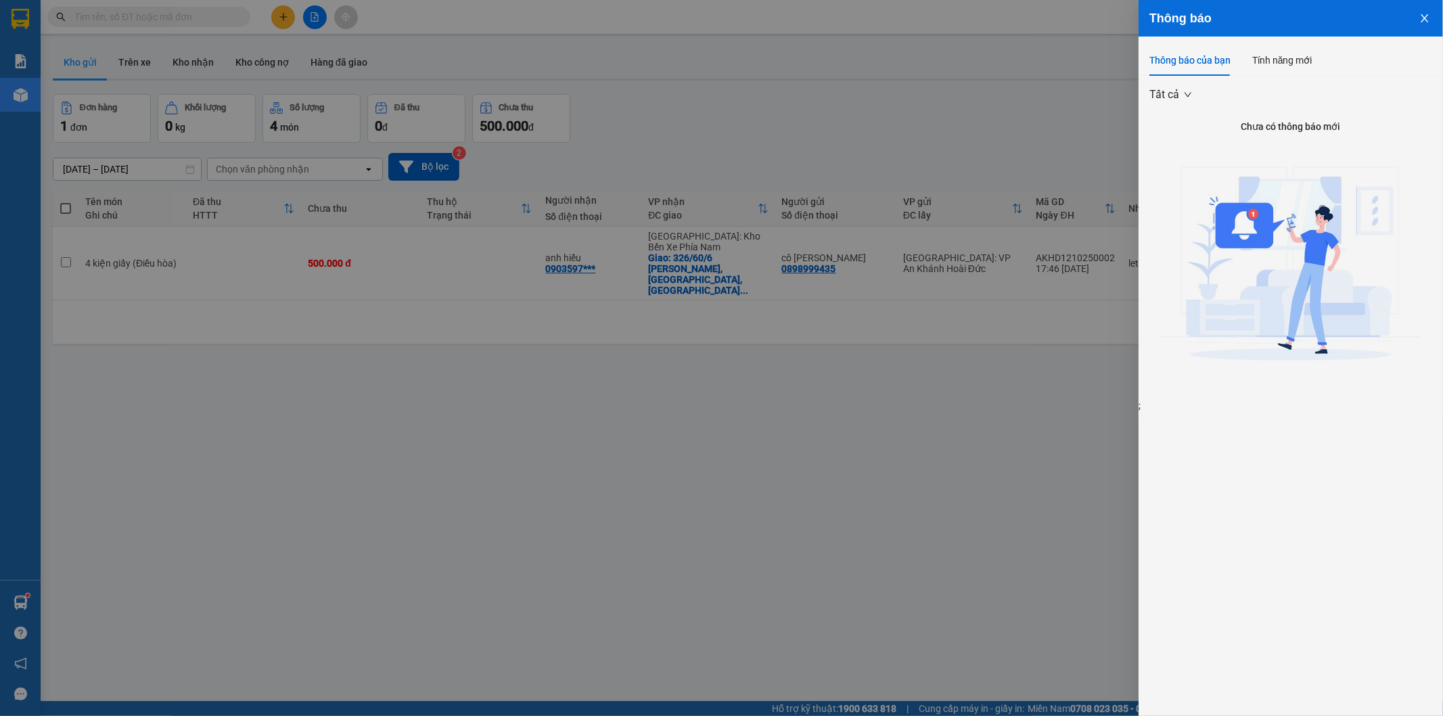
click at [1429, 16] on icon "close" at bounding box center [1424, 18] width 11 height 11
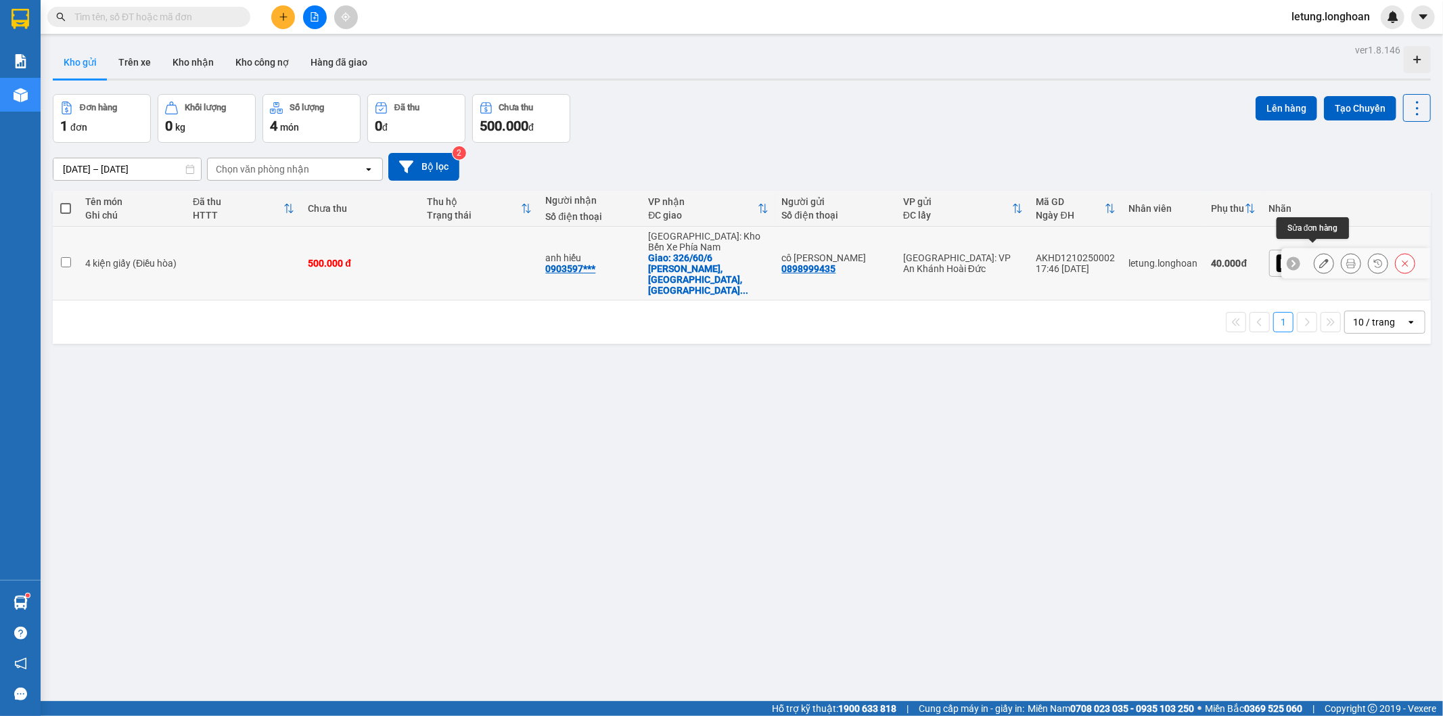
click at [1319, 258] on icon at bounding box center [1323, 262] width 9 height 9
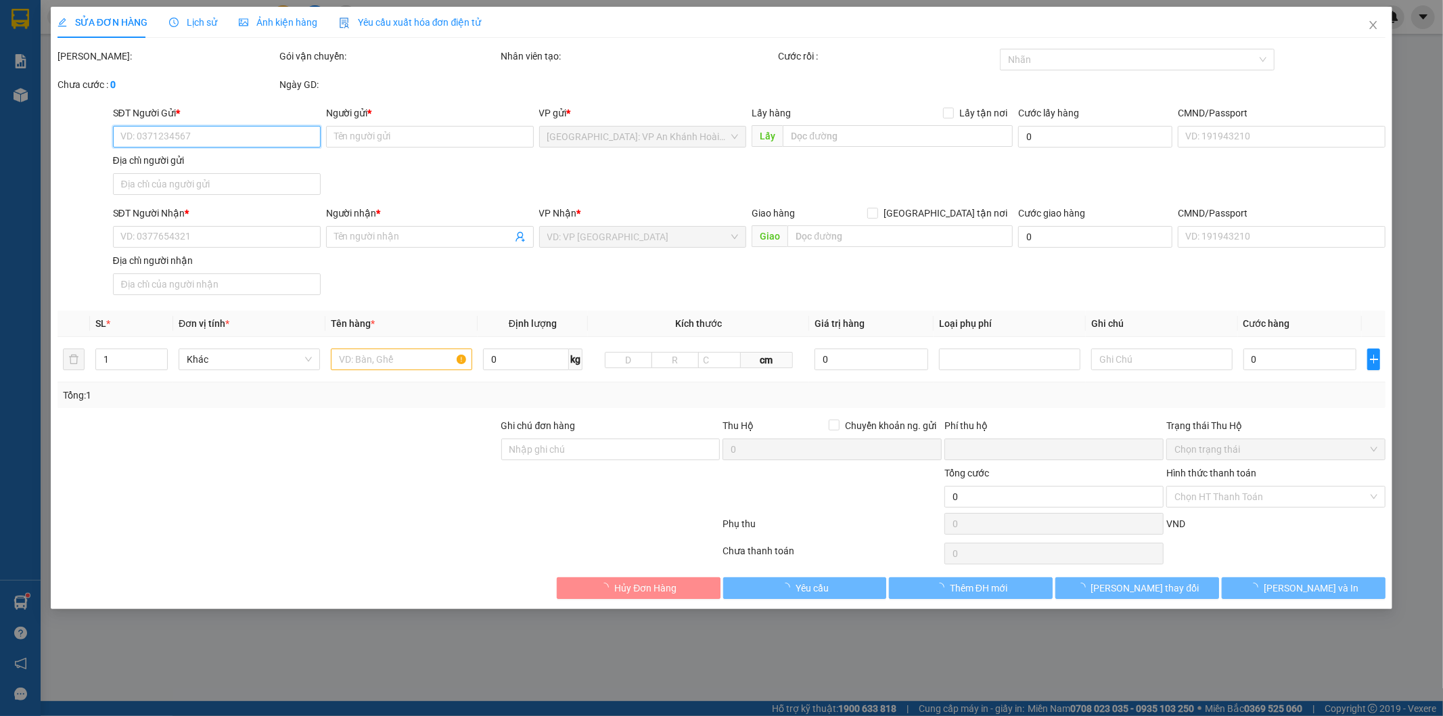
type input "0898999435"
type input "cô Vân"
type input "0903597697"
type input "anh hiếu"
checkbox input "true"
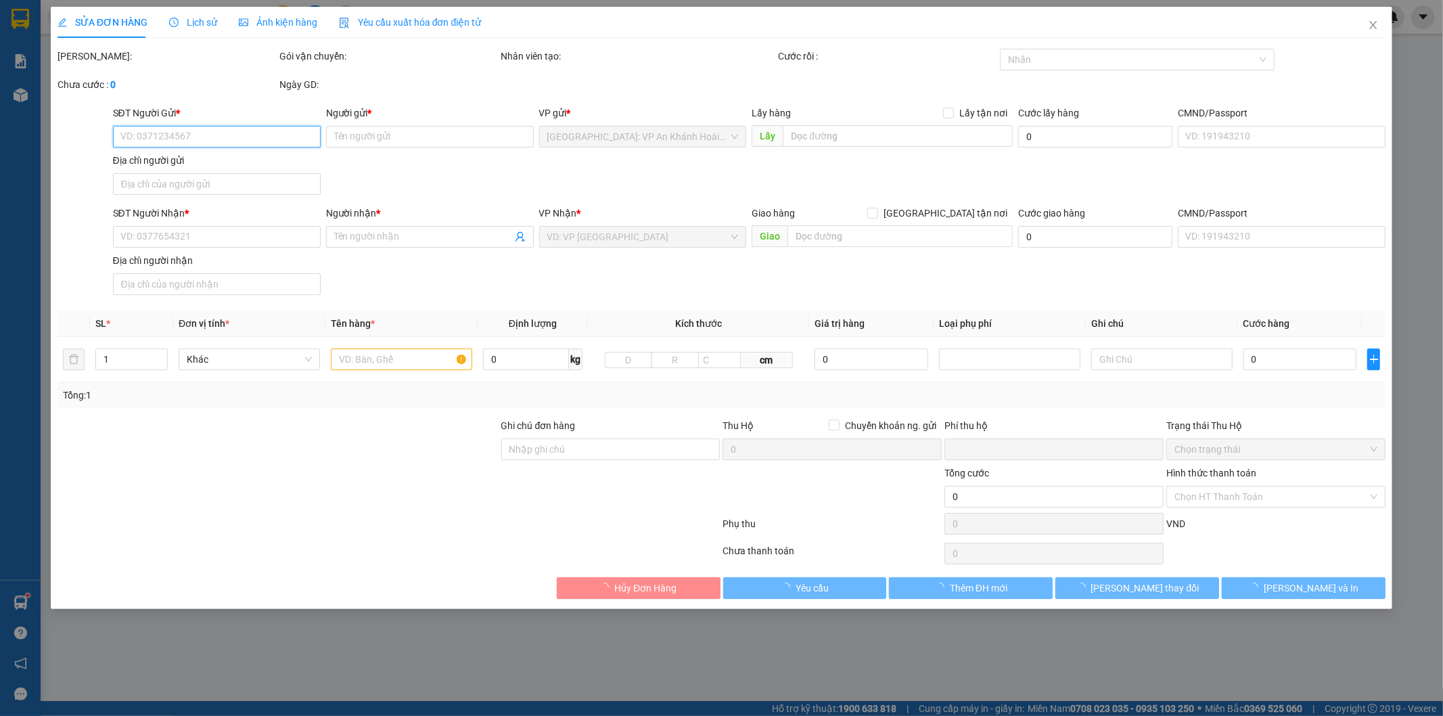
type input "326/60/6 Lê Hồng Phong, Nha Trang, Khánh Hòa"
type input "hàng dễ vỡ xin nhẹ tay"
type input "0"
type input "500.000"
type input "40.000"
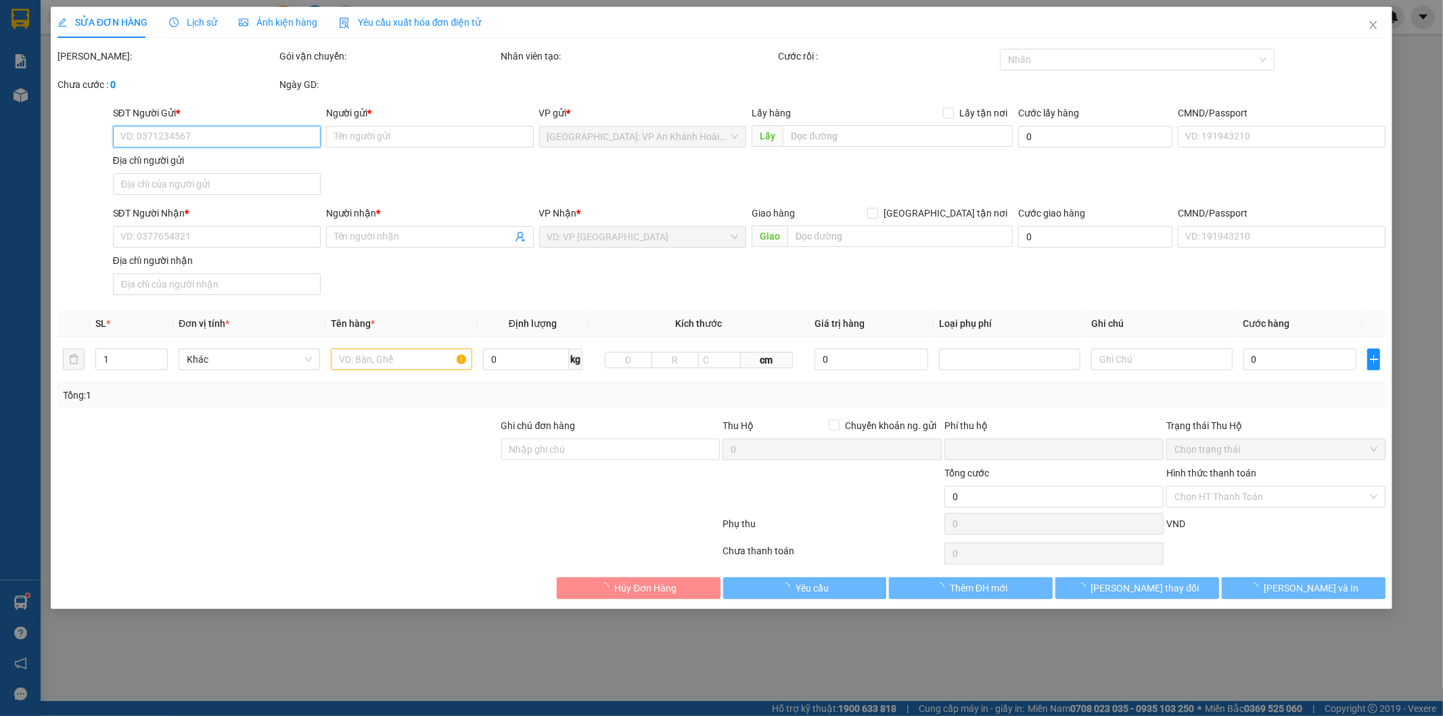
type input "500.000"
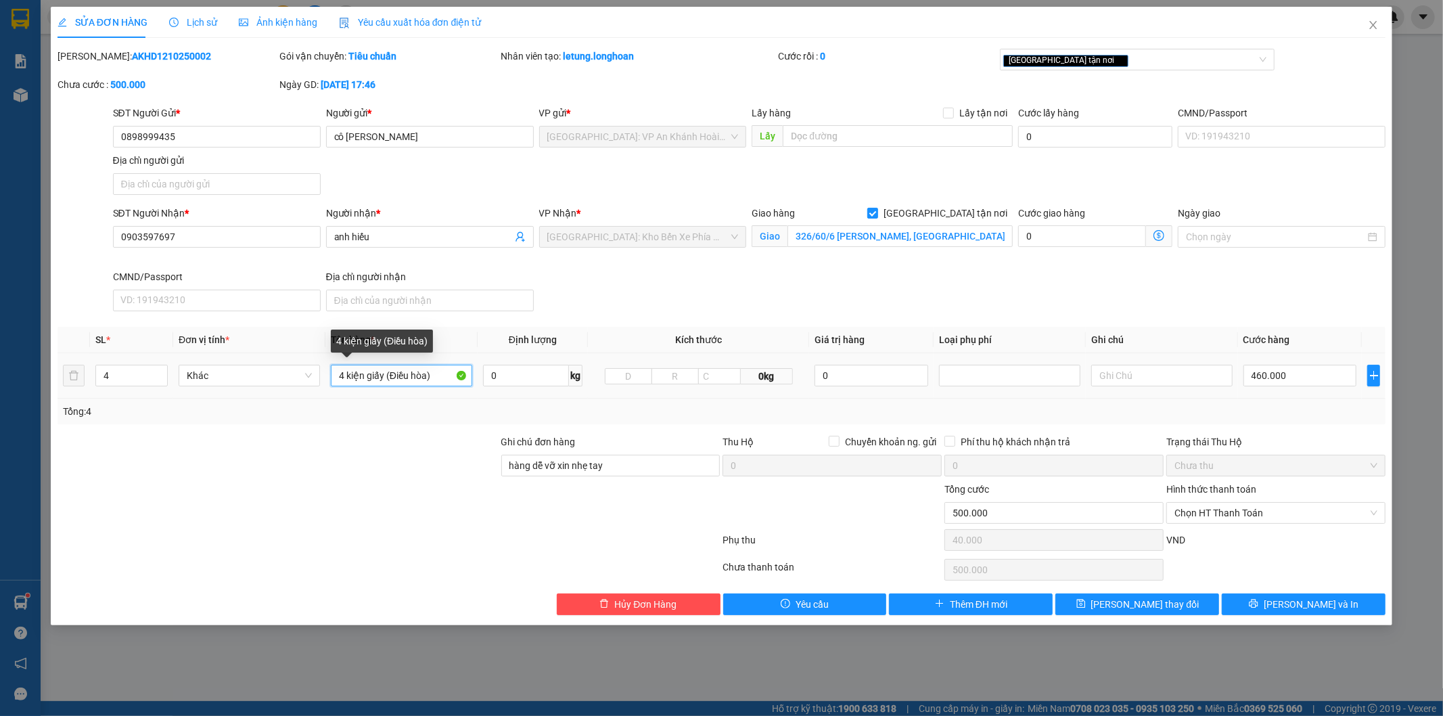
drag, startPoint x: 384, startPoint y: 375, endPoint x: 386, endPoint y: 420, distance: 45.4
click at [384, 376] on input "4 kiện giấy (Điều hòa)" at bounding box center [401, 376] width 141 height 22
type input "4 kiện bọc xốp nổ (Điều hòa)"
click at [381, 422] on div "Tổng: 4" at bounding box center [722, 411] width 1329 height 26
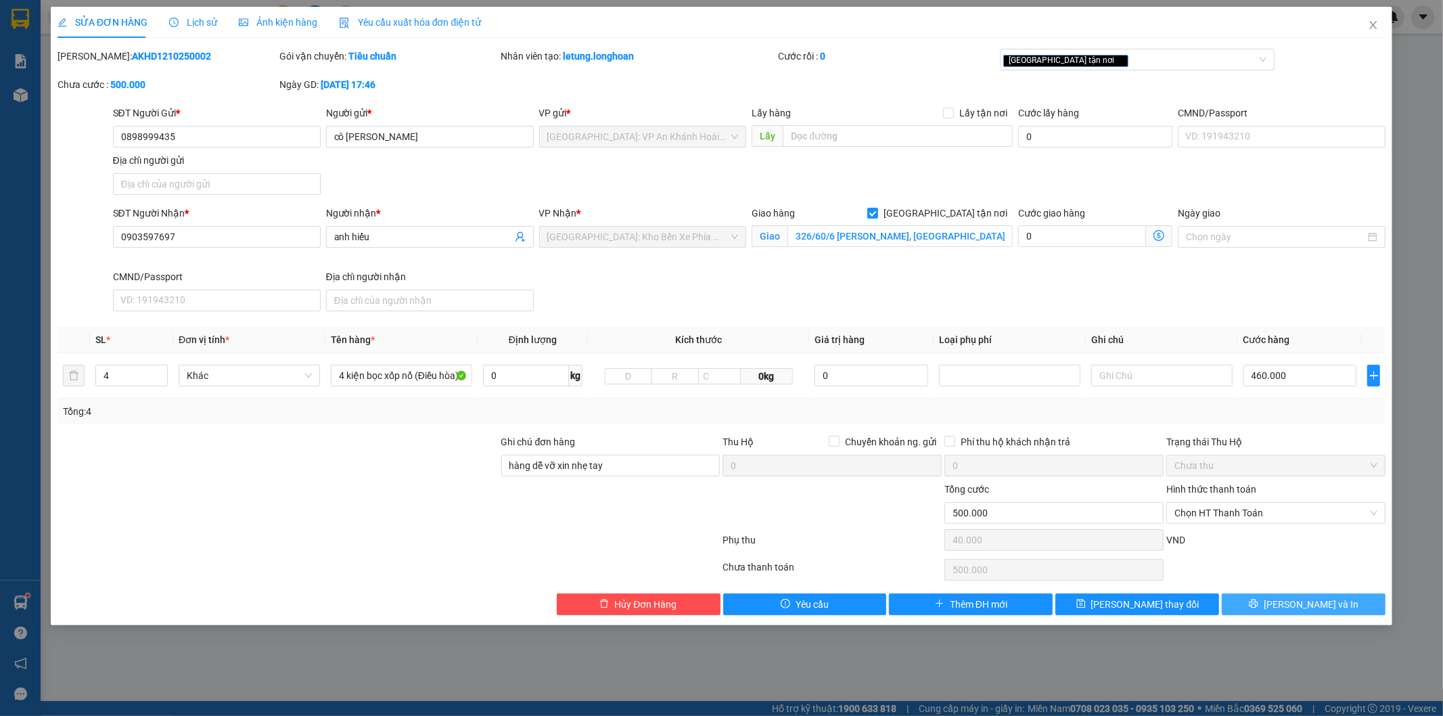
click at [1302, 603] on span "[PERSON_NAME] và In" at bounding box center [1311, 604] width 95 height 15
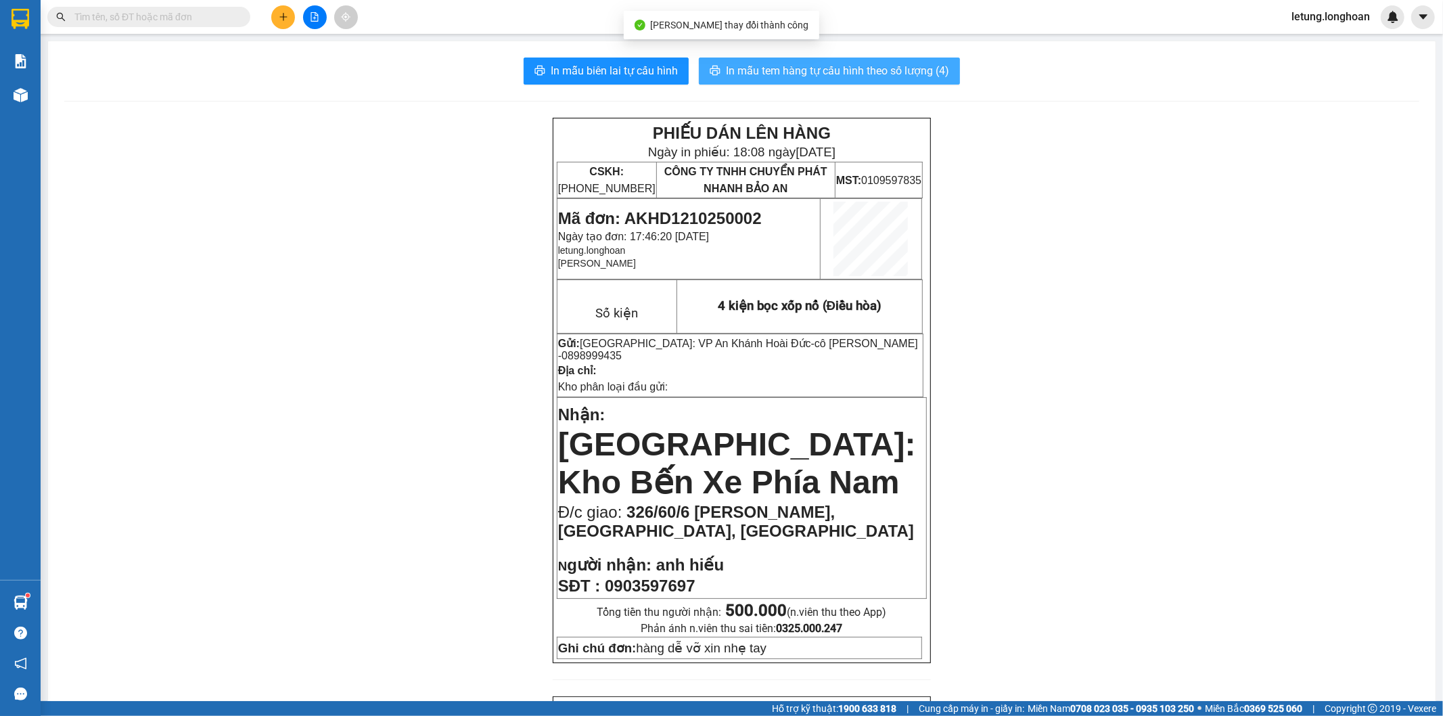
click at [812, 73] on span "In mẫu tem hàng tự cấu hình theo số lượng (4)" at bounding box center [837, 70] width 223 height 17
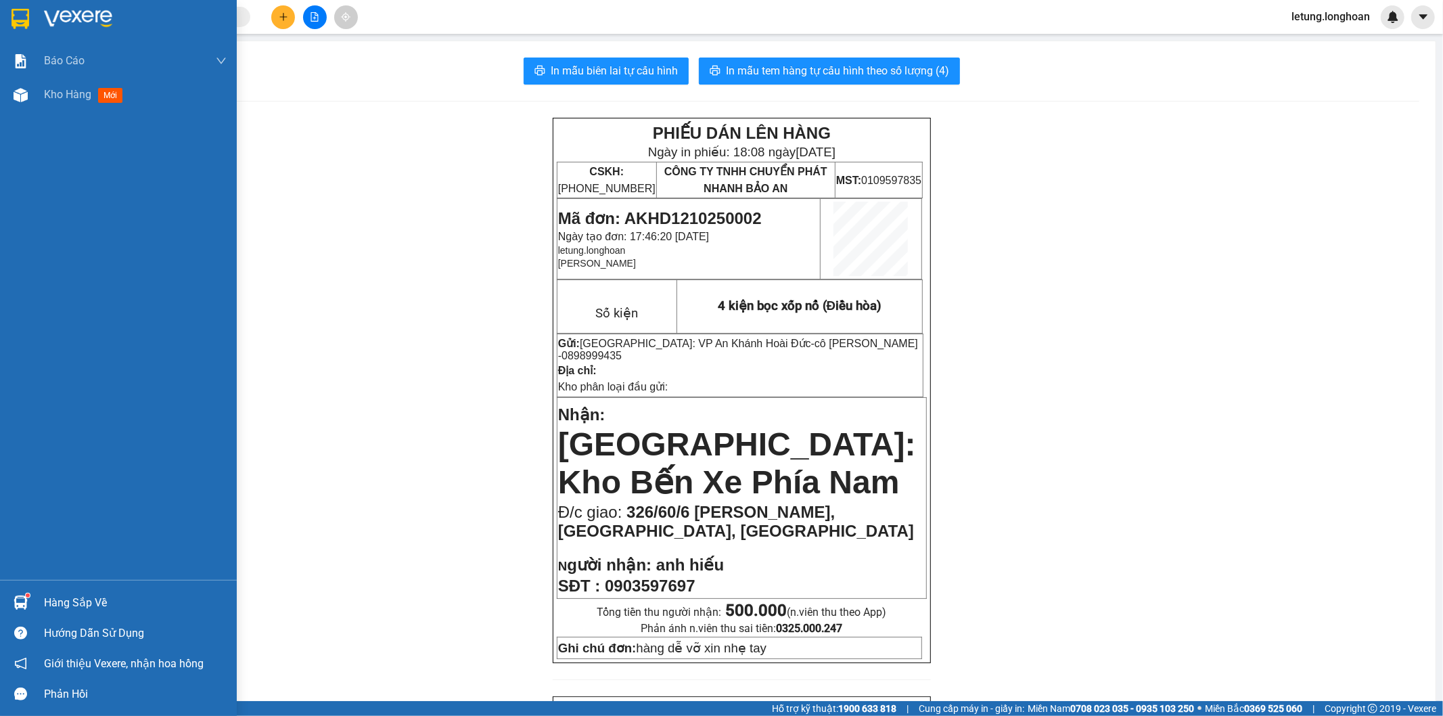
click at [22, 18] on img at bounding box center [21, 19] width 18 height 20
